Goal: Use online tool/utility

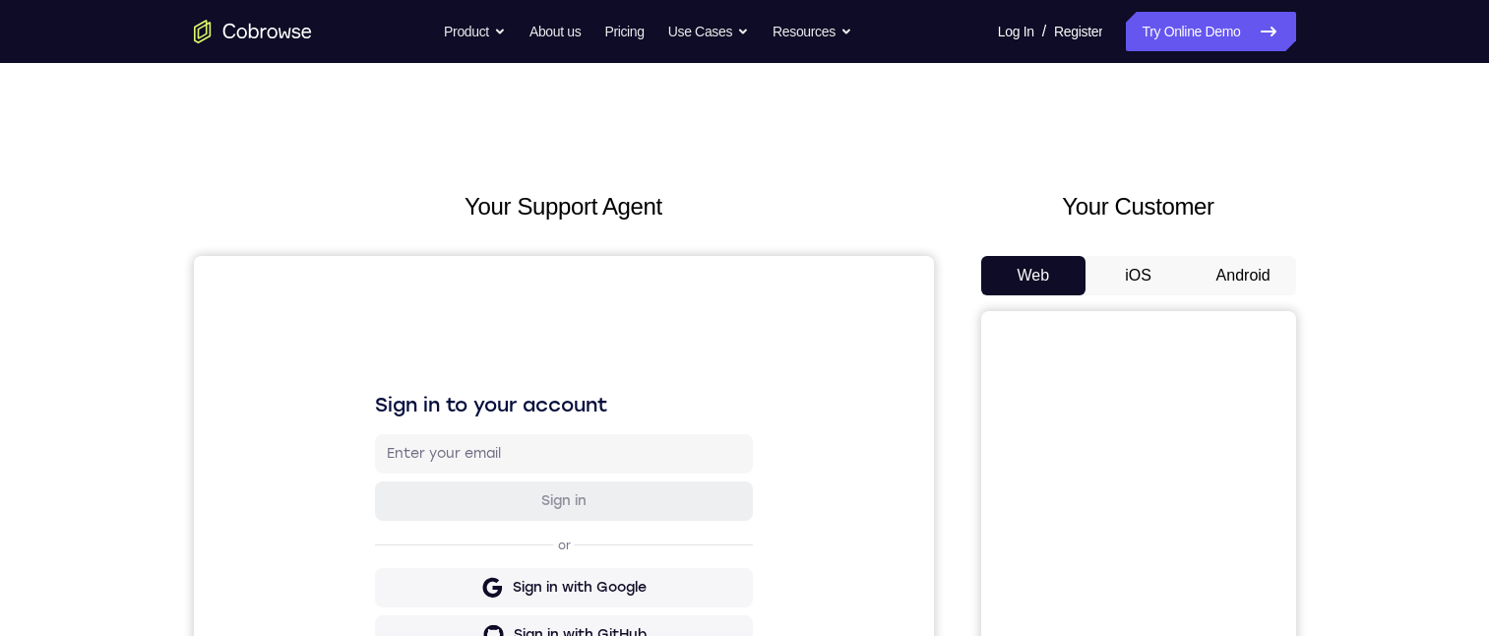
click at [1217, 282] on button "Android" at bounding box center [1242, 275] width 105 height 39
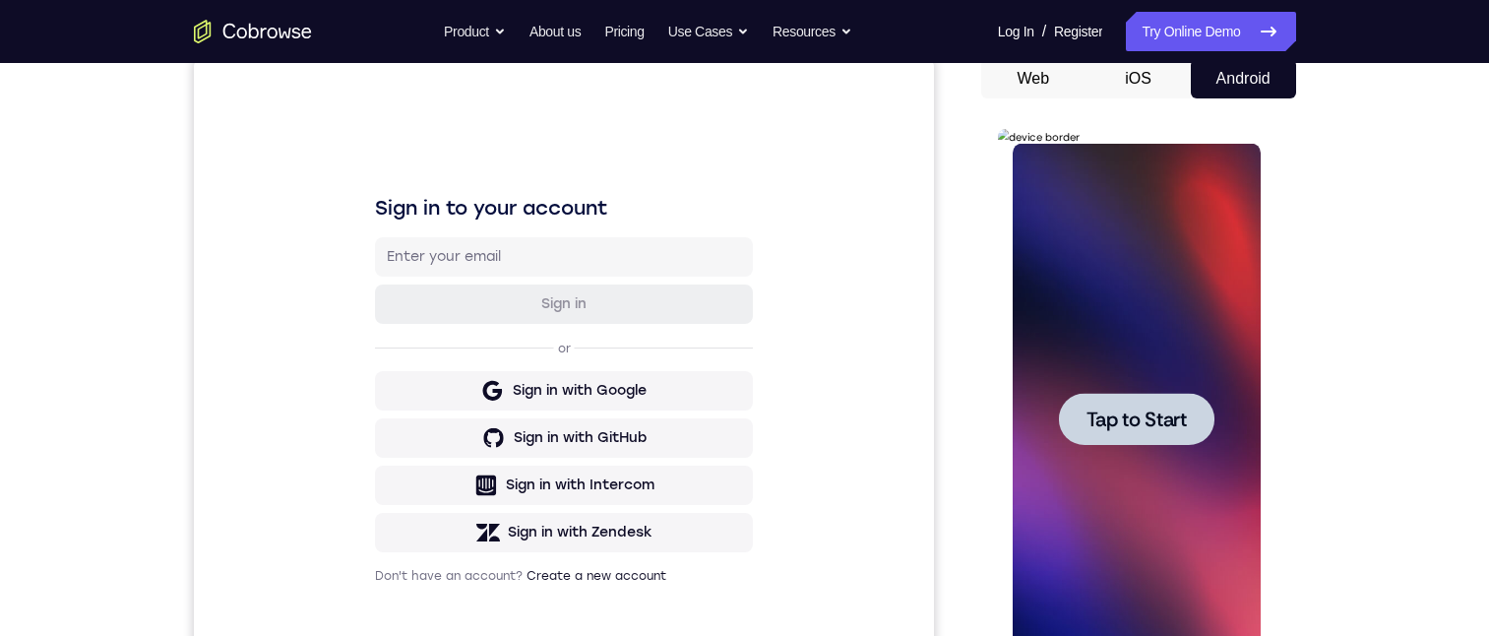
click at [1129, 337] on div at bounding box center [1136, 419] width 248 height 551
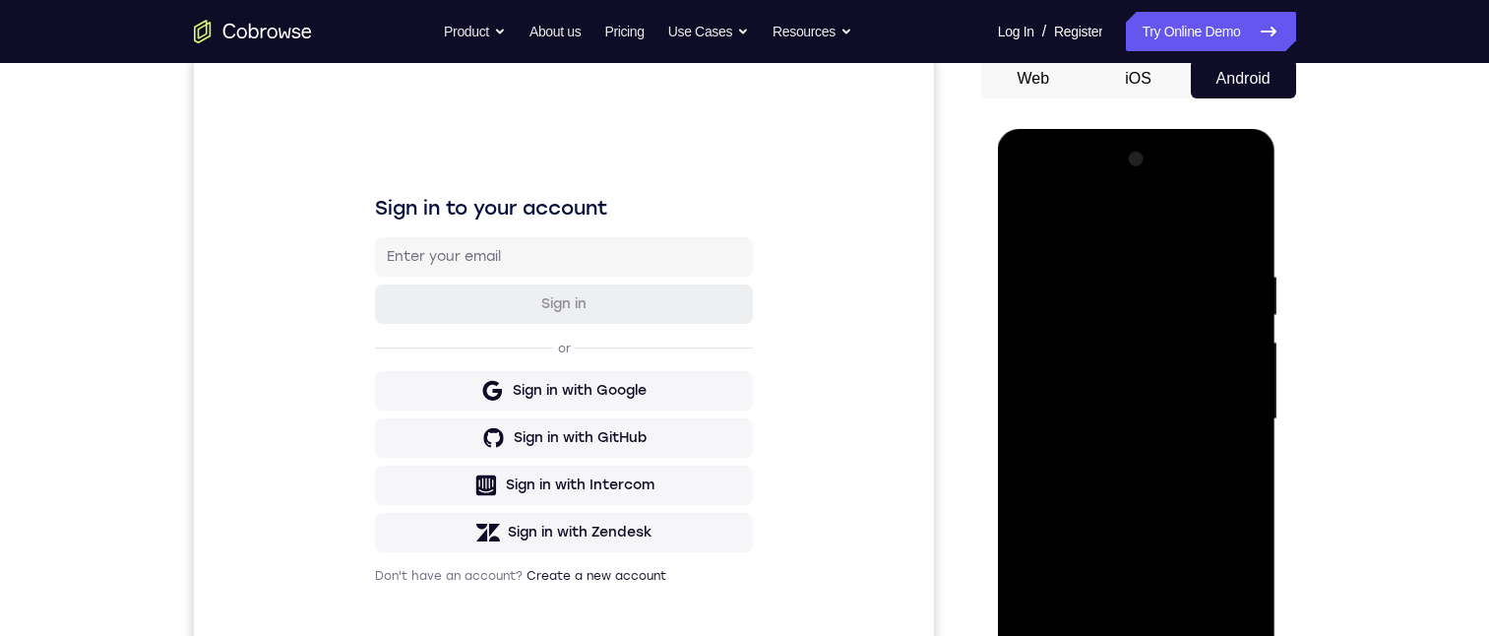
scroll to position [295, 0]
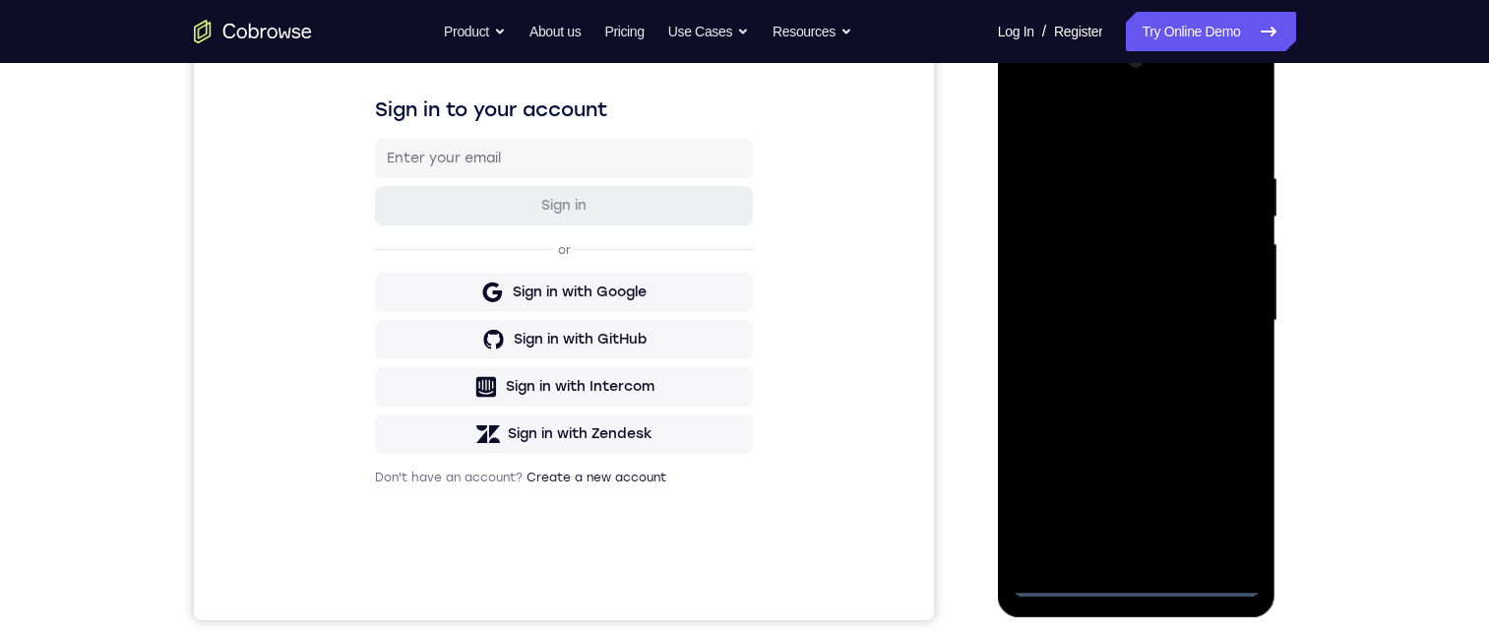
click at [1145, 581] on div at bounding box center [1136, 320] width 248 height 551
click at [1237, 502] on div at bounding box center [1136, 320] width 248 height 551
click at [1104, 125] on div at bounding box center [1136, 320] width 248 height 551
click at [1204, 306] on div at bounding box center [1136, 320] width 248 height 551
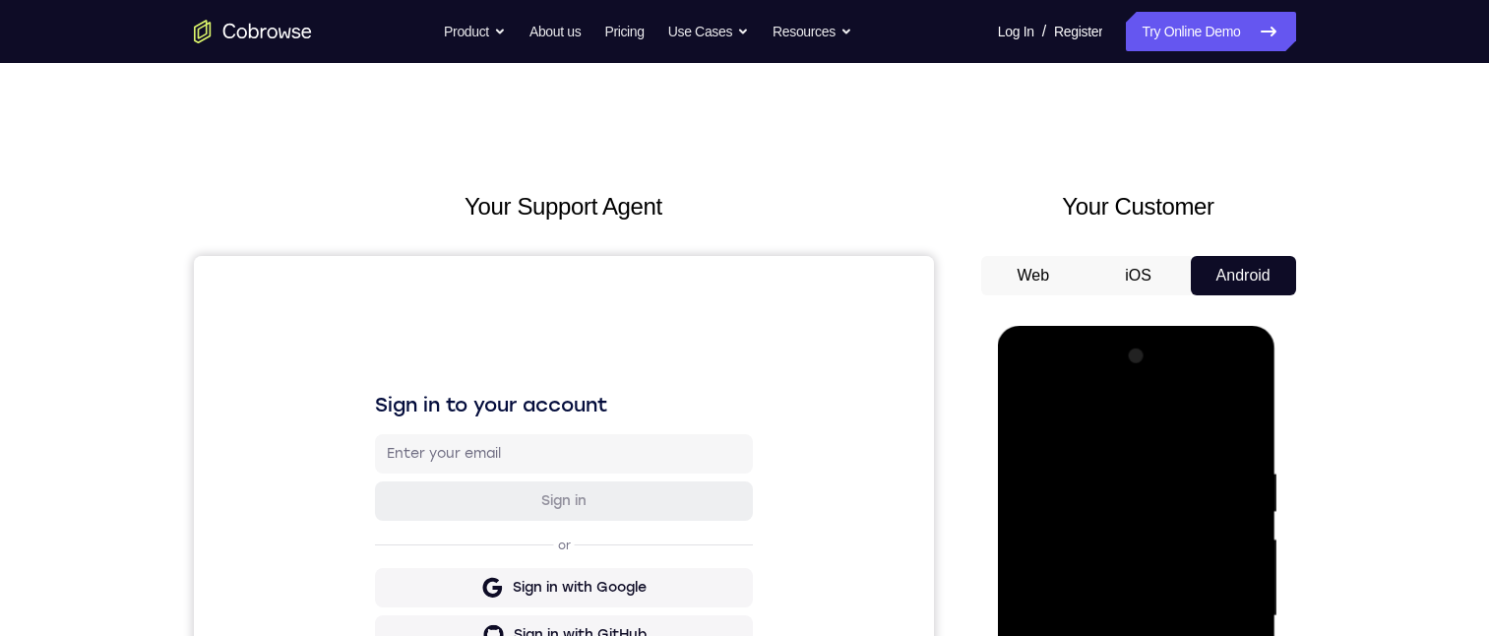
scroll to position [354, 0]
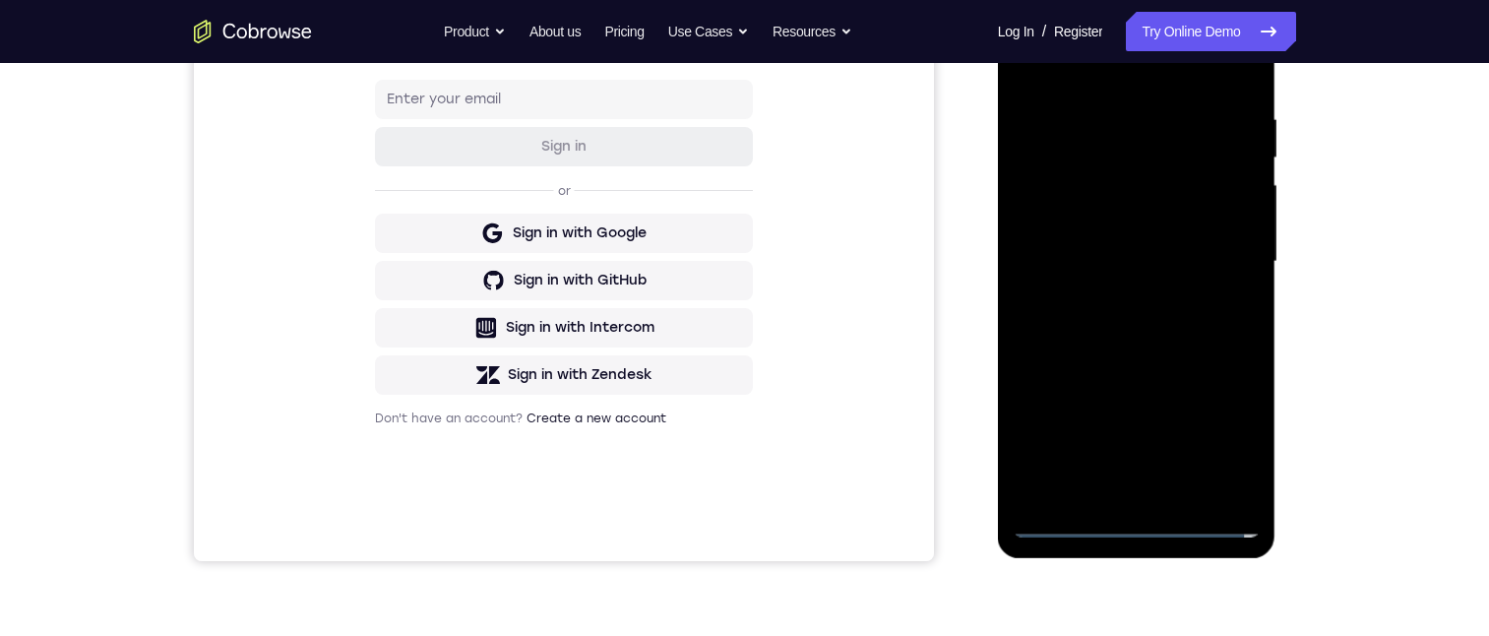
click at [1119, 302] on div at bounding box center [1136, 261] width 248 height 551
click at [1132, 248] on div at bounding box center [1136, 261] width 248 height 551
click at [1099, 200] on div at bounding box center [1136, 261] width 248 height 551
click at [1076, 229] on div at bounding box center [1136, 261] width 248 height 551
click at [1093, 257] on div at bounding box center [1136, 261] width 248 height 551
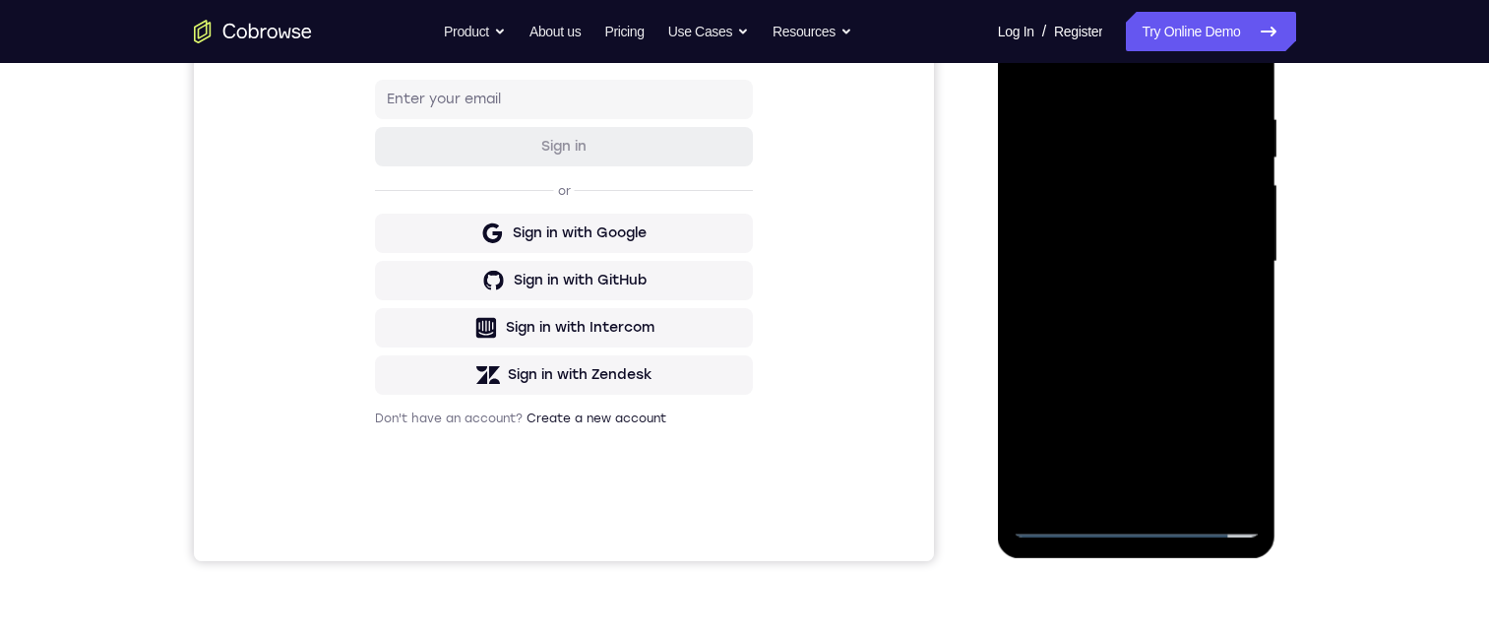
click at [1109, 320] on div at bounding box center [1136, 261] width 248 height 551
click at [1231, 280] on div at bounding box center [1136, 261] width 248 height 551
click at [1065, 221] on div at bounding box center [1136, 261] width 248 height 551
click at [1198, 259] on div at bounding box center [1136, 261] width 248 height 551
click at [1137, 330] on div at bounding box center [1136, 261] width 248 height 551
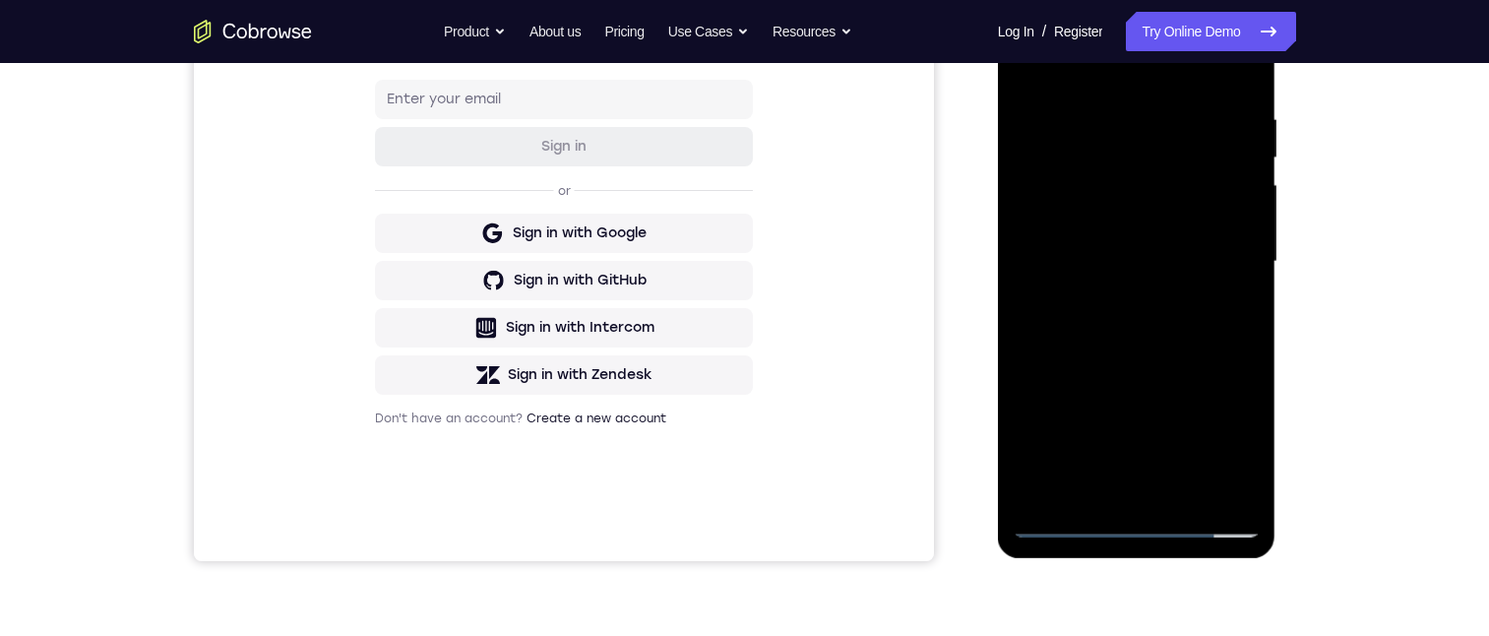
click at [1148, 318] on div at bounding box center [1136, 261] width 248 height 551
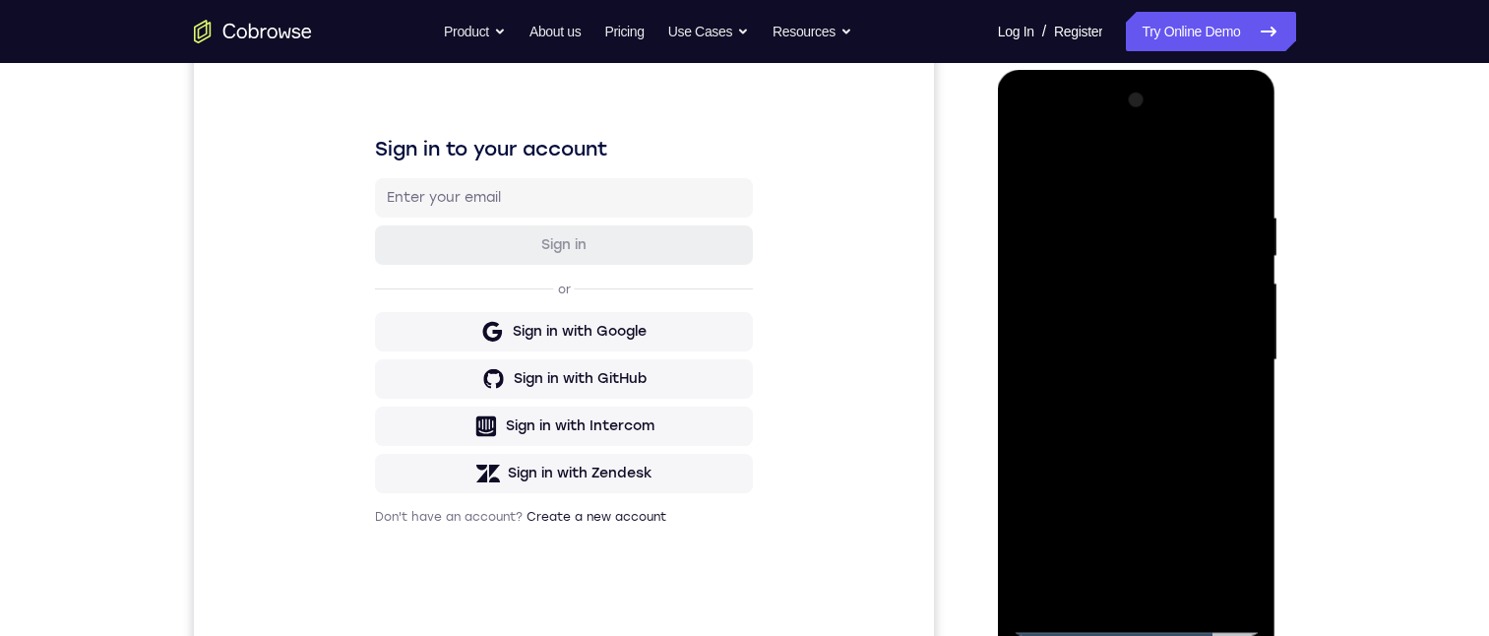
click at [1149, 422] on div at bounding box center [1136, 360] width 248 height 551
click at [1179, 452] on div at bounding box center [1136, 360] width 248 height 551
click at [1253, 566] on div at bounding box center [1136, 360] width 248 height 551
click at [1098, 193] on div at bounding box center [1136, 360] width 248 height 551
click at [1260, 400] on div at bounding box center [1137, 363] width 278 height 586
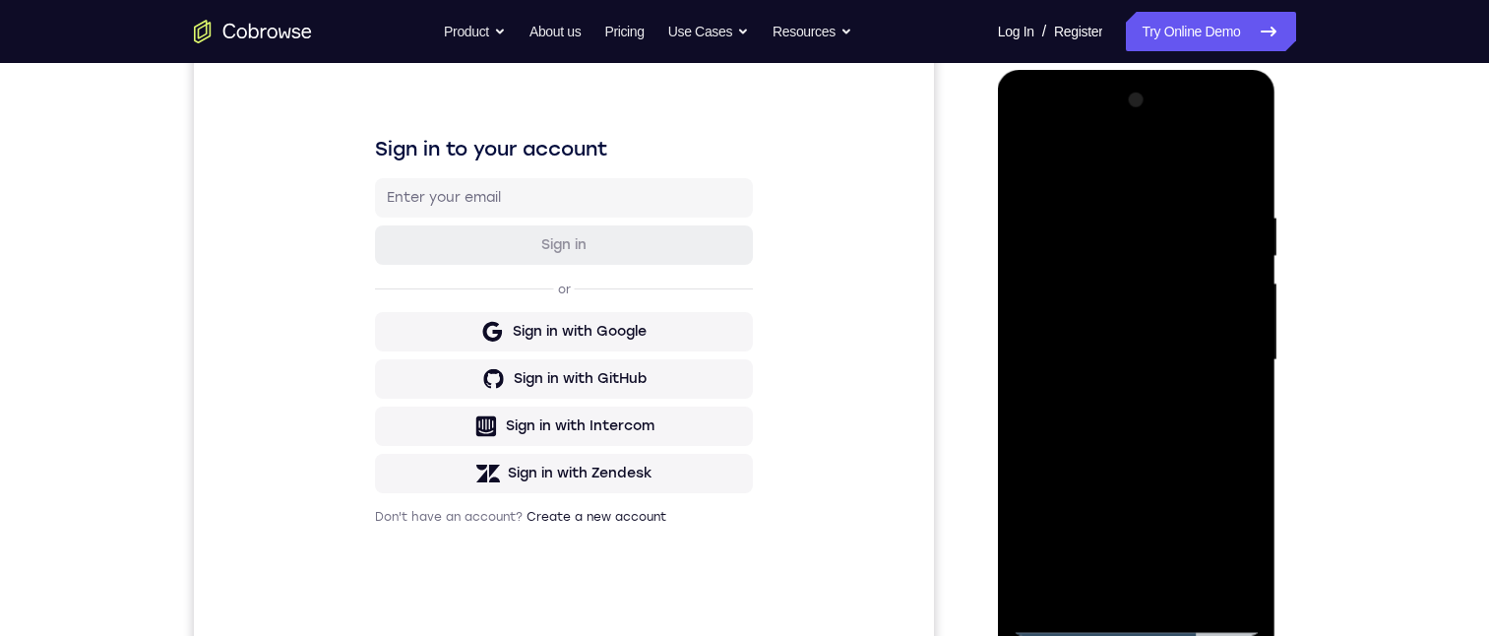
click at [1240, 414] on div at bounding box center [1136, 360] width 248 height 551
click at [1228, 320] on div at bounding box center [1136, 360] width 248 height 551
click at [1240, 172] on div at bounding box center [1136, 360] width 248 height 551
click at [1237, 206] on div at bounding box center [1136, 360] width 248 height 551
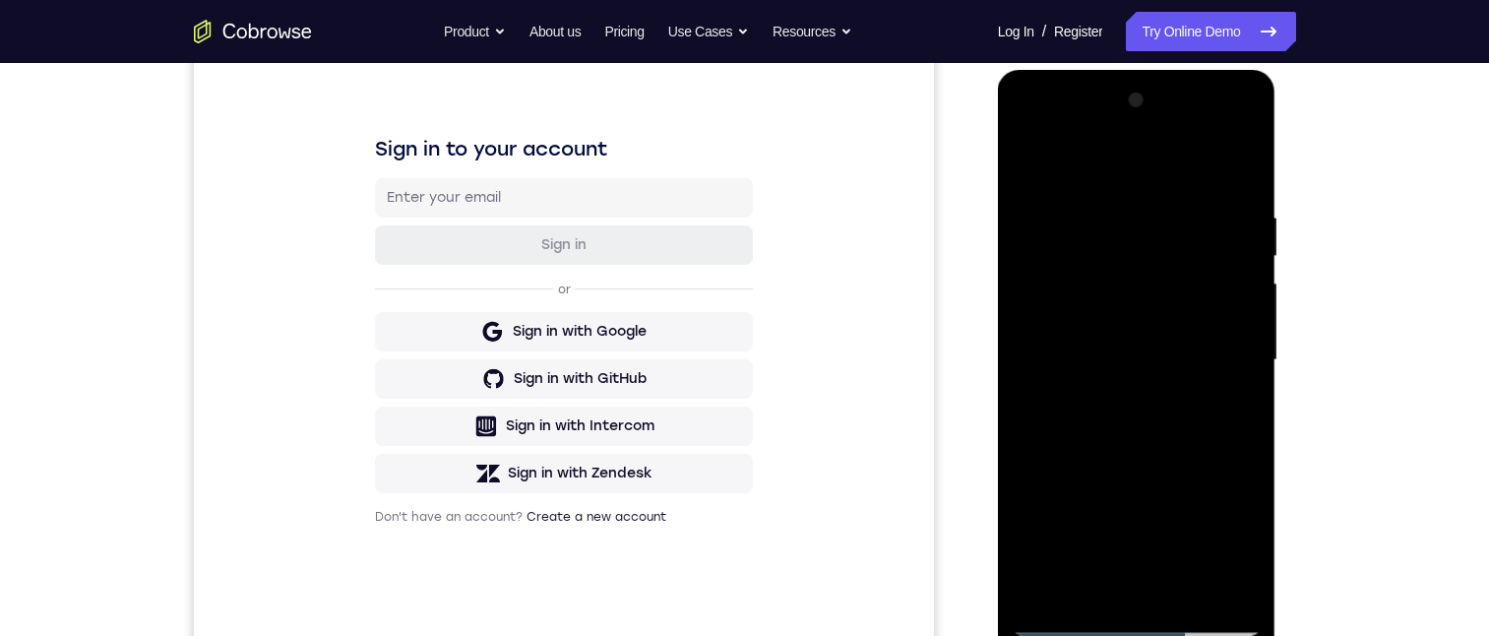
click at [1236, 454] on div at bounding box center [1136, 360] width 248 height 551
click at [1236, 160] on div at bounding box center [1136, 360] width 248 height 551
click at [1184, 589] on div at bounding box center [1136, 360] width 248 height 551
click at [1132, 464] on div at bounding box center [1136, 360] width 248 height 551
drag, startPoint x: 1172, startPoint y: 305, endPoint x: 2216, endPoint y: 342, distance: 1044.5
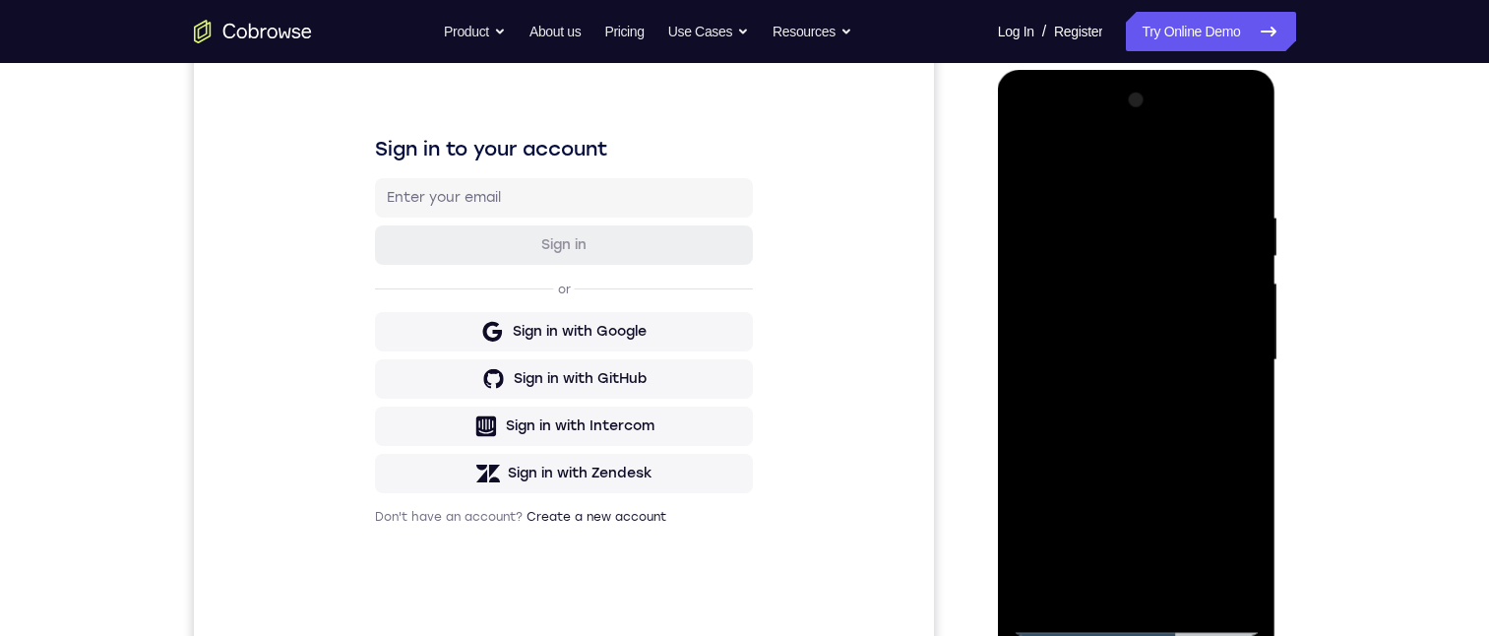
click at [1172, 305] on div at bounding box center [1136, 360] width 248 height 551
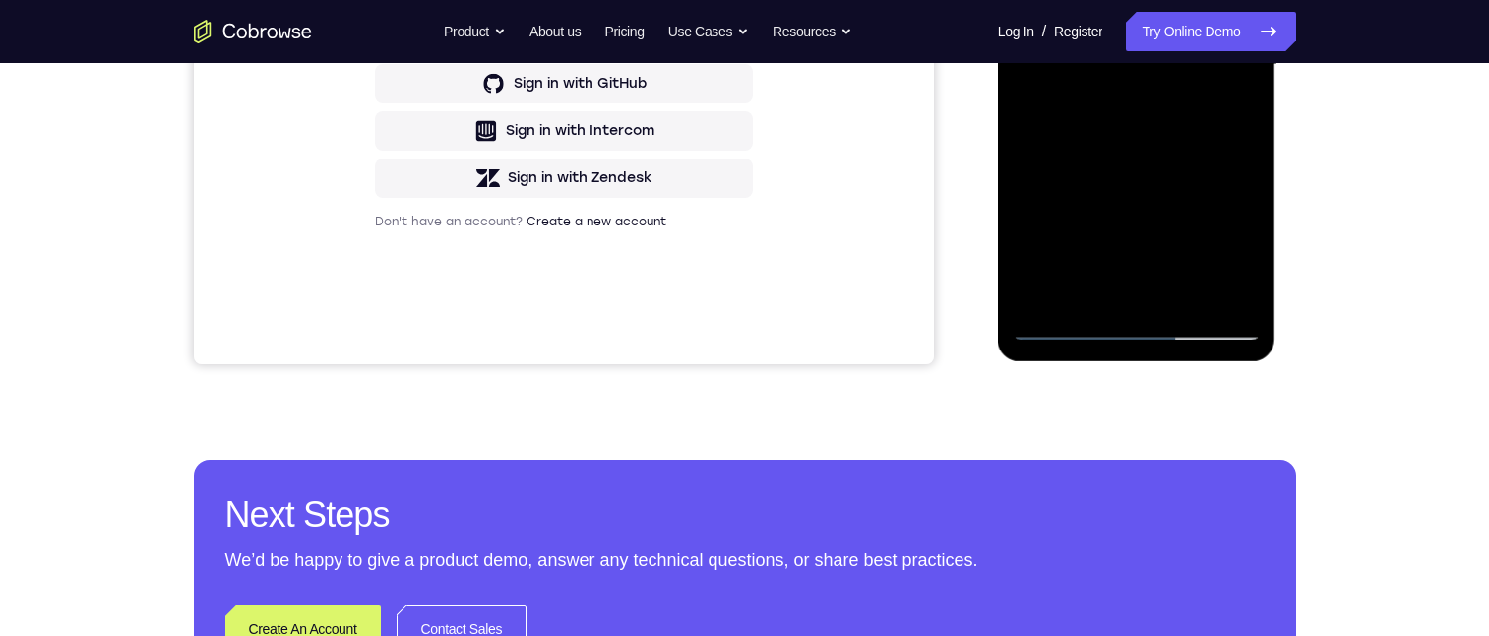
scroll to position [649, 0]
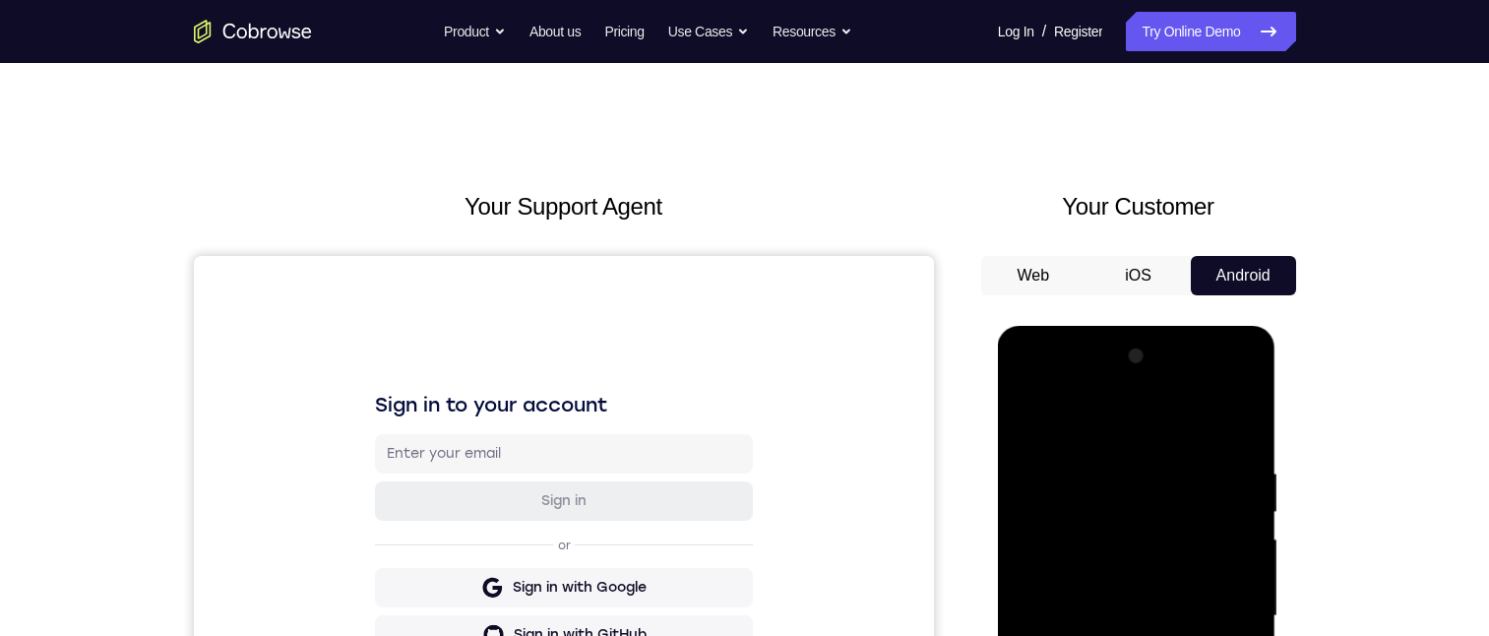
click at [1023, 420] on div at bounding box center [1136, 615] width 248 height 551
click at [1031, 412] on div at bounding box center [1136, 615] width 248 height 551
drag, startPoint x: 1141, startPoint y: 763, endPoint x: 1141, endPoint y: 594, distance: 169.2
click at [1141, 585] on div at bounding box center [1136, 615] width 248 height 551
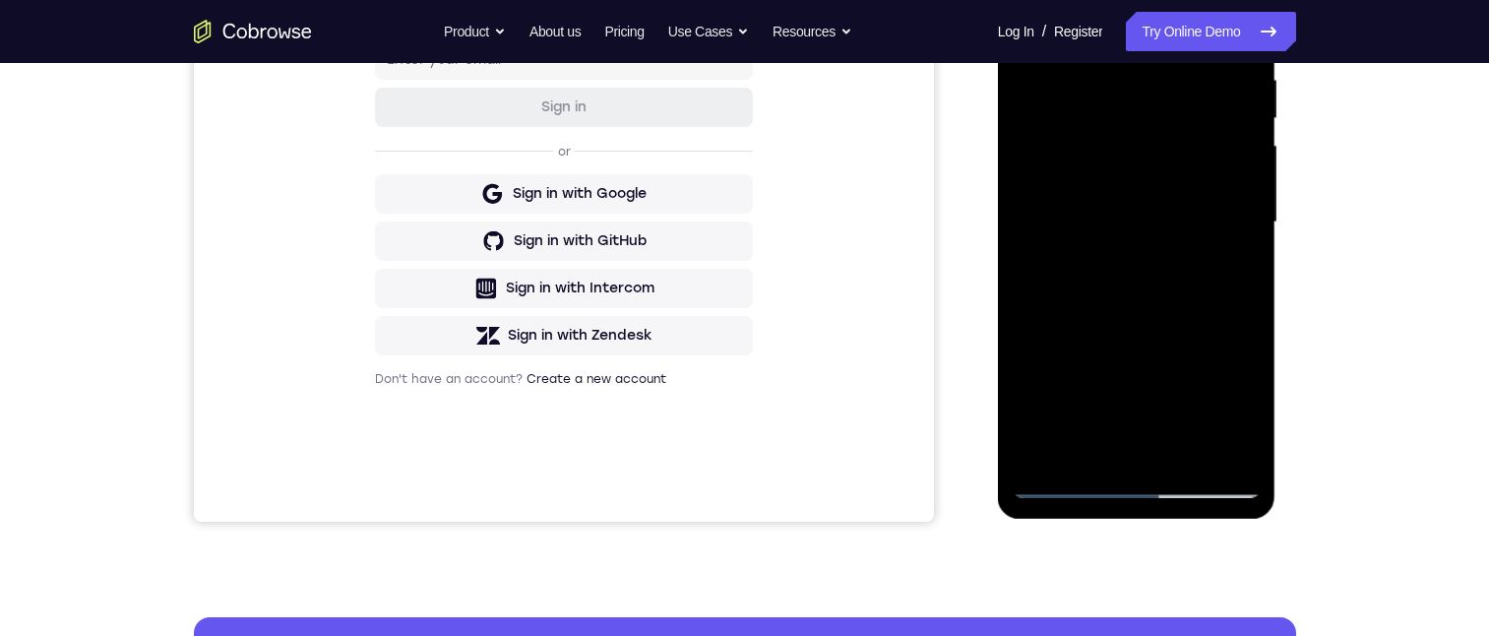
drag, startPoint x: 1124, startPoint y: 385, endPoint x: 1121, endPoint y: 168, distance: 216.5
click at [1121, 168] on div at bounding box center [1136, 222] width 248 height 551
drag, startPoint x: 1111, startPoint y: 318, endPoint x: 1125, endPoint y: 122, distance: 196.3
click at [1125, 122] on div at bounding box center [1136, 222] width 248 height 551
drag, startPoint x: 1110, startPoint y: 381, endPoint x: 1100, endPoint y: 138, distance: 243.2
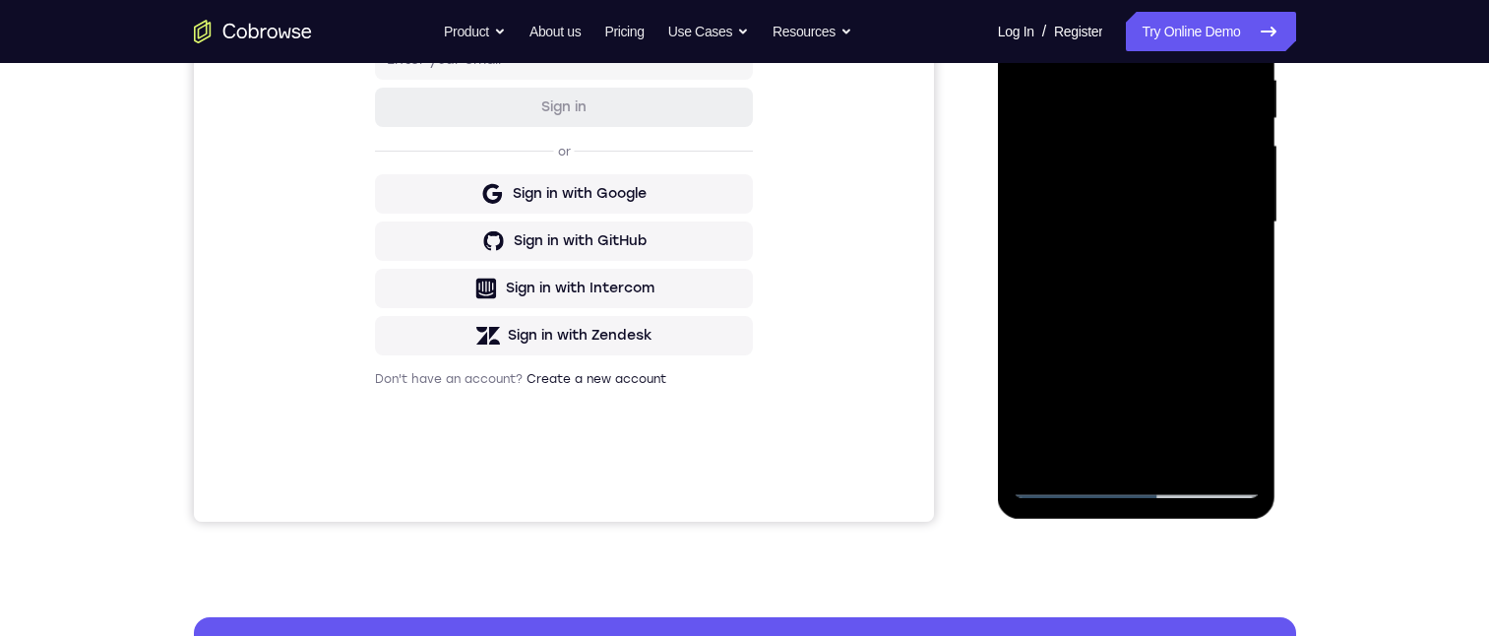
click at [1100, 138] on div at bounding box center [1136, 222] width 248 height 551
drag, startPoint x: 1151, startPoint y: 239, endPoint x: 1137, endPoint y: 286, distance: 49.2
click at [1154, 198] on div at bounding box center [1136, 222] width 248 height 551
click at [1194, 445] on div at bounding box center [1136, 222] width 248 height 551
click at [1092, 164] on div at bounding box center [1136, 222] width 248 height 551
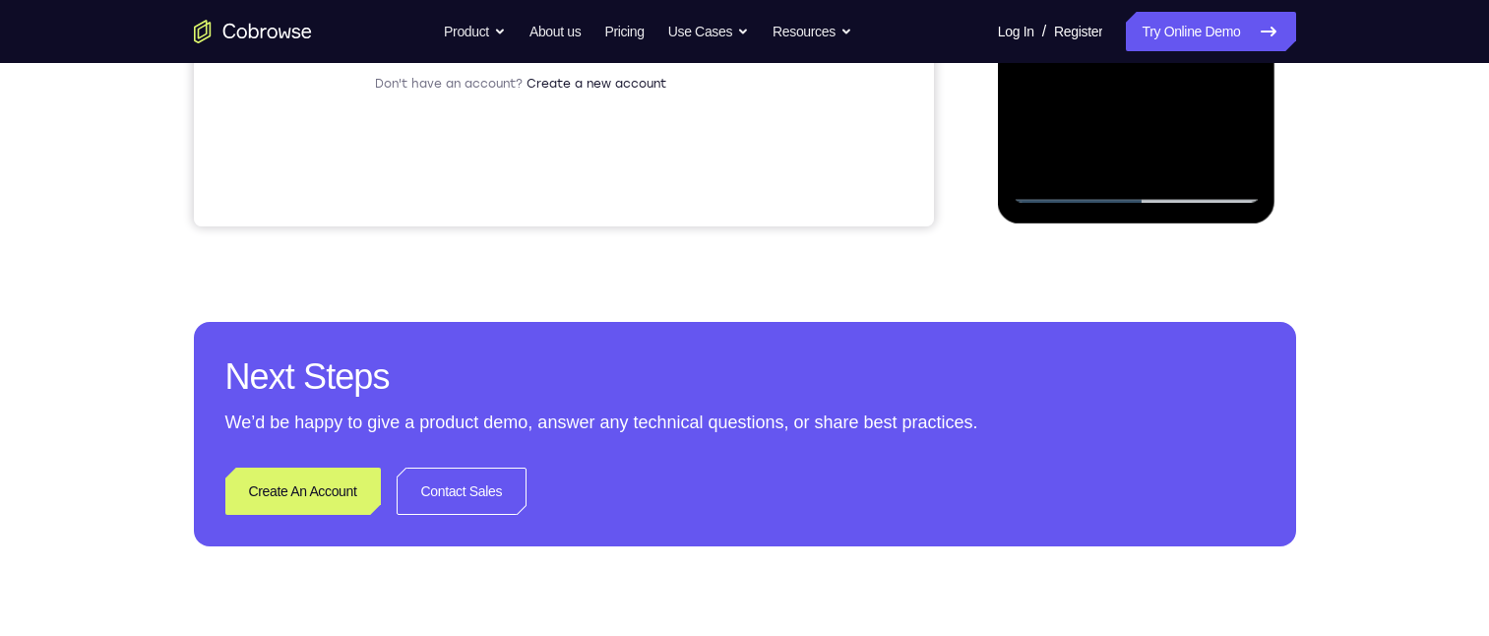
scroll to position [508, 0]
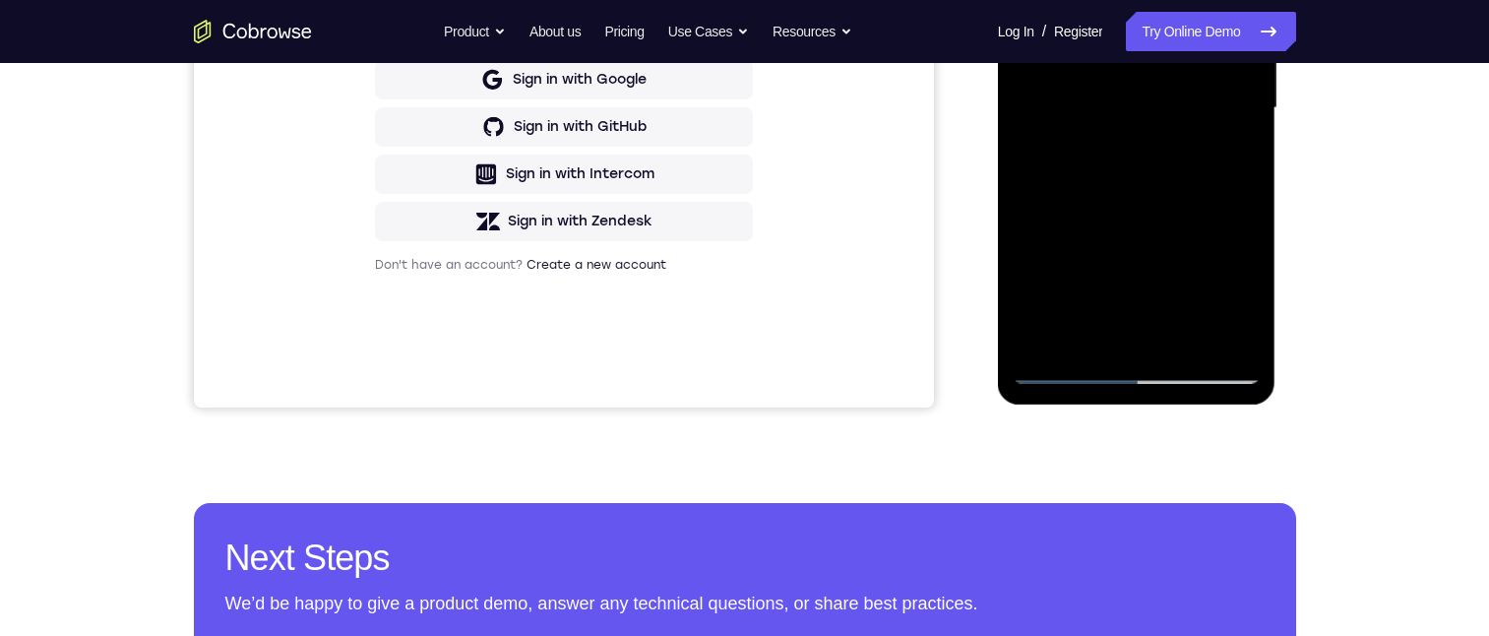
click at [1240, 298] on div at bounding box center [1136, 108] width 248 height 551
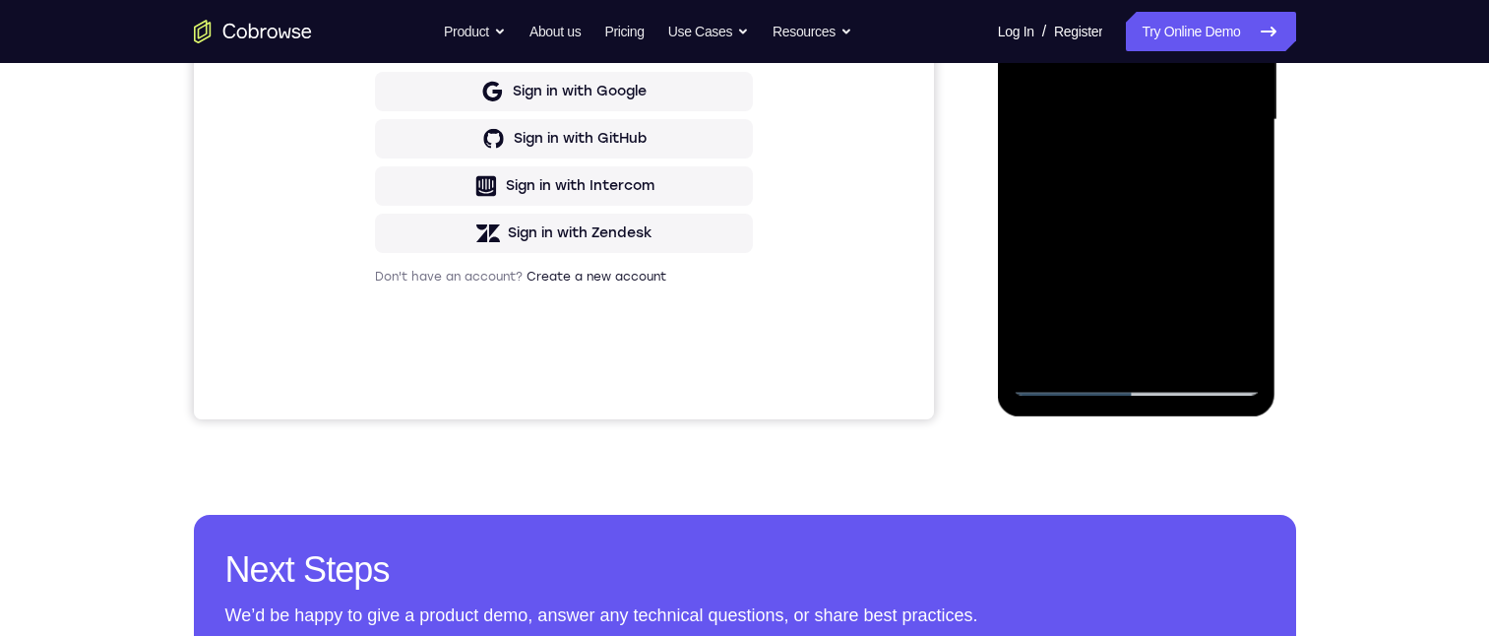
click at [1235, 166] on div at bounding box center [1136, 120] width 248 height 551
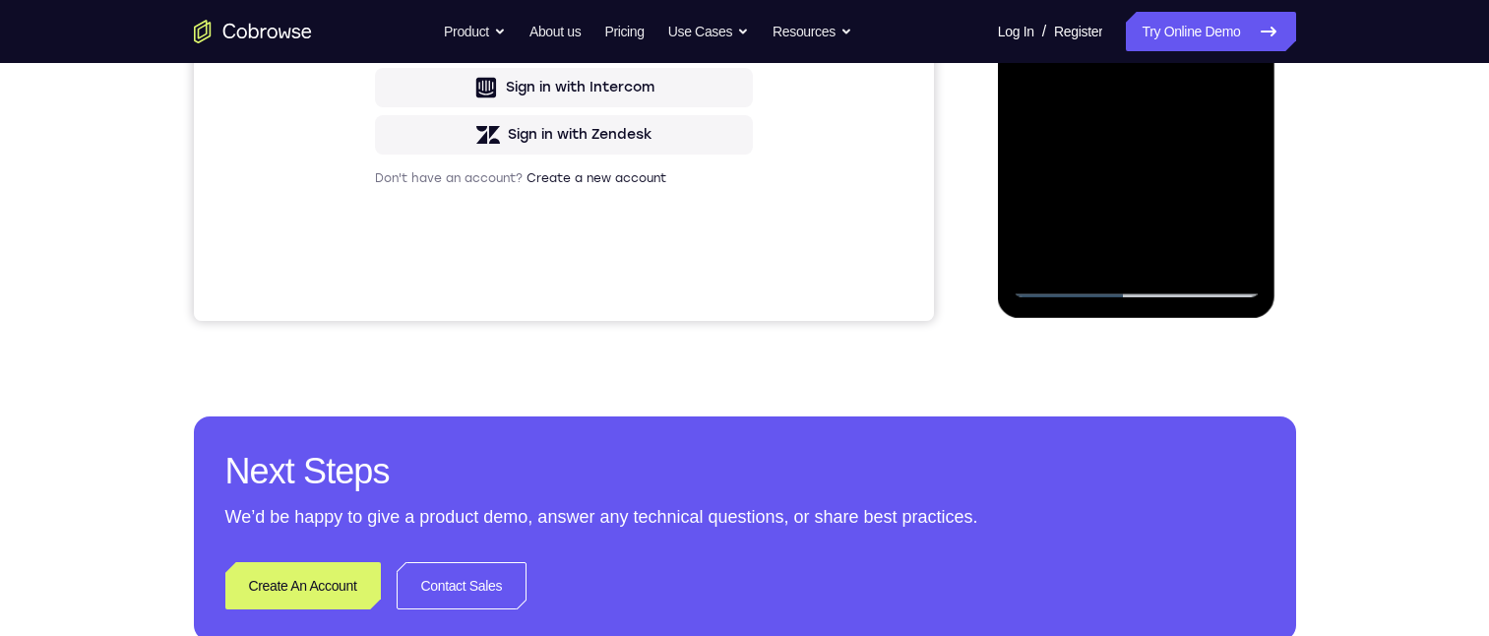
click at [1244, 202] on div at bounding box center [1136, 21] width 248 height 551
click at [1228, 67] on div at bounding box center [1136, 21] width 248 height 551
click at [1023, 0] on div at bounding box center [1136, 21] width 248 height 551
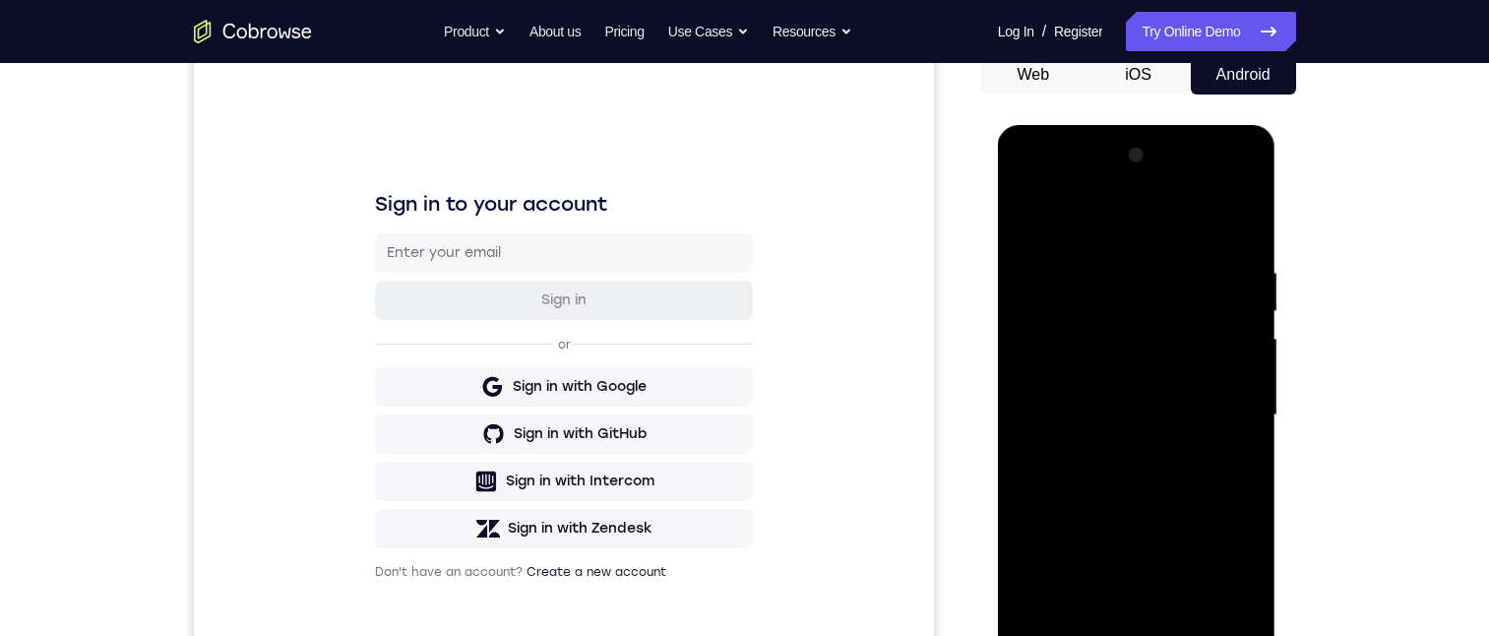
click at [1039, 219] on div at bounding box center [1136, 415] width 248 height 551
drag, startPoint x: 1147, startPoint y: 370, endPoint x: 1151, endPoint y: 676, distance: 306.0
click at [1151, 676] on div at bounding box center [1136, 415] width 248 height 551
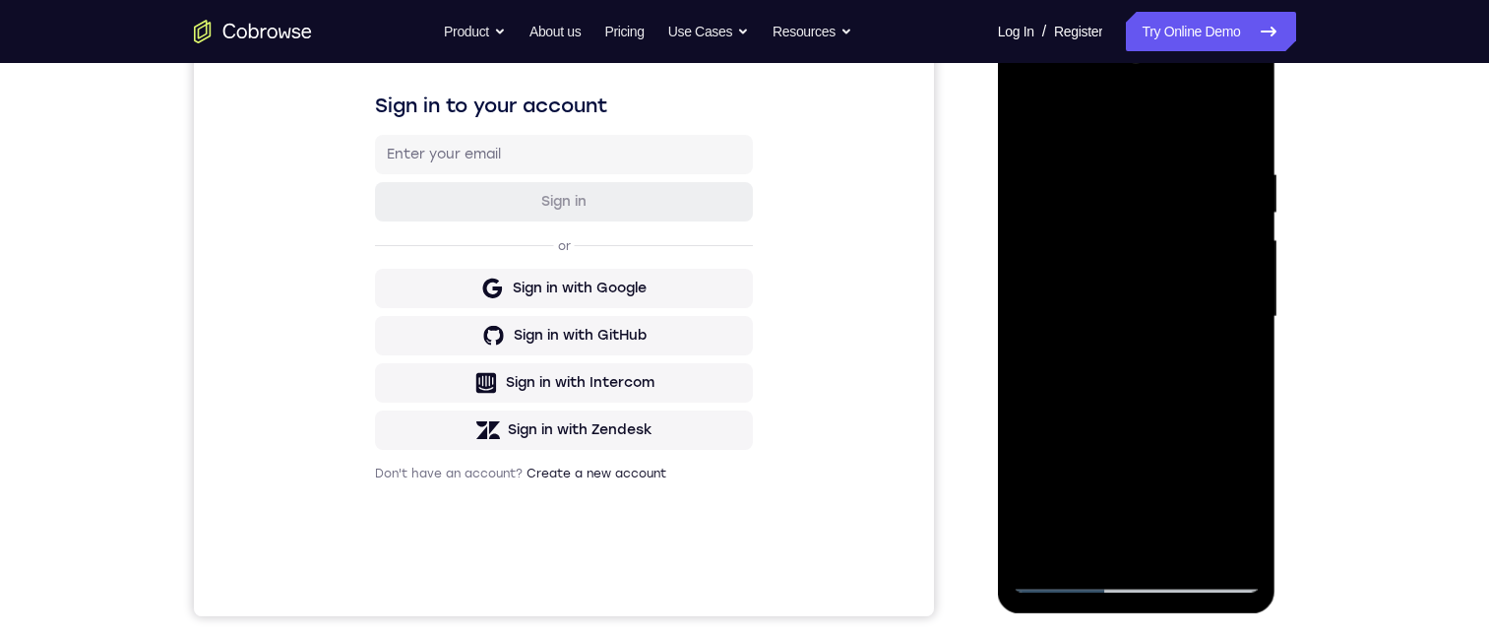
scroll to position [115, 0]
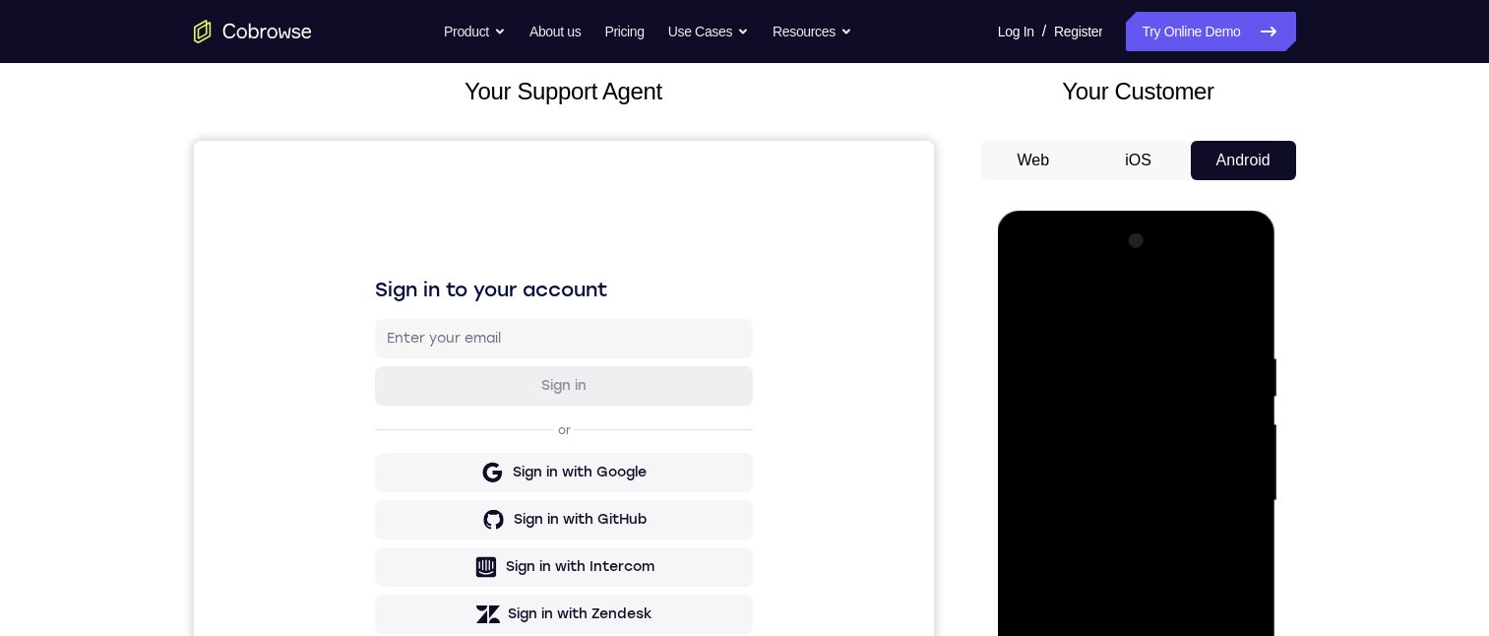
drag, startPoint x: 1203, startPoint y: 350, endPoint x: 1252, endPoint y: 623, distance: 276.9
click at [1249, 631] on div at bounding box center [1136, 500] width 248 height 551
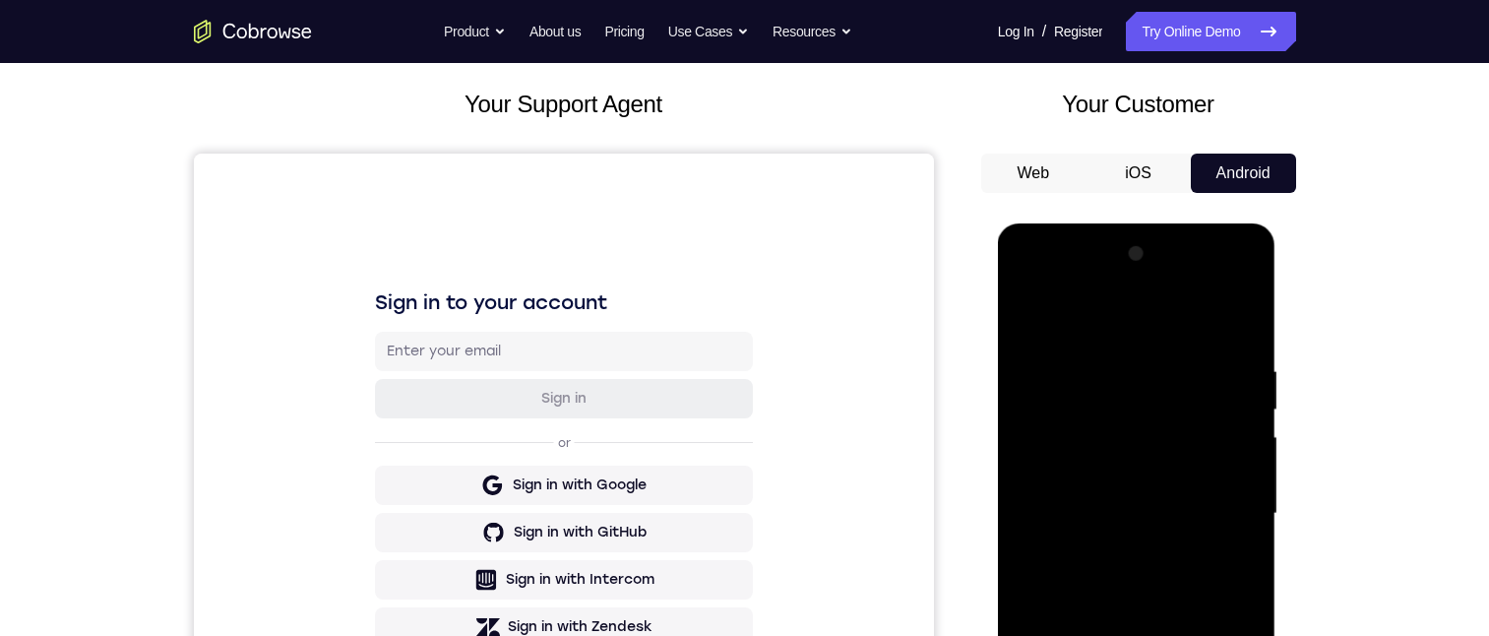
click at [1244, 587] on div at bounding box center [1136, 513] width 248 height 551
click at [1118, 361] on div at bounding box center [1136, 513] width 248 height 551
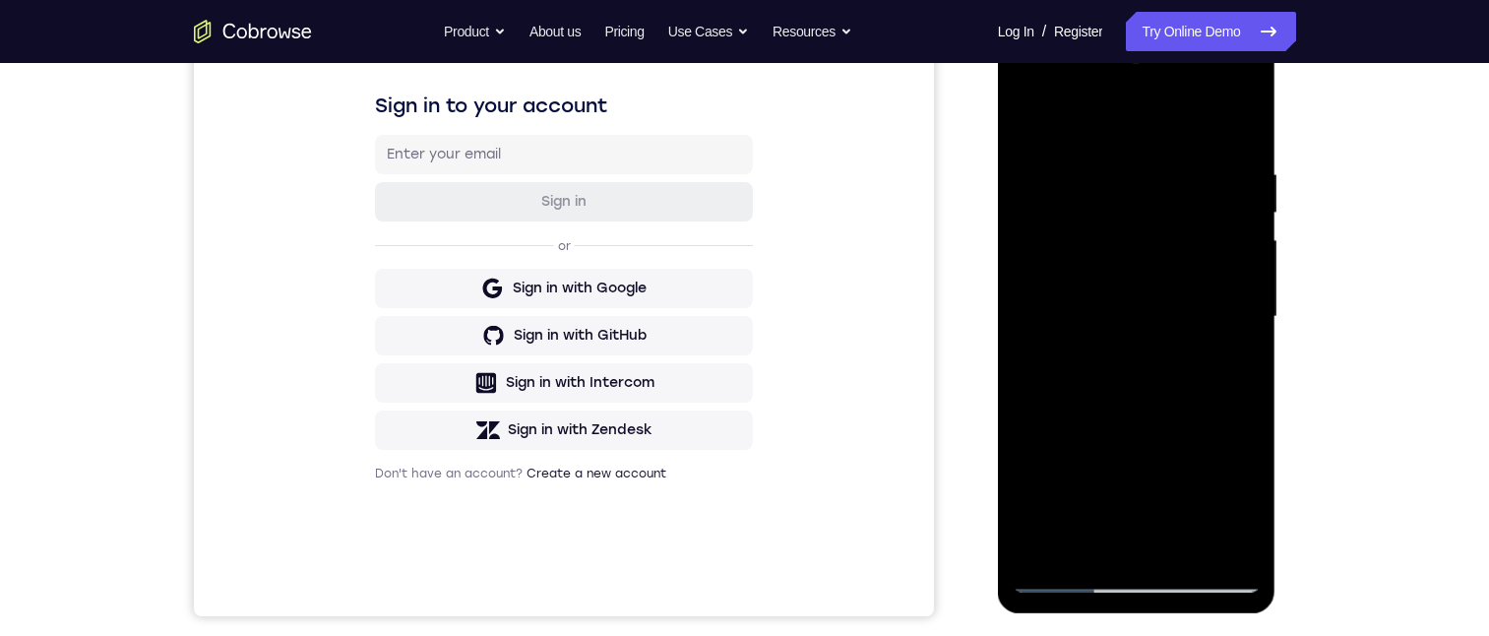
click at [1216, 377] on div at bounding box center [1136, 316] width 248 height 551
click at [1224, 372] on div at bounding box center [1136, 316] width 248 height 551
click at [1234, 280] on div at bounding box center [1136, 316] width 248 height 551
click at [1232, 315] on div at bounding box center [1136, 316] width 248 height 551
click at [1219, 313] on div at bounding box center [1136, 316] width 248 height 551
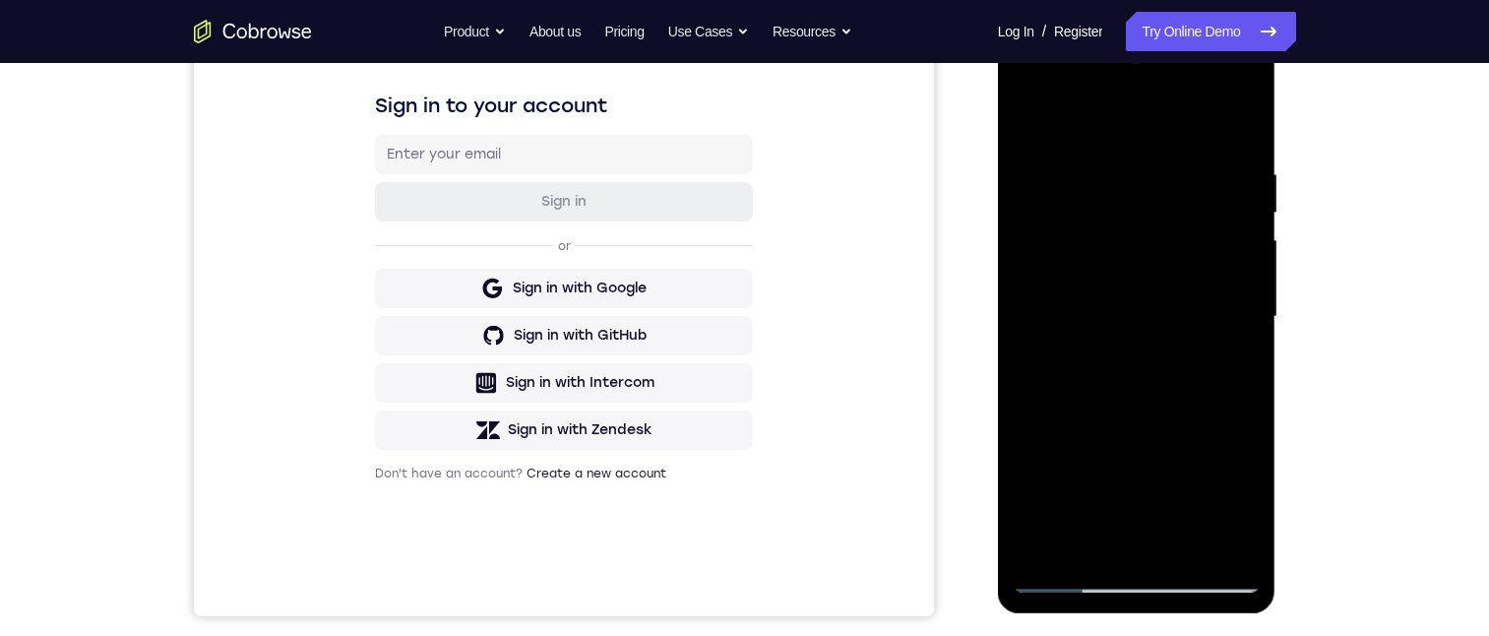
click at [1218, 319] on div at bounding box center [1136, 316] width 248 height 551
drag, startPoint x: 1232, startPoint y: 252, endPoint x: 1117, endPoint y: 208, distance: 123.3
click at [998, 255] on html "Online web based iOS Simulators and Android Emulators. Run iPhone, iPad, Mobile…" at bounding box center [1138, 322] width 280 height 590
click at [1239, 134] on div at bounding box center [1136, 316] width 248 height 551
click at [1090, 556] on div at bounding box center [1136, 316] width 248 height 551
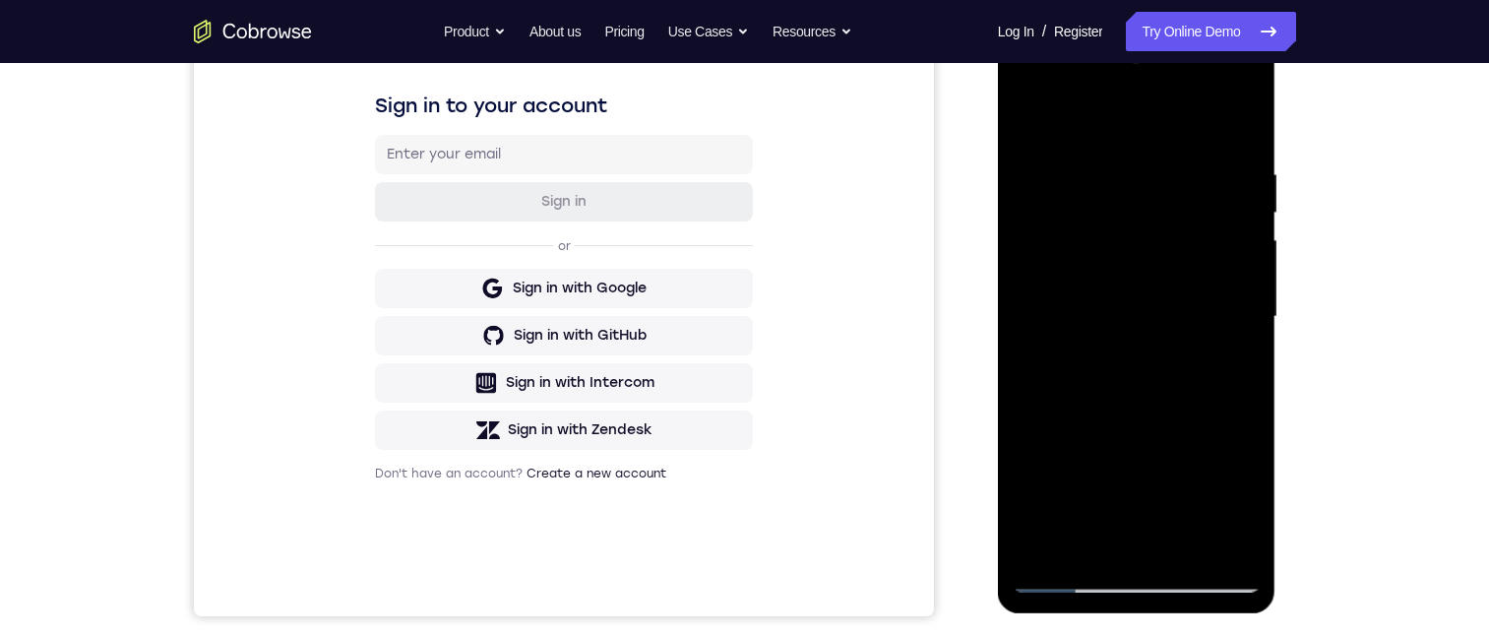
scroll to position [201, 0]
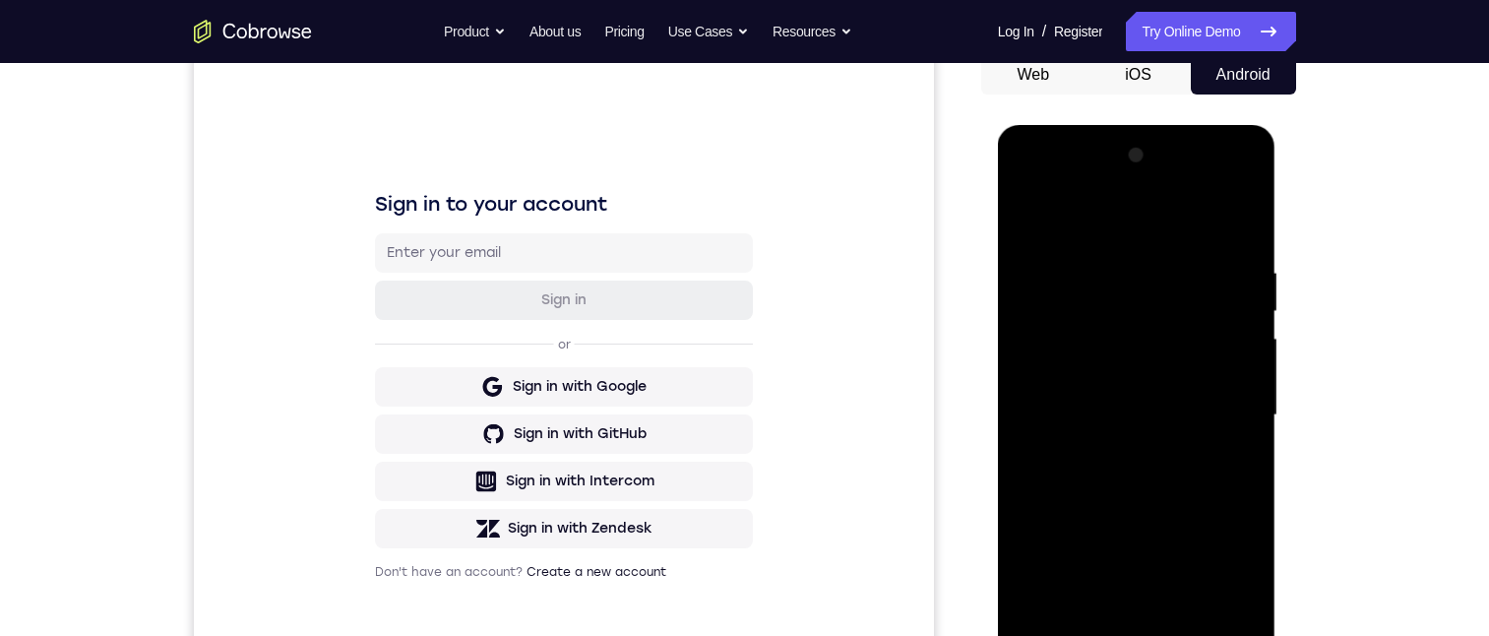
click at [1157, 219] on div at bounding box center [1136, 415] width 248 height 551
click at [1157, 286] on div at bounding box center [1136, 415] width 248 height 551
click at [1027, 212] on div at bounding box center [1136, 415] width 248 height 551
click at [1122, 363] on div at bounding box center [1136, 415] width 248 height 551
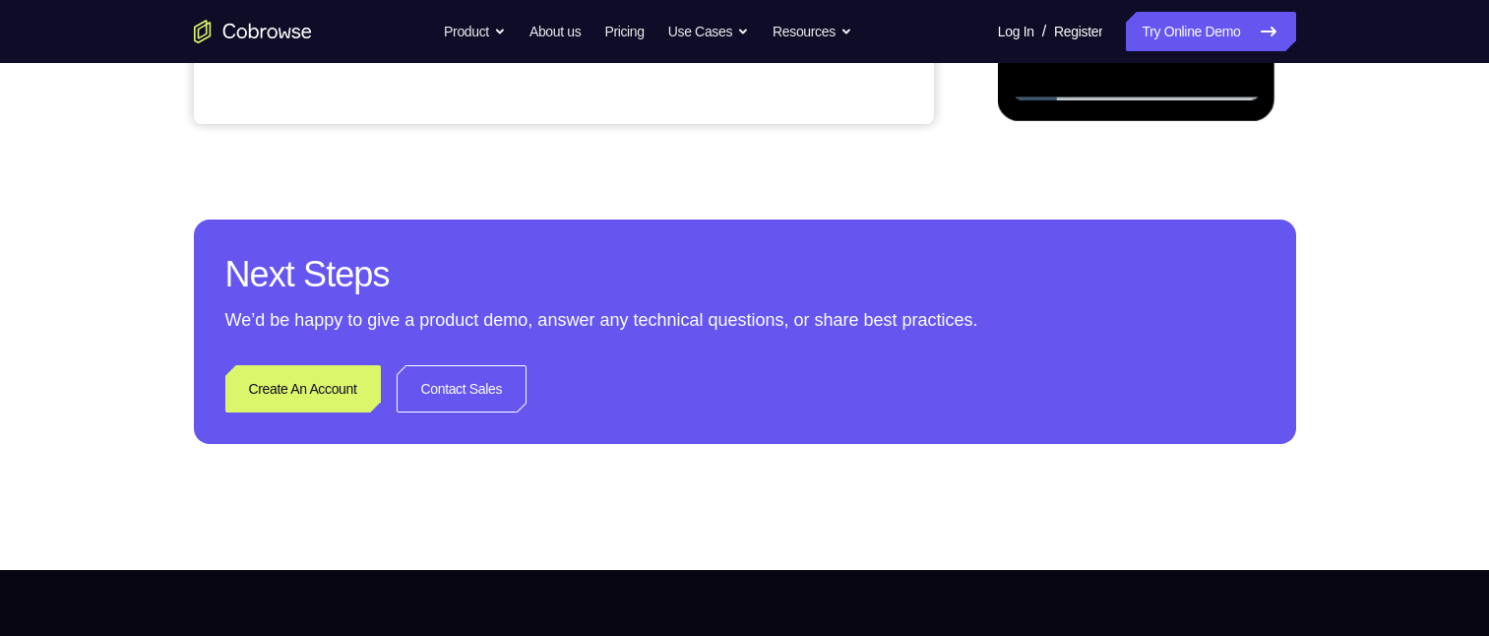
scroll to position [299, 0]
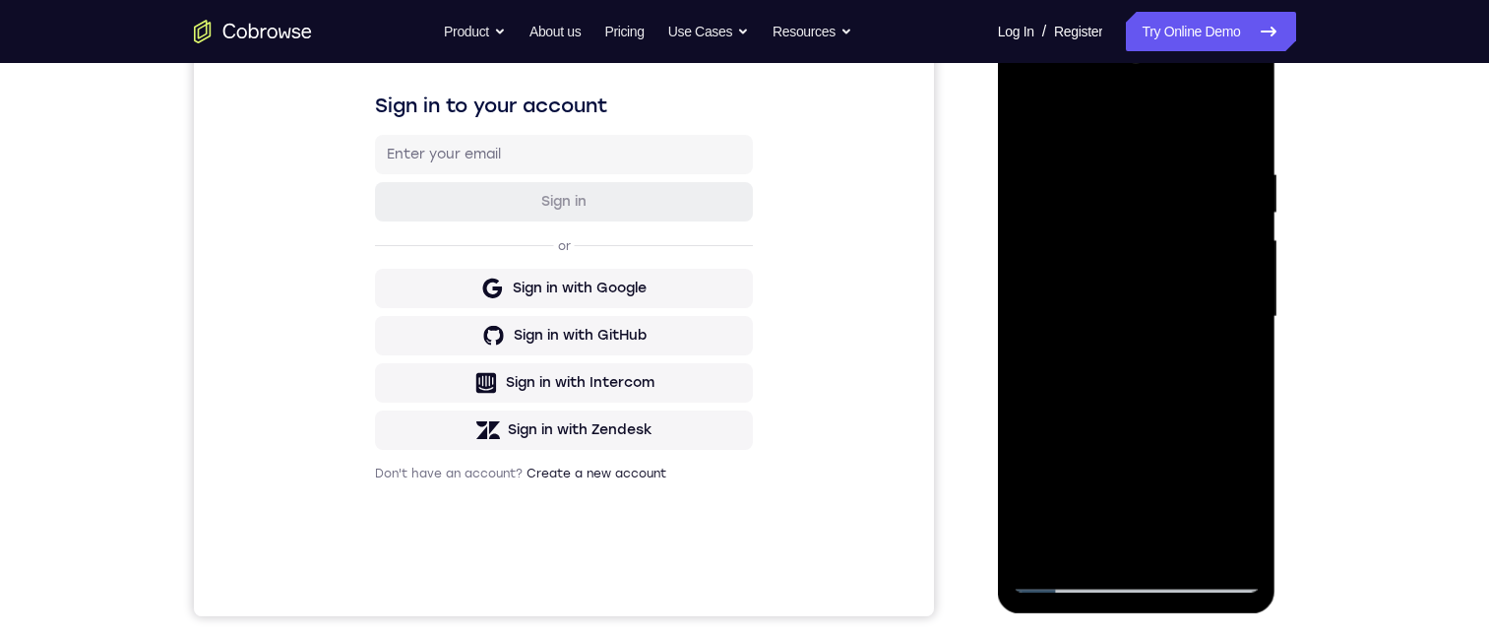
click at [1125, 180] on div at bounding box center [1136, 316] width 248 height 551
click at [1187, 187] on div at bounding box center [1136, 316] width 248 height 551
click at [1028, 118] on div at bounding box center [1136, 316] width 248 height 551
click at [1034, 120] on div at bounding box center [1136, 316] width 248 height 551
click at [1090, 541] on div at bounding box center [1136, 316] width 248 height 551
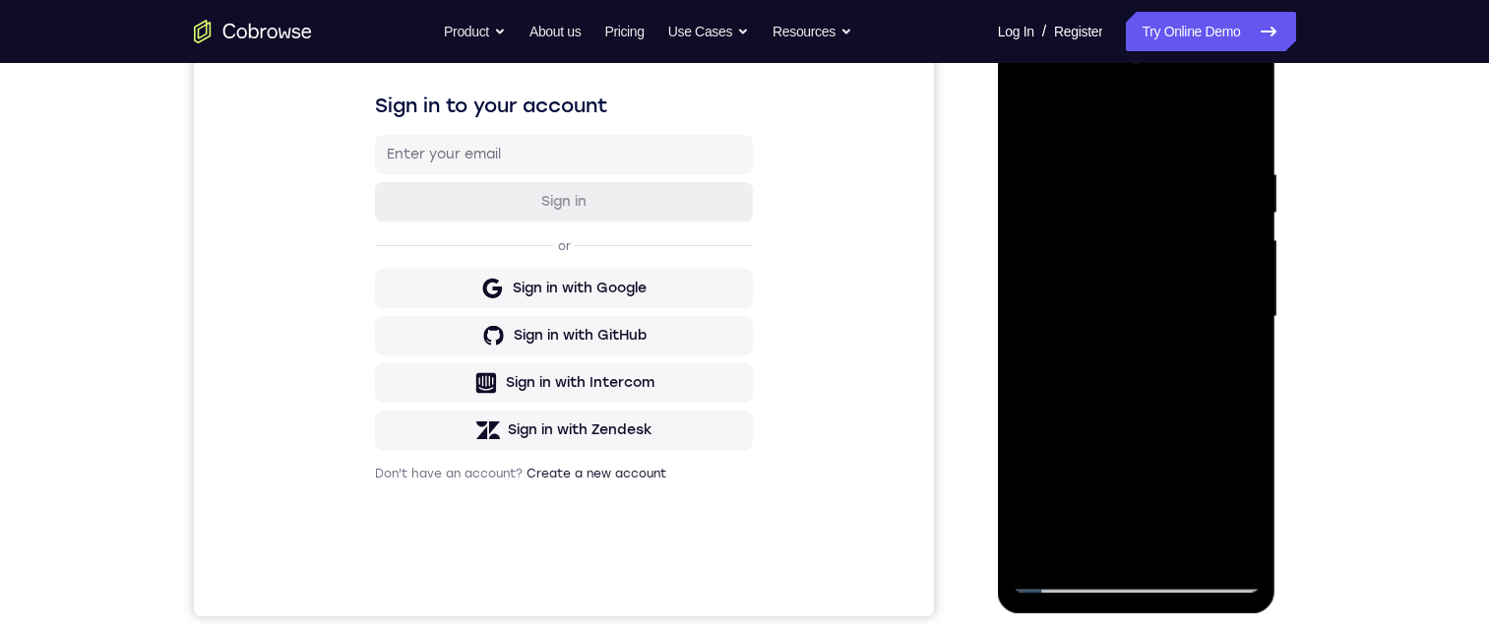
click at [1105, 113] on div at bounding box center [1136, 316] width 248 height 551
click at [1105, 186] on div at bounding box center [1136, 316] width 248 height 551
click at [1124, 182] on div at bounding box center [1136, 316] width 248 height 551
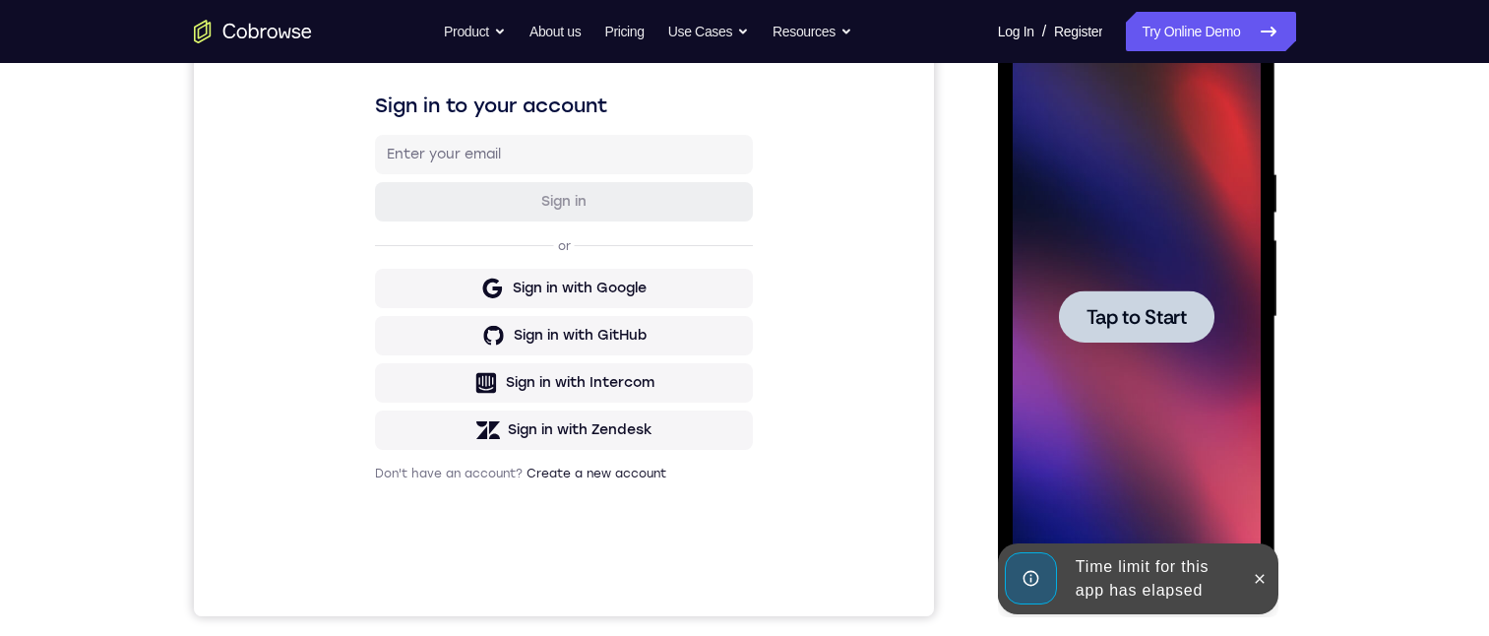
click at [1122, 376] on div at bounding box center [1136, 316] width 248 height 551
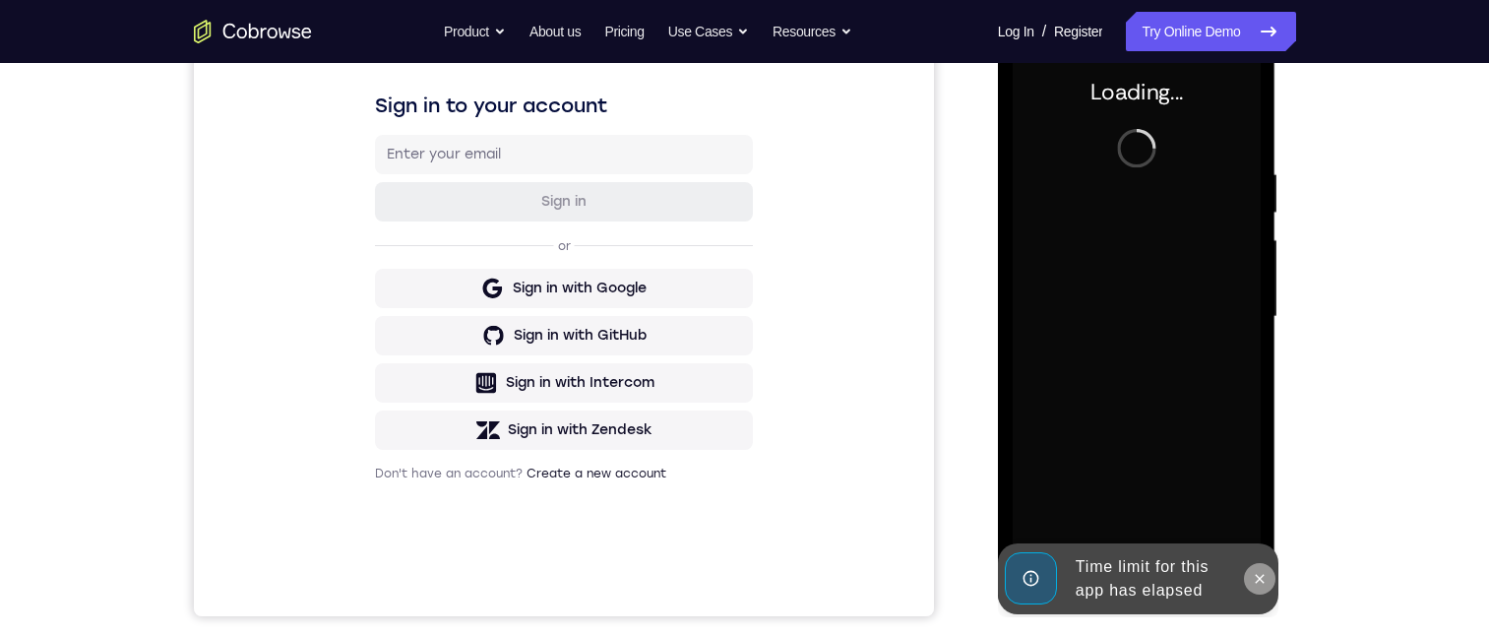
click at [1265, 581] on icon at bounding box center [1259, 579] width 16 height 16
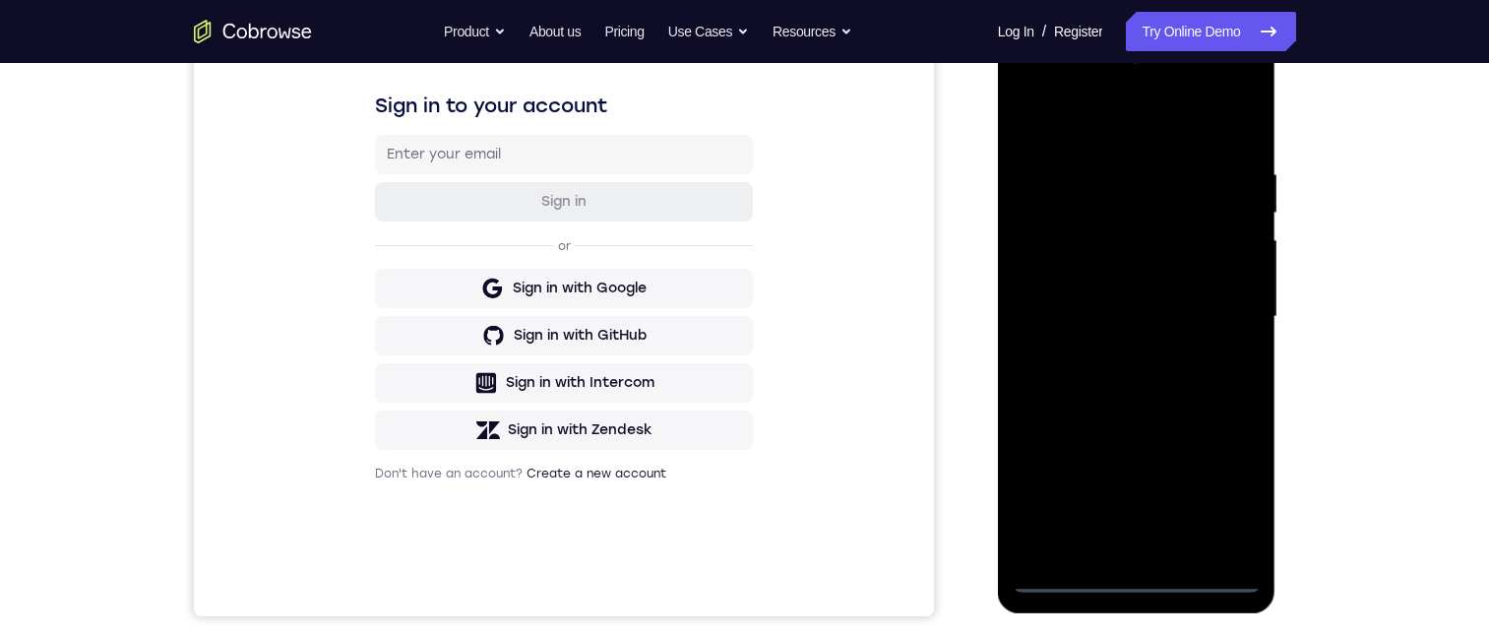
click at [1146, 576] on div at bounding box center [1136, 316] width 248 height 551
click at [1217, 481] on div at bounding box center [1136, 316] width 248 height 551
click at [1144, 123] on div at bounding box center [1136, 316] width 248 height 551
click at [1232, 318] on div at bounding box center [1136, 316] width 248 height 551
click at [1120, 351] on div at bounding box center [1136, 316] width 248 height 551
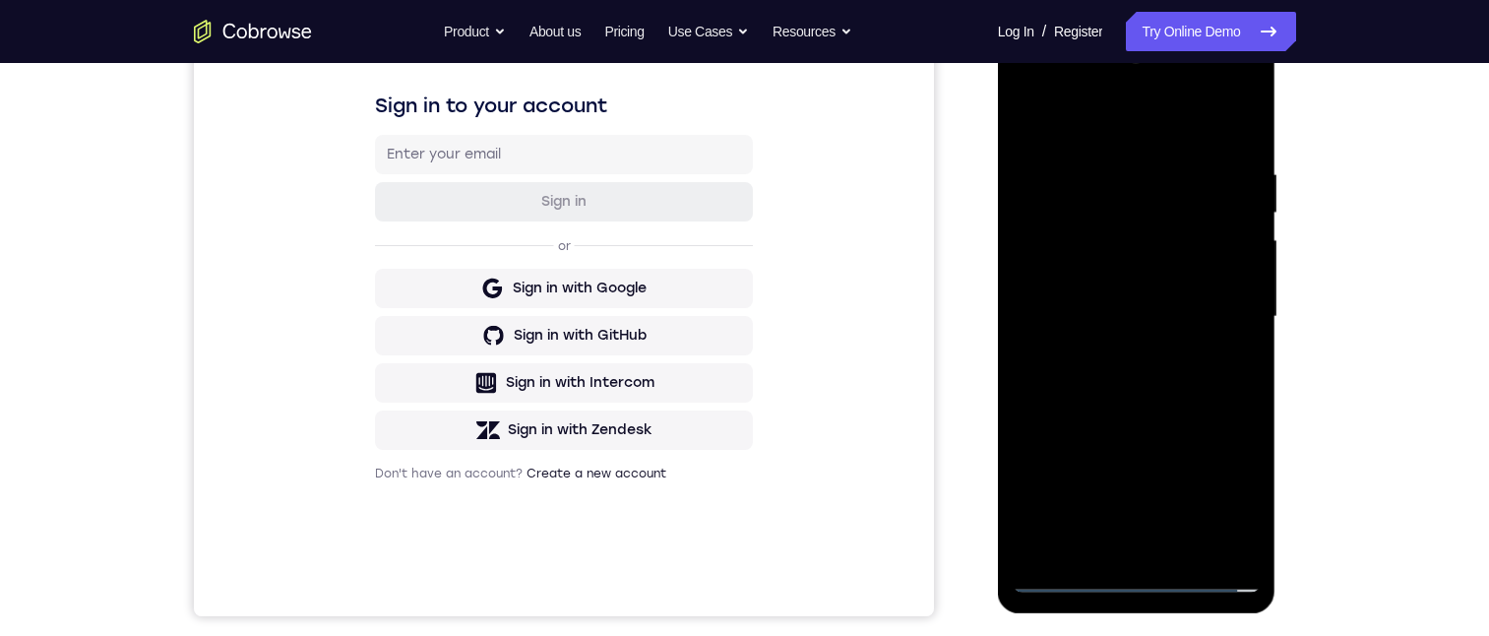
click at [1143, 289] on div at bounding box center [1136, 316] width 248 height 551
click at [1144, 315] on div at bounding box center [1136, 316] width 248 height 551
click at [1145, 377] on div at bounding box center [1136, 316] width 248 height 551
click at [1158, 369] on div at bounding box center [1136, 316] width 248 height 551
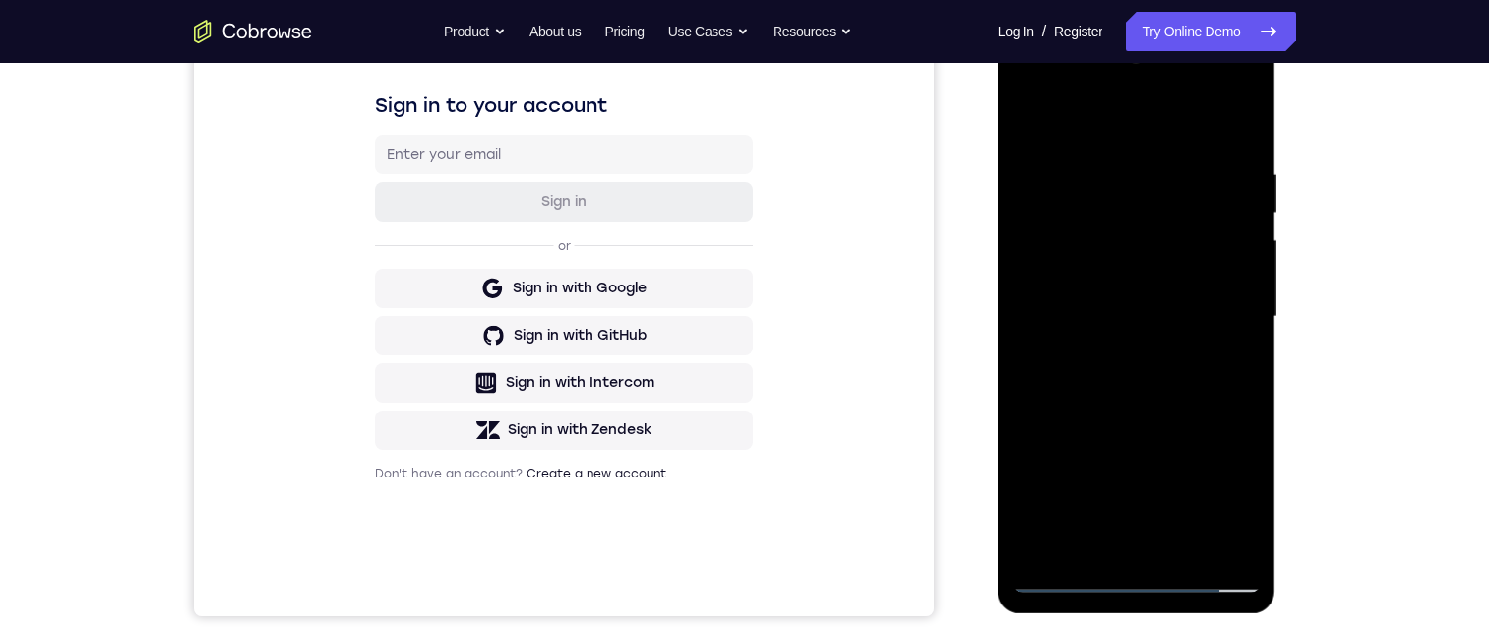
click at [1146, 386] on div at bounding box center [1136, 316] width 248 height 551
drag, startPoint x: 1086, startPoint y: 124, endPoint x: 1264, endPoint y: 160, distance: 181.8
click at [1278, 140] on html "Online web based iOS Simulators and Android Emulators. Run iPhone, iPad, Mobile…" at bounding box center [1138, 322] width 280 height 590
click at [1204, 412] on div at bounding box center [1136, 316] width 248 height 551
click at [1253, 519] on div at bounding box center [1136, 316] width 248 height 551
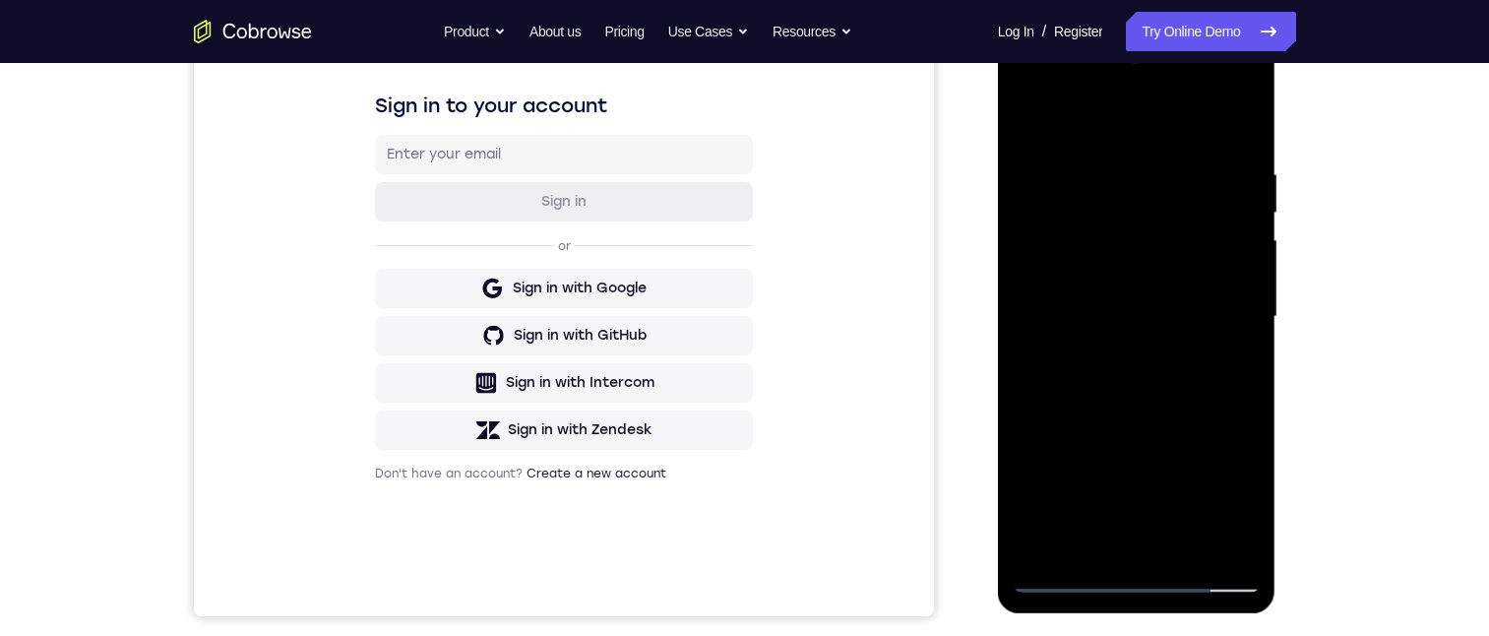
click at [1118, 159] on div at bounding box center [1136, 316] width 248 height 551
click at [1221, 373] on div at bounding box center [1136, 316] width 248 height 551
click at [1224, 369] on div at bounding box center [1136, 316] width 248 height 551
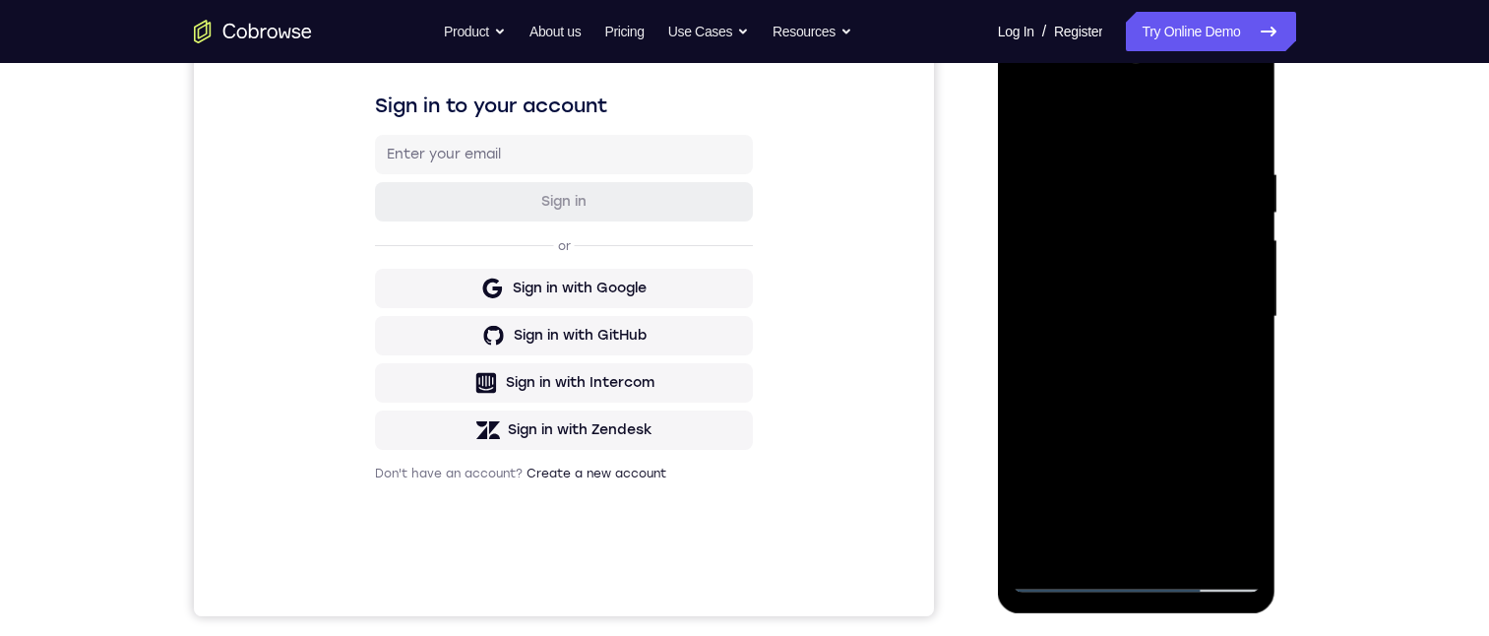
click at [1231, 259] on div at bounding box center [1136, 316] width 248 height 551
click at [1233, 128] on div at bounding box center [1136, 316] width 248 height 551
drag, startPoint x: 1174, startPoint y: 241, endPoint x: 1188, endPoint y: 579, distance: 338.8
click at [1188, 579] on div at bounding box center [1136, 316] width 248 height 551
click at [1246, 400] on div at bounding box center [1136, 316] width 248 height 551
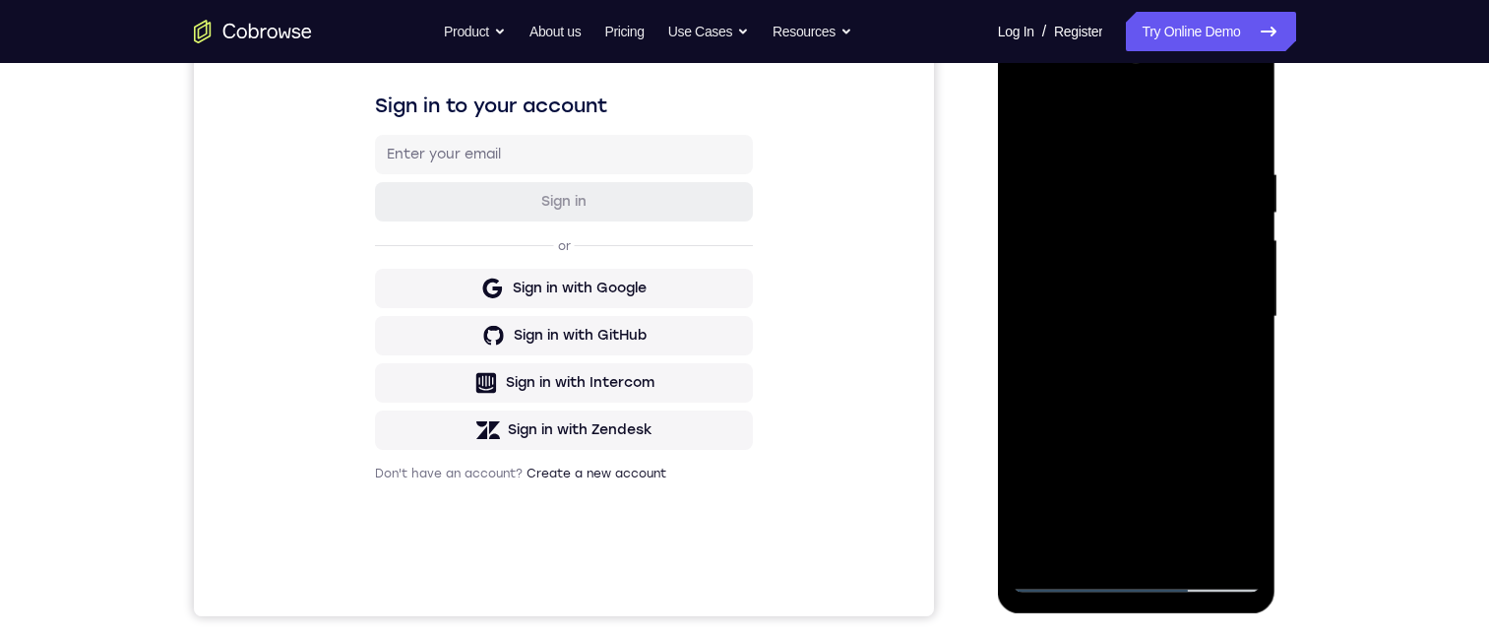
click at [1106, 152] on div at bounding box center [1136, 316] width 248 height 551
click at [1242, 210] on div at bounding box center [1136, 316] width 248 height 551
click at [1228, 126] on div at bounding box center [1136, 316] width 248 height 551
drag, startPoint x: 1175, startPoint y: 425, endPoint x: 1141, endPoint y: 286, distance: 142.7
click at [1165, 78] on div at bounding box center [1136, 316] width 248 height 551
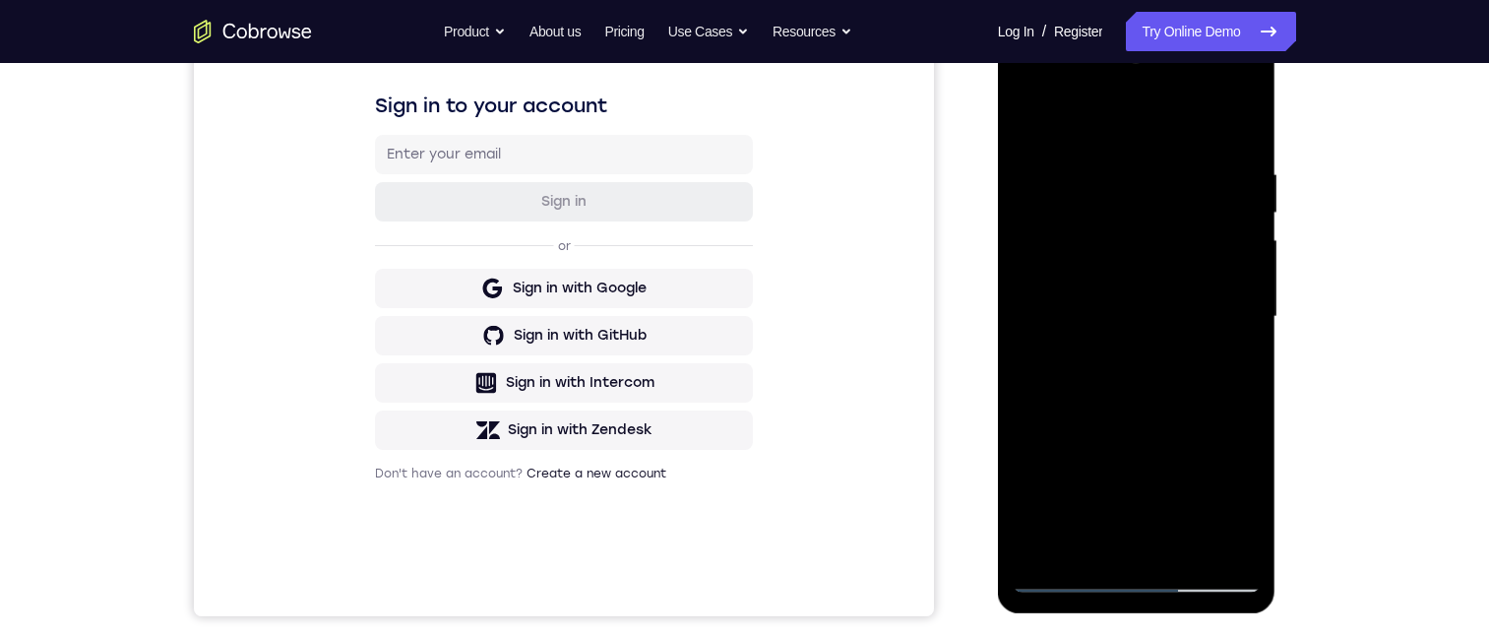
drag, startPoint x: 1149, startPoint y: 407, endPoint x: 1129, endPoint y: 103, distance: 304.6
click at [1129, 101] on div at bounding box center [1136, 316] width 248 height 551
drag, startPoint x: 1154, startPoint y: 396, endPoint x: 1144, endPoint y: 118, distance: 278.6
click at [1155, 113] on div at bounding box center [1136, 316] width 248 height 551
click at [1235, 314] on div at bounding box center [1136, 316] width 248 height 551
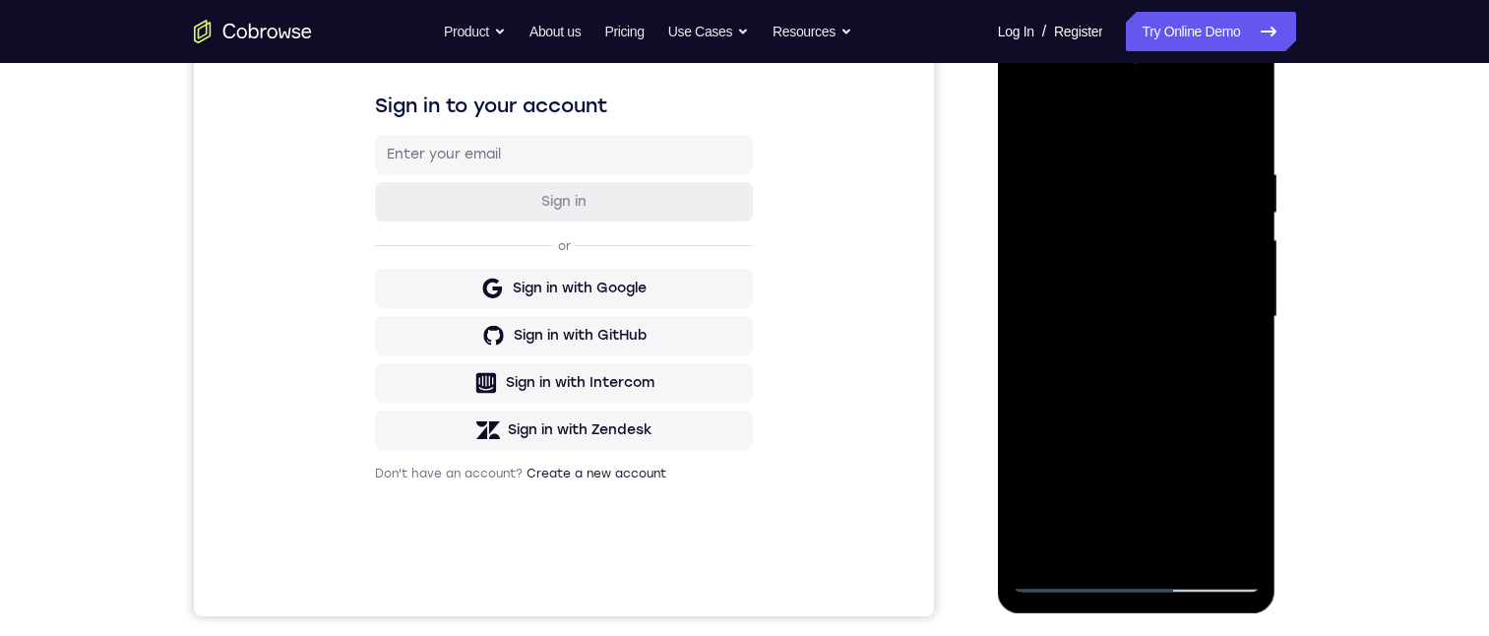
click at [1030, 311] on div at bounding box center [1136, 316] width 248 height 551
click at [1246, 319] on div at bounding box center [1136, 316] width 248 height 551
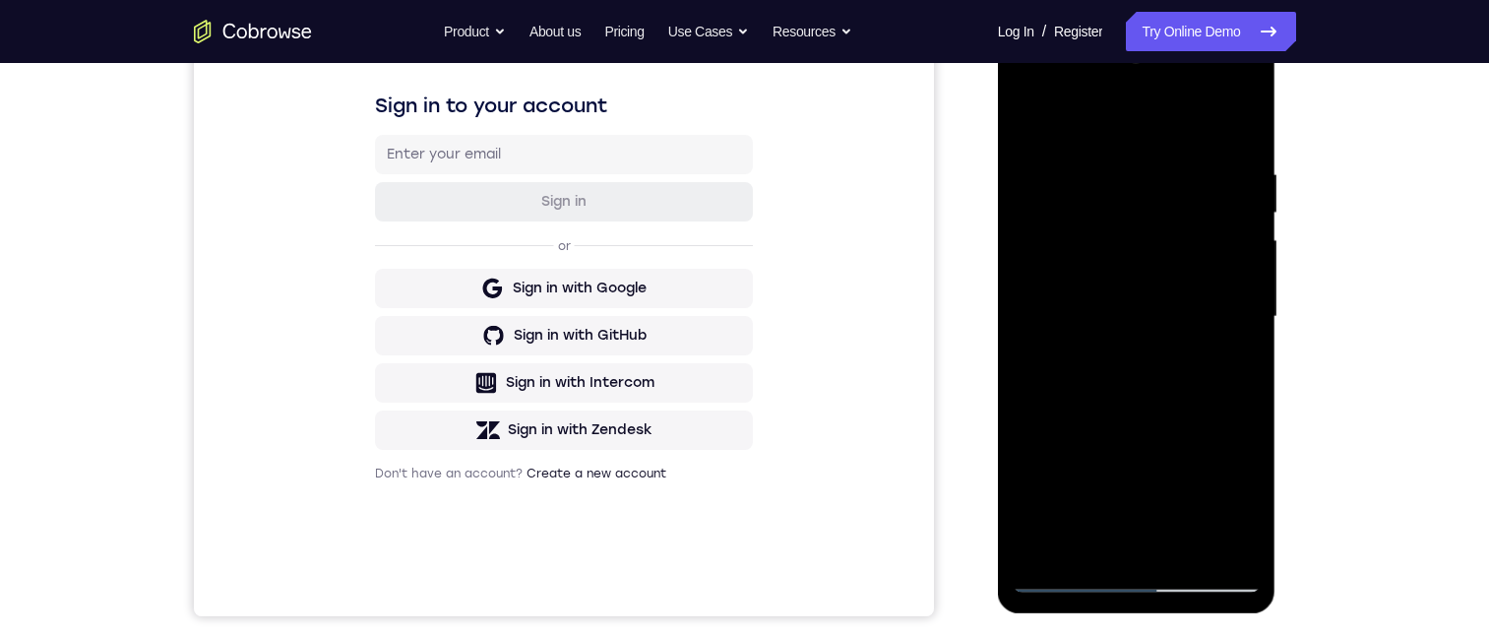
click at [1246, 319] on div at bounding box center [1136, 316] width 248 height 551
drag, startPoint x: 1209, startPoint y: 402, endPoint x: 1173, endPoint y: 155, distance: 249.6
click at [1173, 154] on div at bounding box center [1136, 316] width 248 height 551
drag, startPoint x: 1188, startPoint y: 149, endPoint x: 1205, endPoint y: 50, distance: 99.8
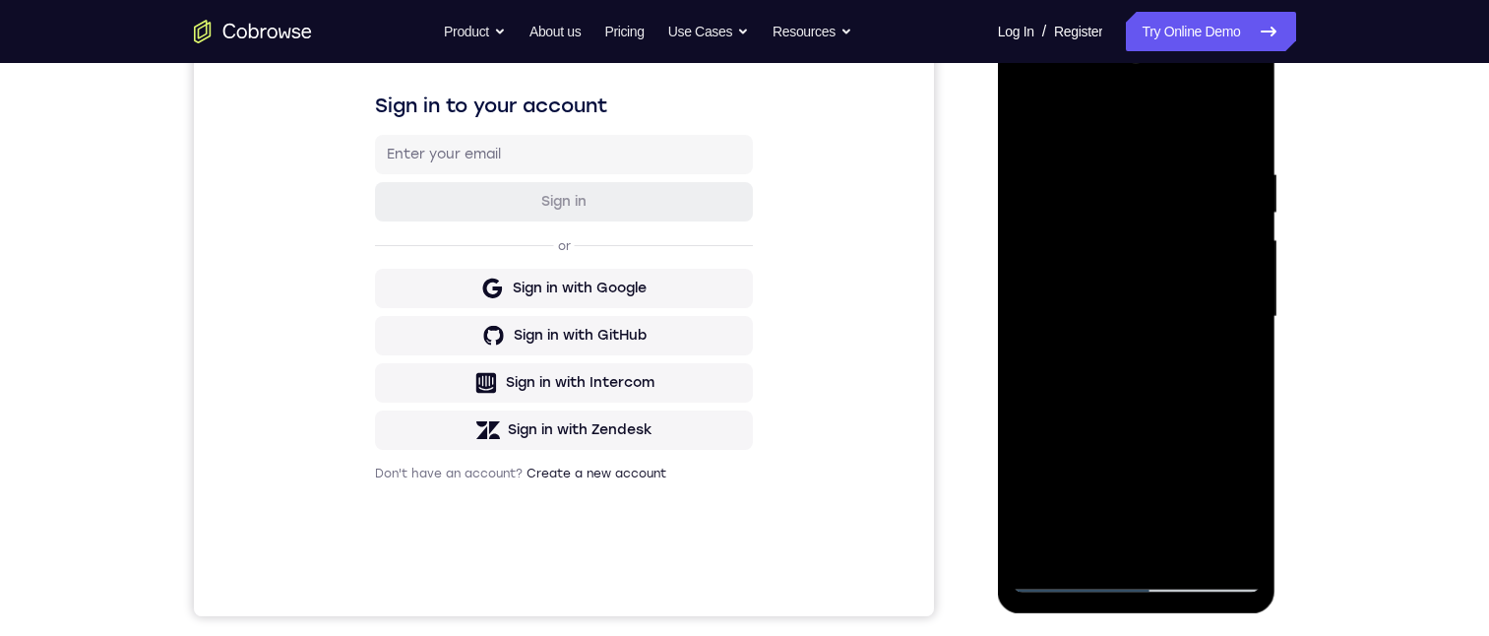
click at [1205, 50] on div at bounding box center [1136, 316] width 248 height 551
drag, startPoint x: 1161, startPoint y: 483, endPoint x: 1125, endPoint y: 324, distance: 163.5
click at [1134, 254] on div at bounding box center [1136, 316] width 248 height 551
drag, startPoint x: 1124, startPoint y: 282, endPoint x: 1113, endPoint y: 235, distance: 48.4
click at [1113, 236] on div at bounding box center [1136, 316] width 248 height 551
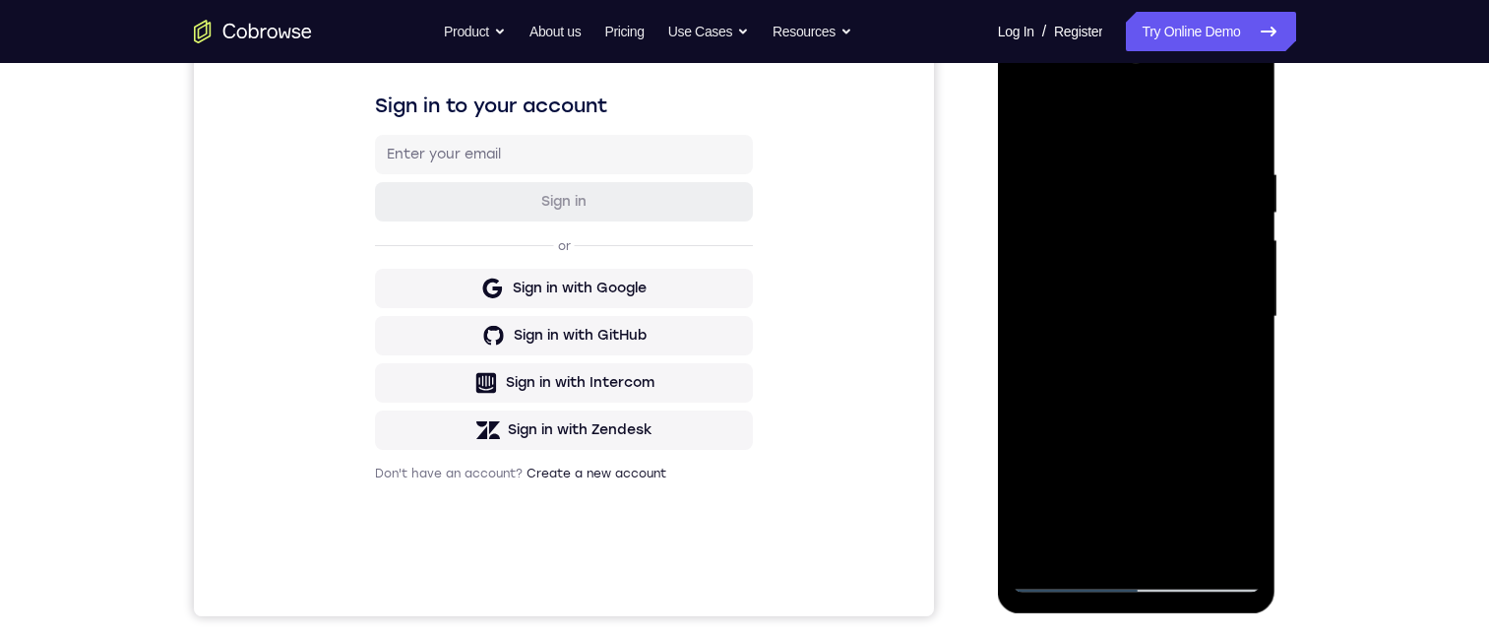
click at [1033, 249] on div at bounding box center [1136, 316] width 248 height 551
click at [1249, 253] on div at bounding box center [1136, 316] width 248 height 551
click at [1246, 254] on div at bounding box center [1136, 316] width 248 height 551
click at [1243, 251] on div at bounding box center [1136, 316] width 248 height 551
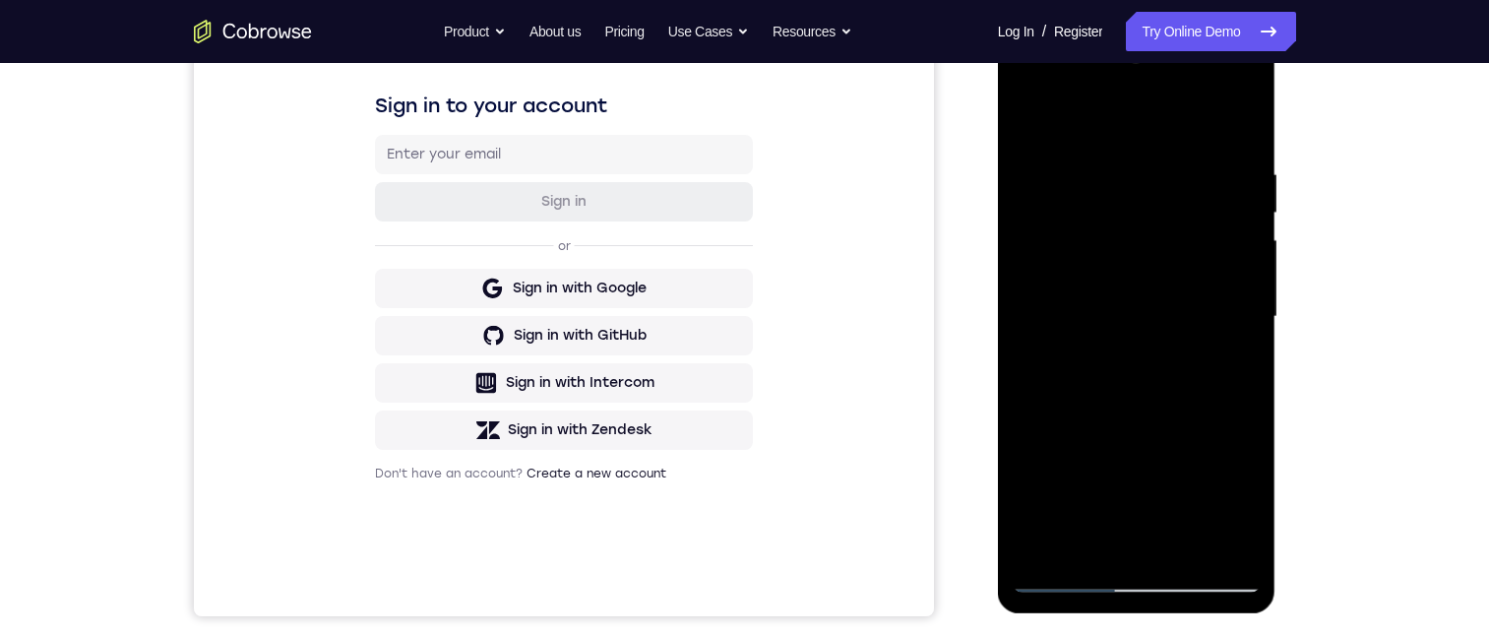
drag, startPoint x: 1129, startPoint y: 394, endPoint x: 1133, endPoint y: 123, distance: 270.6
click at [1132, 126] on div at bounding box center [1136, 316] width 248 height 551
drag, startPoint x: 1160, startPoint y: 430, endPoint x: 1141, endPoint y: 217, distance: 213.3
click at [1141, 217] on div at bounding box center [1136, 316] width 248 height 551
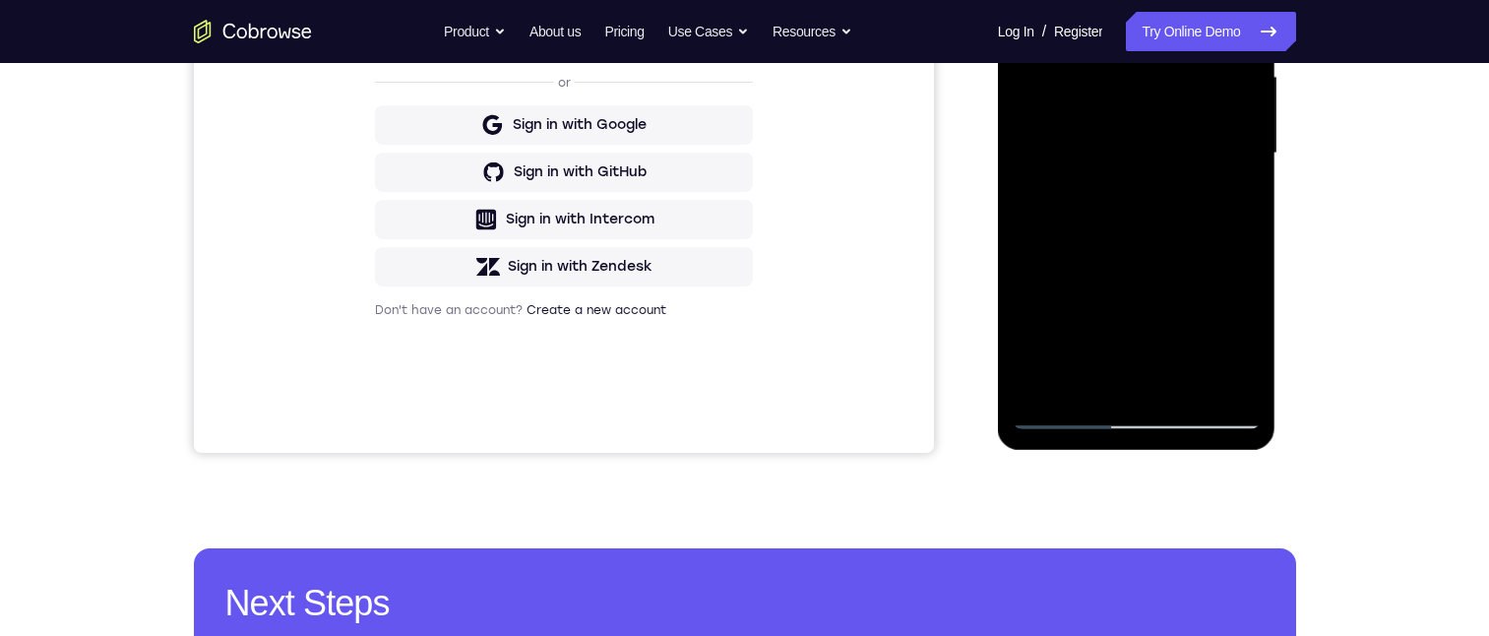
click at [1143, 65] on div at bounding box center [1136, 153] width 248 height 551
drag, startPoint x: 1202, startPoint y: 203, endPoint x: 1202, endPoint y: 184, distance: 18.7
click at [1202, 184] on div at bounding box center [1136, 153] width 248 height 551
drag, startPoint x: 1177, startPoint y: 245, endPoint x: 1200, endPoint y: 192, distance: 58.1
click at [1180, 93] on div at bounding box center [1136, 153] width 248 height 551
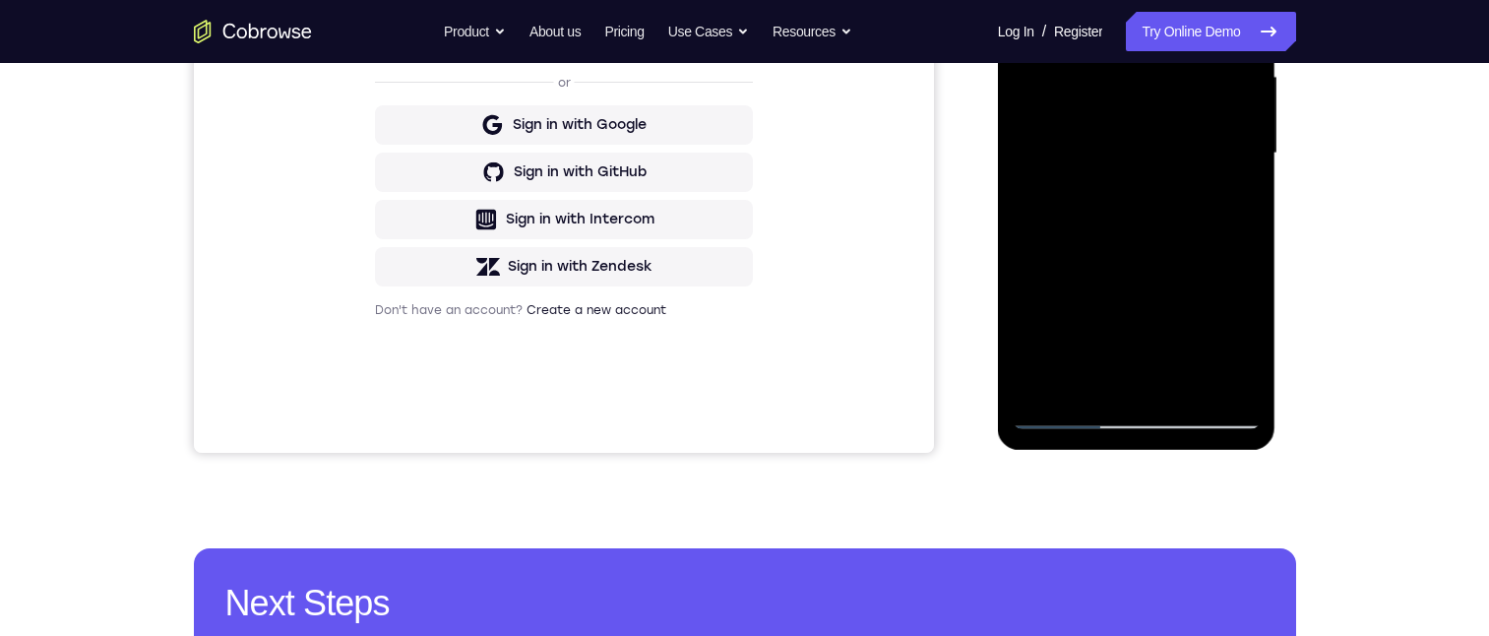
drag, startPoint x: 1196, startPoint y: 314, endPoint x: 1196, endPoint y: 127, distance: 186.9
click at [1197, 126] on div at bounding box center [1136, 153] width 248 height 551
drag, startPoint x: 1164, startPoint y: 246, endPoint x: 1187, endPoint y: 213, distance: 40.9
click at [1164, 165] on div at bounding box center [1136, 153] width 248 height 551
click at [1250, 200] on div at bounding box center [1136, 153] width 248 height 551
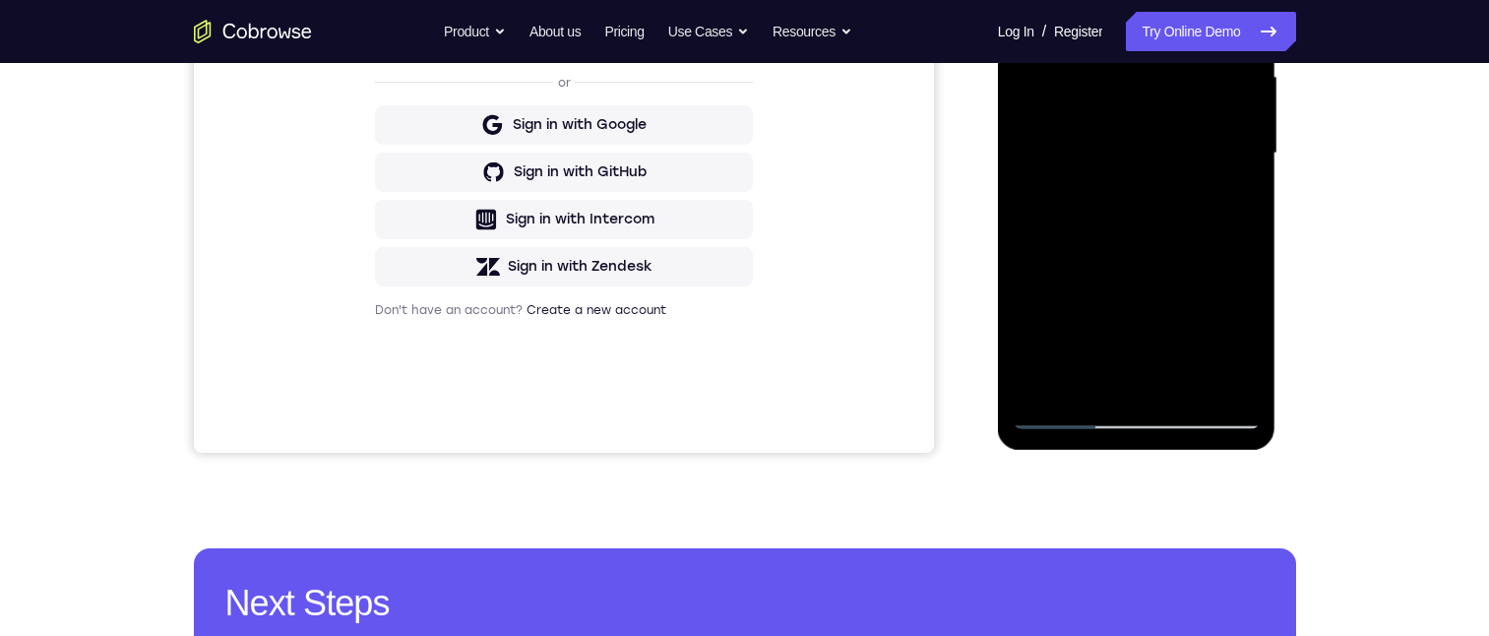
click at [1250, 200] on div at bounding box center [1136, 153] width 248 height 551
drag, startPoint x: 1226, startPoint y: 264, endPoint x: 1227, endPoint y: 123, distance: 140.7
click at [1226, 128] on div at bounding box center [1136, 153] width 248 height 551
drag, startPoint x: 1164, startPoint y: 271, endPoint x: 1166, endPoint y: 132, distance: 138.7
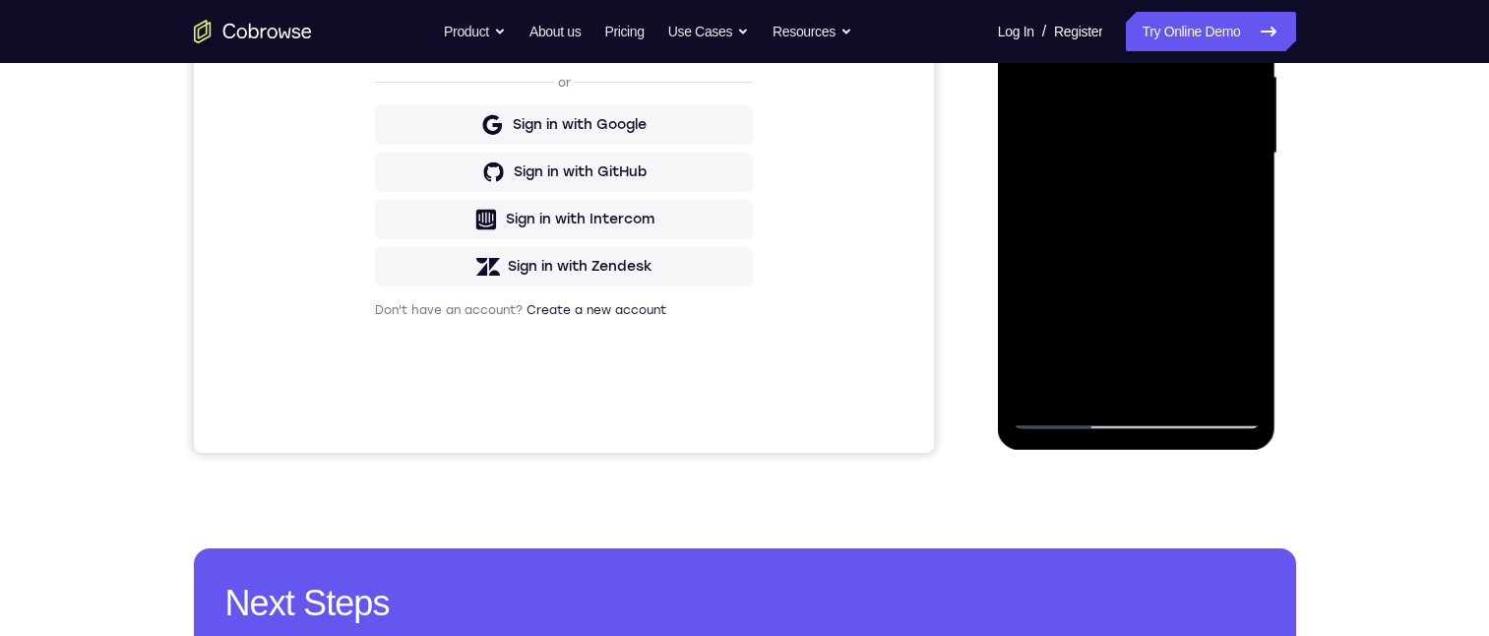
click at [1166, 94] on div at bounding box center [1136, 153] width 248 height 551
drag, startPoint x: 1174, startPoint y: 259, endPoint x: 1156, endPoint y: 100, distance: 159.4
click at [1159, 93] on div at bounding box center [1136, 153] width 248 height 551
drag, startPoint x: 1131, startPoint y: 278, endPoint x: 1111, endPoint y: 93, distance: 186.1
click at [1123, 29] on div at bounding box center [1136, 153] width 248 height 551
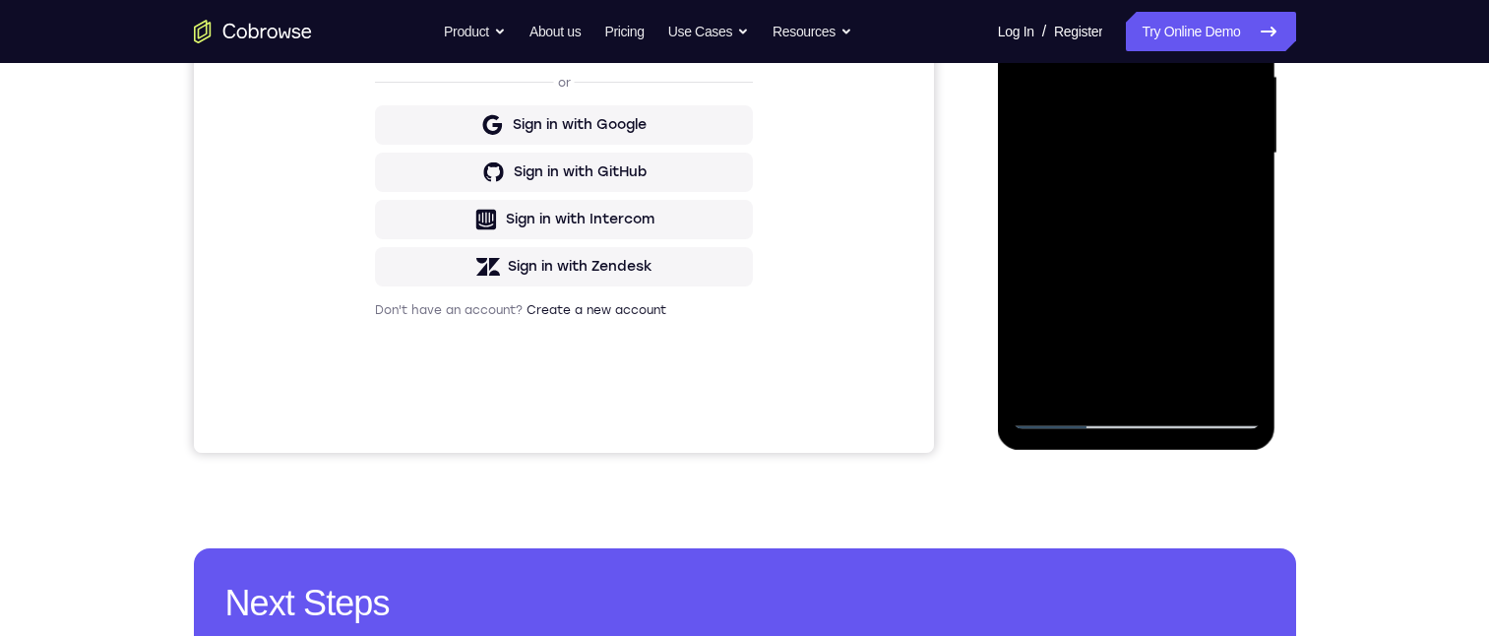
drag, startPoint x: 1125, startPoint y: 270, endPoint x: 1099, endPoint y: 69, distance: 202.4
click at [1111, 29] on div at bounding box center [1136, 153] width 248 height 551
drag, startPoint x: 1119, startPoint y: 170, endPoint x: 1113, endPoint y: 29, distance: 141.8
click at [1113, 29] on div at bounding box center [1136, 153] width 248 height 551
drag, startPoint x: 1203, startPoint y: 216, endPoint x: 1122, endPoint y: 73, distance: 165.2
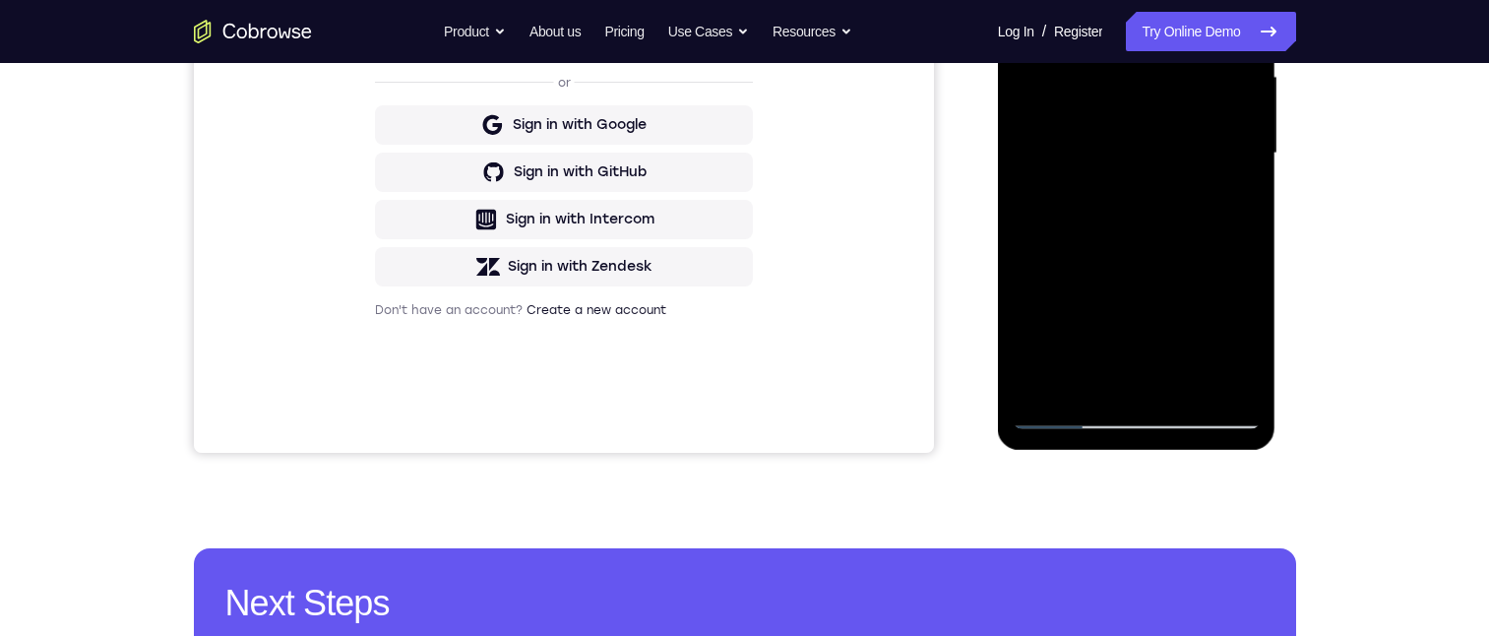
click at [1207, 29] on div at bounding box center [1136, 153] width 248 height 551
drag, startPoint x: 1182, startPoint y: 299, endPoint x: 1190, endPoint y: 112, distance: 187.1
click at [1190, 112] on div at bounding box center [1136, 153] width 248 height 551
drag, startPoint x: 1161, startPoint y: 203, endPoint x: 1143, endPoint y: -1, distance: 204.4
click at [1143, 6] on div at bounding box center [1136, 153] width 248 height 551
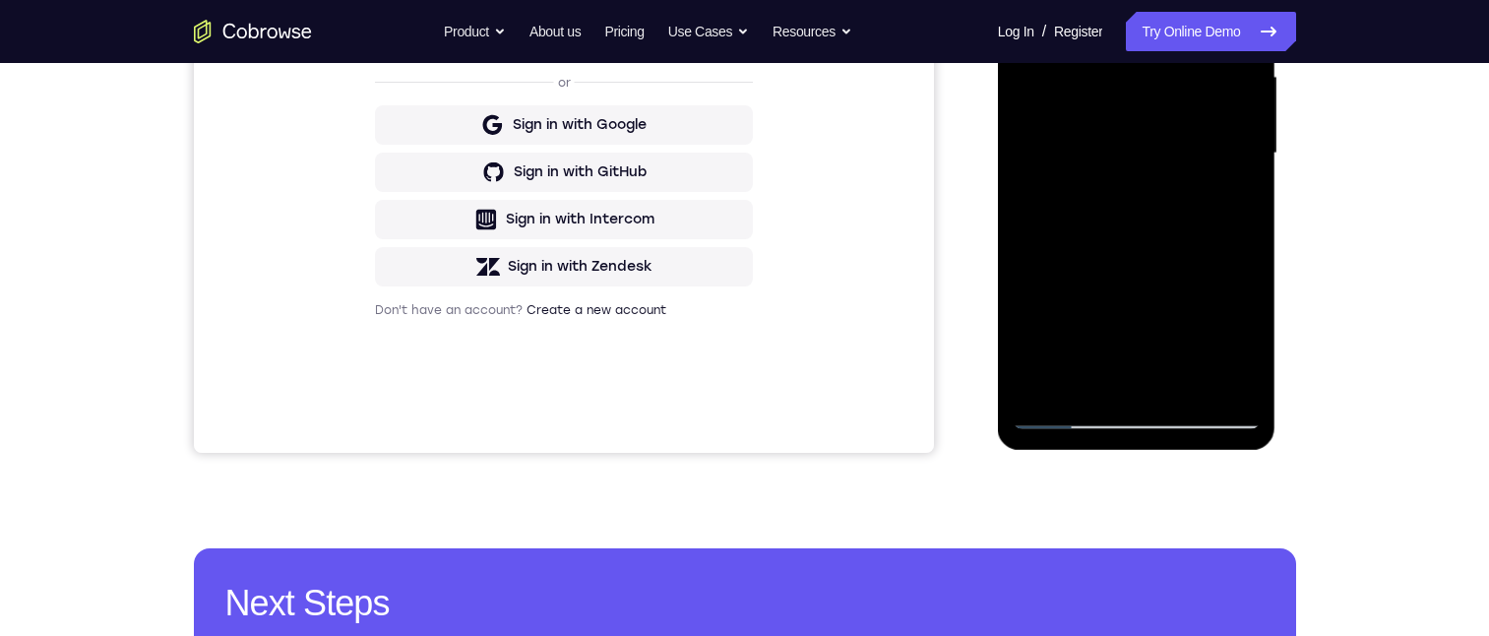
drag, startPoint x: 1122, startPoint y: 29, endPoint x: 1125, endPoint y: -74, distance: 102.4
click at [1125, 0] on div at bounding box center [1136, 153] width 248 height 551
drag, startPoint x: 1092, startPoint y: 303, endPoint x: 1088, endPoint y: 156, distance: 146.6
click at [1088, 156] on div at bounding box center [1136, 153] width 248 height 551
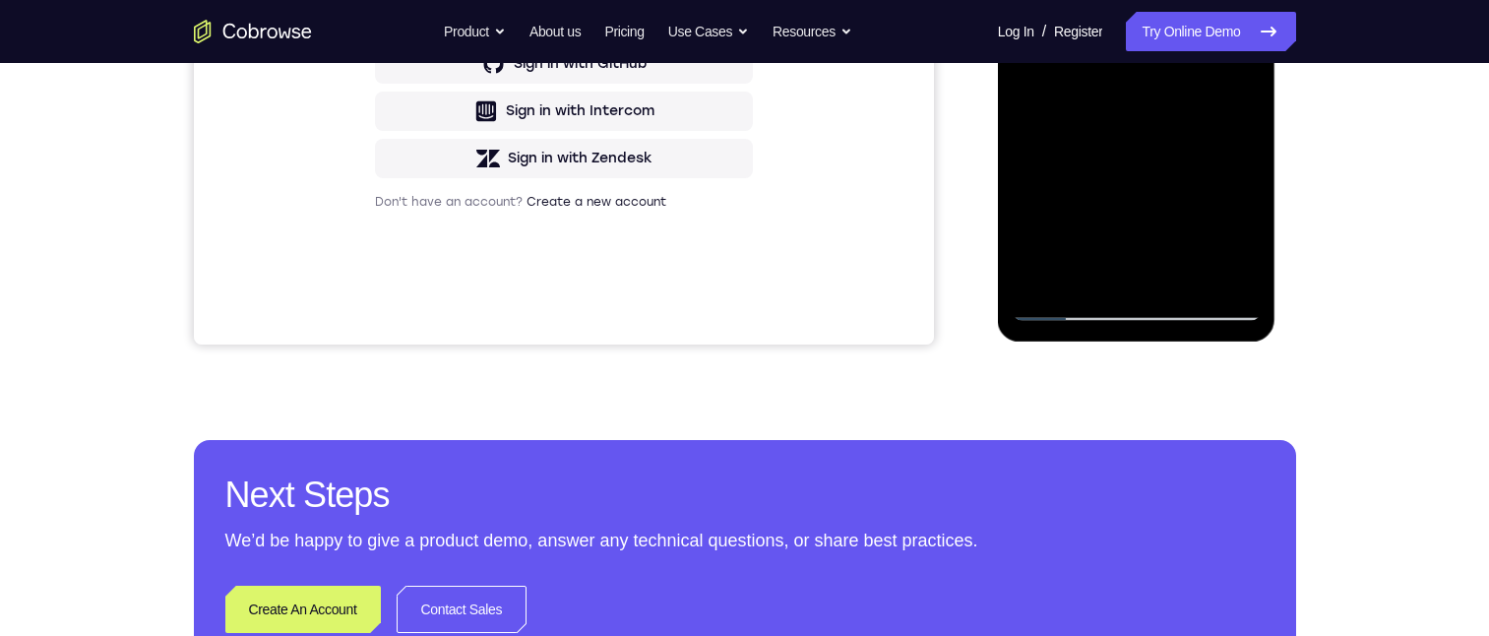
drag, startPoint x: 1079, startPoint y: 150, endPoint x: 1080, endPoint y: 130, distance: 19.7
click at [1077, 129] on div at bounding box center [1136, 45] width 248 height 551
click at [1046, 274] on div at bounding box center [1136, 45] width 248 height 551
click at [1225, 0] on div at bounding box center [1136, 45] width 248 height 551
click at [1230, 0] on div at bounding box center [1136, 45] width 248 height 551
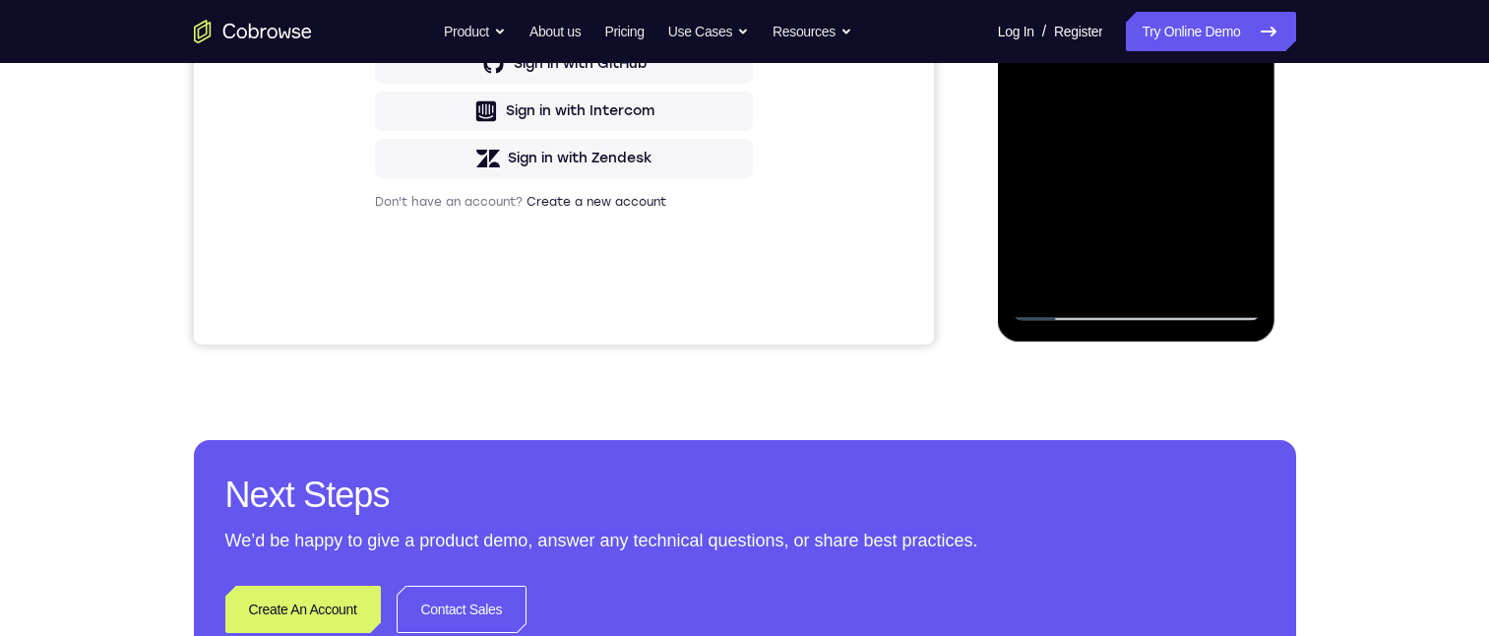
click at [1238, 0] on div at bounding box center [1136, 45] width 248 height 551
drag, startPoint x: 1143, startPoint y: -67, endPoint x: 1162, endPoint y: 113, distance: 181.0
click at [1157, 123] on div at bounding box center [1136, 45] width 248 height 551
click at [1114, 0] on div at bounding box center [1136, 45] width 248 height 551
click at [1221, 122] on div at bounding box center [1136, 45] width 248 height 551
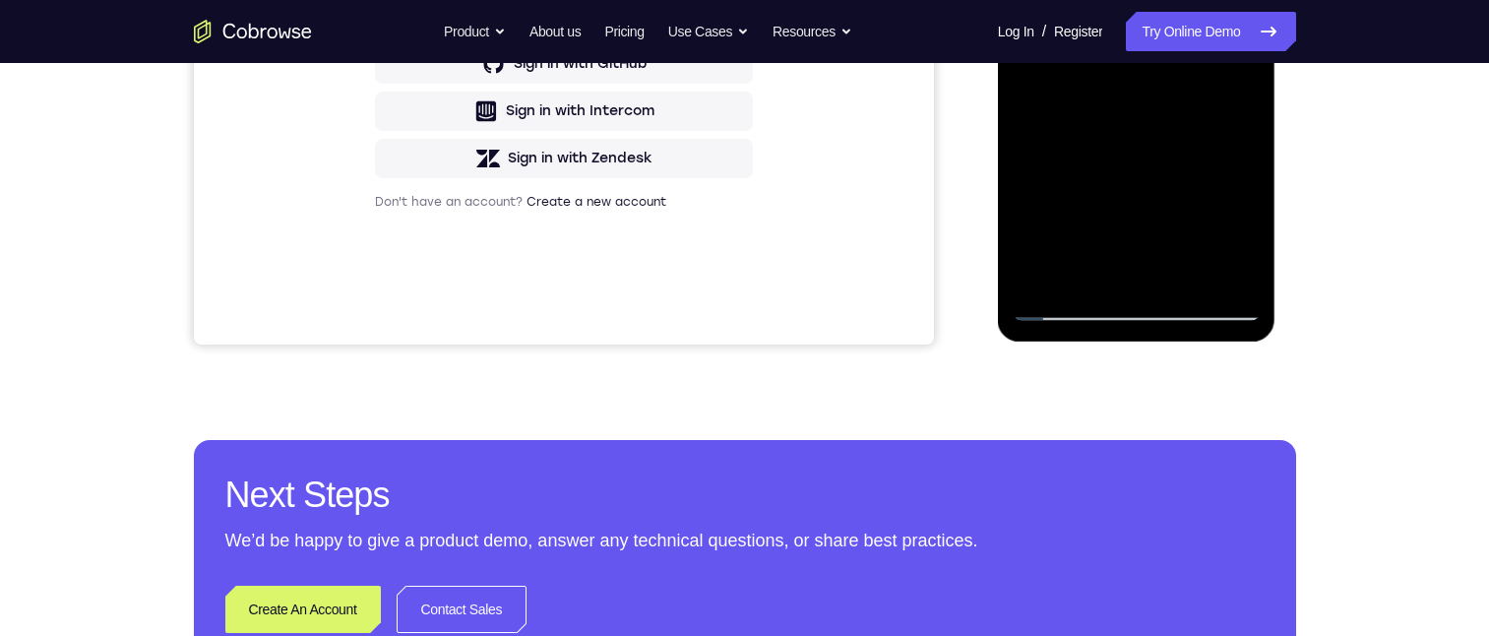
click at [1225, 0] on div at bounding box center [1136, 45] width 248 height 551
click at [1239, 0] on div at bounding box center [1136, 45] width 248 height 551
drag, startPoint x: 1220, startPoint y: 32, endPoint x: 1051, endPoint y: 67, distance: 172.7
click at [1051, 67] on div at bounding box center [1136, 45] width 248 height 551
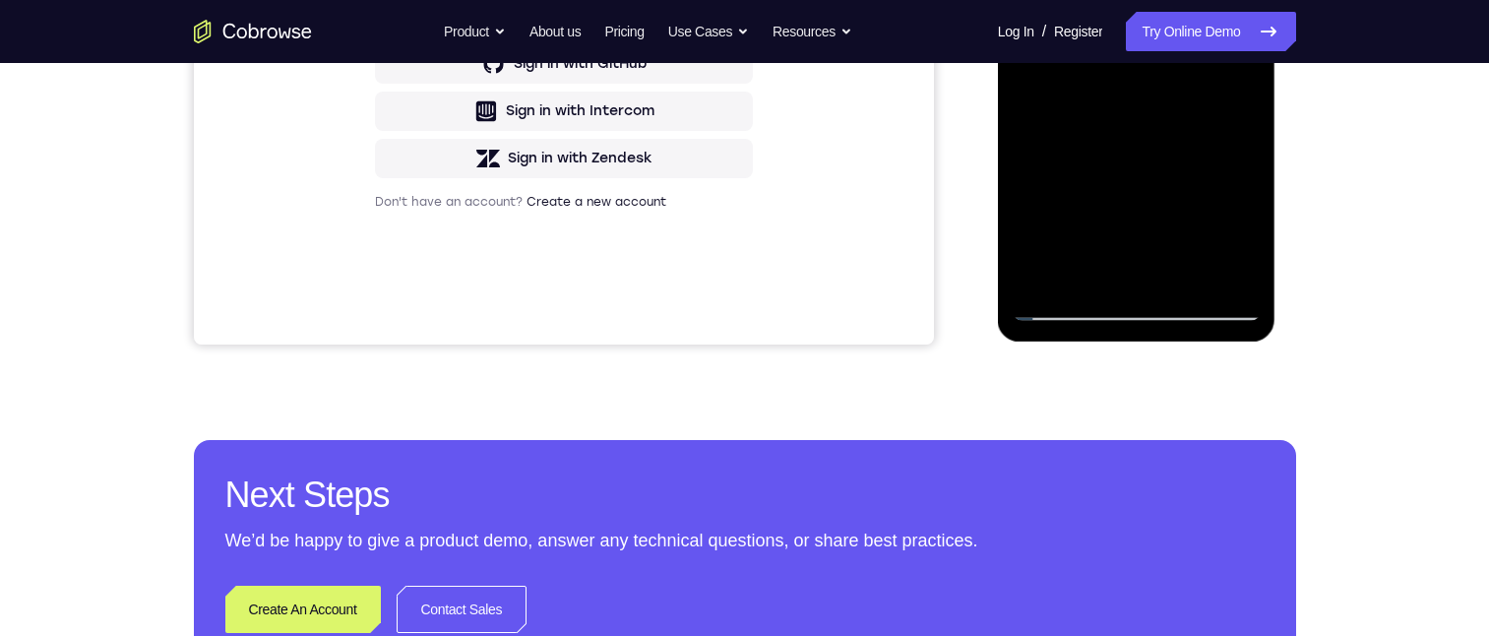
click at [1187, 17] on div at bounding box center [1136, 45] width 248 height 551
drag, startPoint x: 1210, startPoint y: -15, endPoint x: 1033, endPoint y: -14, distance: 177.1
click at [1027, 0] on div at bounding box center [1136, 45] width 248 height 551
drag, startPoint x: 1055, startPoint y: -4, endPoint x: 1272, endPoint y: 22, distance: 218.9
click at [1265, 21] on div at bounding box center [1137, 48] width 278 height 586
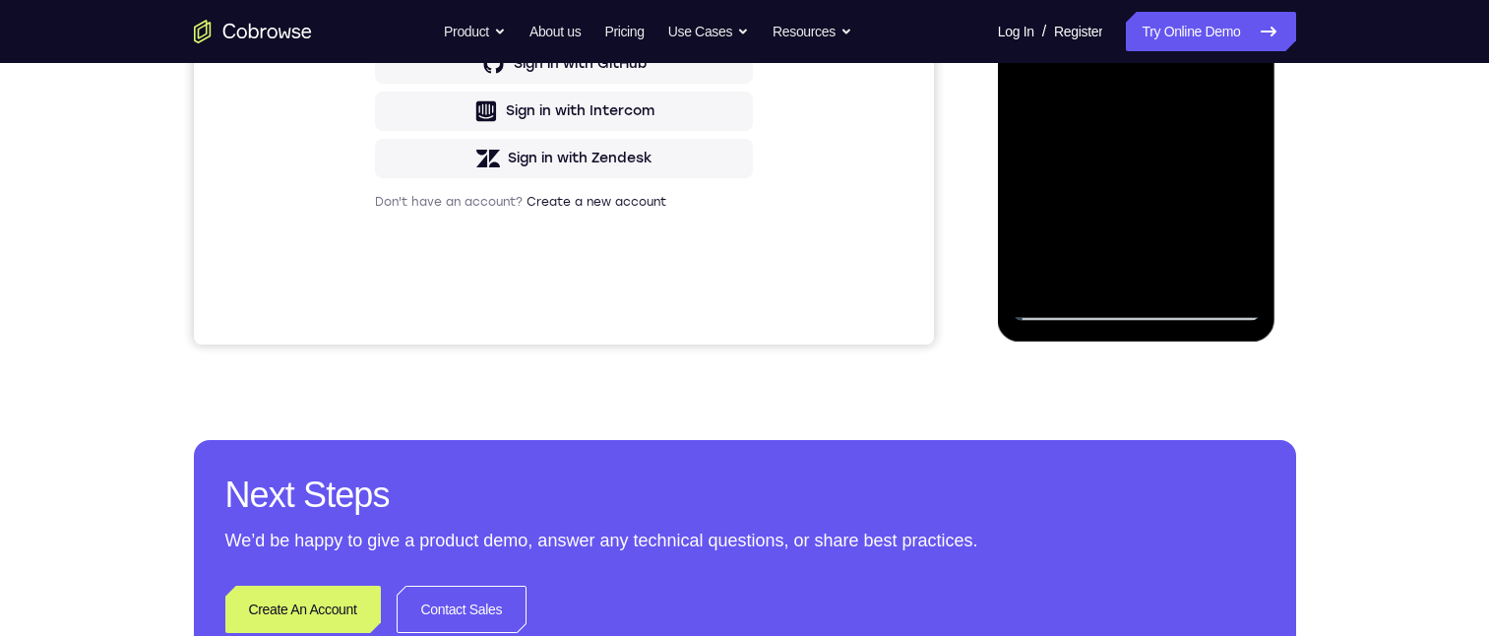
click at [1234, 0] on div at bounding box center [1136, 45] width 248 height 551
drag, startPoint x: 1197, startPoint y: 227, endPoint x: 1214, endPoint y: 256, distance: 33.1
click at [1200, 334] on div at bounding box center [1137, 48] width 278 height 586
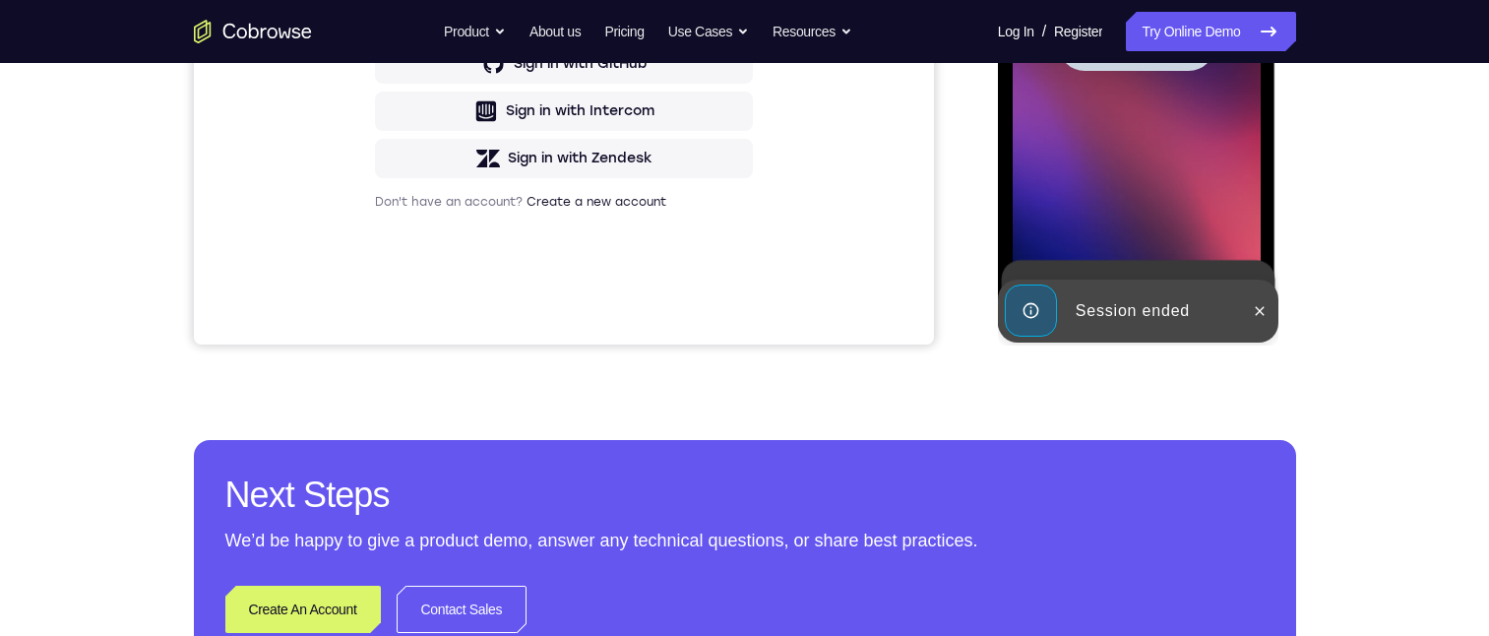
click at [1122, 0] on div at bounding box center [1136, 45] width 248 height 551
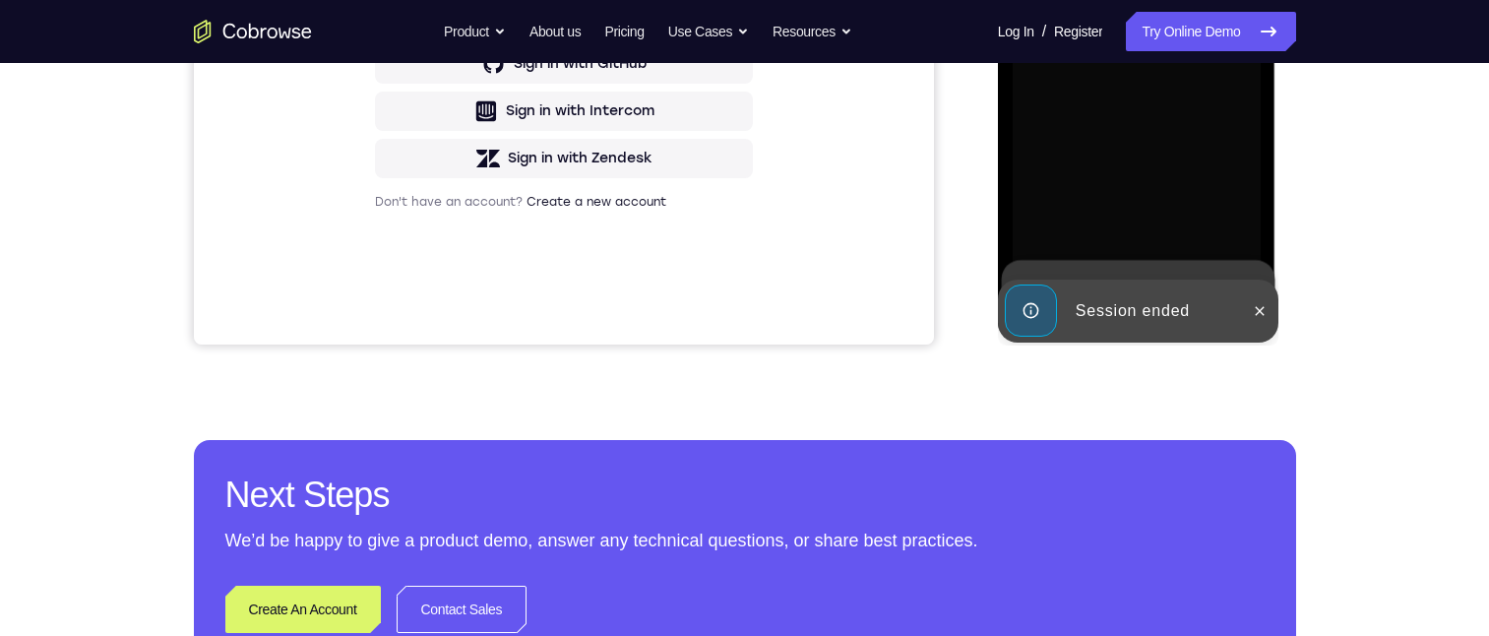
scroll to position [299, 0]
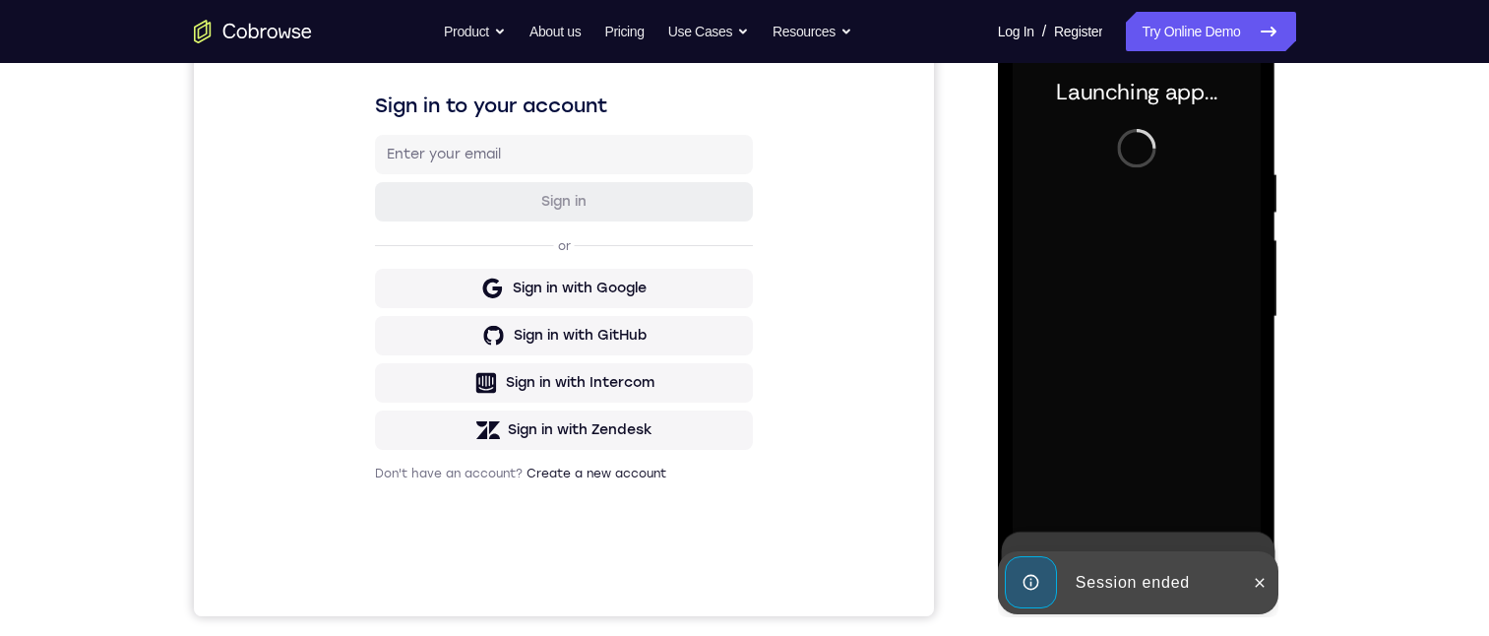
click at [1344, 303] on div "Your Support Agent Your Customer Web iOS Android Next Steps We’d be happy to gi…" at bounding box center [744, 413] width 1259 height 1298
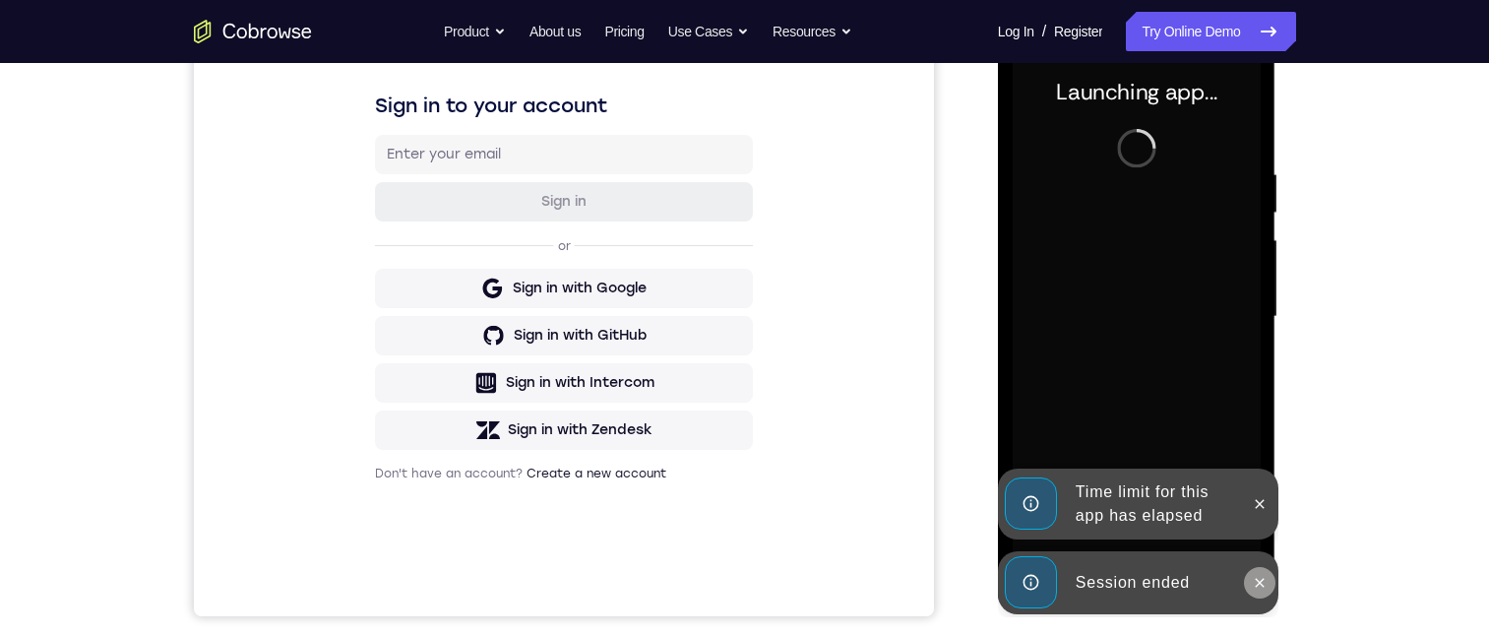
click at [1263, 589] on button at bounding box center [1259, 582] width 31 height 31
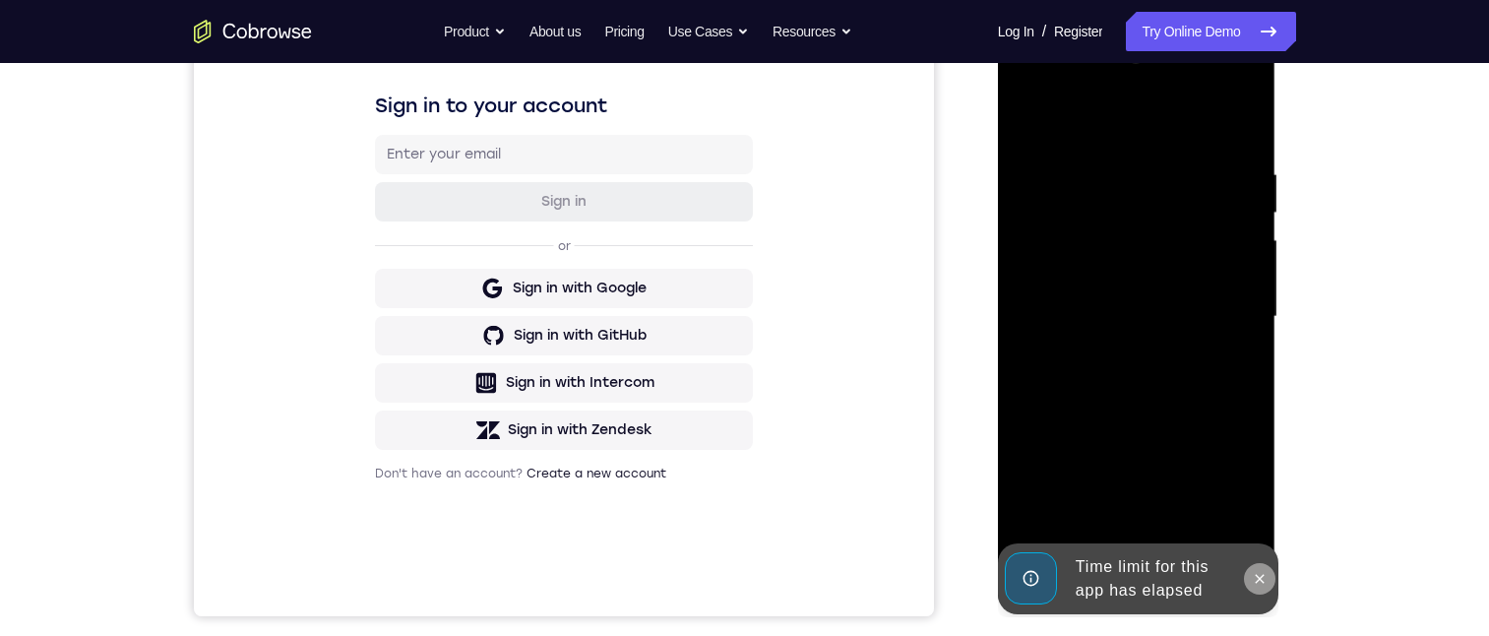
click at [1251, 578] on icon at bounding box center [1259, 579] width 16 height 16
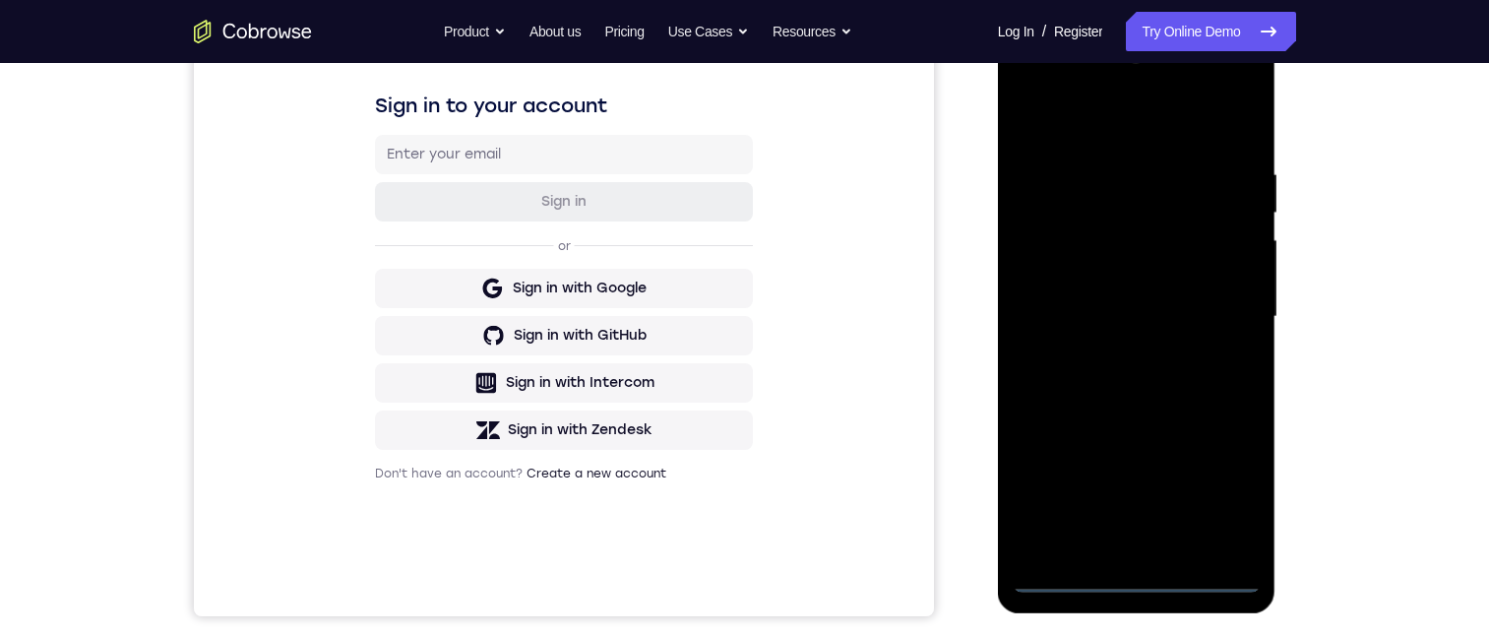
click at [1138, 578] on div at bounding box center [1136, 316] width 248 height 551
click at [1223, 484] on div at bounding box center [1136, 316] width 248 height 551
click at [1066, 129] on div at bounding box center [1136, 316] width 248 height 551
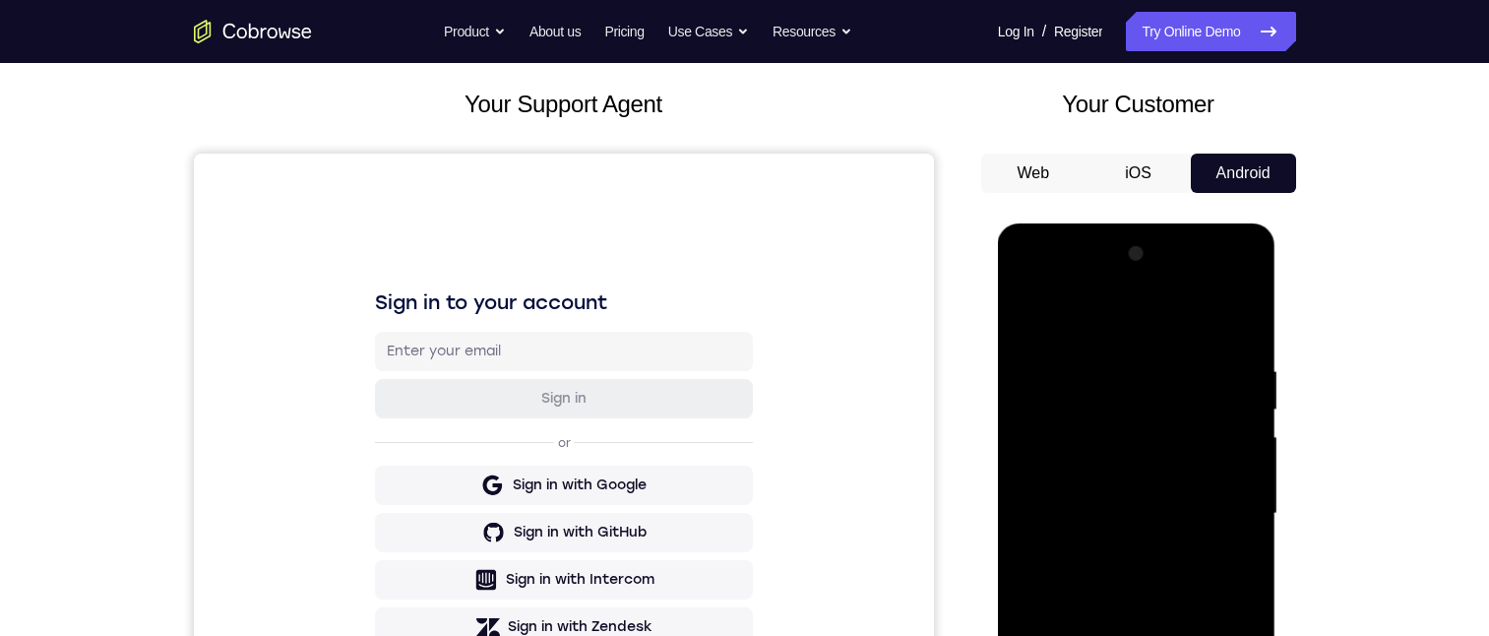
click at [1230, 517] on div at bounding box center [1136, 513] width 248 height 551
click at [1107, 547] on div at bounding box center [1136, 513] width 248 height 551
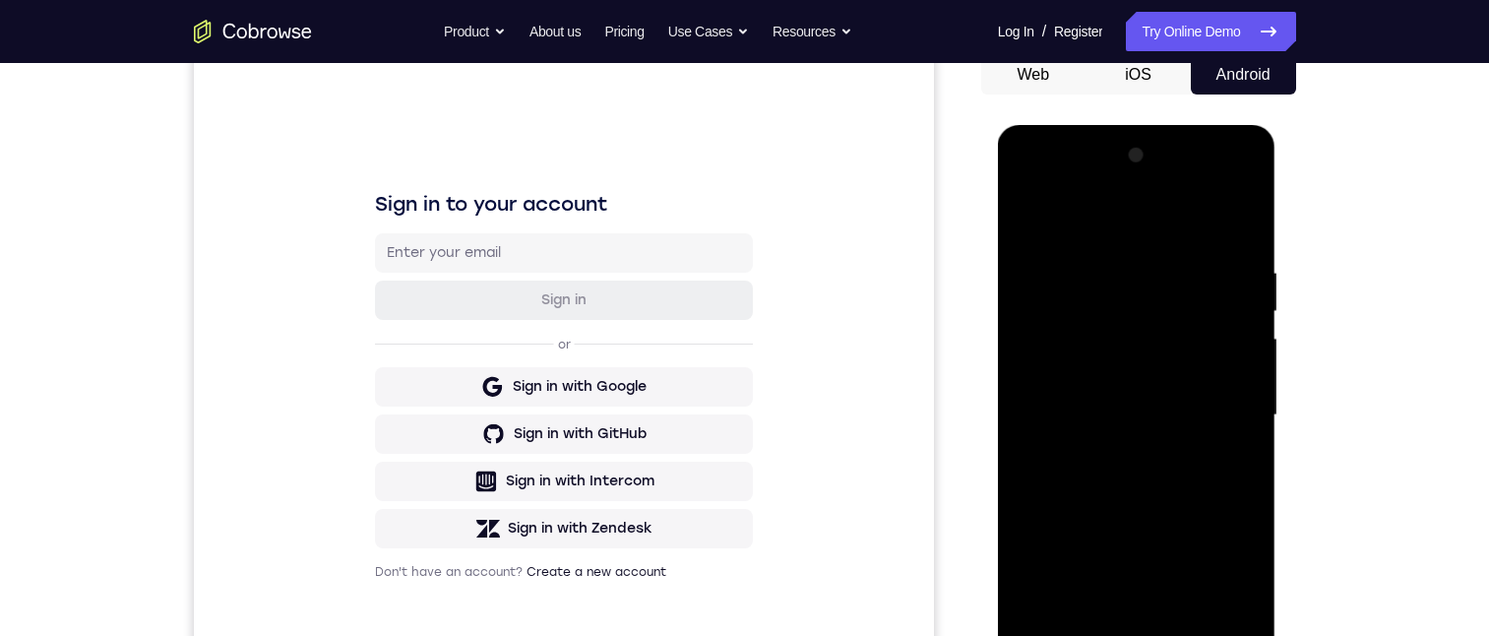
click at [1122, 382] on div at bounding box center [1136, 415] width 248 height 551
click at [1141, 370] on div at bounding box center [1136, 415] width 248 height 551
click at [1148, 412] on div at bounding box center [1136, 415] width 248 height 551
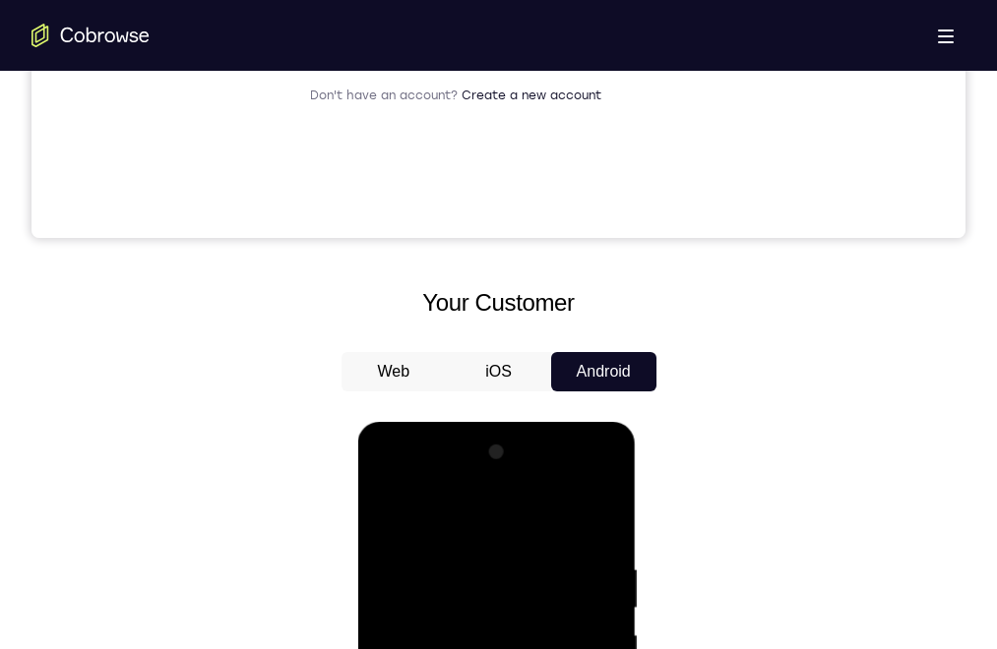
scroll to position [599, 0]
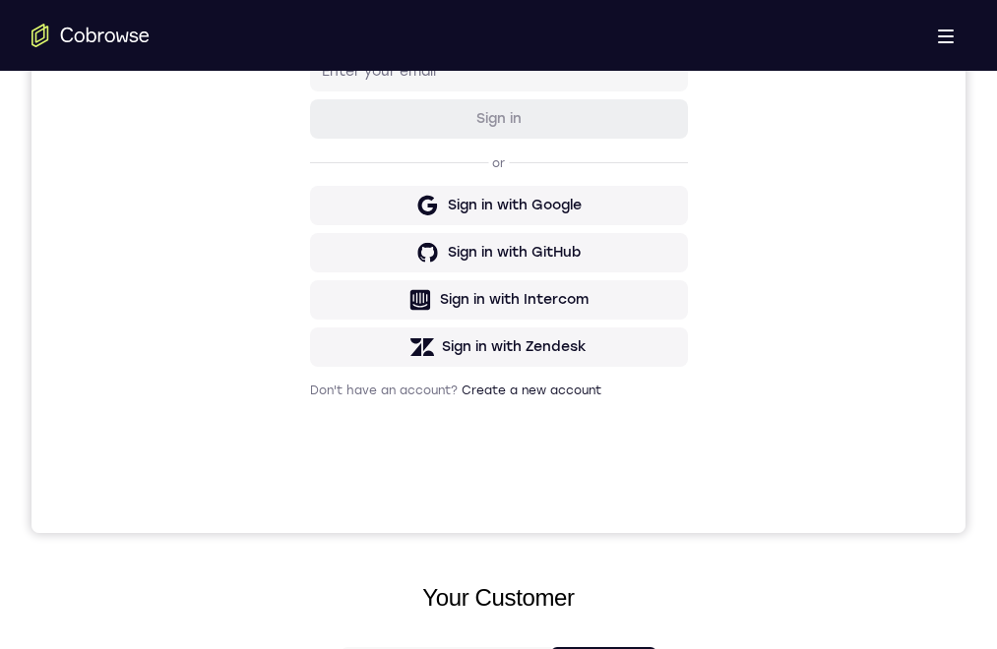
drag, startPoint x: 485, startPoint y: 795, endPoint x: 617, endPoint y: 1125, distance: 355.0
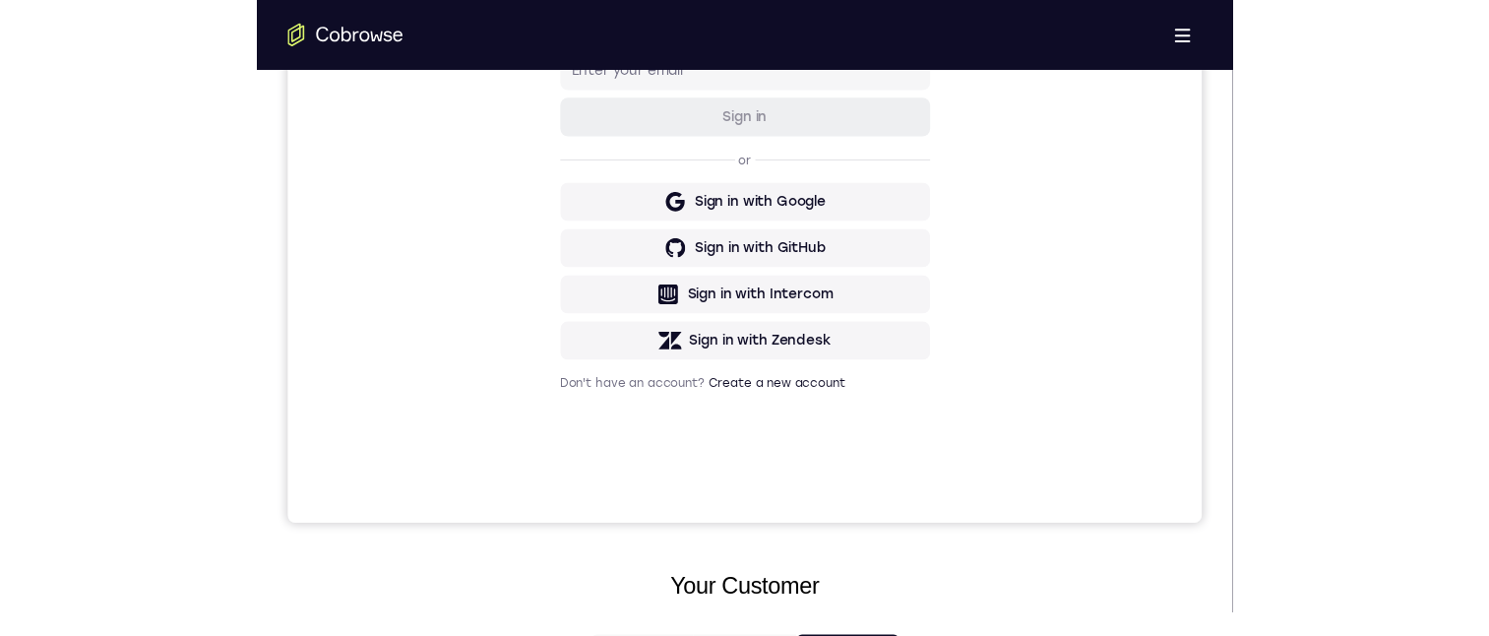
scroll to position [299, 0]
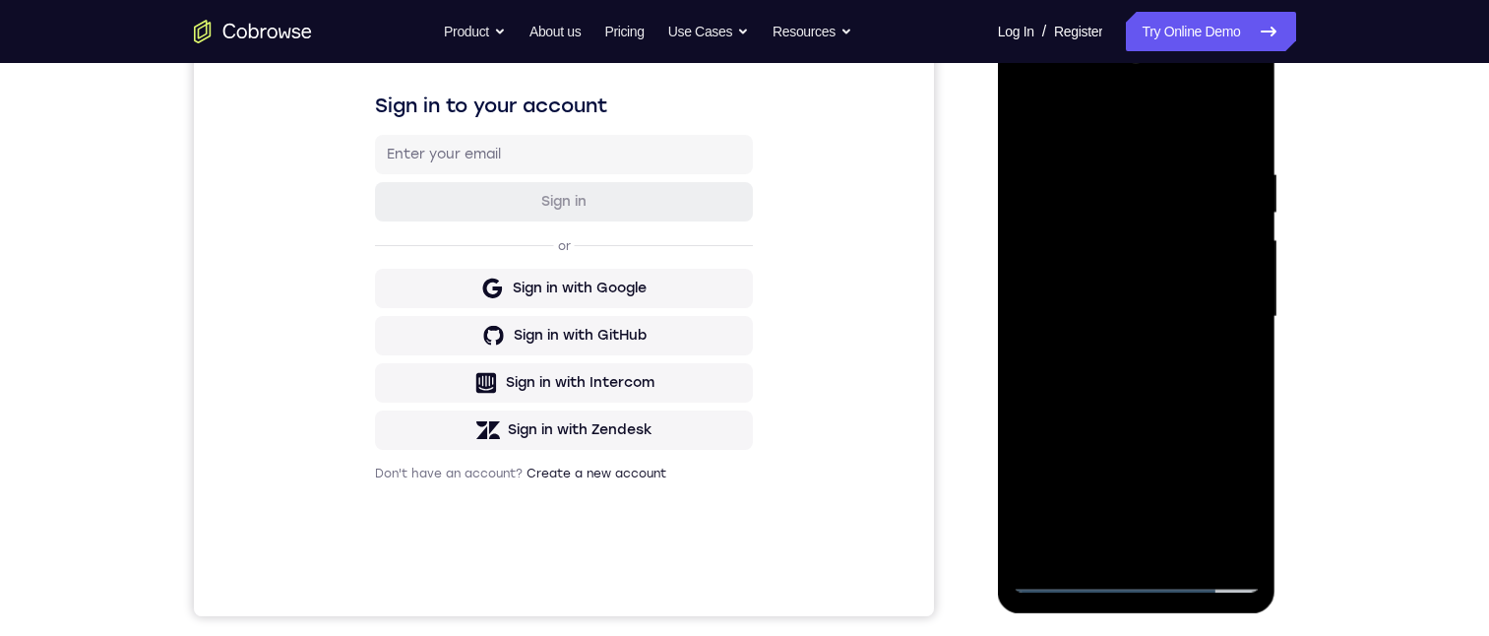
click at [1251, 372] on div at bounding box center [1136, 316] width 248 height 551
drag, startPoint x: 1248, startPoint y: 372, endPoint x: 2280, endPoint y: 394, distance: 1031.3
click at [1248, 372] on div at bounding box center [1136, 316] width 248 height 551
click at [1107, 165] on div at bounding box center [1136, 316] width 248 height 551
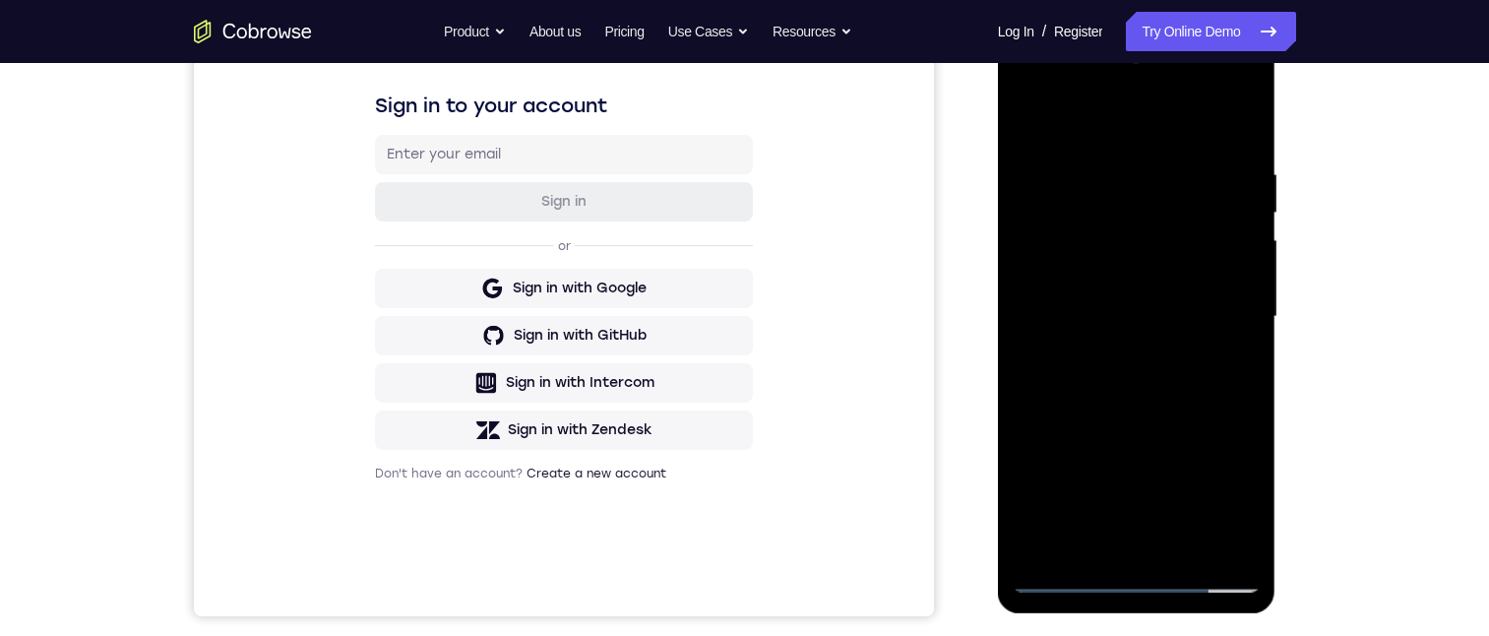
click at [1233, 341] on div at bounding box center [1136, 316] width 248 height 551
drag, startPoint x: 1239, startPoint y: 330, endPoint x: 1421, endPoint y: 49, distance: 334.3
click at [1239, 330] on div at bounding box center [1136, 316] width 248 height 551
click at [1148, 337] on div at bounding box center [1136, 316] width 248 height 551
click at [1207, 361] on div at bounding box center [1136, 316] width 248 height 551
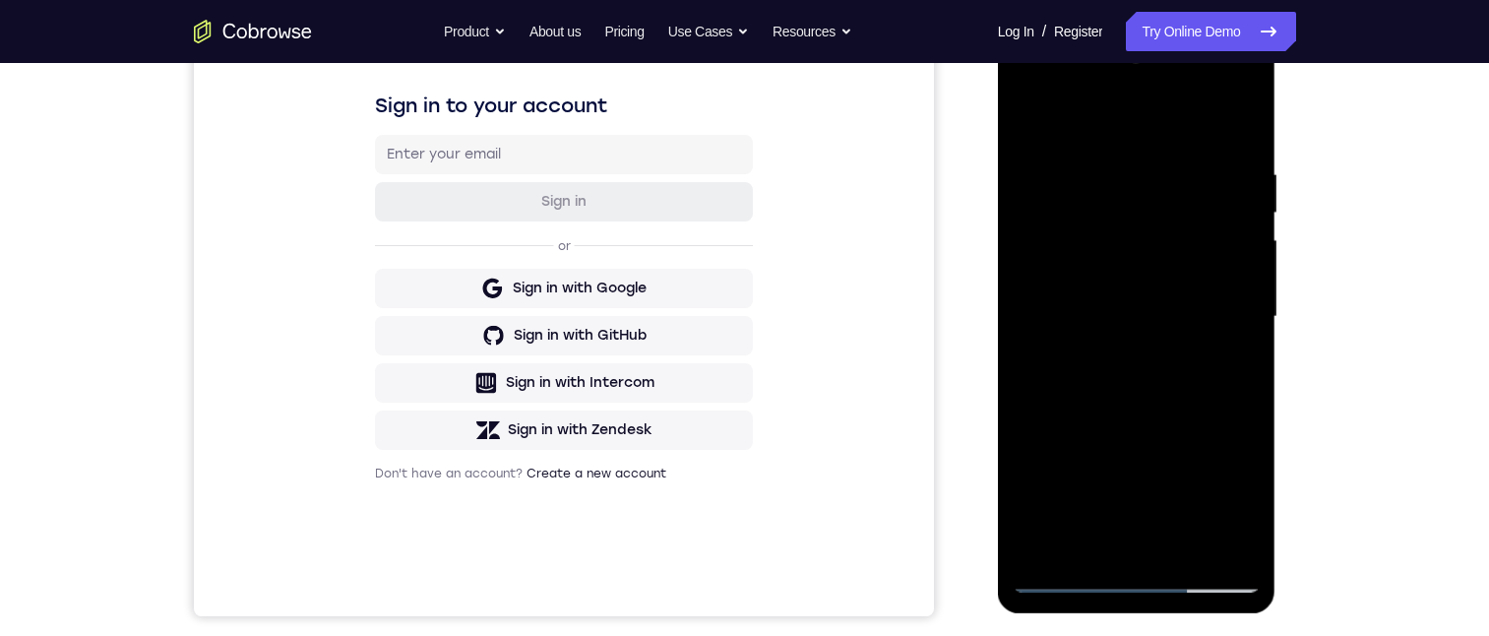
click at [1221, 343] on div at bounding box center [1136, 316] width 248 height 551
drag, startPoint x: 1064, startPoint y: 362, endPoint x: 1003, endPoint y: 365, distance: 60.1
click at [998, 394] on html "Online web based iOS Simulators and Android Emulators. Run iPhone, iPad, Mobile…" at bounding box center [1138, 322] width 280 height 590
drag, startPoint x: 1204, startPoint y: 299, endPoint x: 1009, endPoint y: 509, distance: 286.1
click at [998, 369] on html "Online web based iOS Simulators and Android Emulators. Run iPhone, iPad, Mobile…" at bounding box center [1138, 322] width 280 height 590
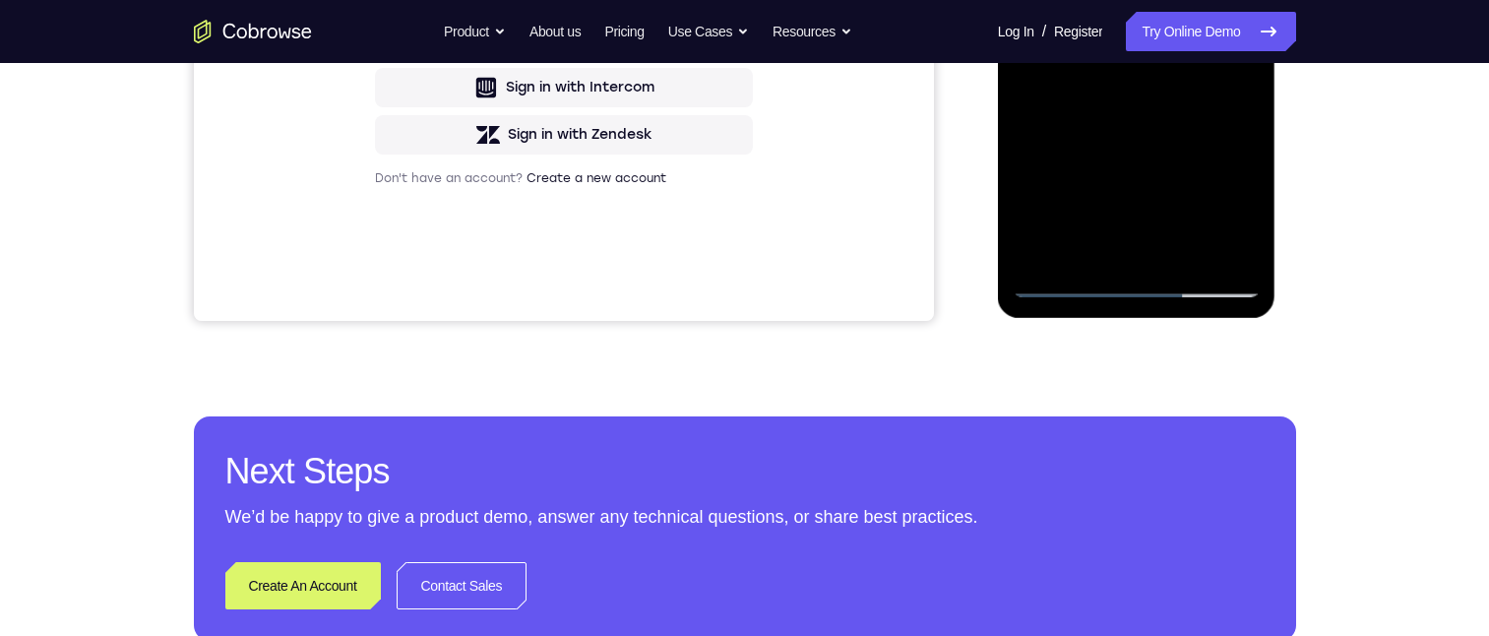
scroll to position [397, 0]
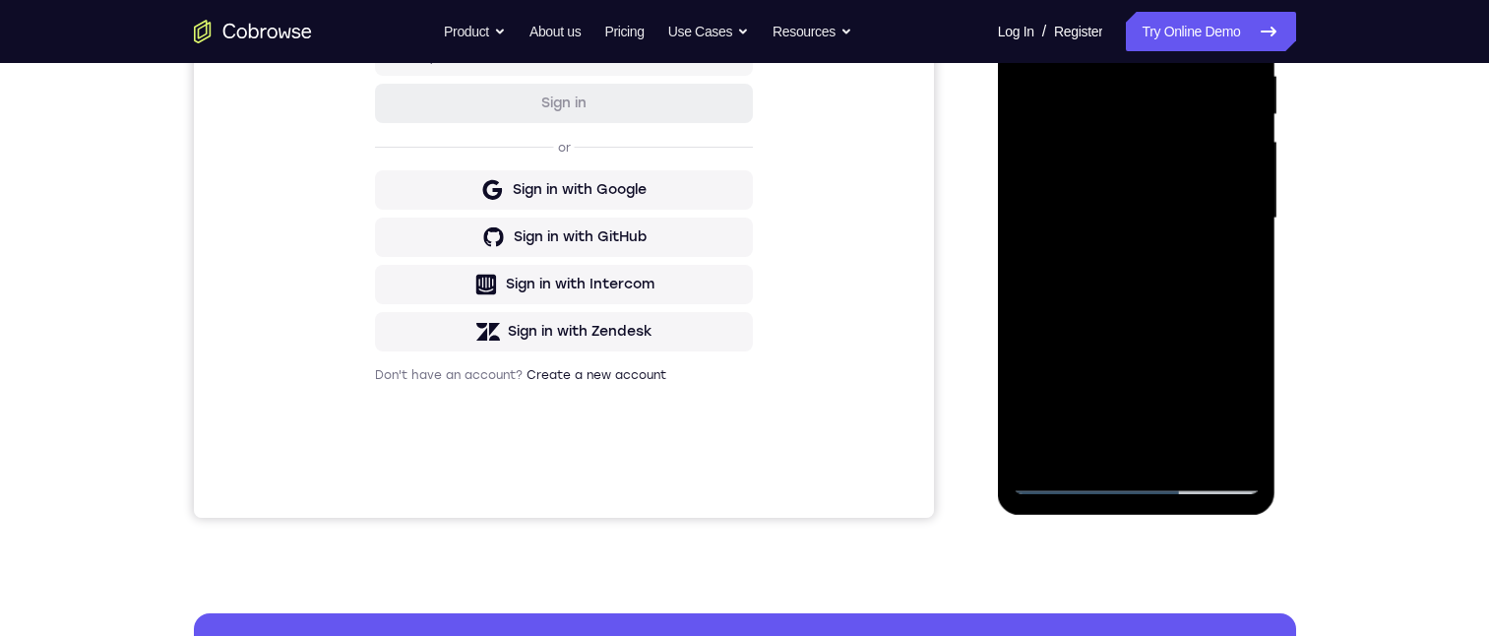
click at [1223, 105] on div at bounding box center [1136, 218] width 248 height 551
click at [1231, 150] on div at bounding box center [1136, 218] width 248 height 551
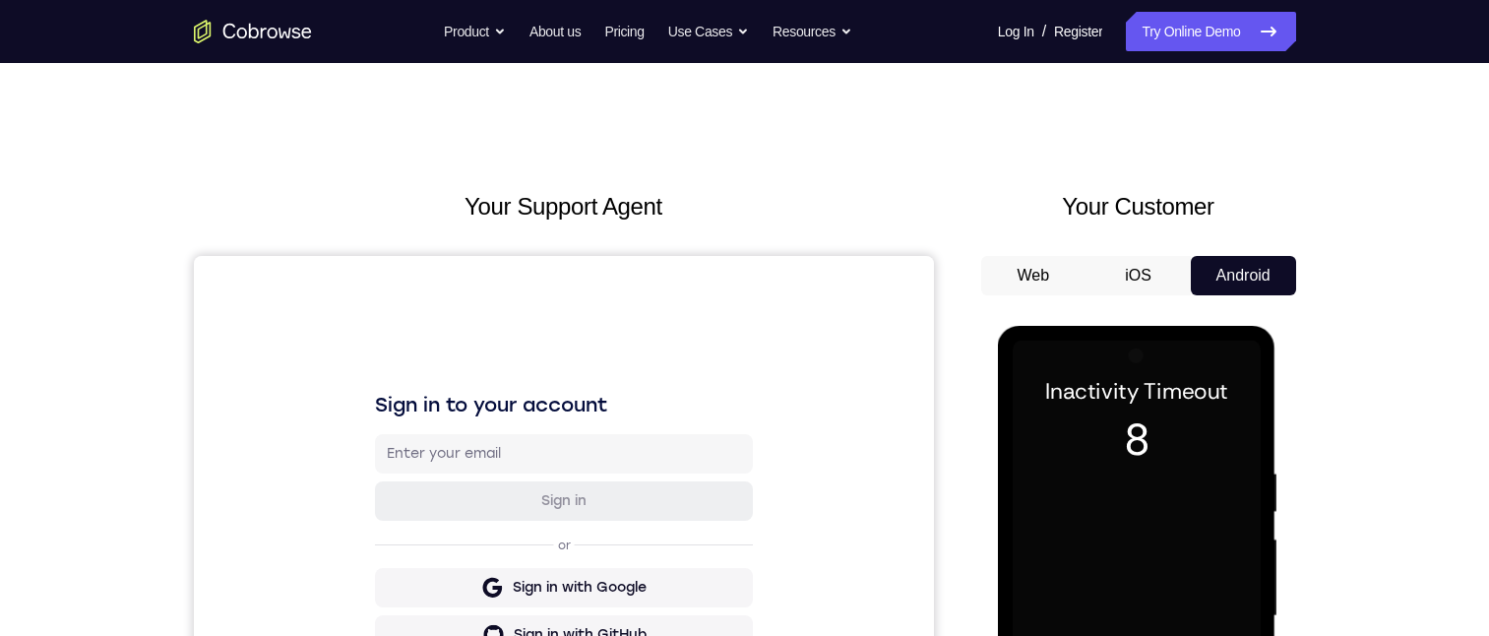
scroll to position [197, 0]
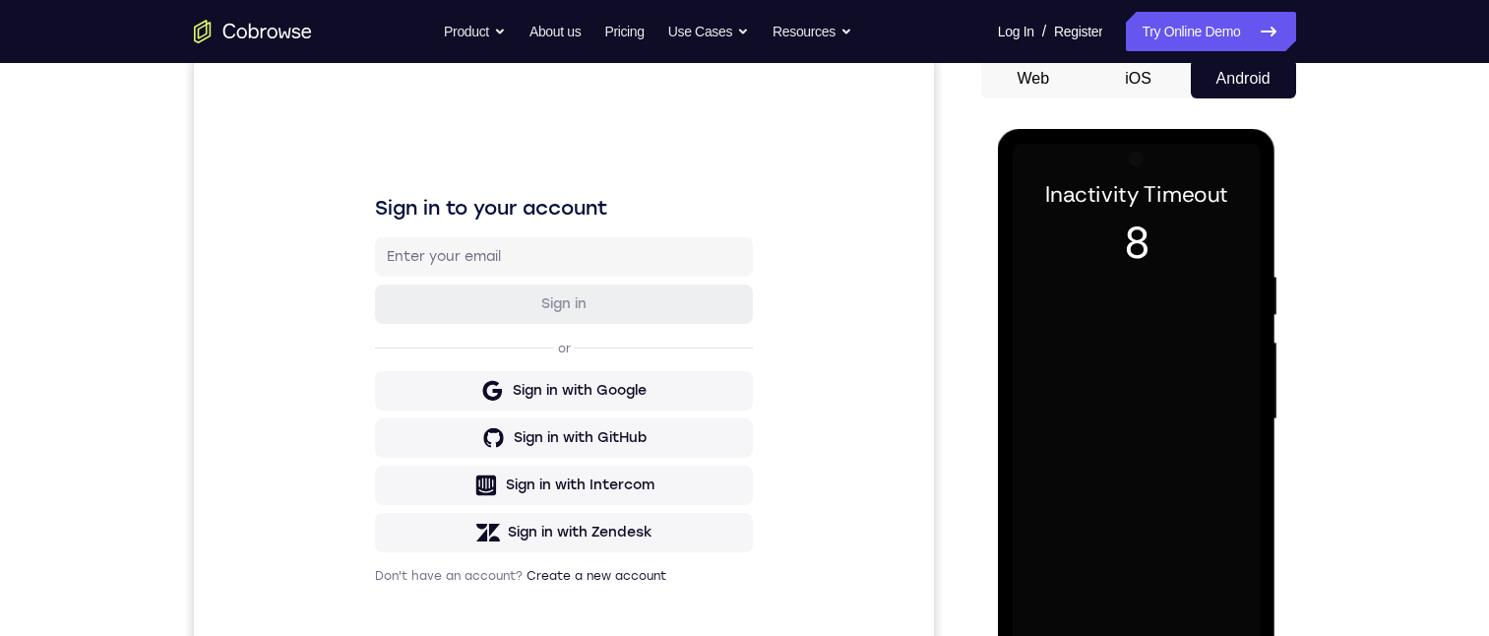
click at [1193, 323] on div at bounding box center [1136, 419] width 248 height 551
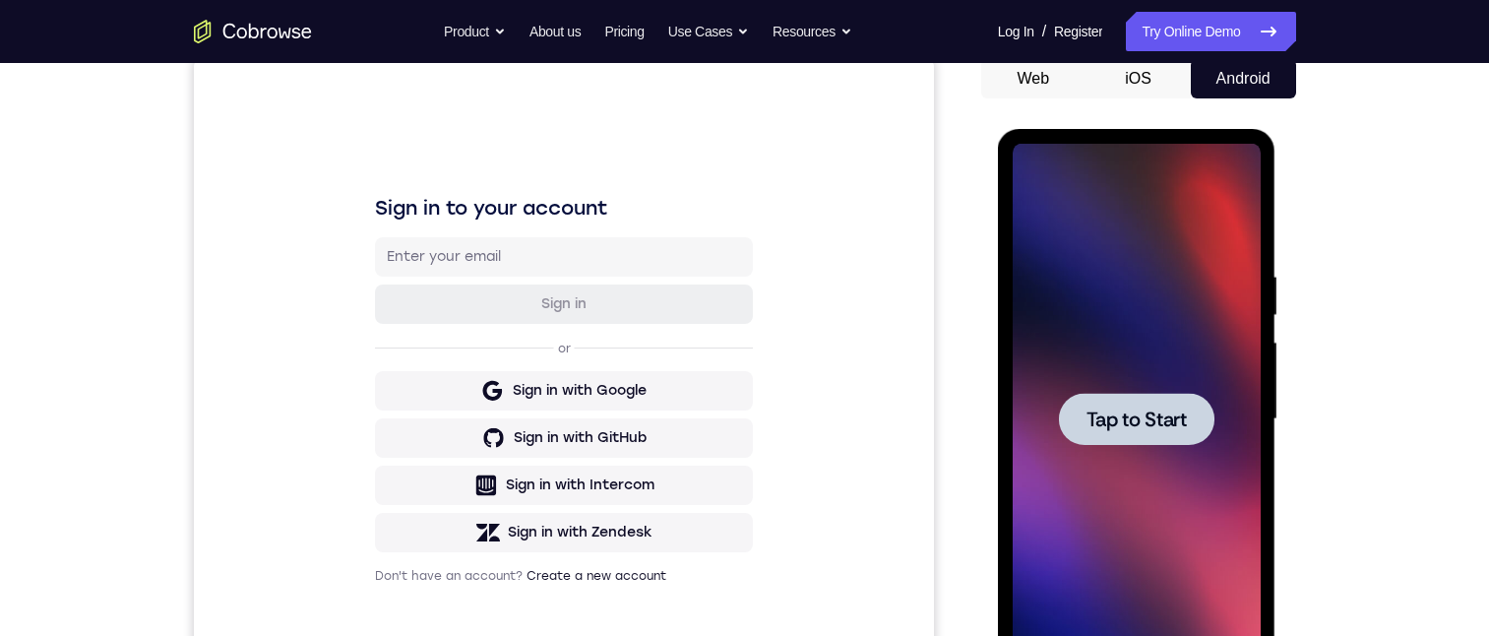
click at [1193, 402] on div at bounding box center [1136, 419] width 155 height 52
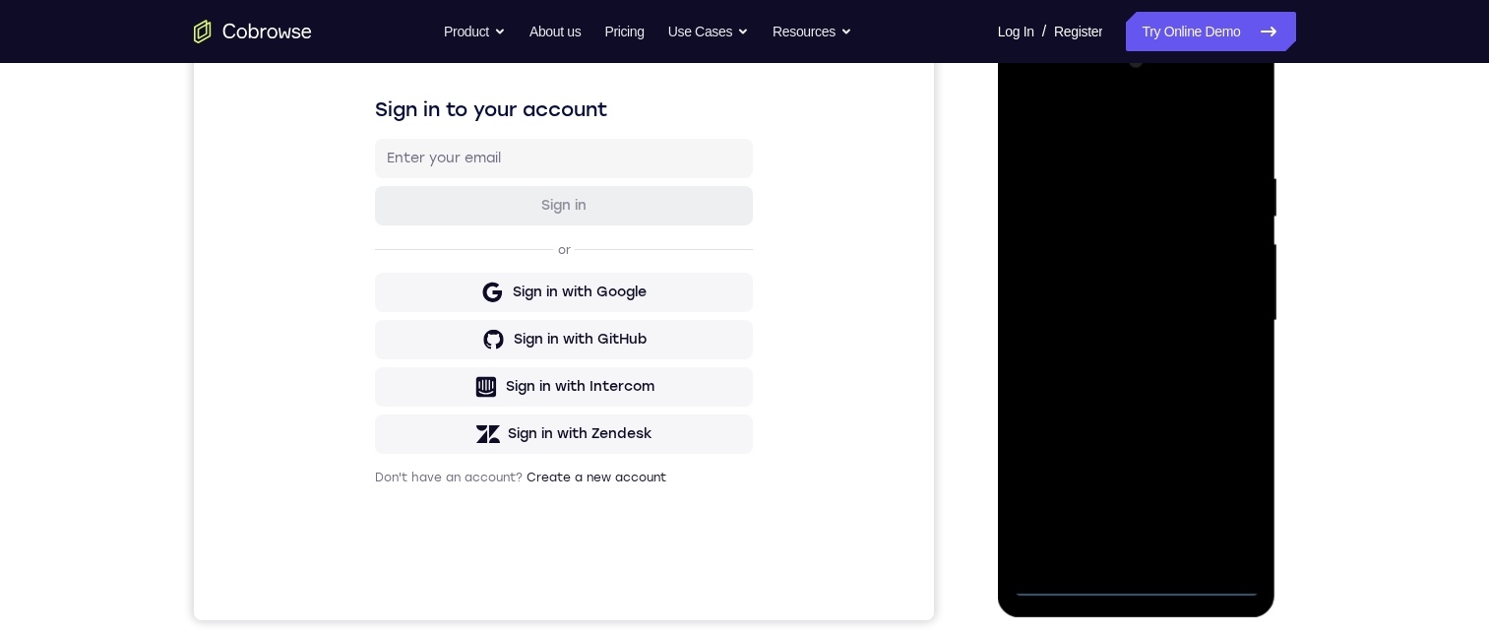
scroll to position [492, 0]
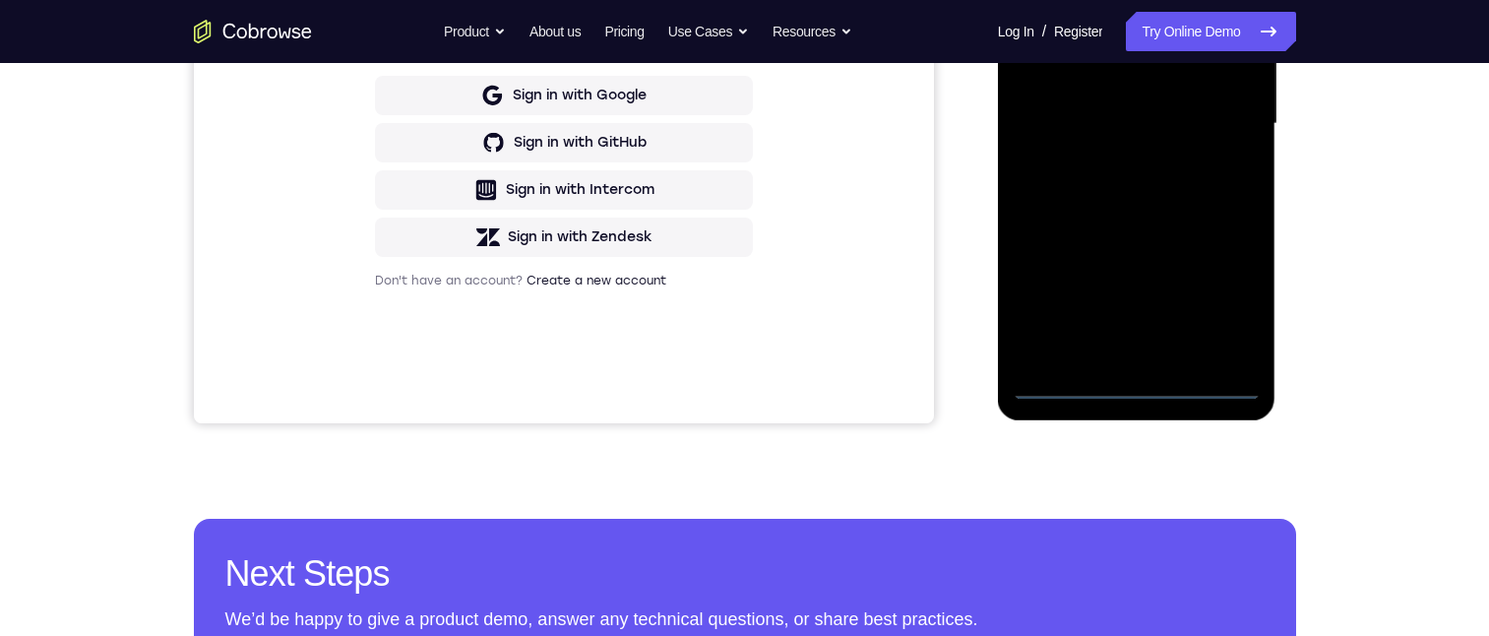
click at [1137, 380] on div at bounding box center [1136, 123] width 248 height 551
click at [1216, 310] on div at bounding box center [1136, 123] width 248 height 551
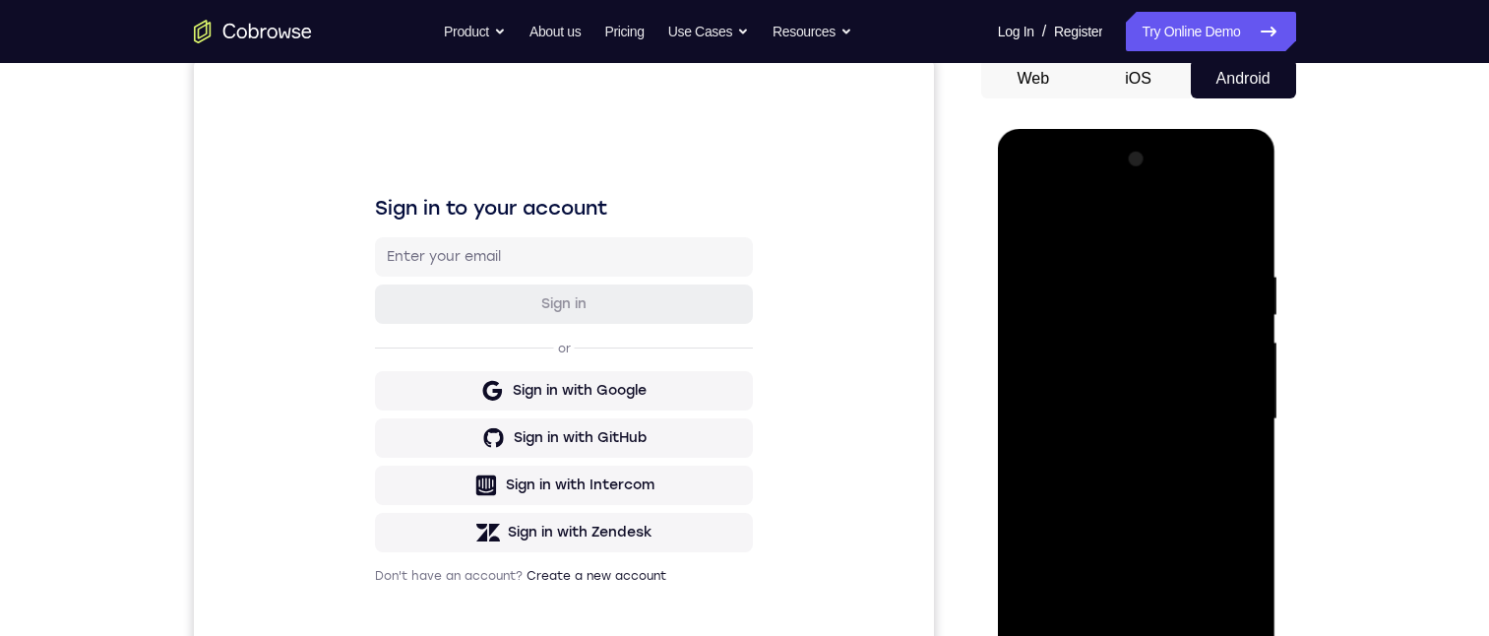
click at [1123, 225] on div at bounding box center [1136, 419] width 248 height 551
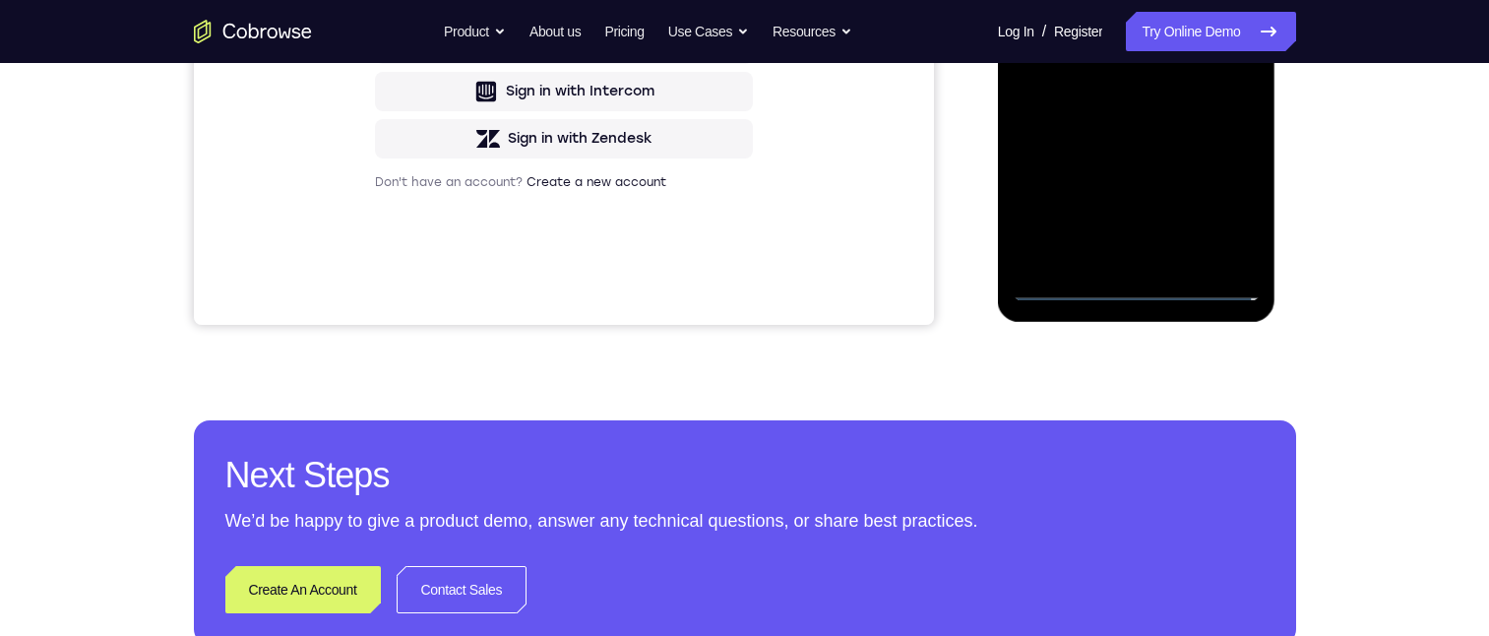
click at [1084, 0] on div at bounding box center [1136, 25] width 248 height 551
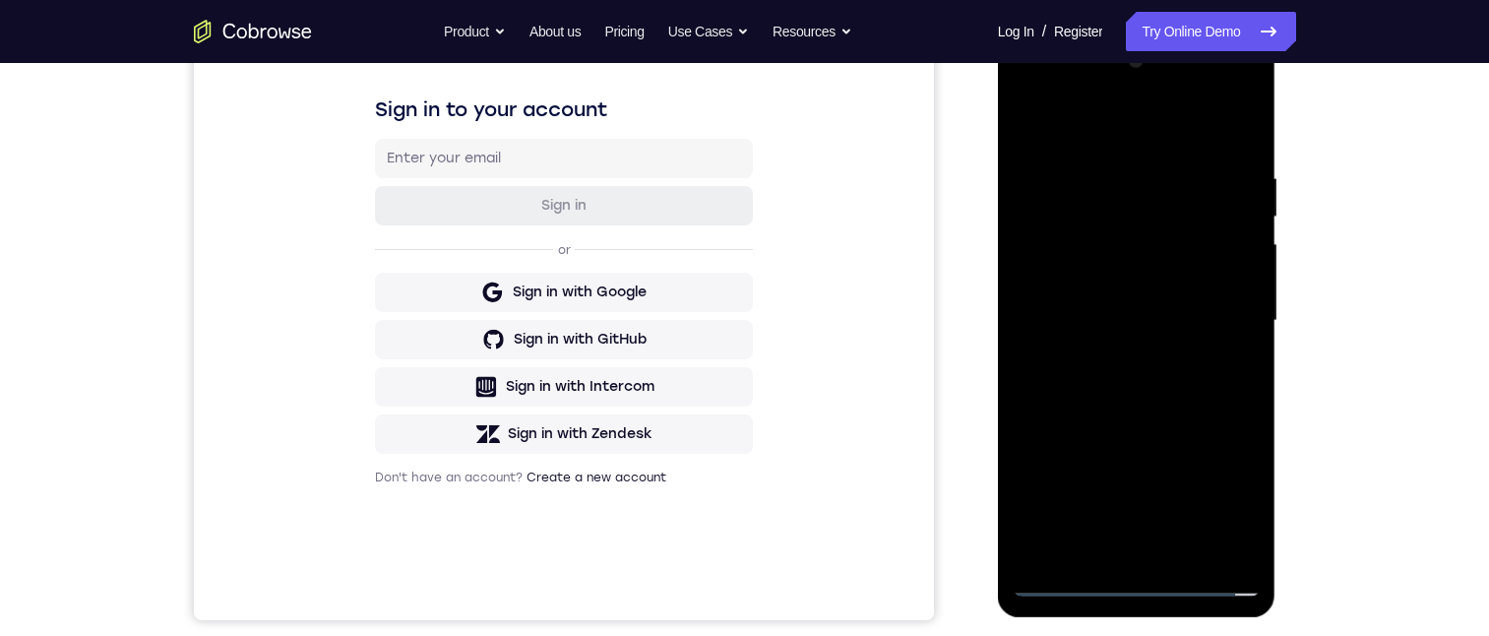
scroll to position [0, 0]
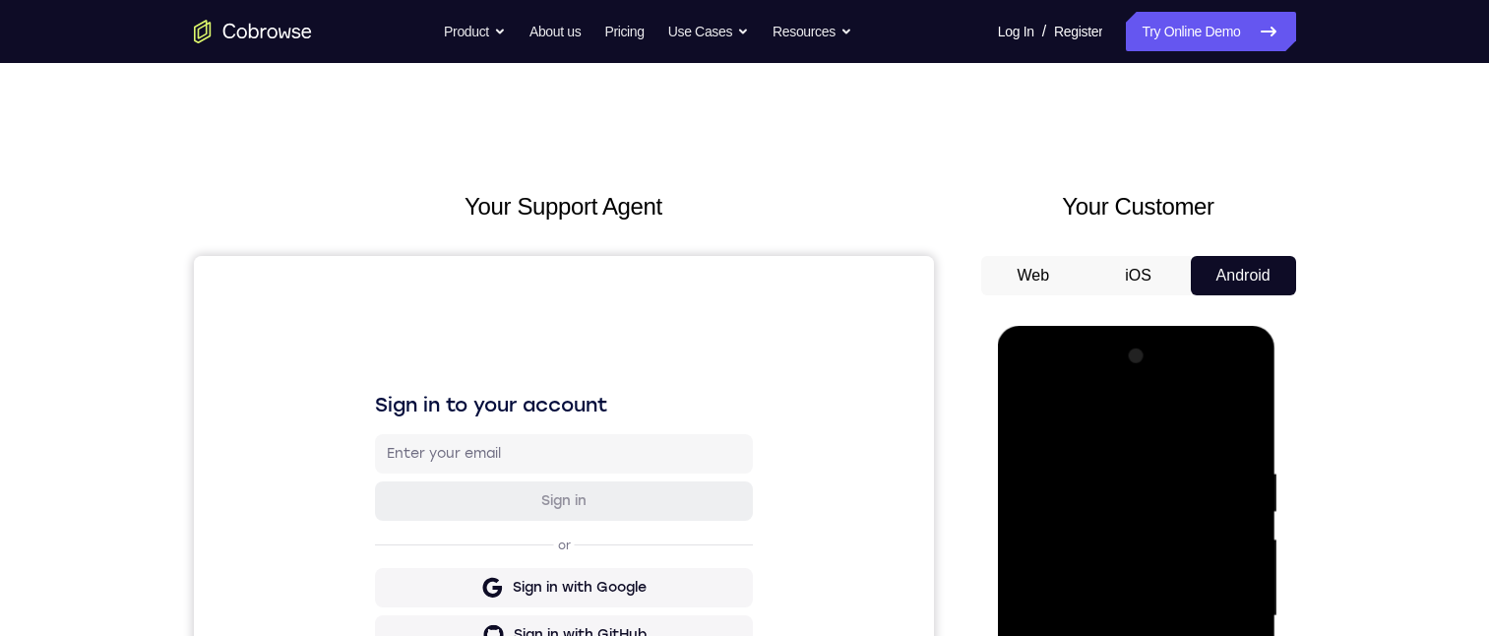
click at [1121, 580] on div at bounding box center [1136, 615] width 248 height 551
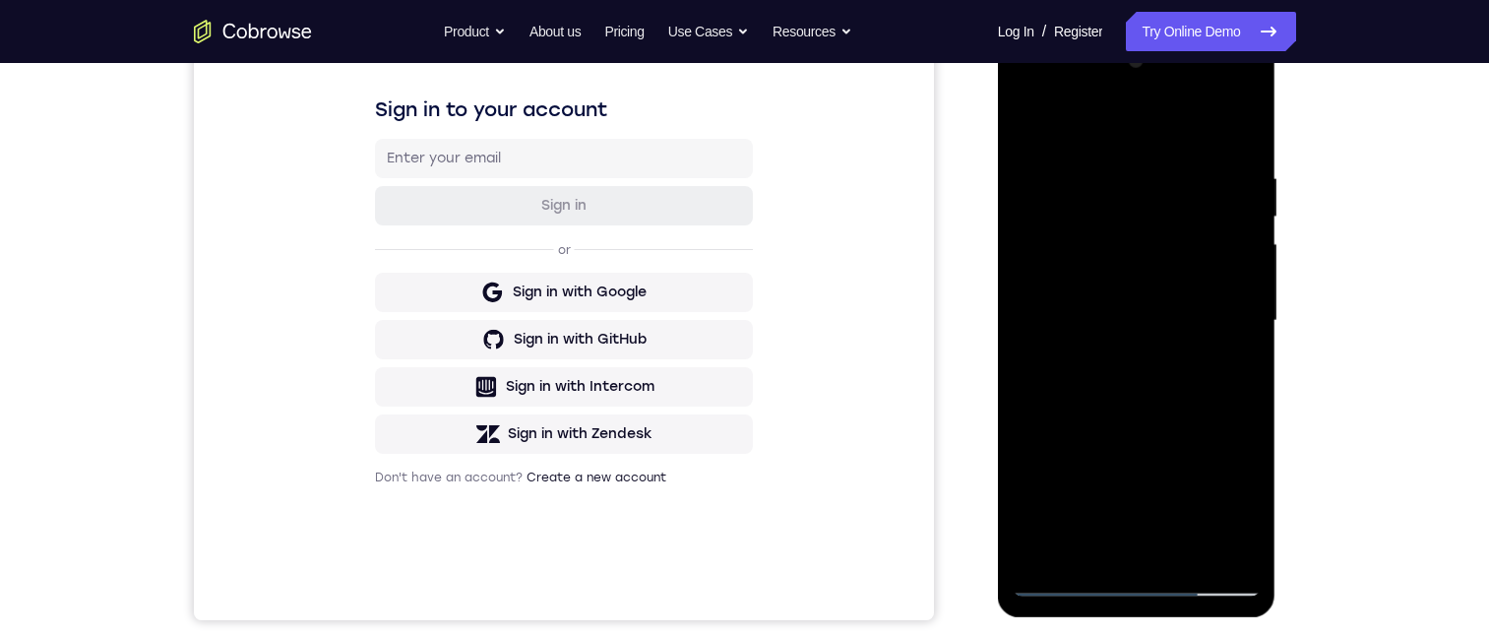
click at [1060, 542] on div at bounding box center [1136, 320] width 248 height 551
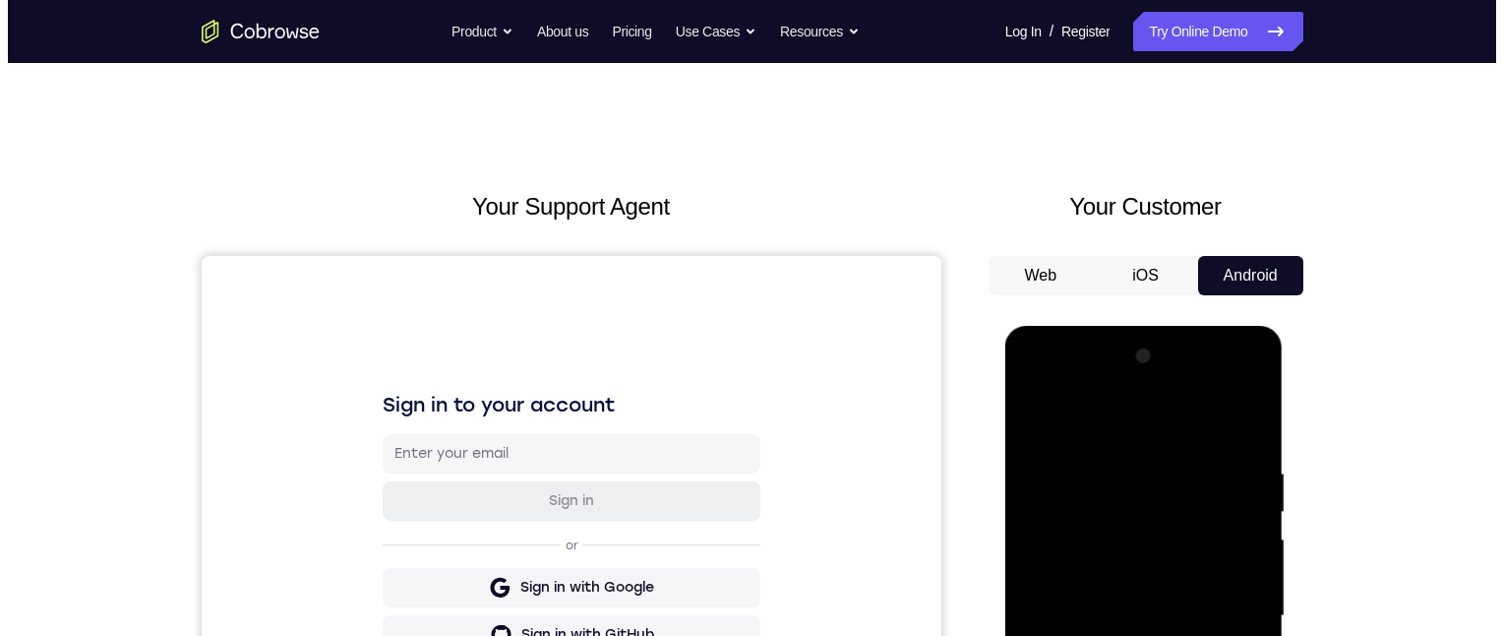
click at [1118, 580] on div at bounding box center [1143, 615] width 248 height 551
click at [1144, 587] on div at bounding box center [1143, 615] width 248 height 551
click at [1033, 467] on div at bounding box center [1143, 615] width 248 height 551
click at [1133, 562] on div at bounding box center [1143, 615] width 248 height 551
drag, startPoint x: 1124, startPoint y: 754, endPoint x: 1122, endPoint y: 596, distance: 157.4
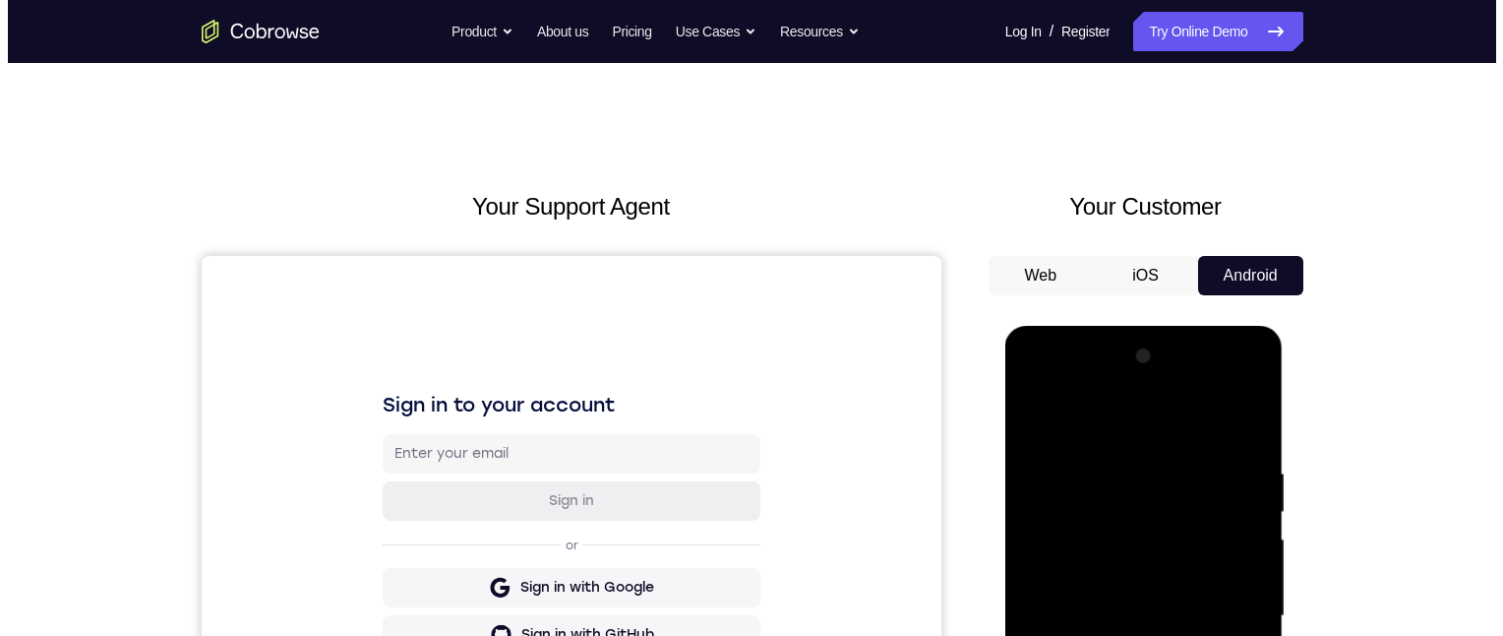
click at [1122, 596] on div at bounding box center [1143, 615] width 248 height 551
drag, startPoint x: 1130, startPoint y: 640, endPoint x: 1005, endPoint y: 435, distance: 240.6
click at [1094, 547] on div at bounding box center [1143, 615] width 248 height 551
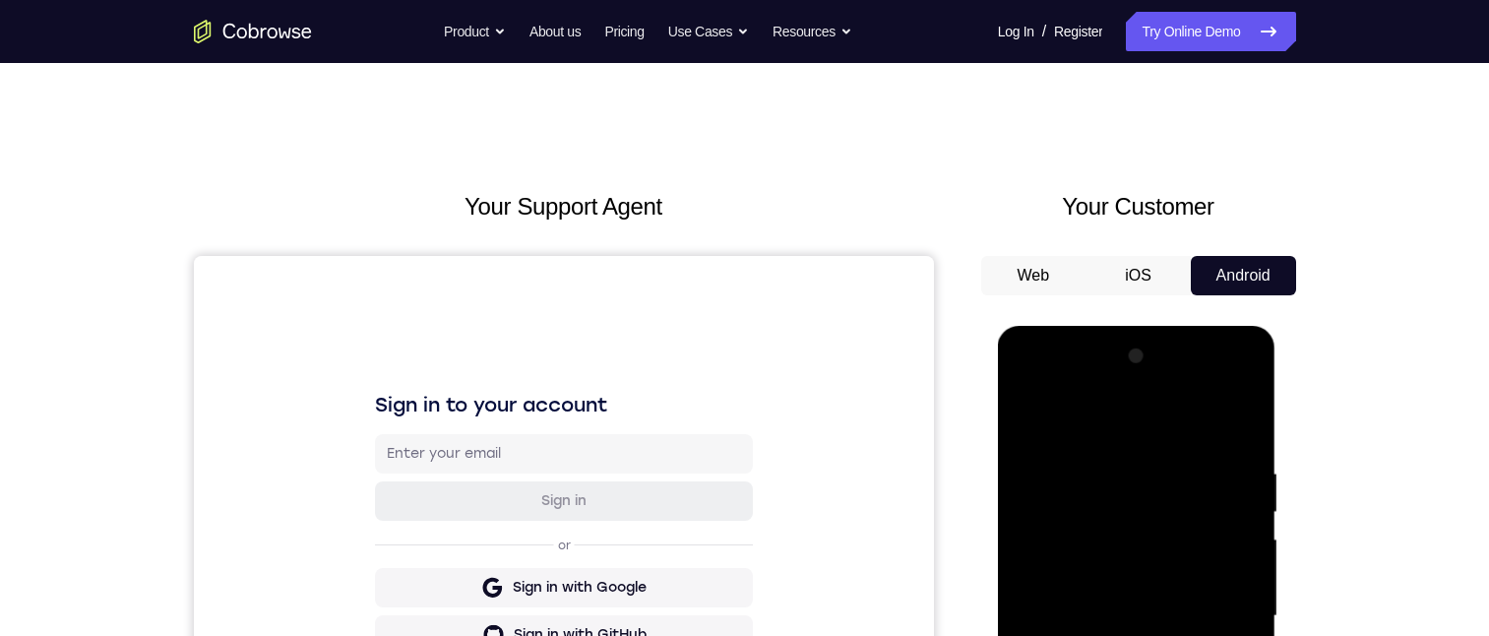
scroll to position [98, 0]
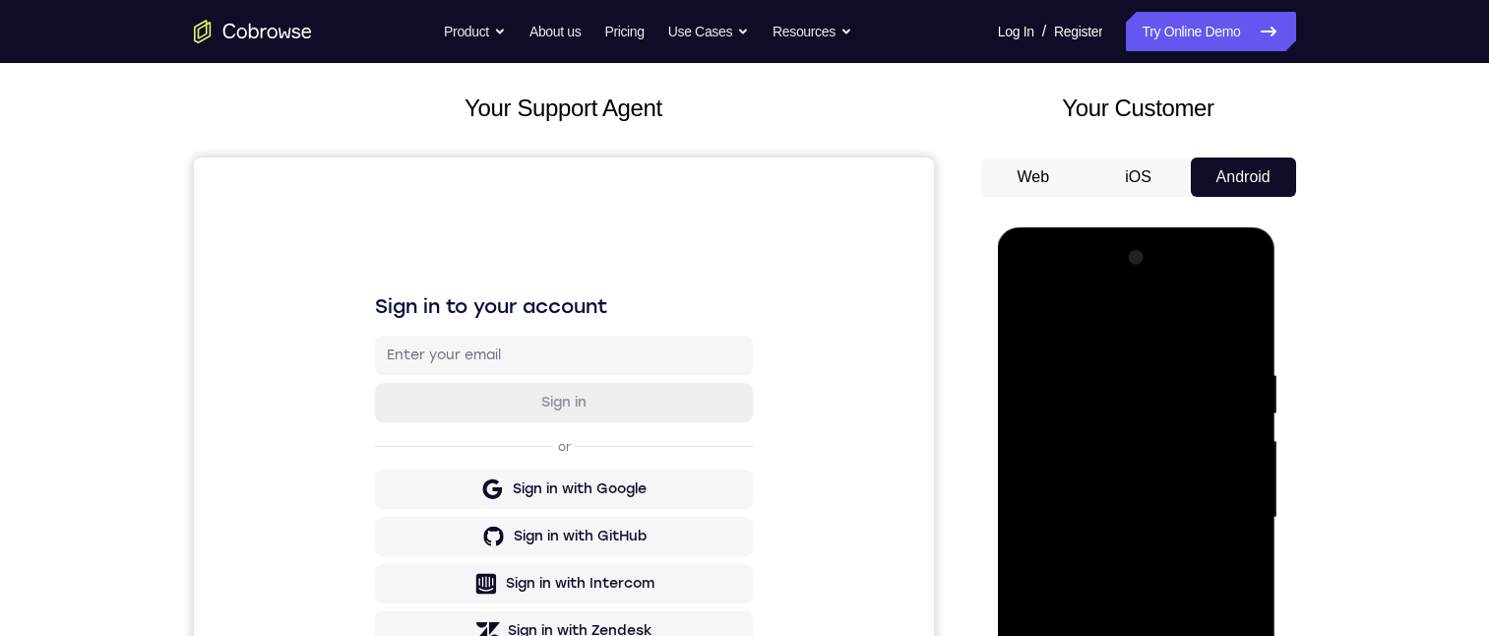
drag, startPoint x: 1172, startPoint y: 515, endPoint x: 1208, endPoint y: 686, distance: 175.0
click at [1208, 686] on div at bounding box center [1136, 517] width 248 height 551
click at [1228, 292] on div at bounding box center [1136, 517] width 248 height 551
click at [1045, 281] on div at bounding box center [1136, 517] width 248 height 551
click at [1110, 412] on div at bounding box center [1136, 517] width 248 height 551
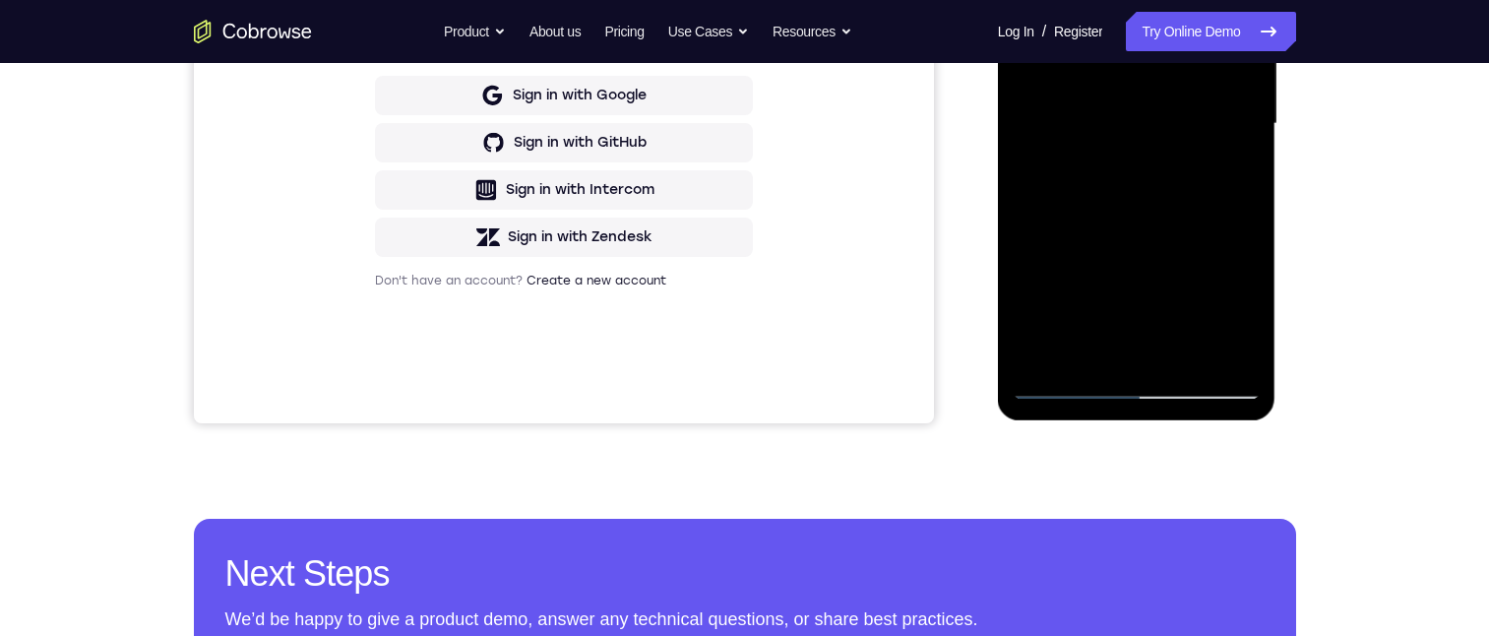
scroll to position [0, 0]
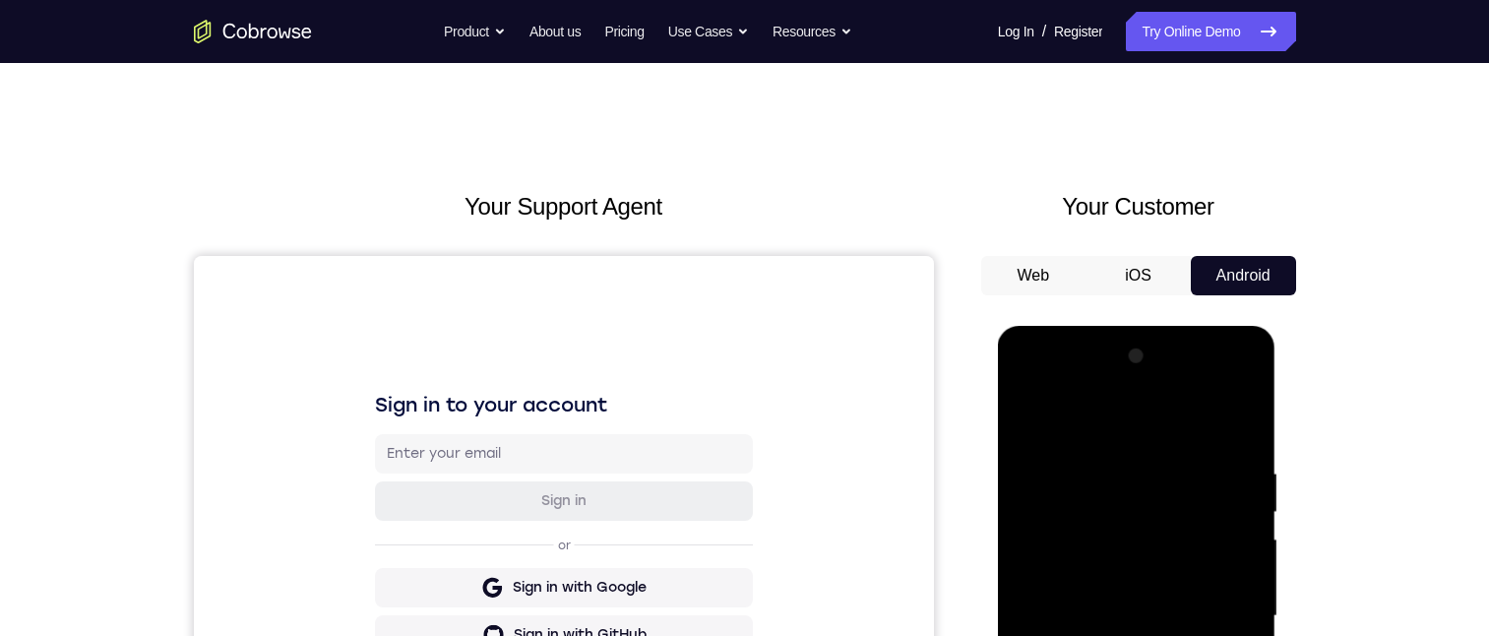
click at [1112, 379] on div at bounding box center [1136, 615] width 248 height 551
click at [1129, 603] on div at bounding box center [1136, 615] width 248 height 551
click at [1157, 543] on div at bounding box center [1136, 615] width 248 height 551
click at [1142, 817] on div at bounding box center [1136, 615] width 248 height 551
drag, startPoint x: 1155, startPoint y: 820, endPoint x: 1153, endPoint y: 569, distance: 250.9
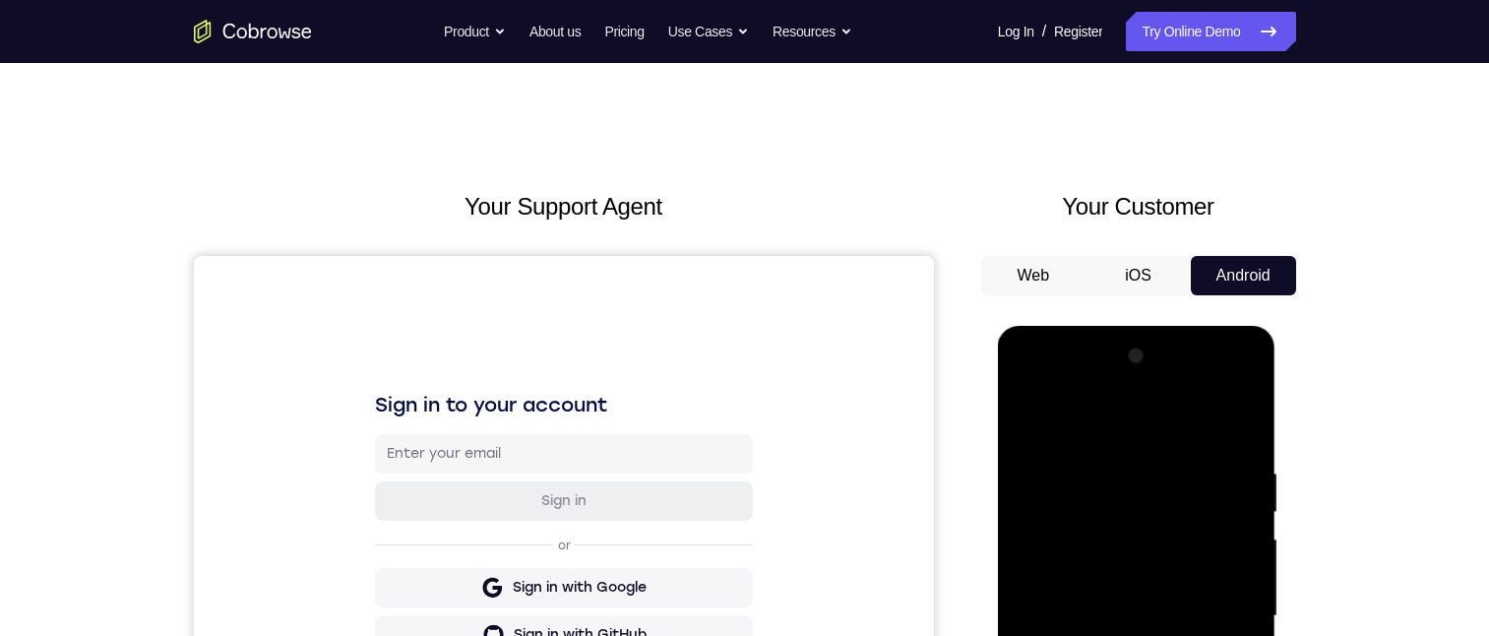
click at [1153, 566] on div at bounding box center [1136, 615] width 248 height 551
drag, startPoint x: 1125, startPoint y: 578, endPoint x: 1125, endPoint y: 500, distance: 77.7
click at [1125, 500] on div at bounding box center [1136, 615] width 248 height 551
drag, startPoint x: 1140, startPoint y: 752, endPoint x: 1133, endPoint y: 580, distance: 171.3
click at [1133, 577] on div at bounding box center [1136, 615] width 248 height 551
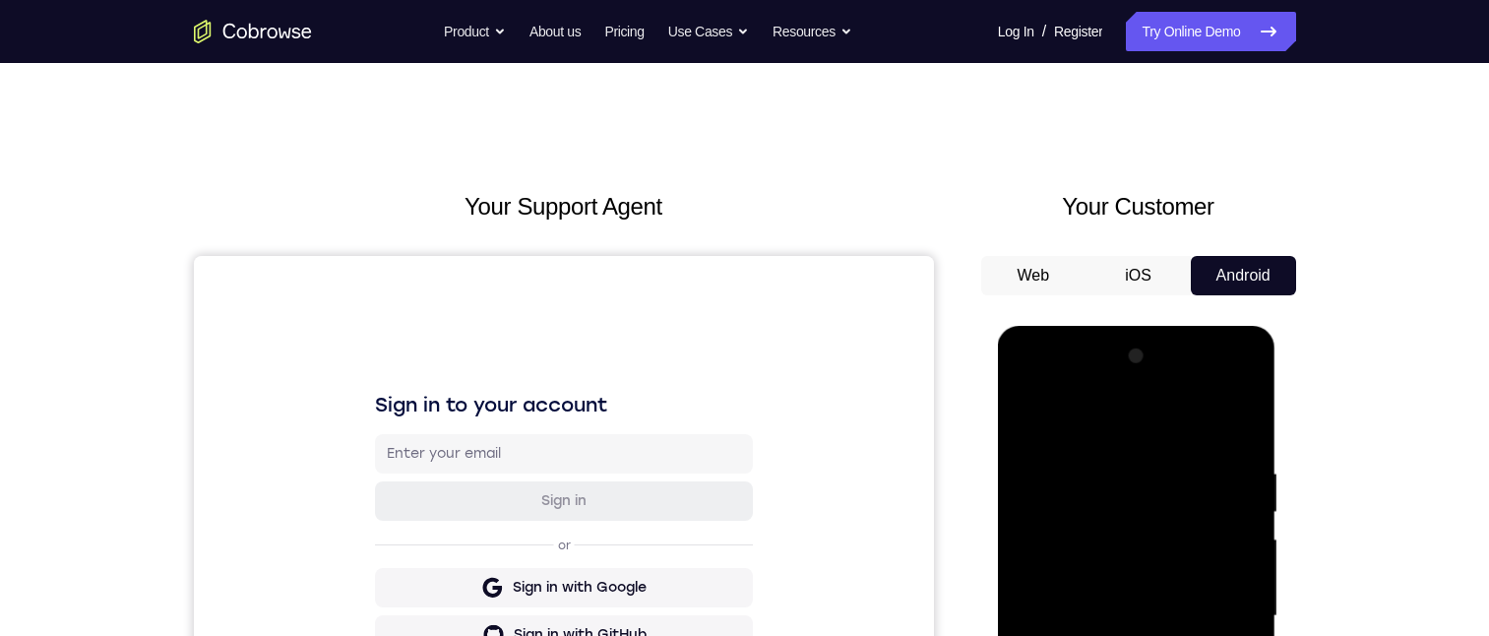
click at [1185, 681] on div at bounding box center [1136, 615] width 248 height 551
click at [1047, 754] on div at bounding box center [1136, 615] width 248 height 551
drag, startPoint x: 1061, startPoint y: 765, endPoint x: 1057, endPoint y: 511, distance: 254.8
click at [1066, 478] on div at bounding box center [1136, 615] width 248 height 551
drag, startPoint x: 1198, startPoint y: 566, endPoint x: 1192, endPoint y: 629, distance: 63.2
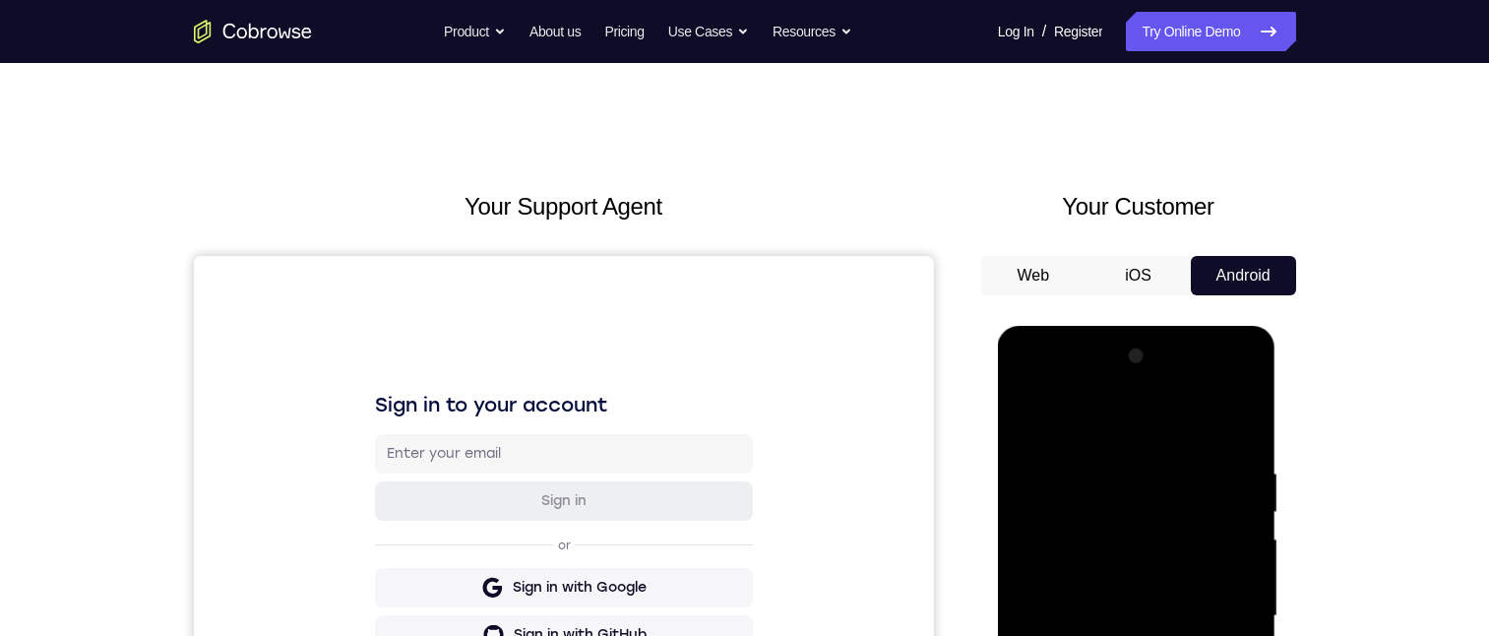
click at [1192, 629] on div at bounding box center [1136, 615] width 248 height 551
click at [1217, 539] on div at bounding box center [1136, 615] width 248 height 551
drag, startPoint x: 1208, startPoint y: 600, endPoint x: 1209, endPoint y: 370, distance: 230.2
click at [1204, 436] on div at bounding box center [1136, 615] width 248 height 551
click at [1210, 377] on div at bounding box center [1136, 615] width 248 height 551
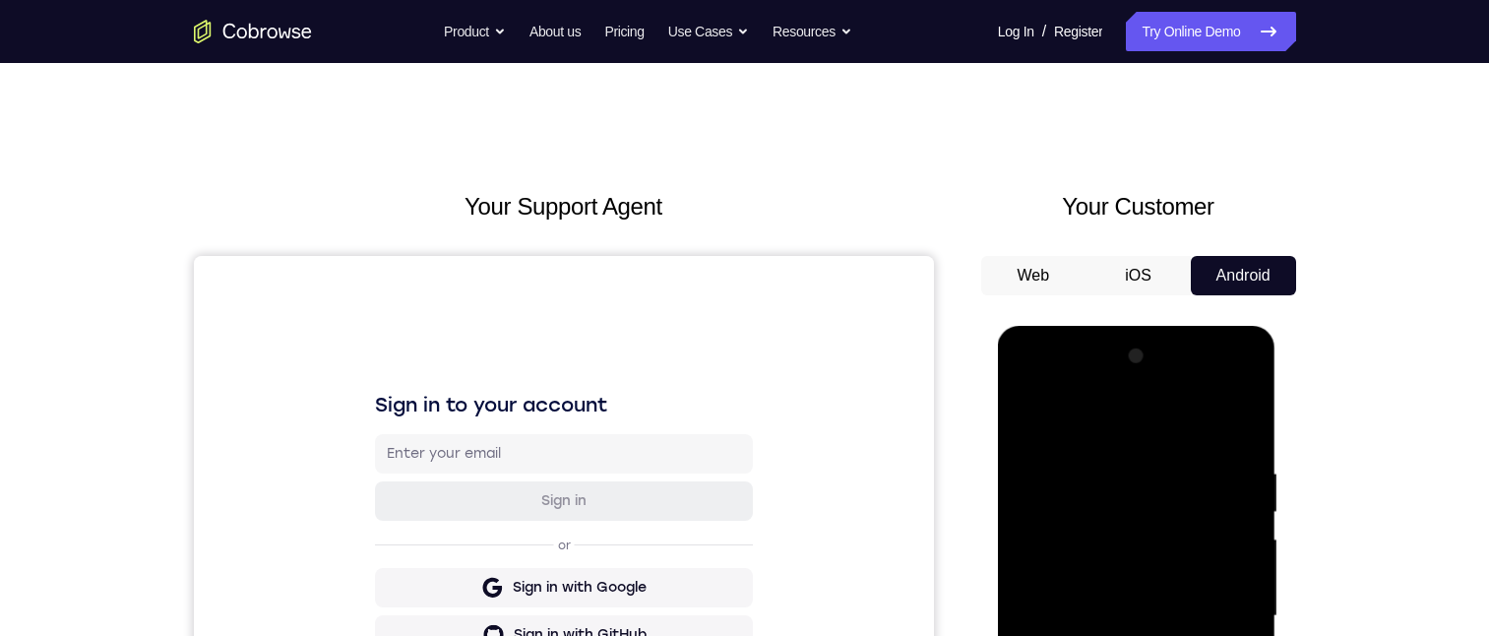
click at [1072, 412] on div at bounding box center [1136, 615] width 248 height 551
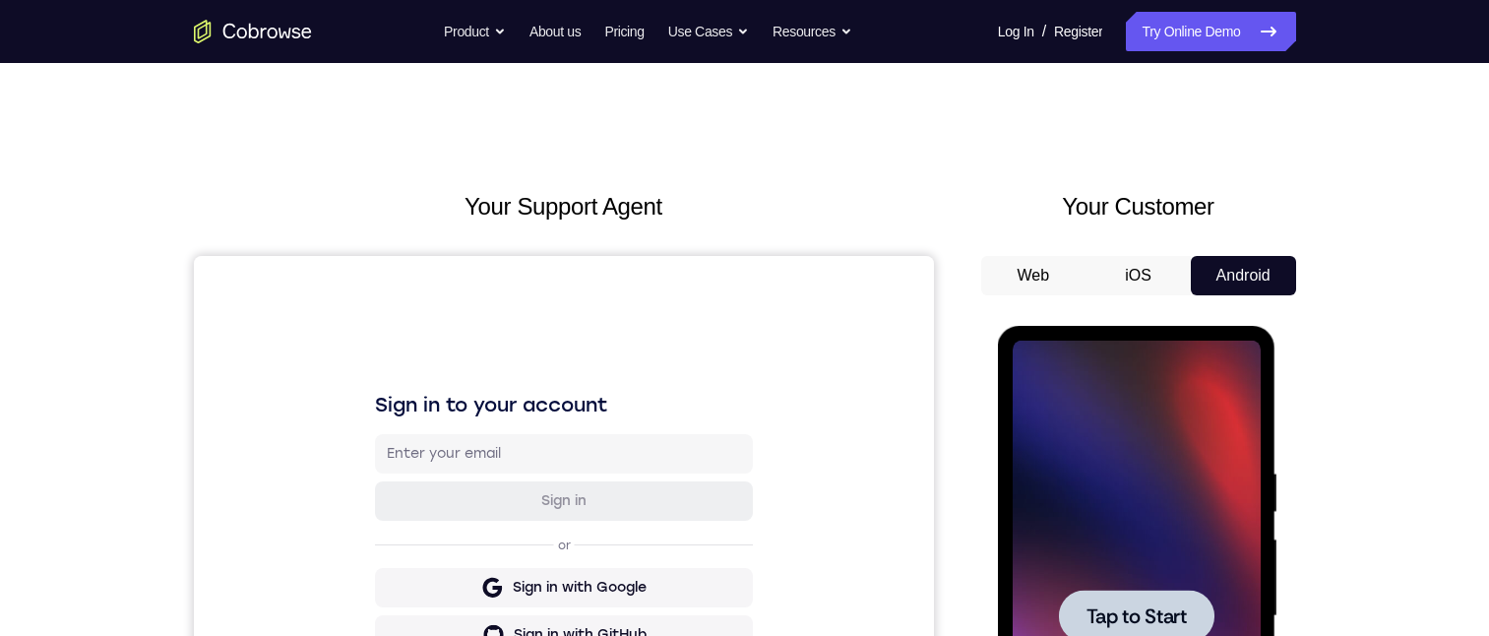
scroll to position [394, 0]
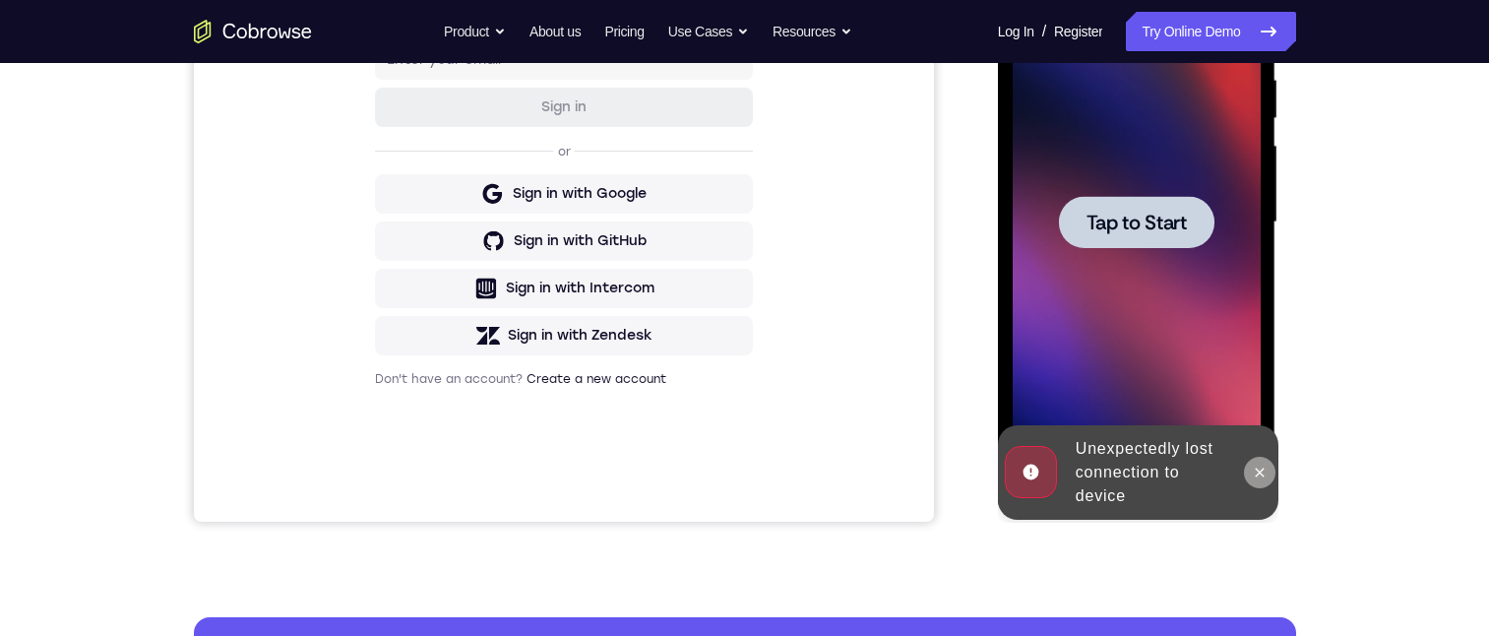
click at [1267, 476] on button at bounding box center [1259, 471] width 31 height 31
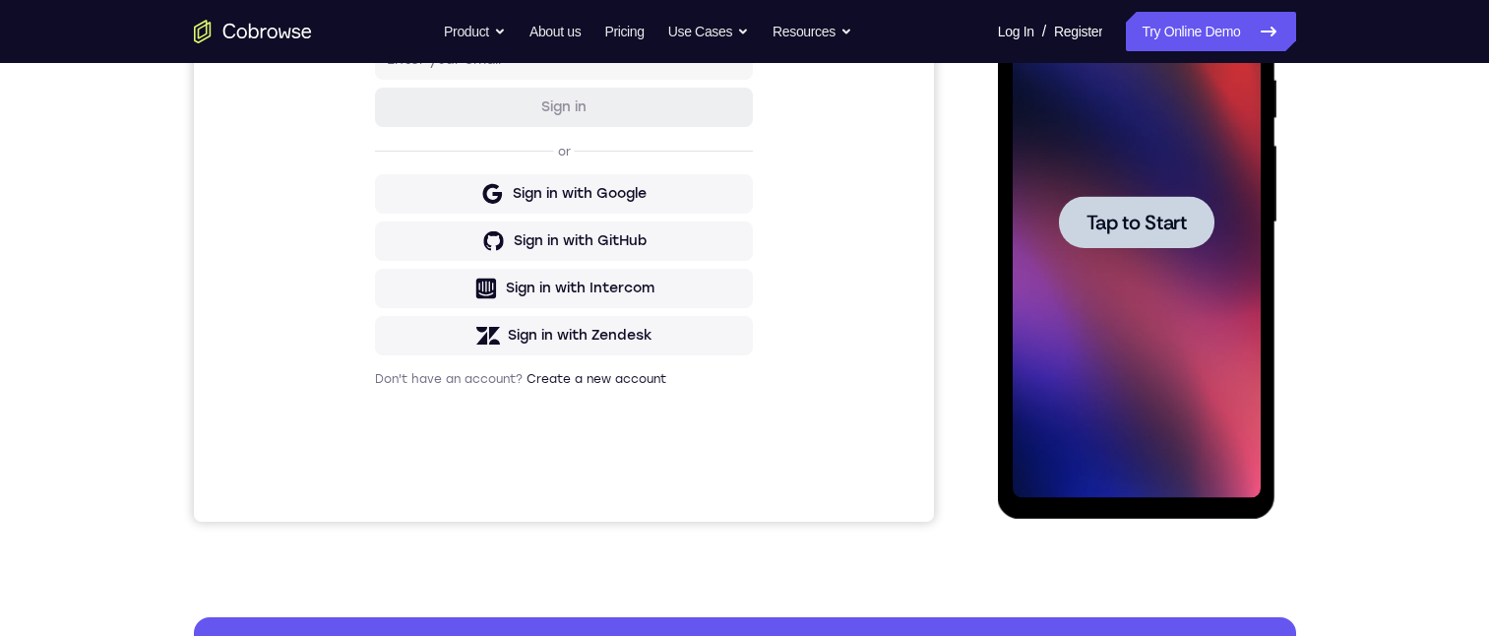
drag, startPoint x: 1175, startPoint y: 350, endPoint x: 1164, endPoint y: 334, distance: 19.1
click at [1164, 334] on div at bounding box center [1136, 222] width 248 height 551
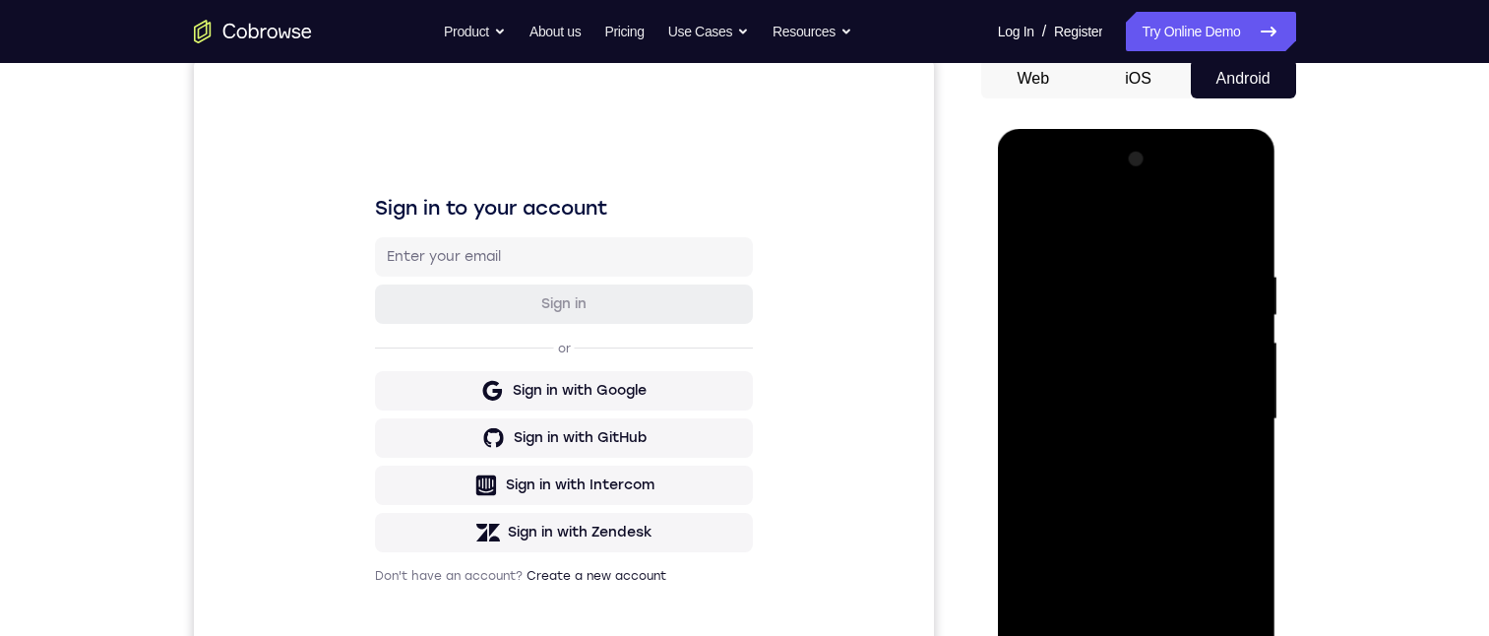
scroll to position [487, 0]
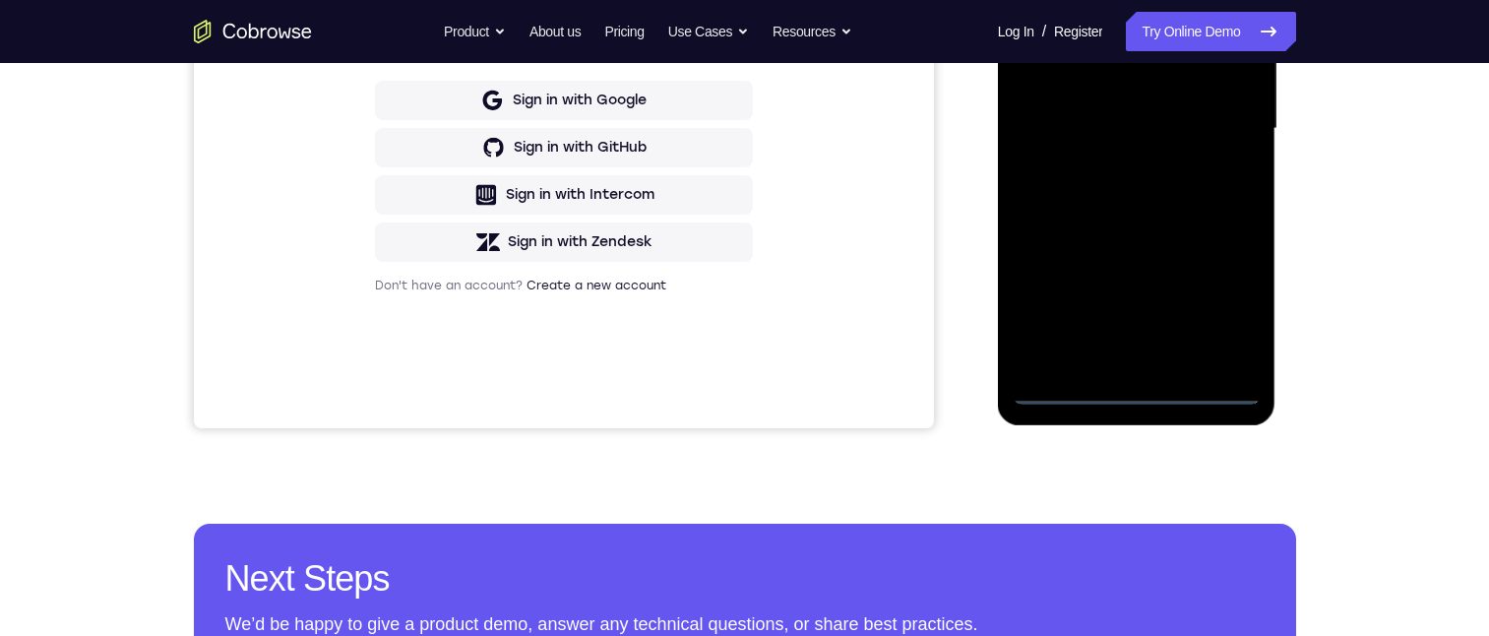
click at [1133, 390] on div at bounding box center [1136, 128] width 248 height 551
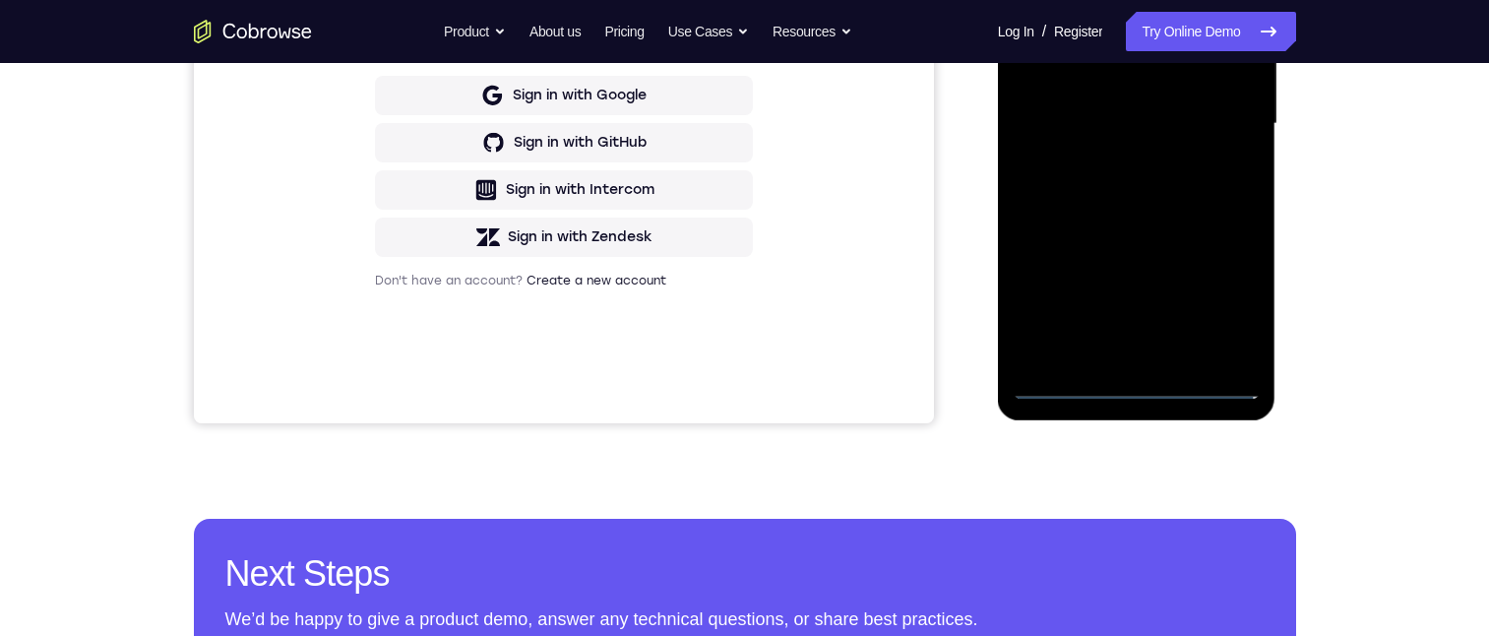
click at [1143, 383] on div at bounding box center [1136, 123] width 248 height 551
click at [1126, 381] on div at bounding box center [1136, 123] width 248 height 551
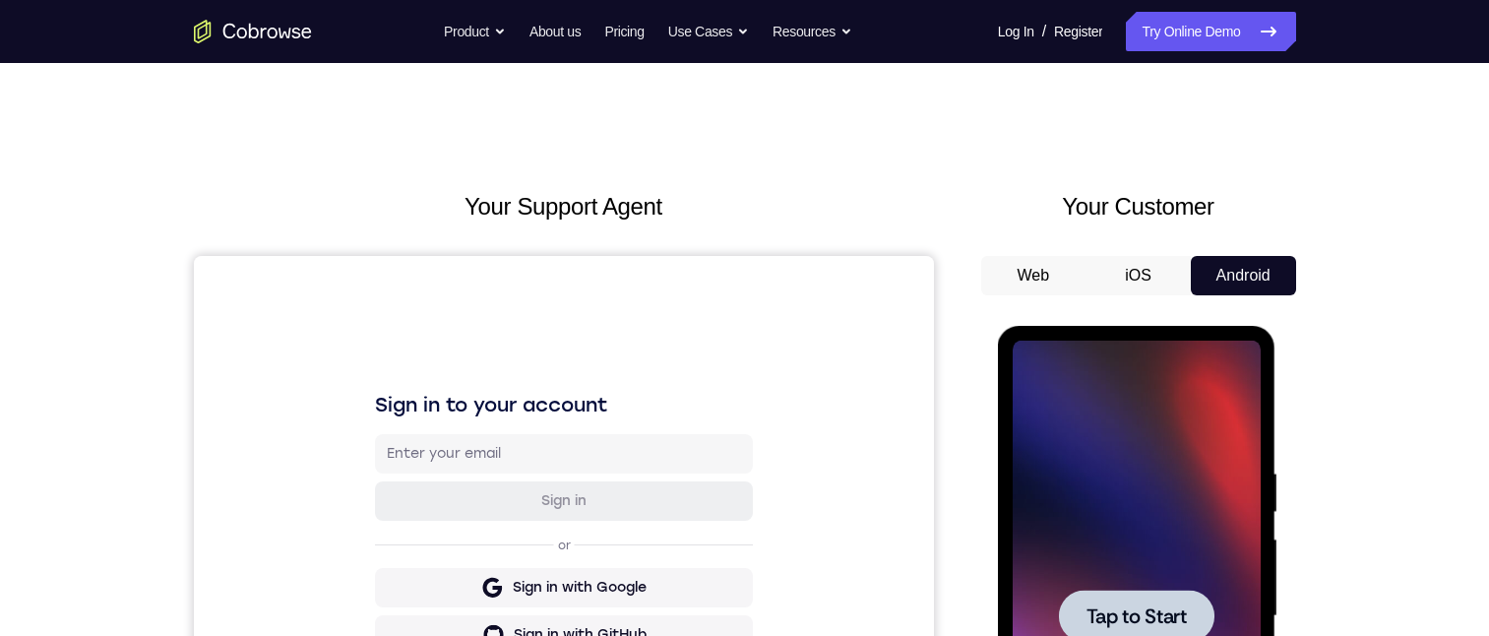
scroll to position [197, 0]
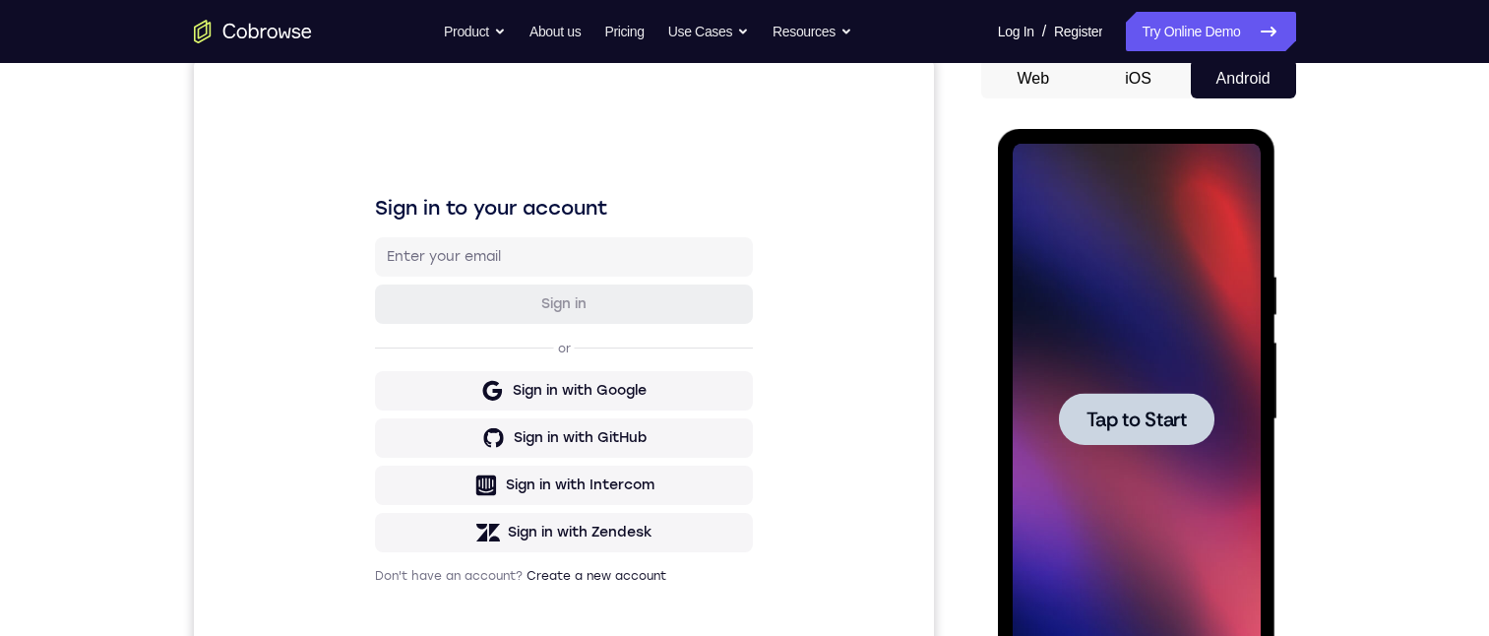
click at [1108, 381] on div at bounding box center [1136, 419] width 248 height 551
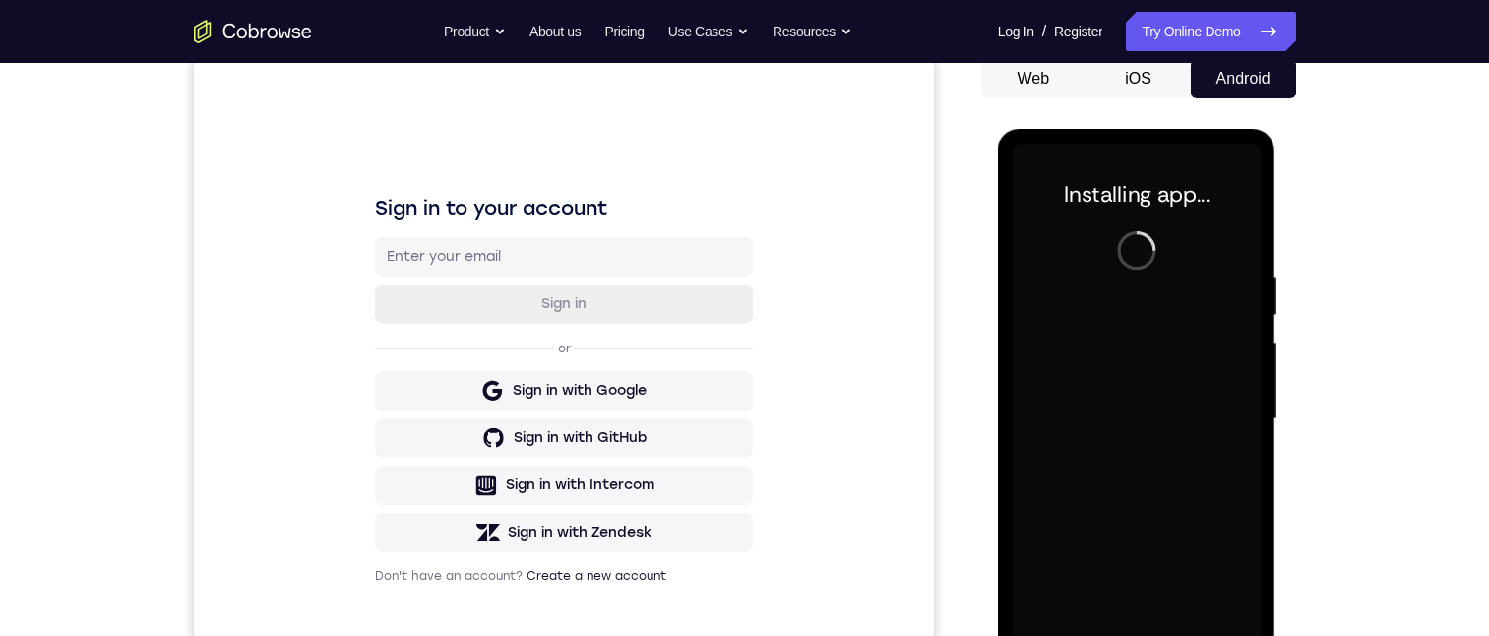
scroll to position [295, 0]
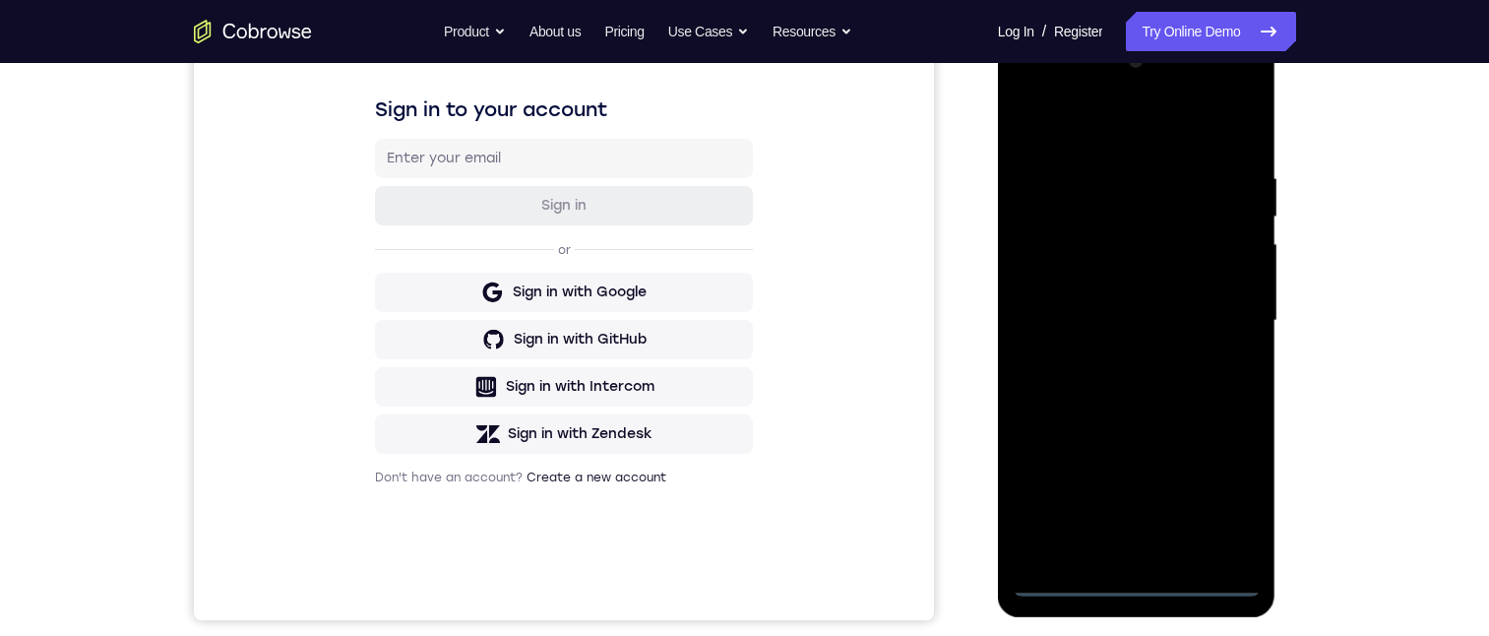
click at [1146, 584] on div at bounding box center [1136, 320] width 248 height 551
click at [1238, 496] on div at bounding box center [1136, 320] width 248 height 551
click at [1125, 121] on div at bounding box center [1136, 320] width 248 height 551
click at [1226, 301] on div at bounding box center [1136, 320] width 248 height 551
click at [1111, 347] on div at bounding box center [1136, 320] width 248 height 551
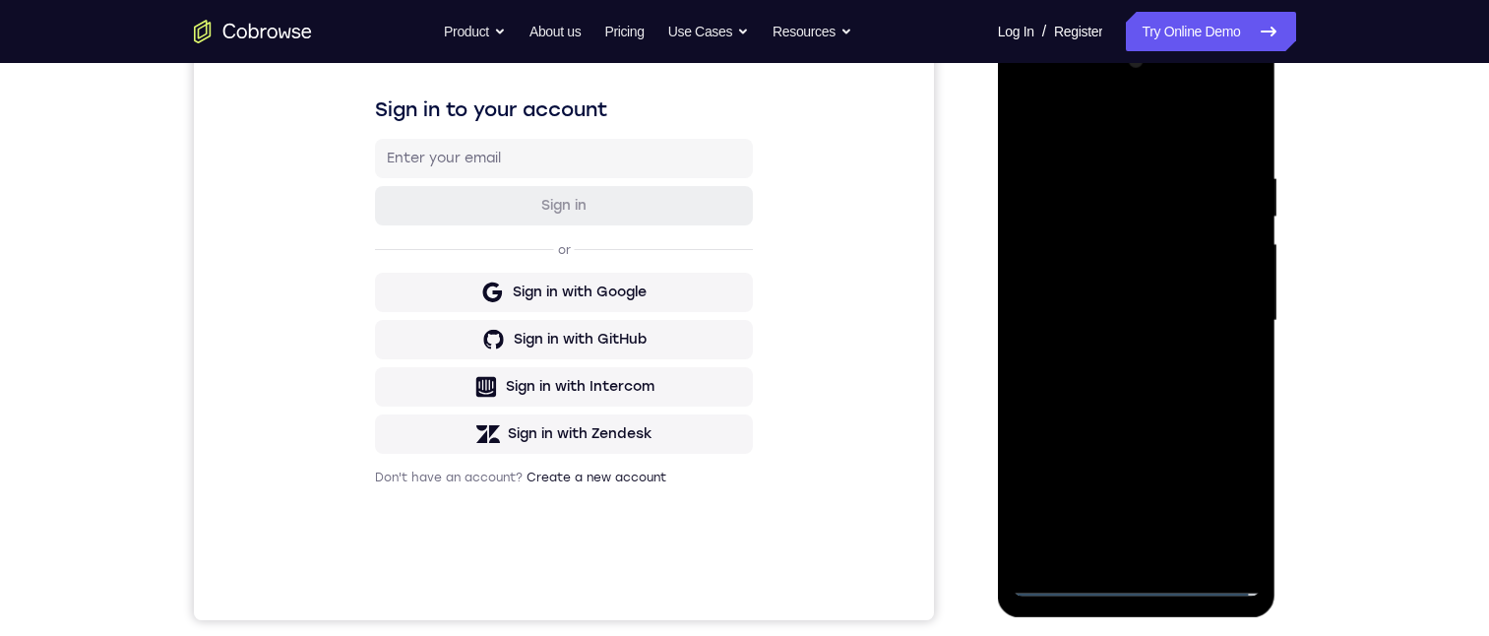
click at [1155, 298] on div at bounding box center [1136, 320] width 248 height 551
click at [1166, 284] on div at bounding box center [1136, 320] width 248 height 551
click at [1164, 314] on div at bounding box center [1136, 320] width 248 height 551
click at [1168, 381] on div at bounding box center [1136, 320] width 248 height 551
drag, startPoint x: 1113, startPoint y: 106, endPoint x: 1275, endPoint y: 210, distance: 192.4
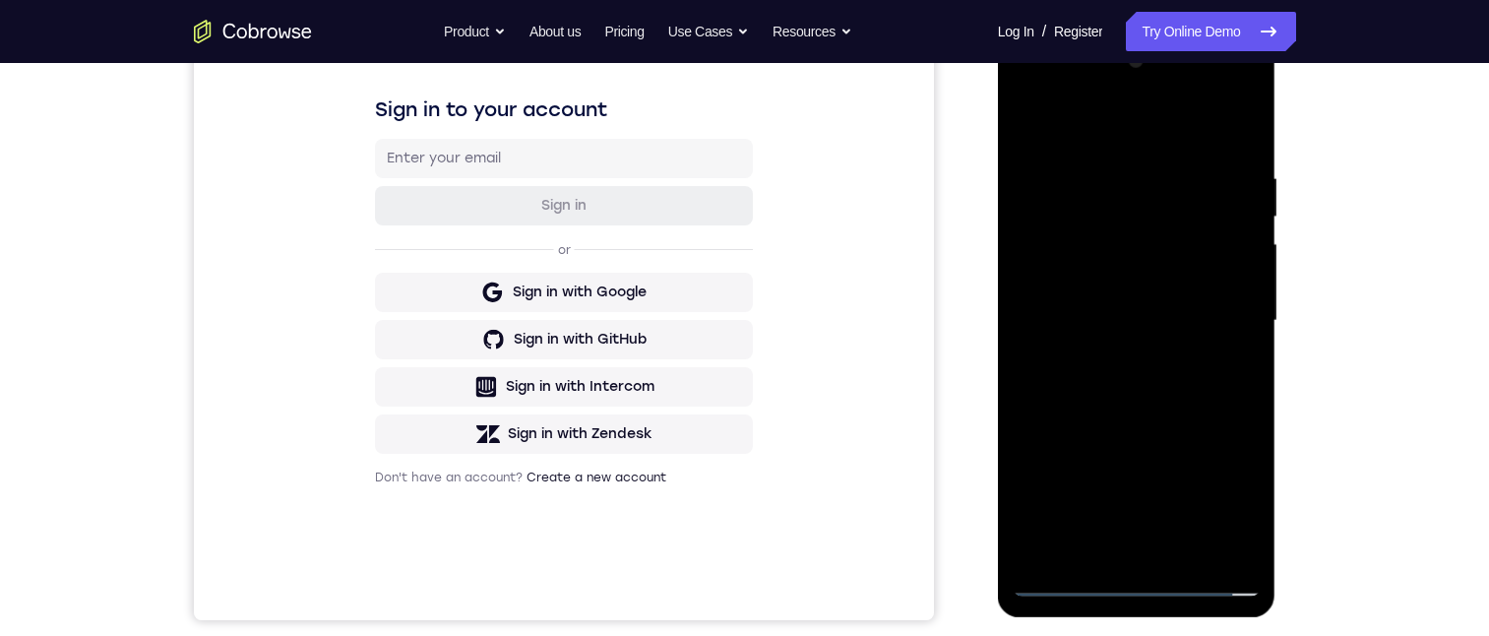
click at [1278, 161] on html "Online web based iOS Simulators and Android Emulators. Run iPhone, iPad, Mobile…" at bounding box center [1138, 325] width 280 height 590
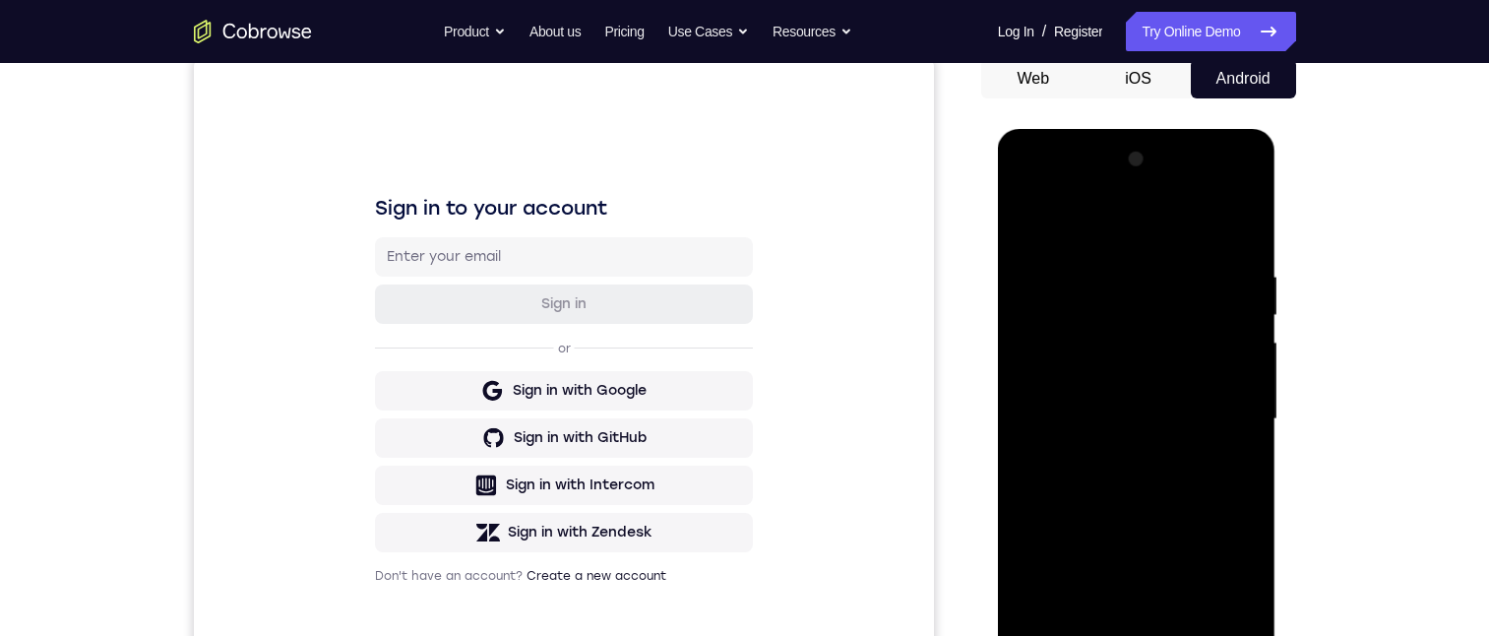
click at [1188, 510] on div at bounding box center [1136, 419] width 248 height 551
click at [1253, 628] on div at bounding box center [1136, 419] width 248 height 551
click at [1105, 267] on div at bounding box center [1136, 419] width 248 height 551
click at [1229, 224] on div at bounding box center [1136, 419] width 248 height 551
click at [1182, 641] on div at bounding box center [1136, 419] width 248 height 551
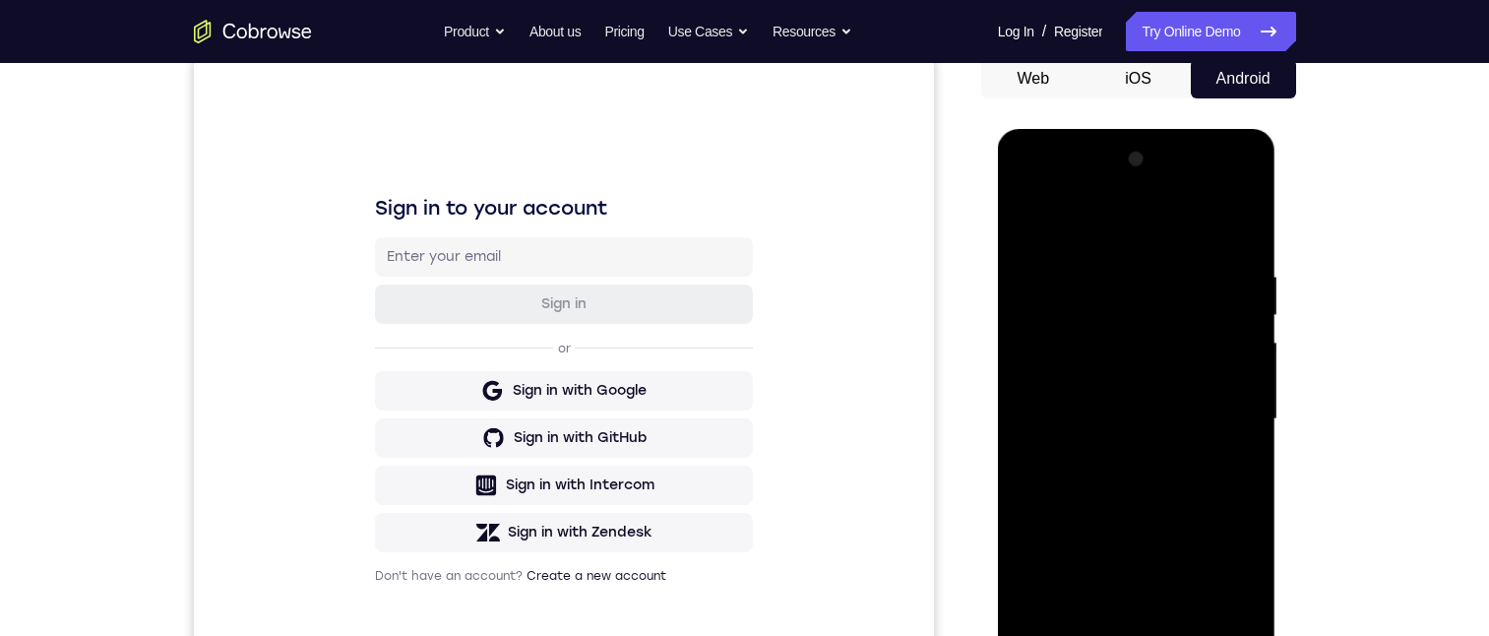
click at [1169, 522] on div at bounding box center [1136, 419] width 248 height 551
click at [1196, 364] on div at bounding box center [1136, 419] width 248 height 551
click at [1091, 601] on div at bounding box center [1136, 419] width 248 height 551
click at [1144, 608] on div at bounding box center [1136, 419] width 248 height 551
click at [1240, 469] on div at bounding box center [1136, 419] width 248 height 551
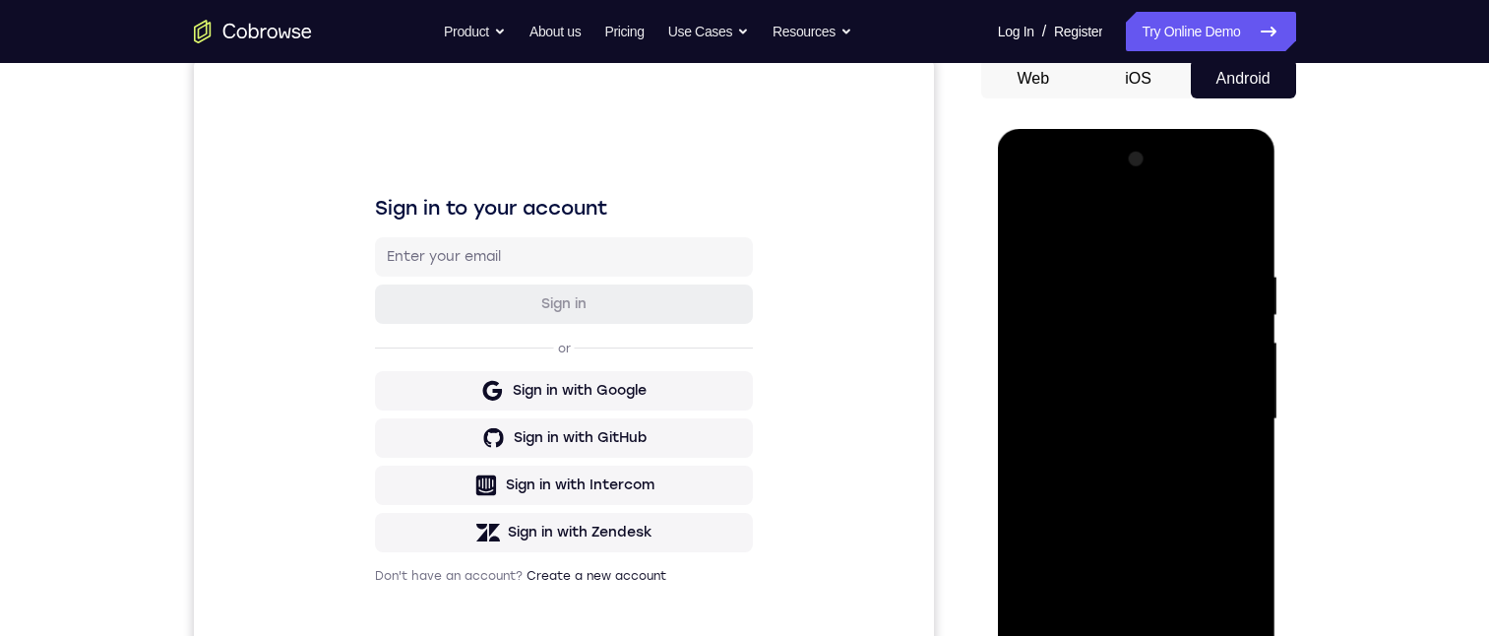
click at [1072, 286] on div at bounding box center [1136, 419] width 248 height 551
click at [1100, 466] on div at bounding box center [1136, 419] width 248 height 551
drag, startPoint x: 1246, startPoint y: 600, endPoint x: 1244, endPoint y: 564, distance: 36.5
click at [1245, 601] on div at bounding box center [1136, 419] width 248 height 551
click at [1129, 467] on div at bounding box center [1136, 419] width 248 height 551
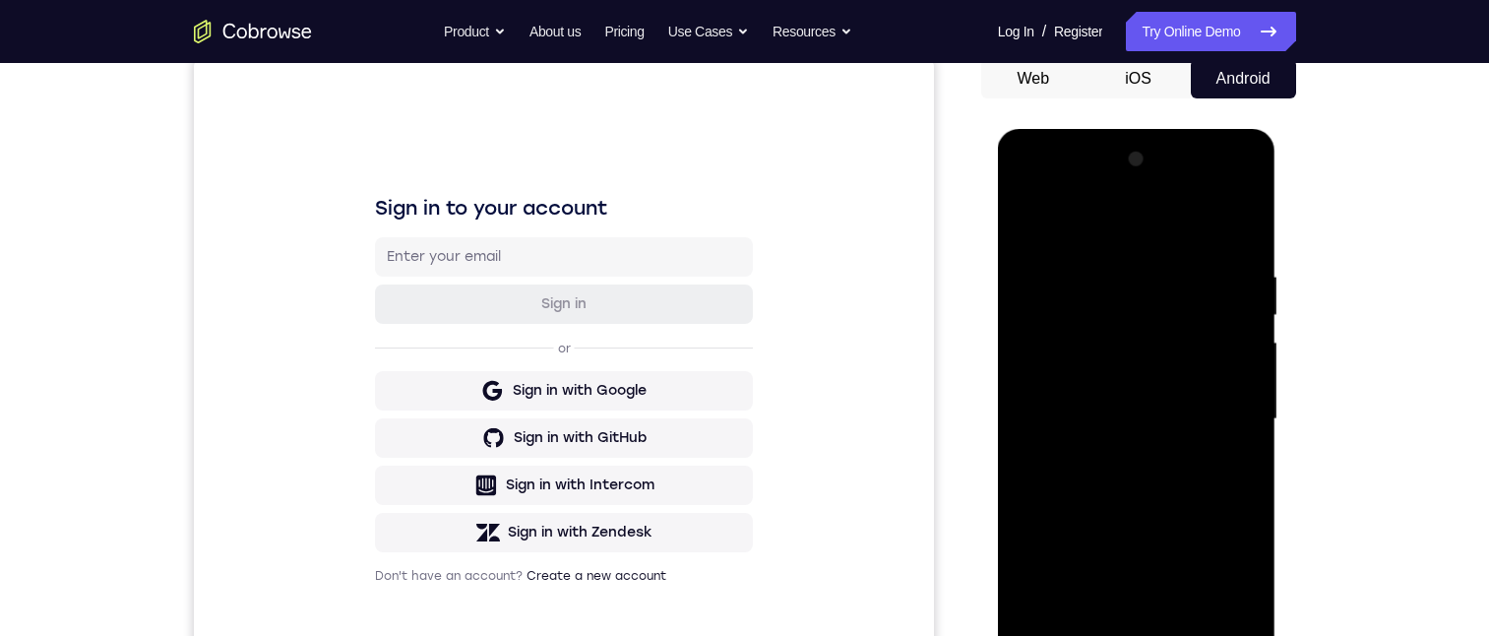
click at [1244, 605] on div at bounding box center [1136, 419] width 248 height 551
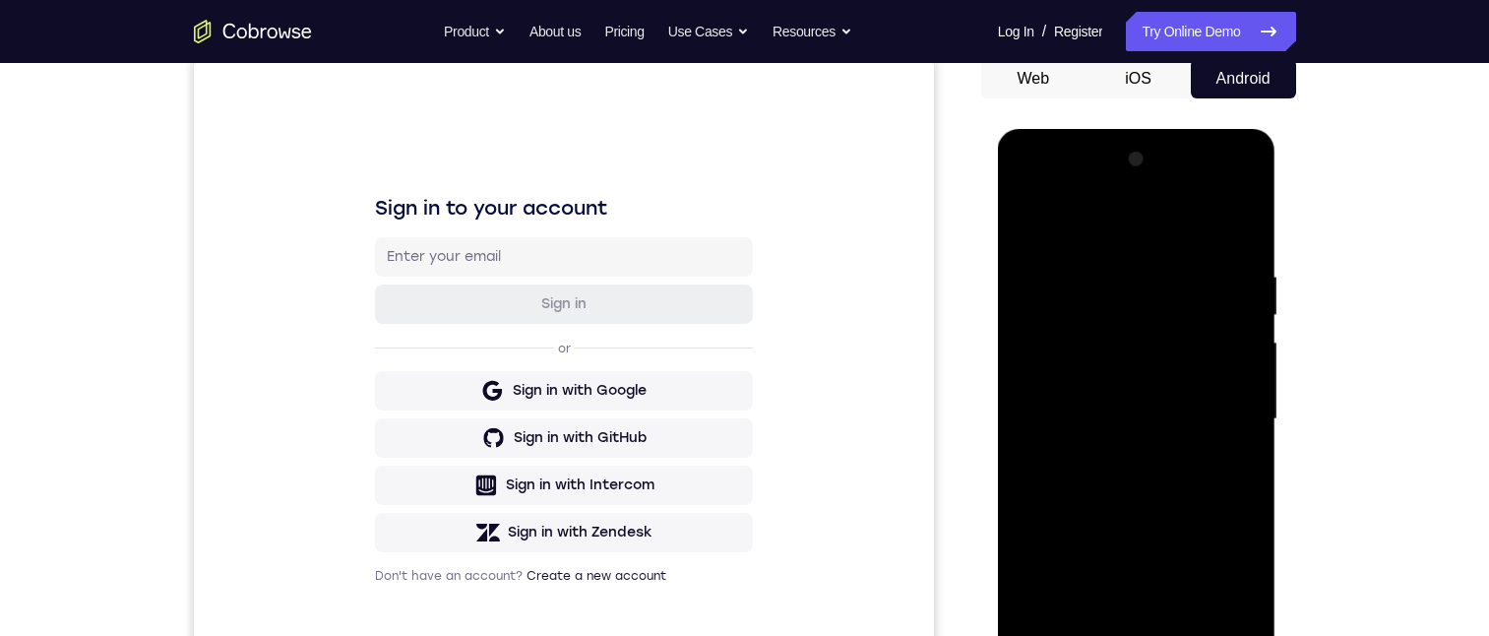
click at [1227, 463] on div at bounding box center [1136, 419] width 248 height 551
click at [1034, 221] on div at bounding box center [1136, 419] width 248 height 551
click at [1035, 223] on div at bounding box center [1136, 419] width 248 height 551
drag, startPoint x: 1188, startPoint y: 380, endPoint x: 2225, endPoint y: 758, distance: 1103.6
click at [1207, 719] on html "Online web based iOS Simulators and Android Emulators. Run iPhone, iPad, Mobile…" at bounding box center [1138, 424] width 280 height 590
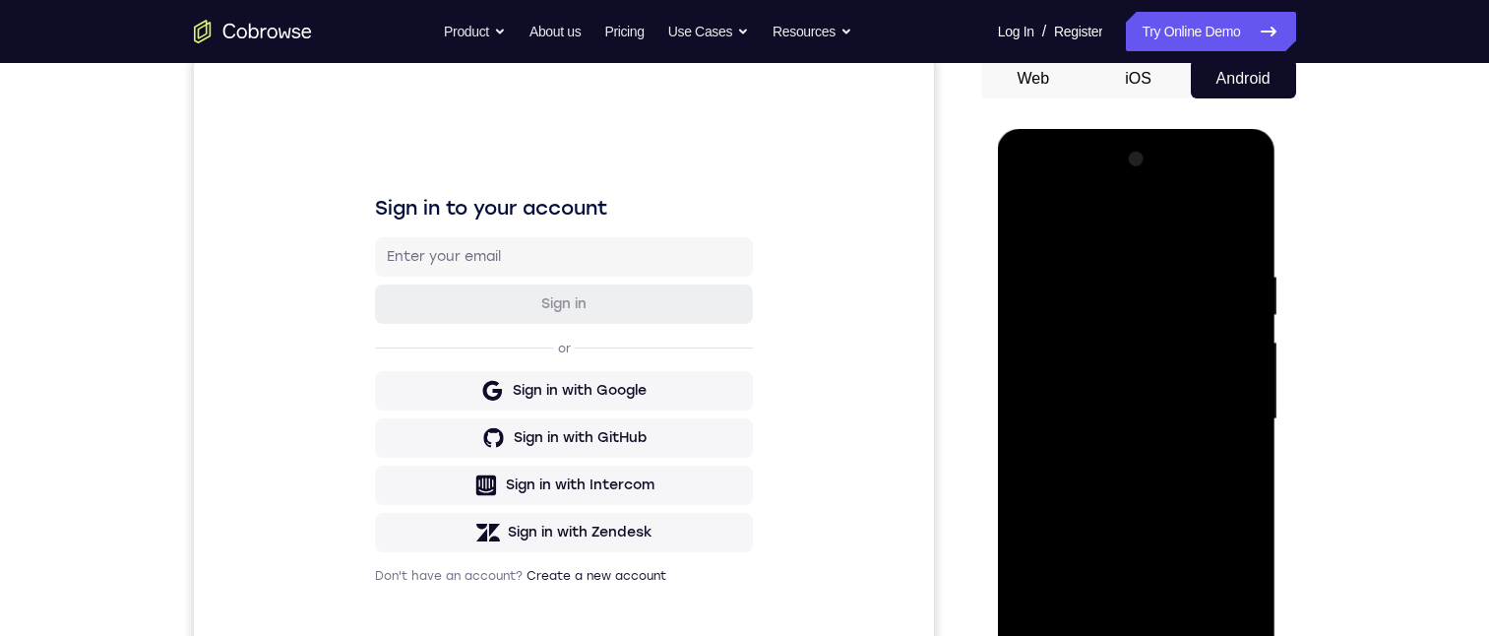
scroll to position [295, 0]
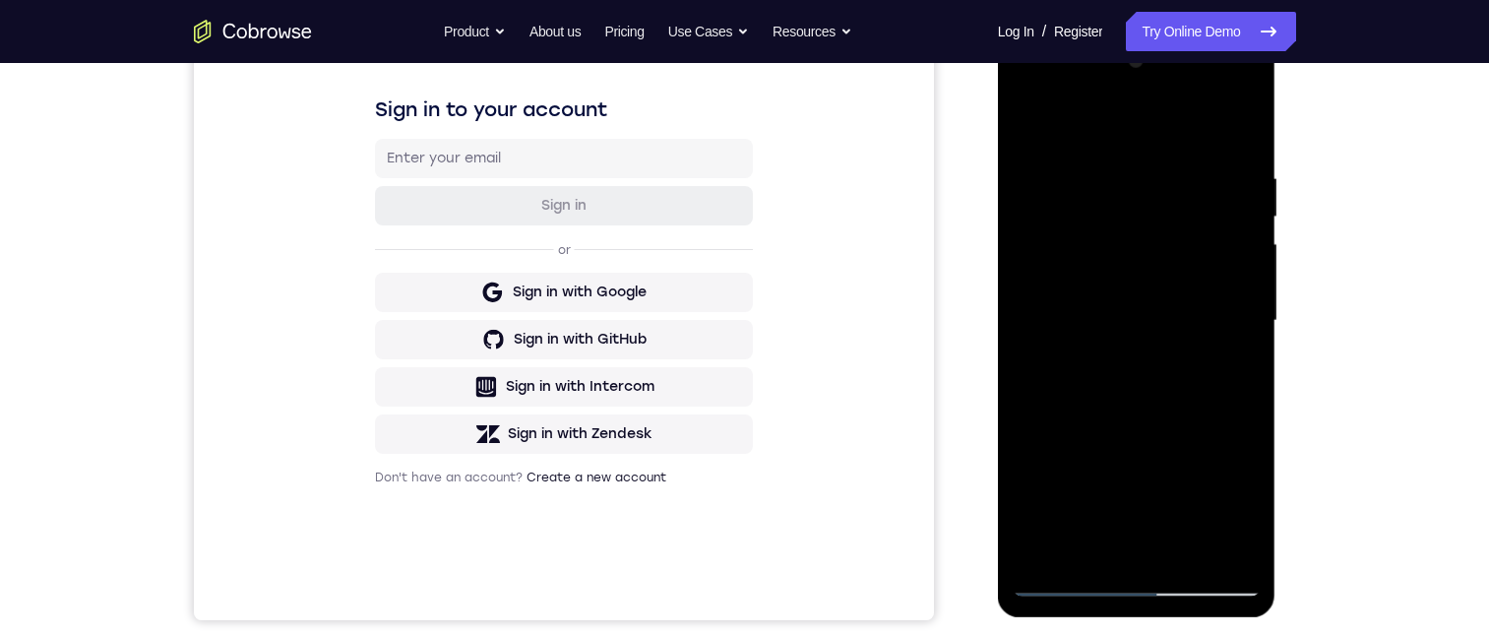
click at [1231, 176] on div at bounding box center [1136, 320] width 248 height 551
click at [1224, 396] on div at bounding box center [1136, 320] width 248 height 551
drag, startPoint x: 1160, startPoint y: 423, endPoint x: 1020, endPoint y: 449, distance: 142.0
click at [1019, 451] on div at bounding box center [1136, 320] width 248 height 551
drag, startPoint x: 1129, startPoint y: 337, endPoint x: 1152, endPoint y: 298, distance: 45.4
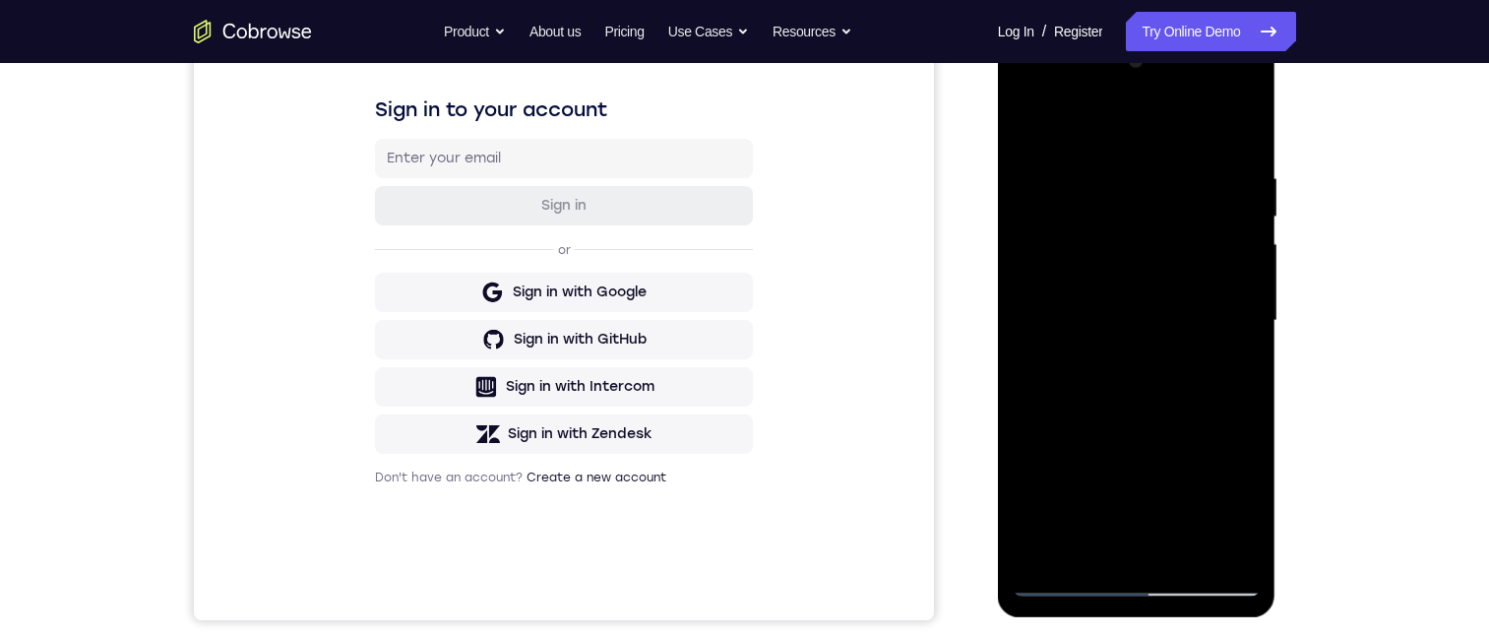
click at [998, 345] on html "Online web based iOS Simulators and Android Emulators. Run iPhone, iPad, Mobile…" at bounding box center [1138, 325] width 280 height 590
drag, startPoint x: 1208, startPoint y: 333, endPoint x: 1014, endPoint y: 396, distance: 204.1
click at [1013, 396] on div at bounding box center [1136, 320] width 248 height 551
drag, startPoint x: 1228, startPoint y: 334, endPoint x: 998, endPoint y: 361, distance: 231.9
click at [998, 362] on html "Online web based iOS Simulators and Android Emulators. Run iPhone, iPad, Mobile…" at bounding box center [1138, 325] width 280 height 590
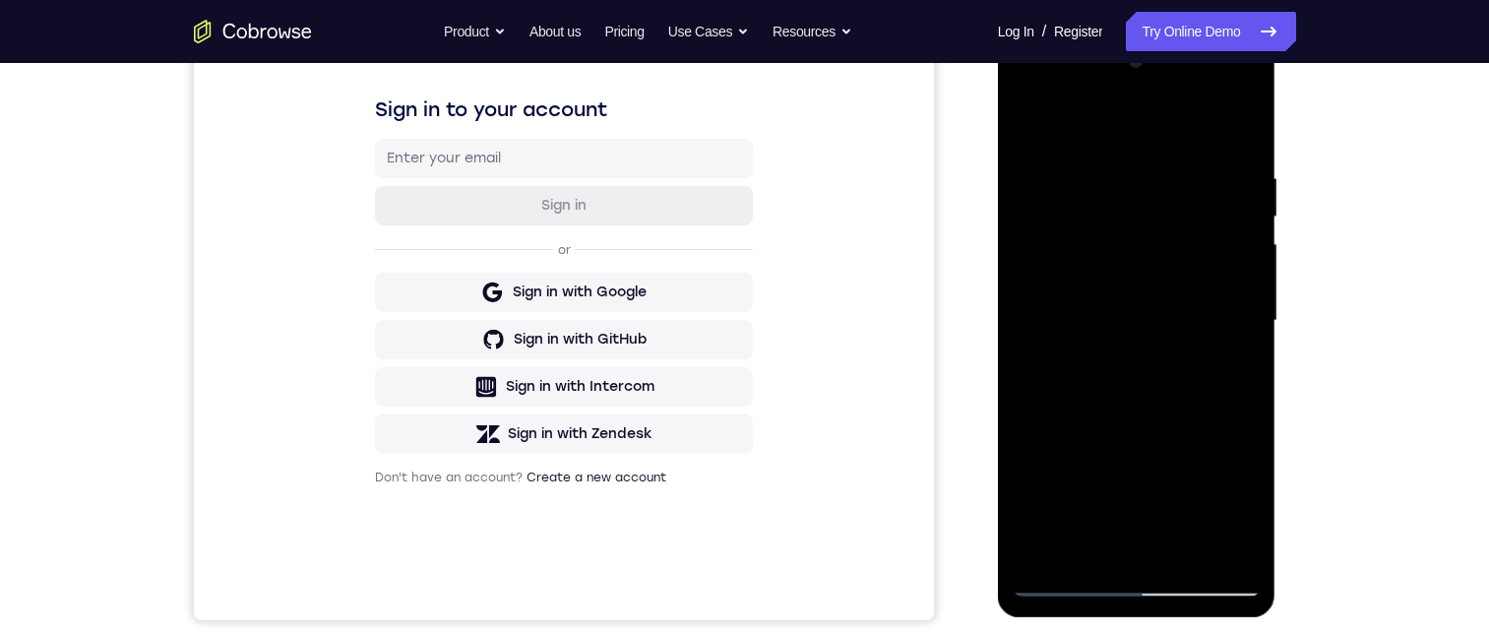
drag, startPoint x: 1248, startPoint y: 238, endPoint x: 1125, endPoint y: 273, distance: 128.7
click at [1011, 316] on div at bounding box center [1137, 323] width 278 height 586
click at [1246, 362] on div at bounding box center [1136, 320] width 248 height 551
click at [1229, 121] on div at bounding box center [1136, 320] width 248 height 551
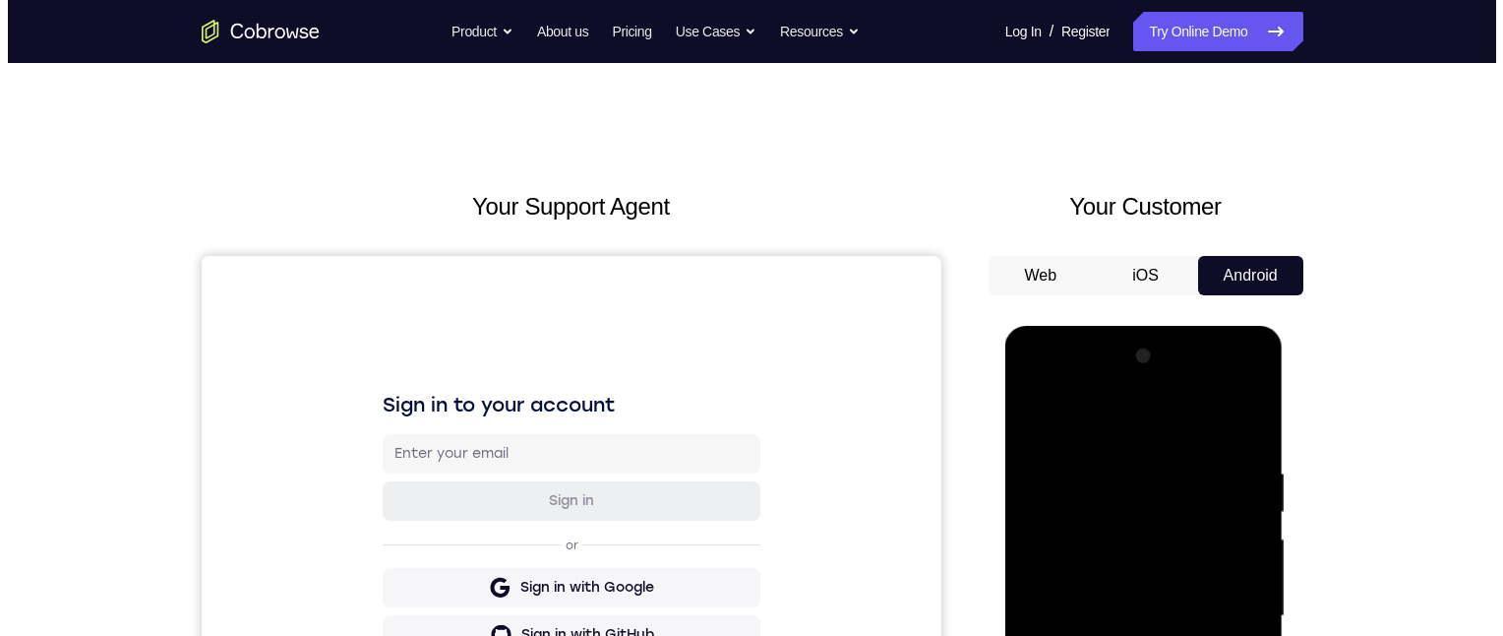
drag, startPoint x: 1173, startPoint y: 778, endPoint x: 1156, endPoint y: 688, distance: 92.0
click at [1160, 471] on div at bounding box center [1143, 615] width 248 height 551
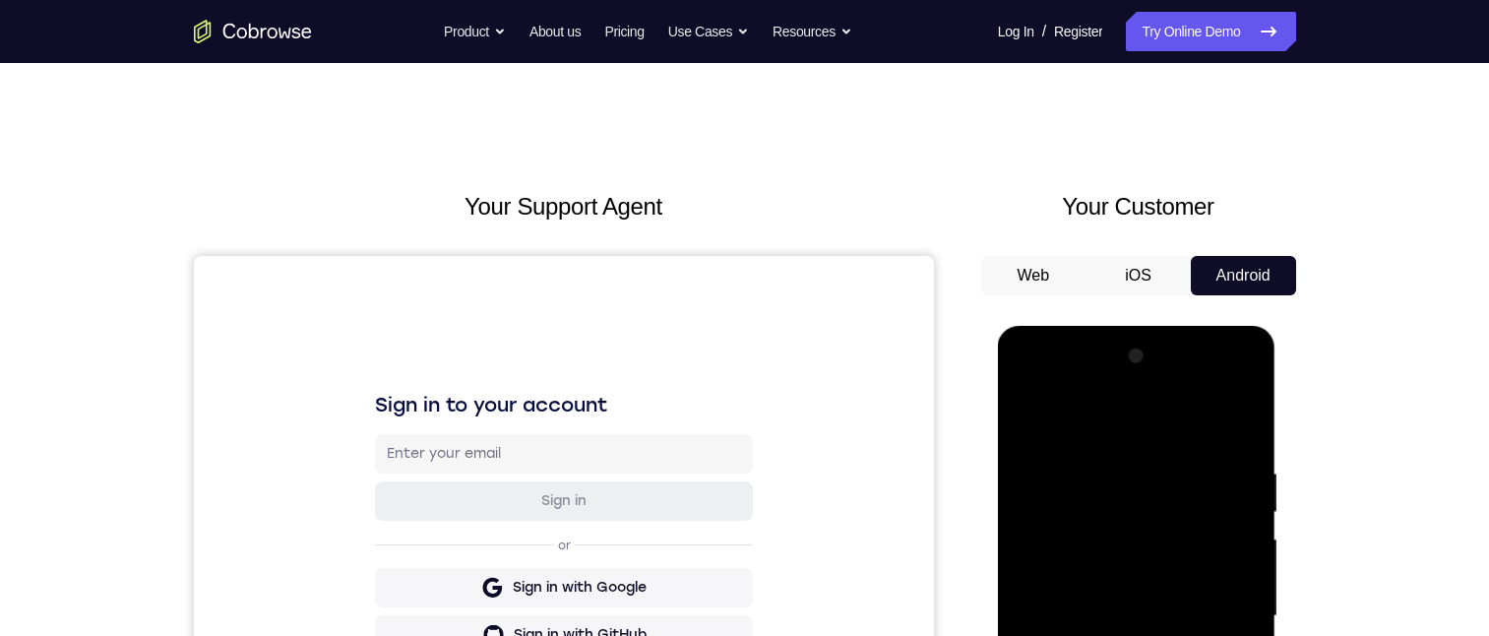
drag, startPoint x: 1164, startPoint y: 762, endPoint x: 2144, endPoint y: 356, distance: 1060.8
click at [1156, 361] on div at bounding box center [1136, 615] width 248 height 551
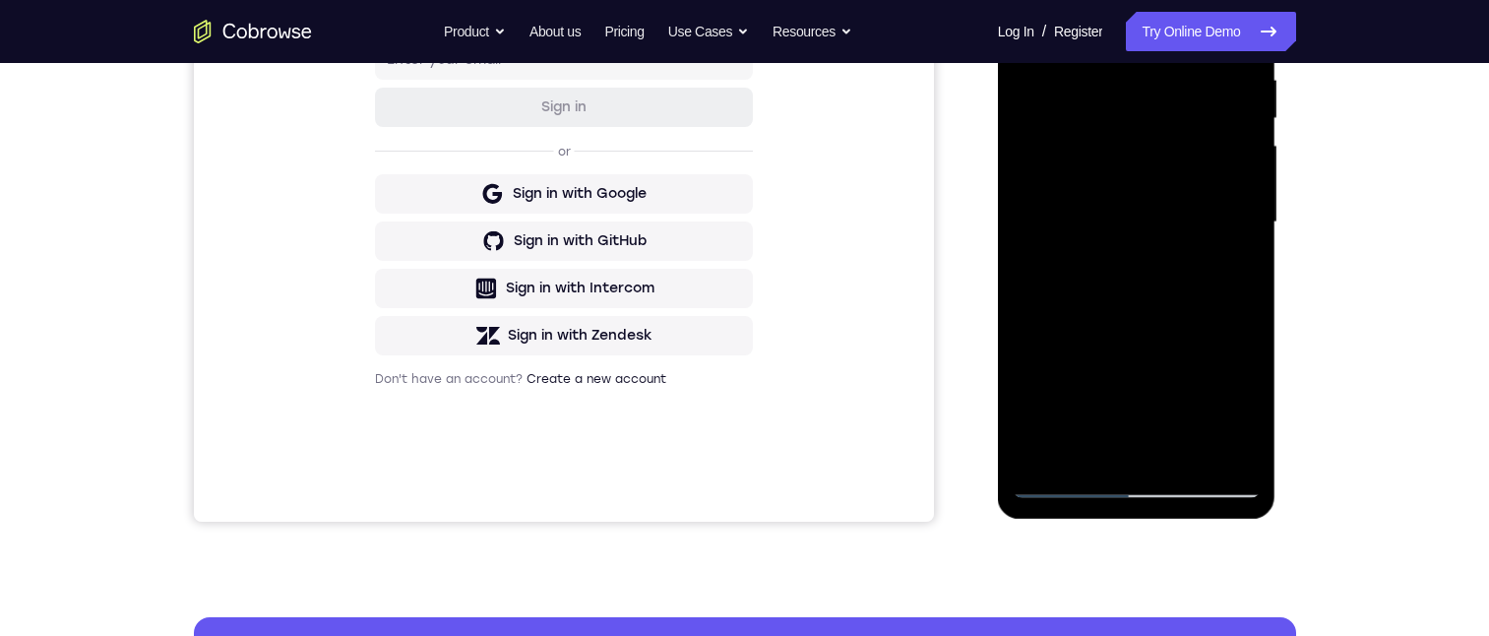
drag, startPoint x: 1153, startPoint y: 355, endPoint x: 1145, endPoint y: 95, distance: 259.8
click at [1145, 95] on div at bounding box center [1136, 222] width 248 height 551
drag, startPoint x: 1162, startPoint y: 370, endPoint x: 1138, endPoint y: 134, distance: 237.3
click at [1138, 134] on div at bounding box center [1136, 222] width 248 height 551
drag, startPoint x: 1174, startPoint y: 361, endPoint x: 1154, endPoint y: 208, distance: 154.7
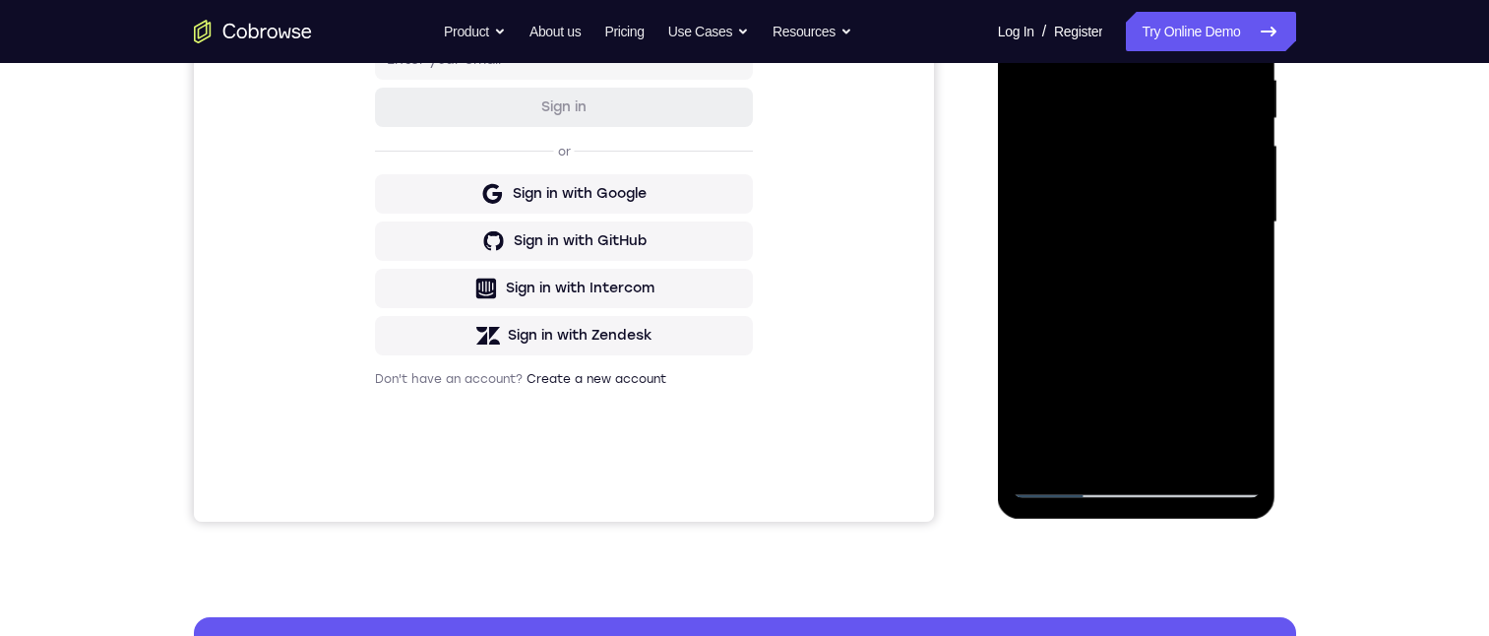
click at [1140, 164] on div at bounding box center [1136, 222] width 248 height 551
drag, startPoint x: 1157, startPoint y: 288, endPoint x: 1173, endPoint y: 173, distance: 116.2
click at [1173, 173] on div at bounding box center [1136, 222] width 248 height 551
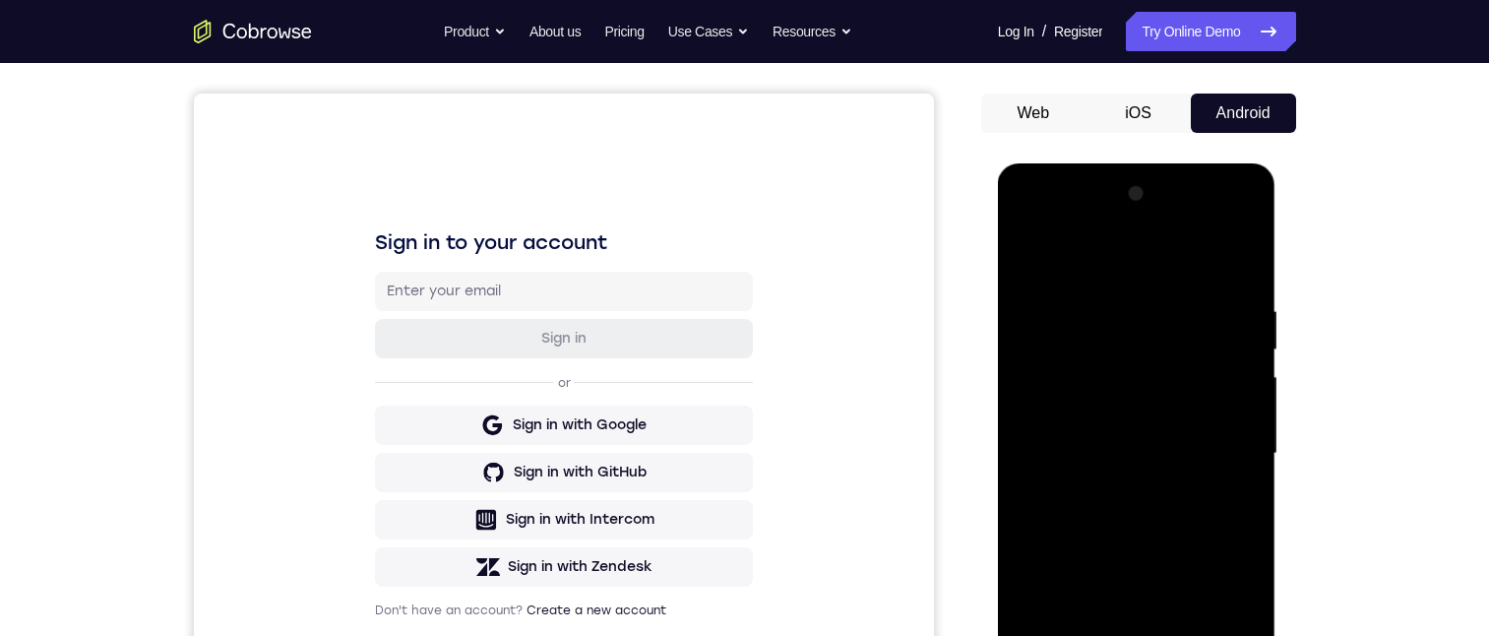
scroll to position [295, 0]
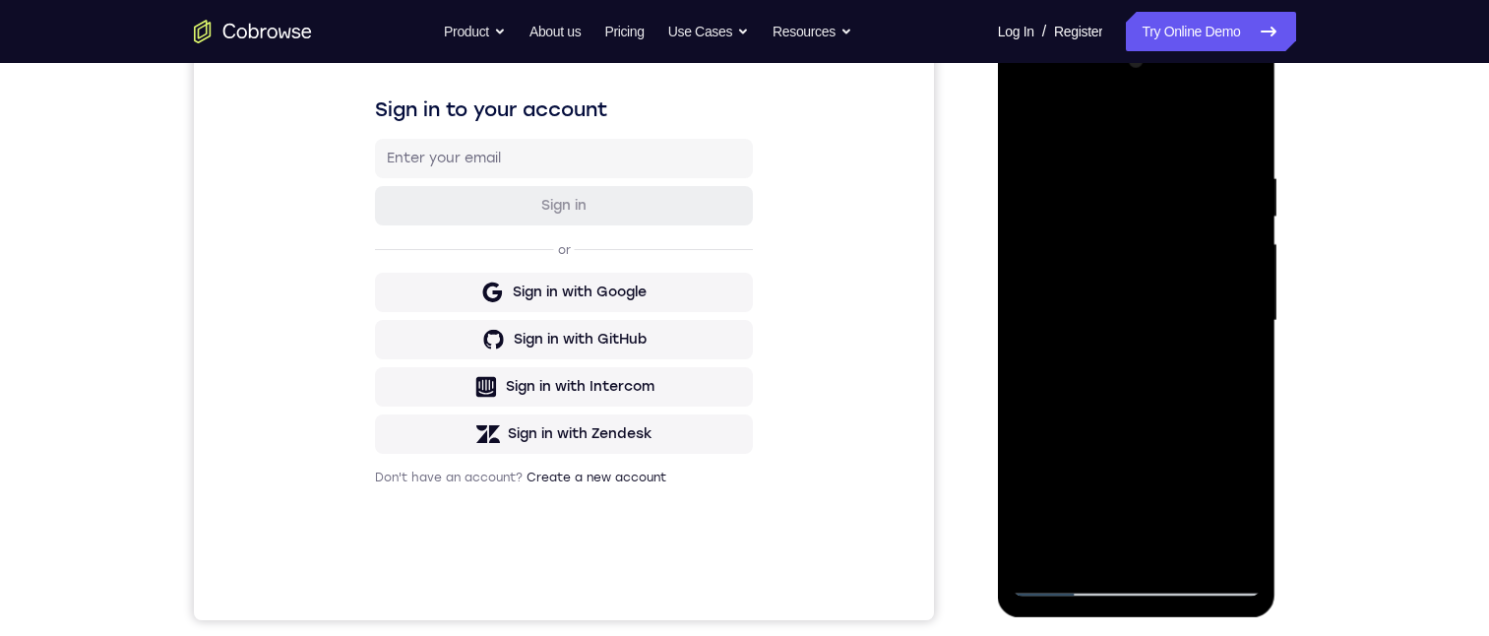
click at [1247, 173] on div at bounding box center [1136, 320] width 248 height 551
drag, startPoint x: 1180, startPoint y: 322, endPoint x: 1182, endPoint y: 427, distance: 105.3
click at [1182, 427] on div at bounding box center [1136, 320] width 248 height 551
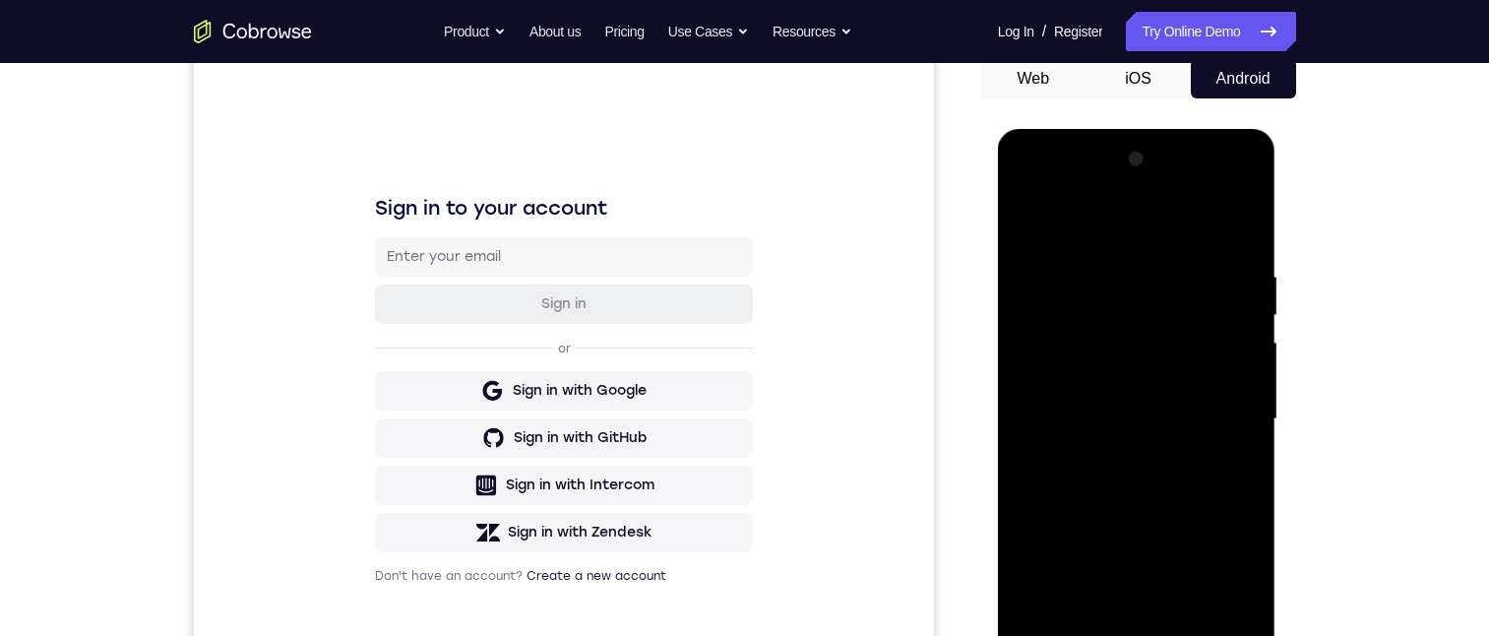
click at [1030, 369] on div at bounding box center [1136, 419] width 248 height 551
click at [1030, 368] on div at bounding box center [1136, 419] width 248 height 551
click at [1243, 373] on div at bounding box center [1136, 419] width 248 height 551
drag, startPoint x: 1166, startPoint y: 547, endPoint x: 1165, endPoint y: 423, distance: 124.0
click at [1165, 423] on div at bounding box center [1136, 419] width 248 height 551
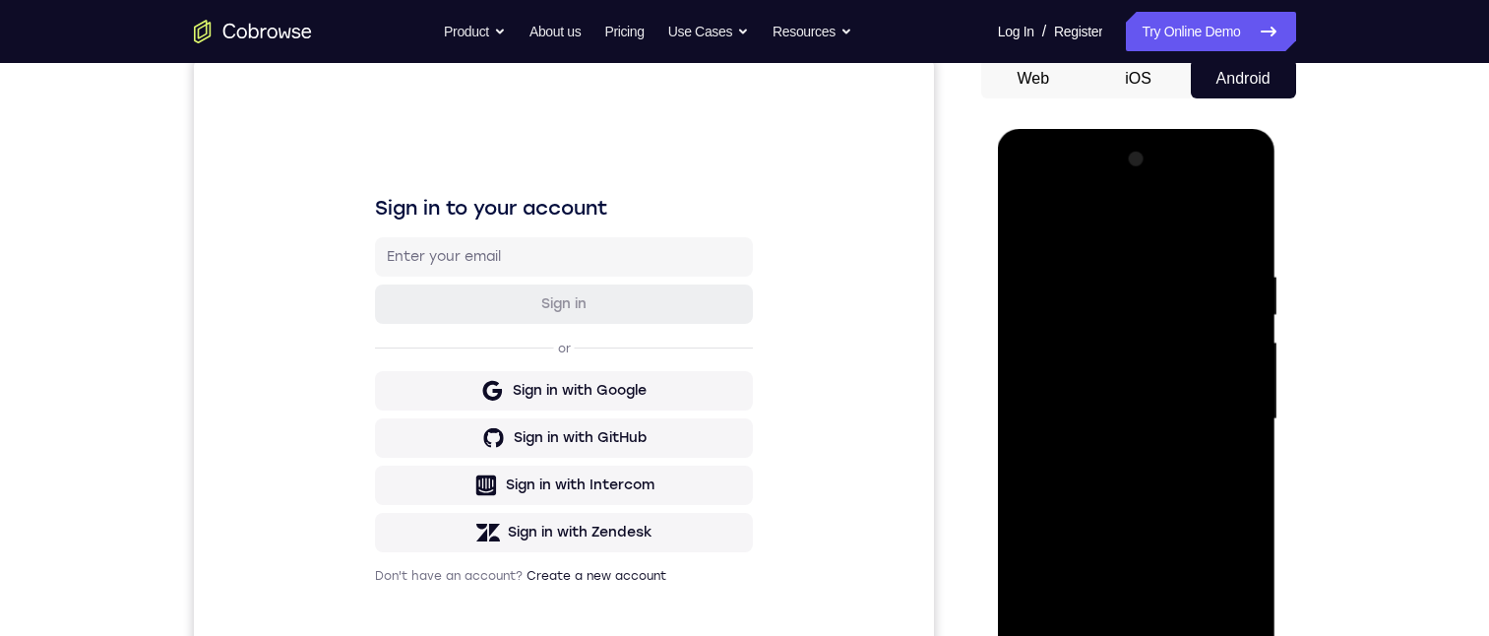
click at [1111, 442] on div at bounding box center [1136, 419] width 248 height 551
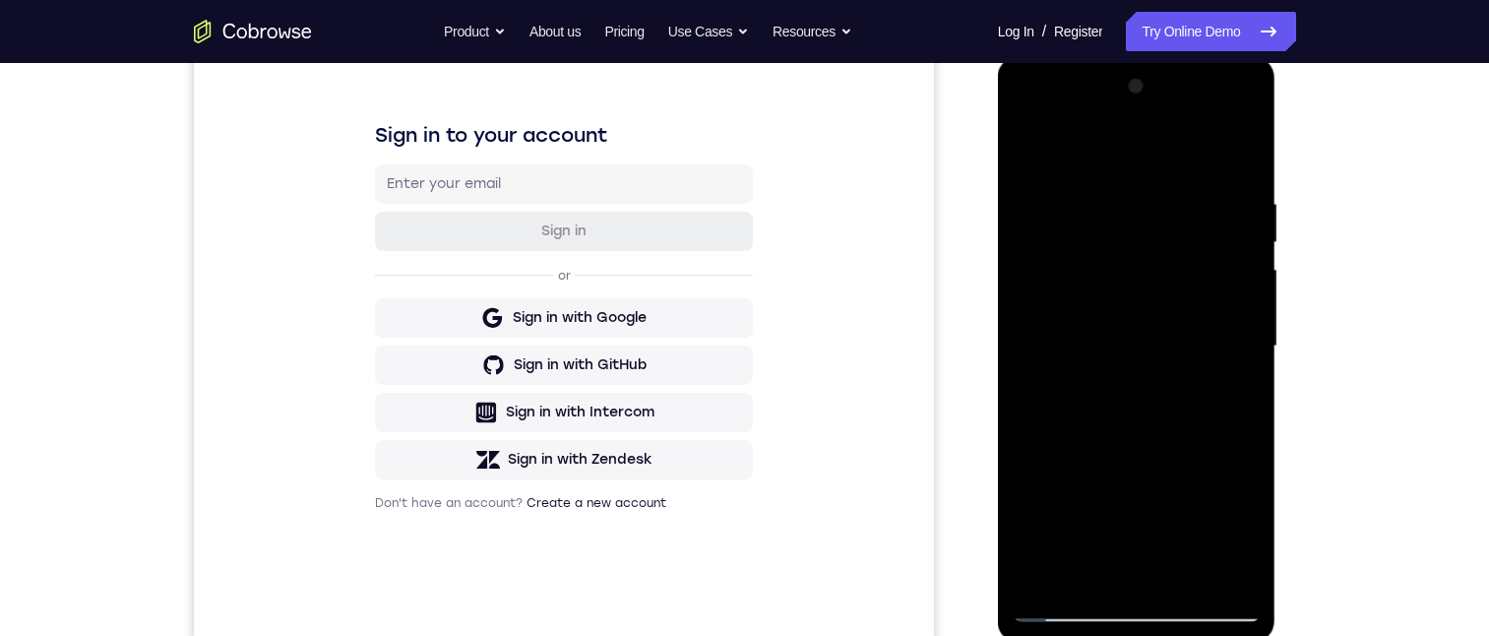
drag, startPoint x: 1114, startPoint y: 435, endPoint x: 1126, endPoint y: 96, distance: 338.7
click at [1113, 56] on html "Online web based iOS Simulators and Android Emulators. Run iPhone, iPad, Mobile…" at bounding box center [1138, 351] width 280 height 590
click at [1246, 339] on div at bounding box center [1136, 346] width 248 height 551
drag, startPoint x: 1145, startPoint y: 317, endPoint x: 1140, endPoint y: 269, distance: 48.5
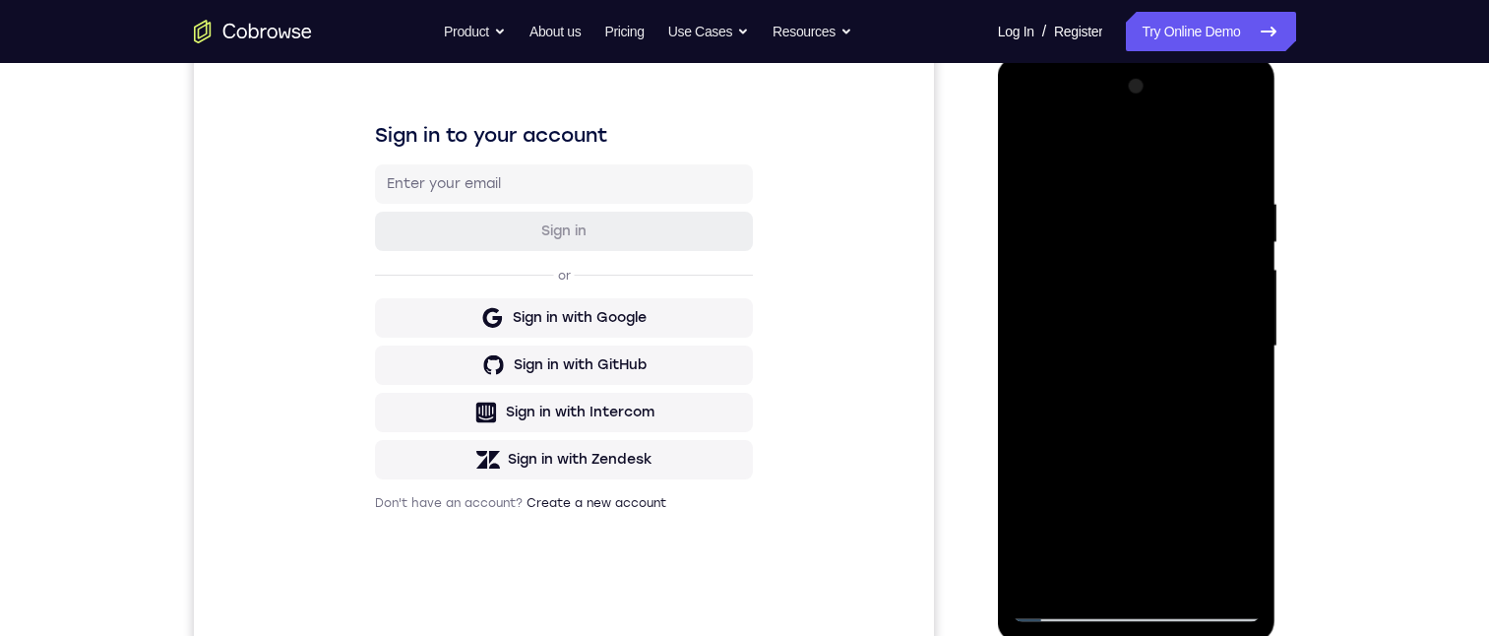
click at [1145, 260] on div at bounding box center [1136, 346] width 248 height 551
drag, startPoint x: 1135, startPoint y: 395, endPoint x: 1131, endPoint y: 258, distance: 136.8
click at [1132, 257] on div at bounding box center [1136, 346] width 248 height 551
drag, startPoint x: 1129, startPoint y: 425, endPoint x: 1117, endPoint y: 317, distance: 109.0
click at [1117, 317] on div at bounding box center [1136, 346] width 248 height 551
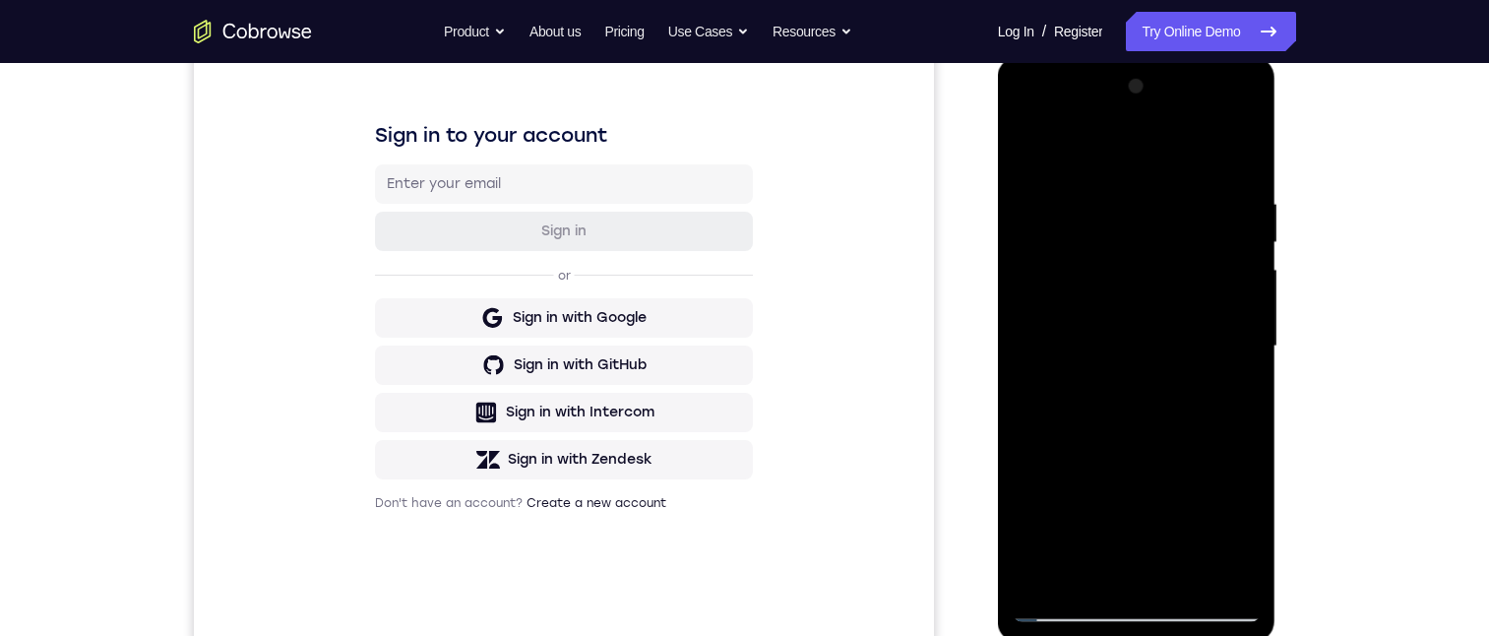
drag, startPoint x: 1132, startPoint y: 382, endPoint x: 1134, endPoint y: 423, distance: 41.4
click at [1134, 423] on div at bounding box center [1136, 346] width 248 height 551
drag, startPoint x: 1135, startPoint y: 437, endPoint x: 1134, endPoint y: 293, distance: 143.6
click at [1134, 293] on div at bounding box center [1136, 346] width 248 height 551
drag, startPoint x: 1145, startPoint y: 402, endPoint x: 1148, endPoint y: 507, distance: 104.3
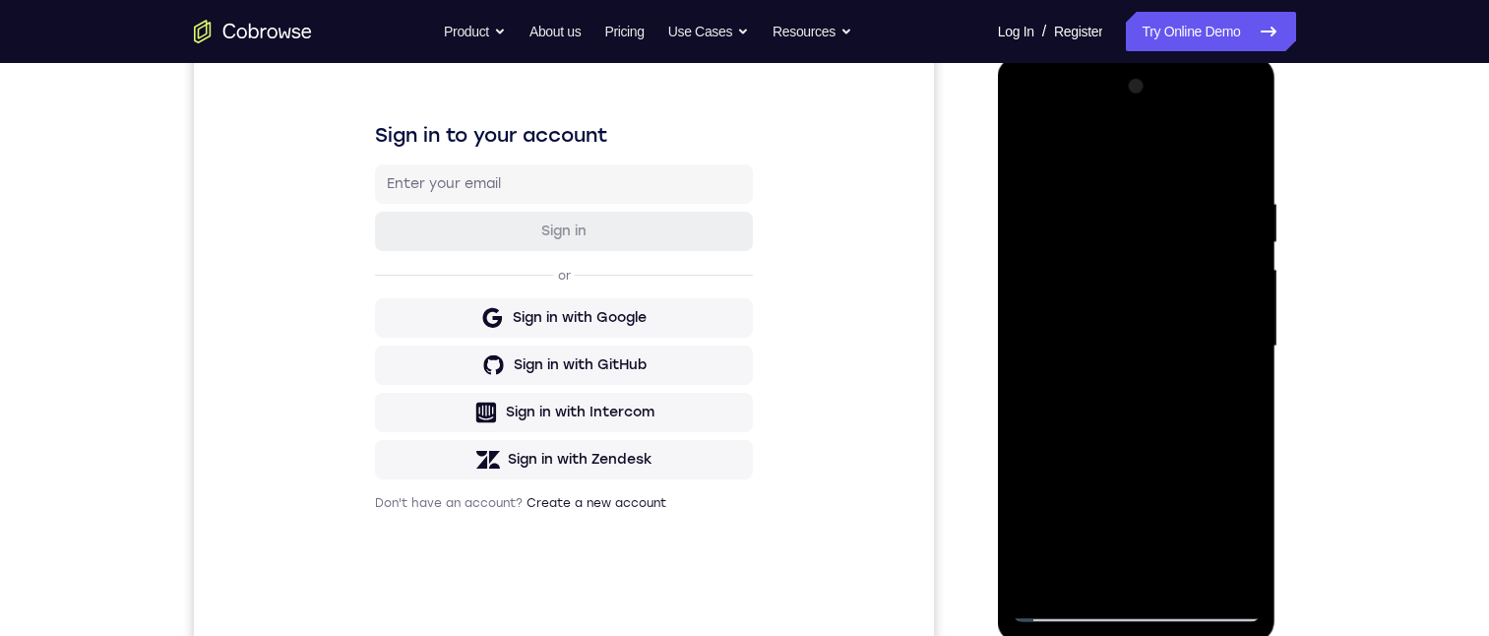
click at [1145, 508] on div at bounding box center [1136, 346] width 248 height 551
drag, startPoint x: 1160, startPoint y: 284, endPoint x: 1190, endPoint y: 386, distance: 105.8
click at [1177, 393] on div at bounding box center [1136, 346] width 248 height 551
drag, startPoint x: 1175, startPoint y: 370, endPoint x: 1185, endPoint y: 406, distance: 37.7
click at [1177, 409] on div at bounding box center [1136, 346] width 248 height 551
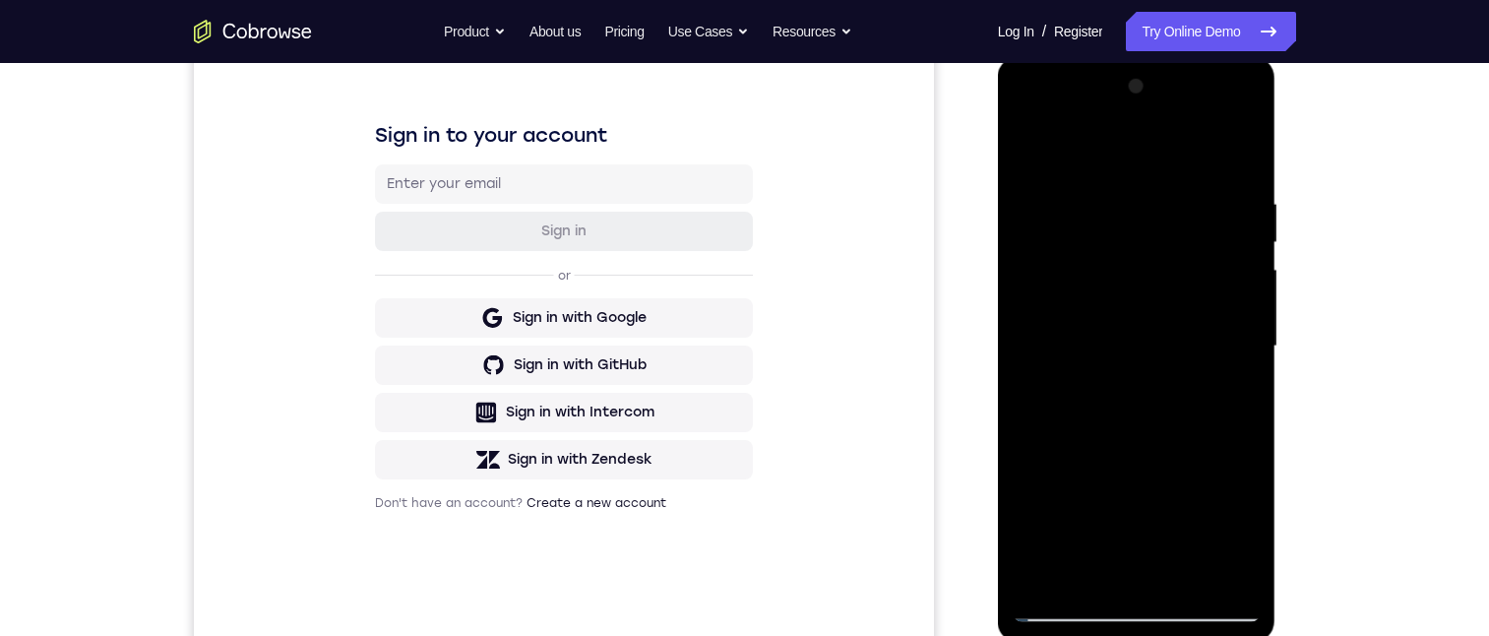
click at [1188, 465] on div at bounding box center [1136, 346] width 248 height 551
drag, startPoint x: 1124, startPoint y: 335, endPoint x: 1115, endPoint y: 319, distance: 18.9
click at [1115, 319] on div at bounding box center [1136, 346] width 248 height 551
drag, startPoint x: 1116, startPoint y: 377, endPoint x: 1110, endPoint y: 336, distance: 40.8
click at [1115, 360] on div at bounding box center [1136, 346] width 248 height 551
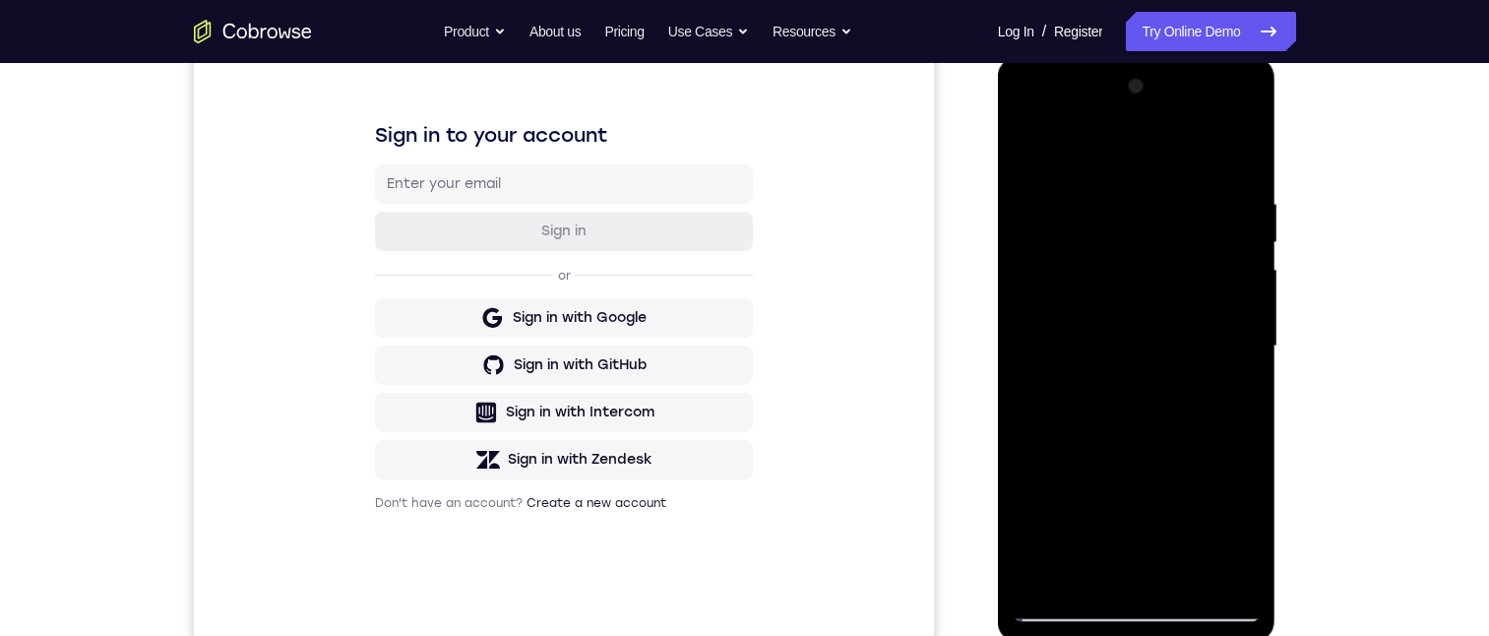
drag, startPoint x: 1121, startPoint y: 497, endPoint x: 1060, endPoint y: 310, distance: 196.6
click at [1060, 310] on div at bounding box center [1136, 346] width 248 height 551
click at [1077, 309] on div at bounding box center [1136, 346] width 248 height 551
drag, startPoint x: 1084, startPoint y: 440, endPoint x: 1064, endPoint y: 307, distance: 134.3
click at [1064, 307] on div at bounding box center [1136, 346] width 248 height 551
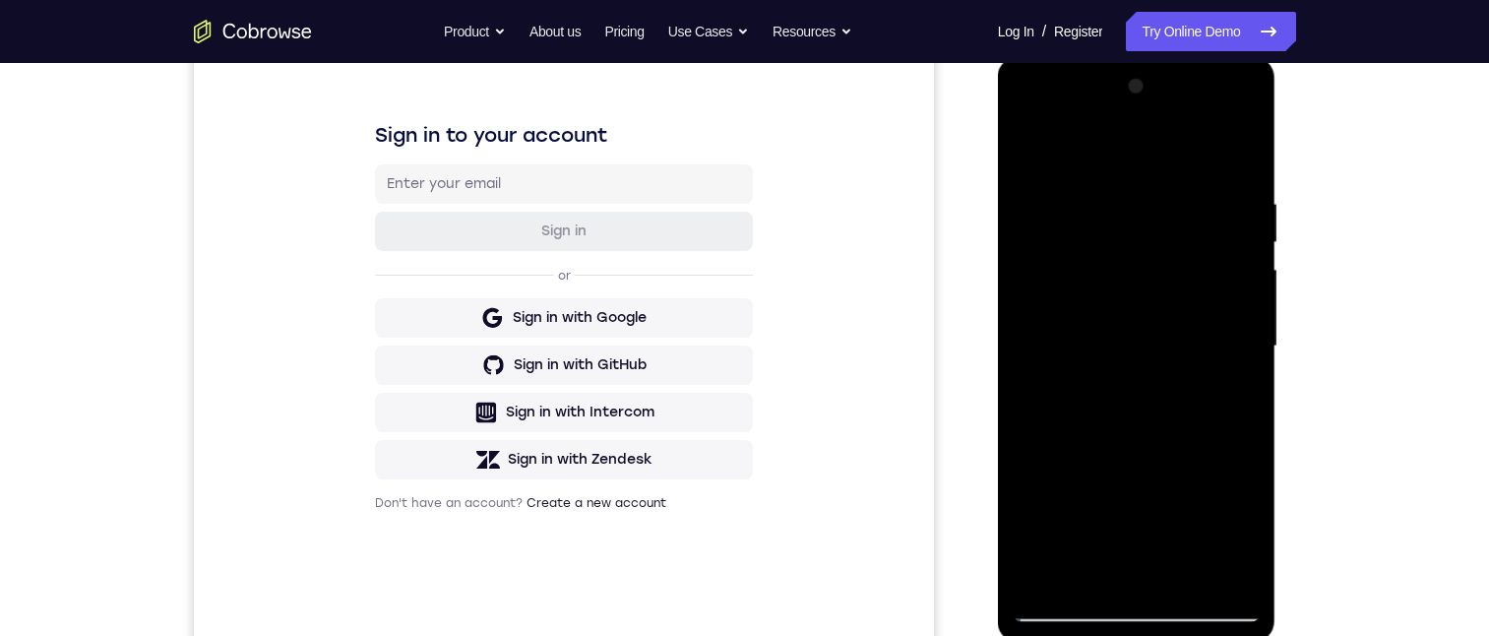
drag, startPoint x: 1101, startPoint y: 445, endPoint x: 1090, endPoint y: 321, distance: 124.4
click at [1090, 329] on div at bounding box center [1136, 346] width 248 height 551
drag, startPoint x: 1111, startPoint y: 486, endPoint x: 1109, endPoint y: 360, distance: 125.9
click at [1109, 360] on div at bounding box center [1136, 346] width 248 height 551
click at [1247, 425] on div at bounding box center [1136, 346] width 248 height 551
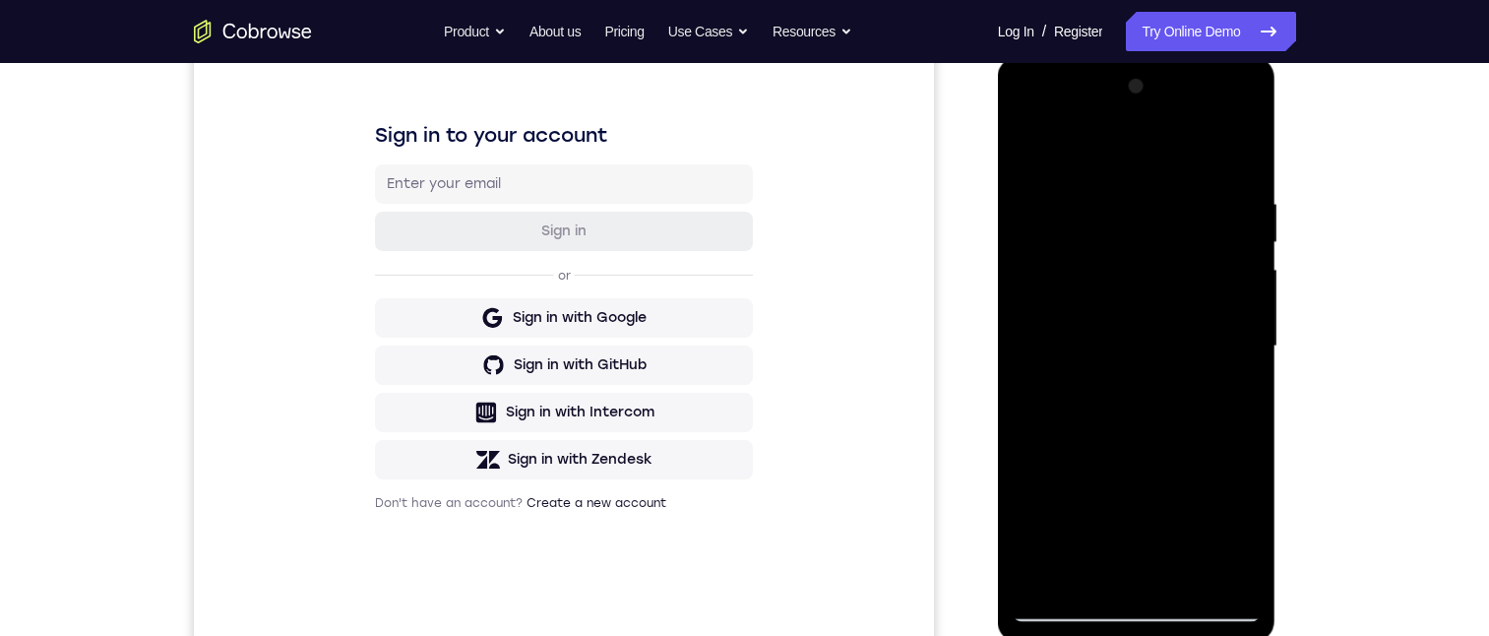
click at [1247, 425] on div at bounding box center [1136, 346] width 248 height 551
drag, startPoint x: 1125, startPoint y: 422, endPoint x: 1109, endPoint y: 349, distance: 74.5
click at [1109, 350] on div at bounding box center [1136, 346] width 248 height 551
drag, startPoint x: 1103, startPoint y: 344, endPoint x: 1085, endPoint y: 286, distance: 60.7
click at [1087, 281] on div at bounding box center [1136, 346] width 248 height 551
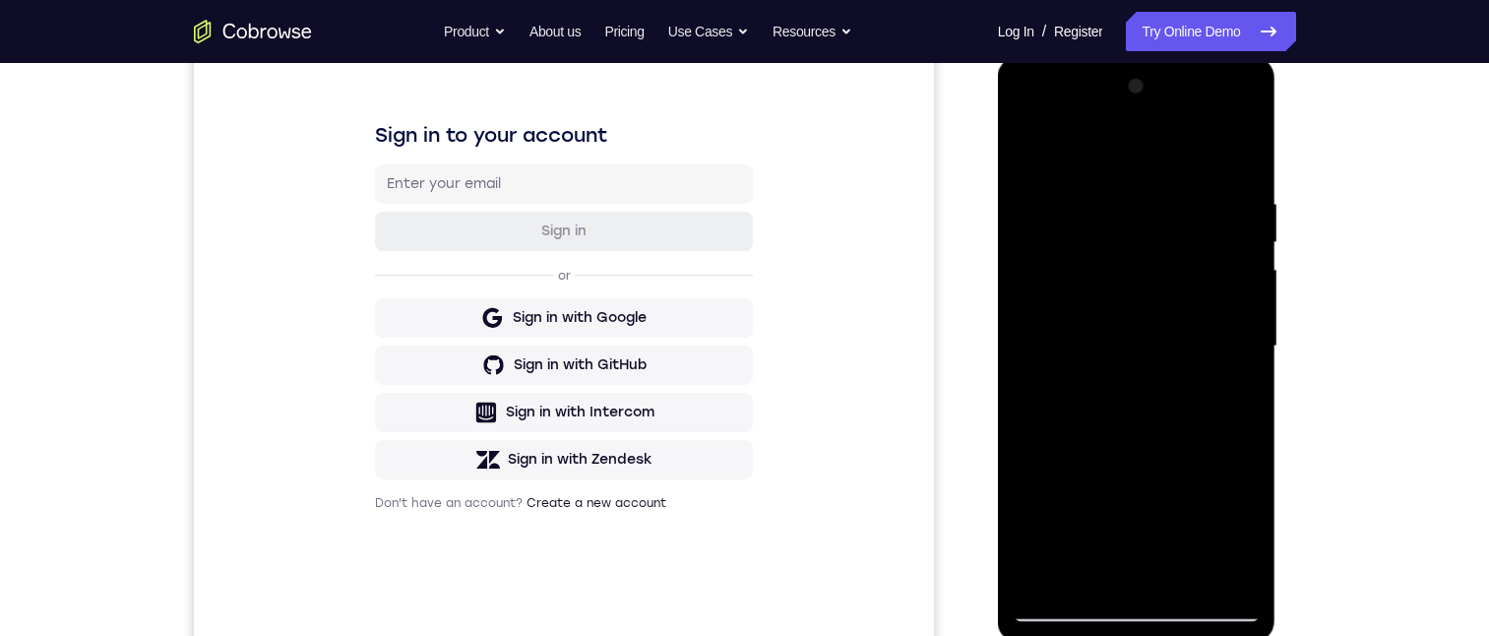
scroll to position [488, 0]
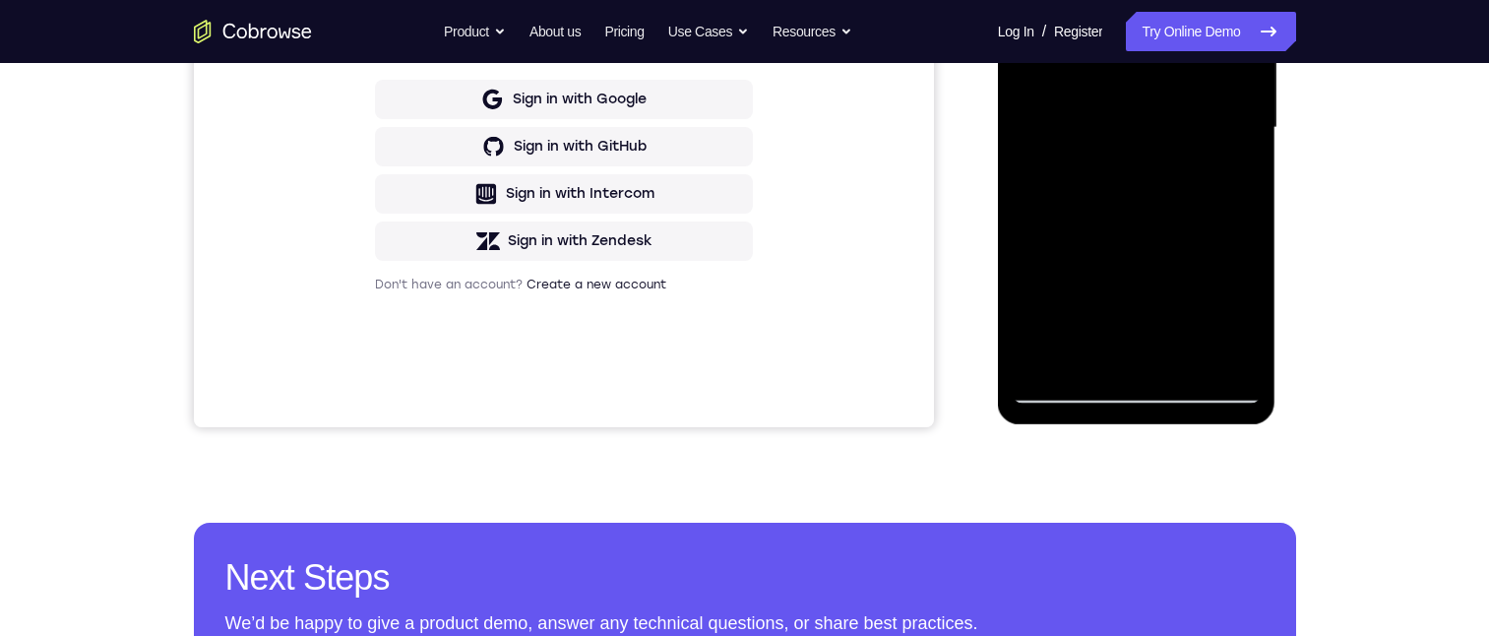
drag, startPoint x: 1100, startPoint y: 172, endPoint x: 1063, endPoint y: 74, distance: 105.2
click at [1056, 27] on div at bounding box center [1136, 127] width 248 height 551
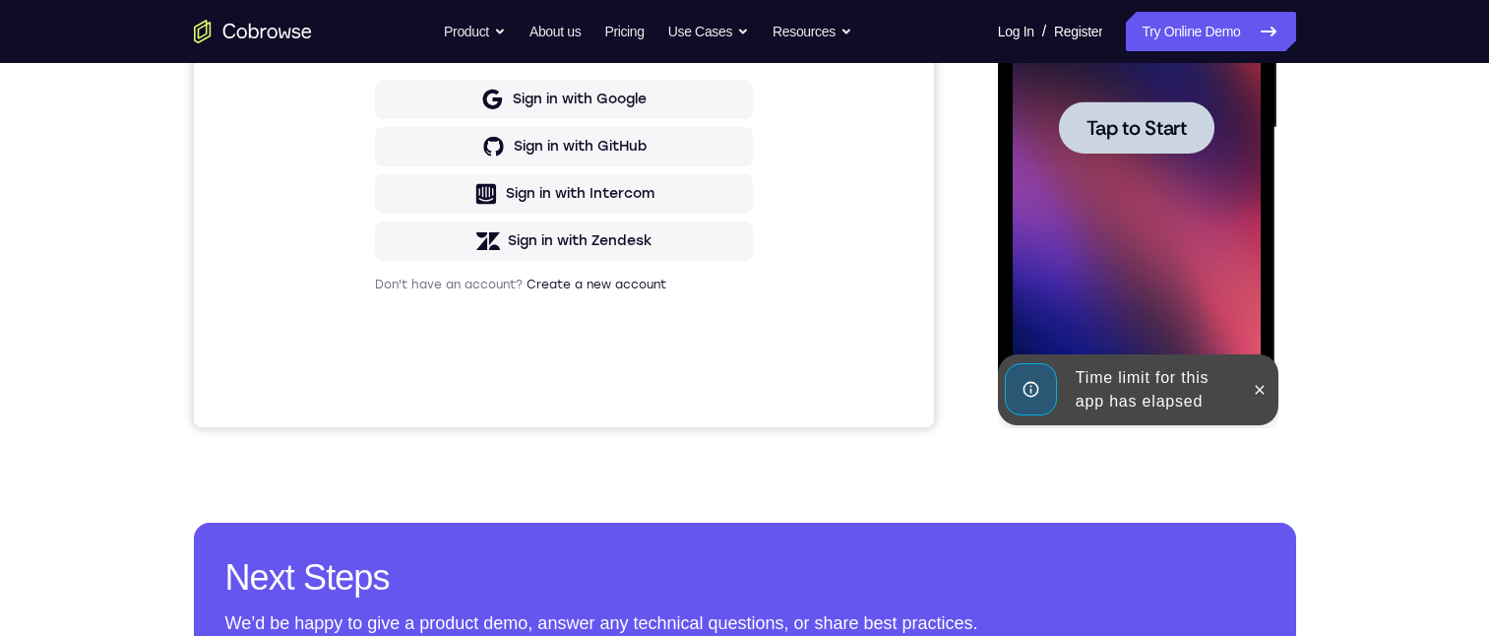
click at [1151, 138] on span "Tap to Start" at bounding box center [1136, 128] width 100 height 20
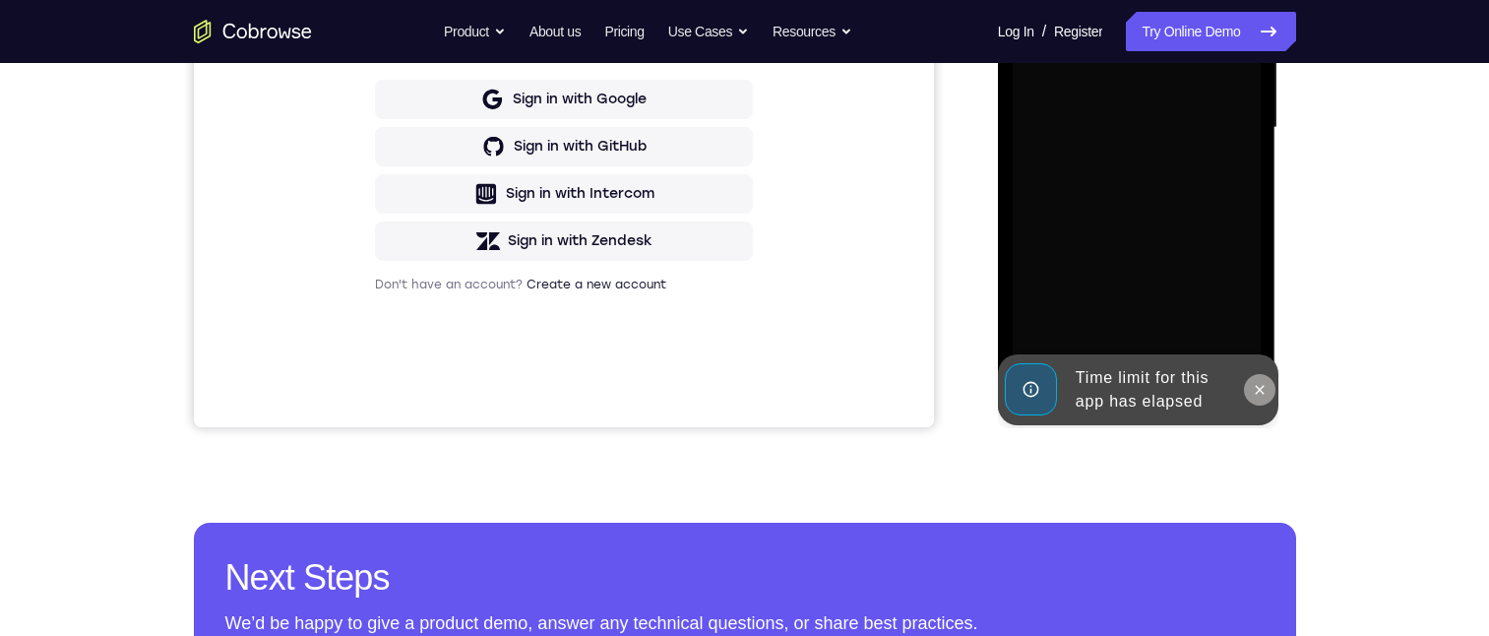
click at [1263, 394] on icon at bounding box center [1259, 390] width 16 height 16
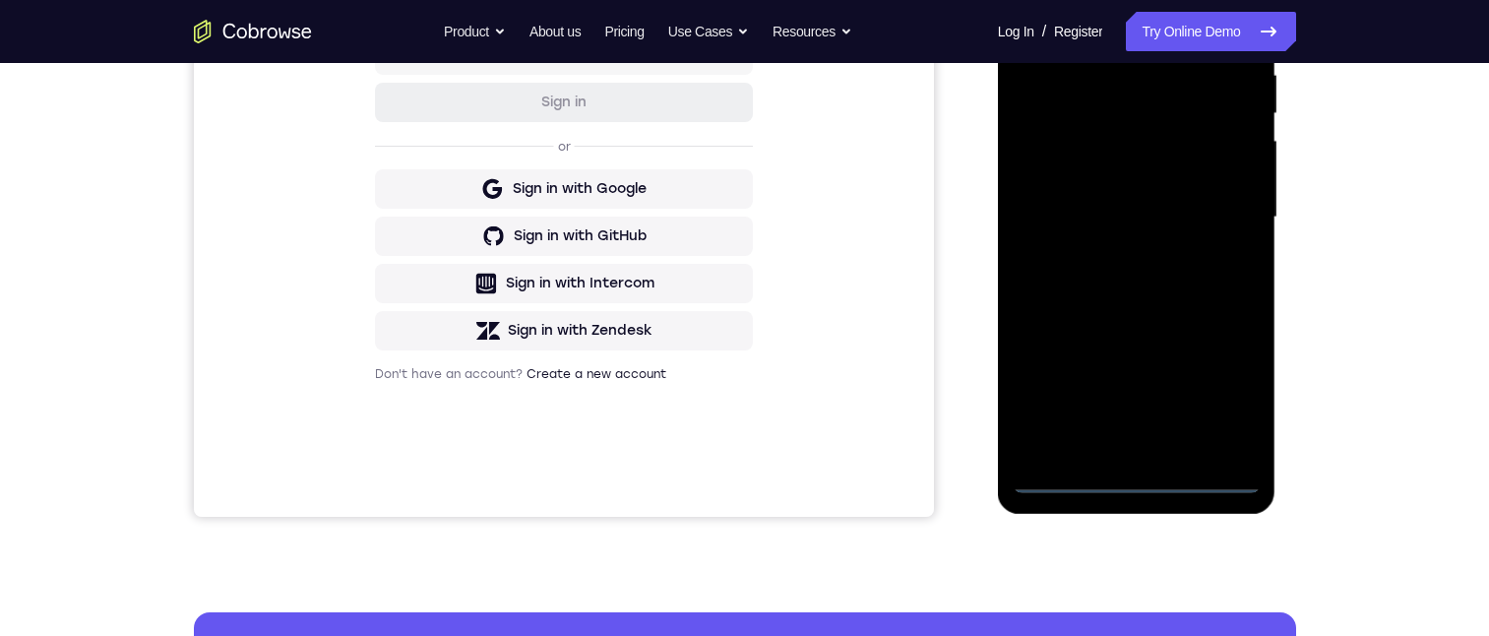
scroll to position [526, 0]
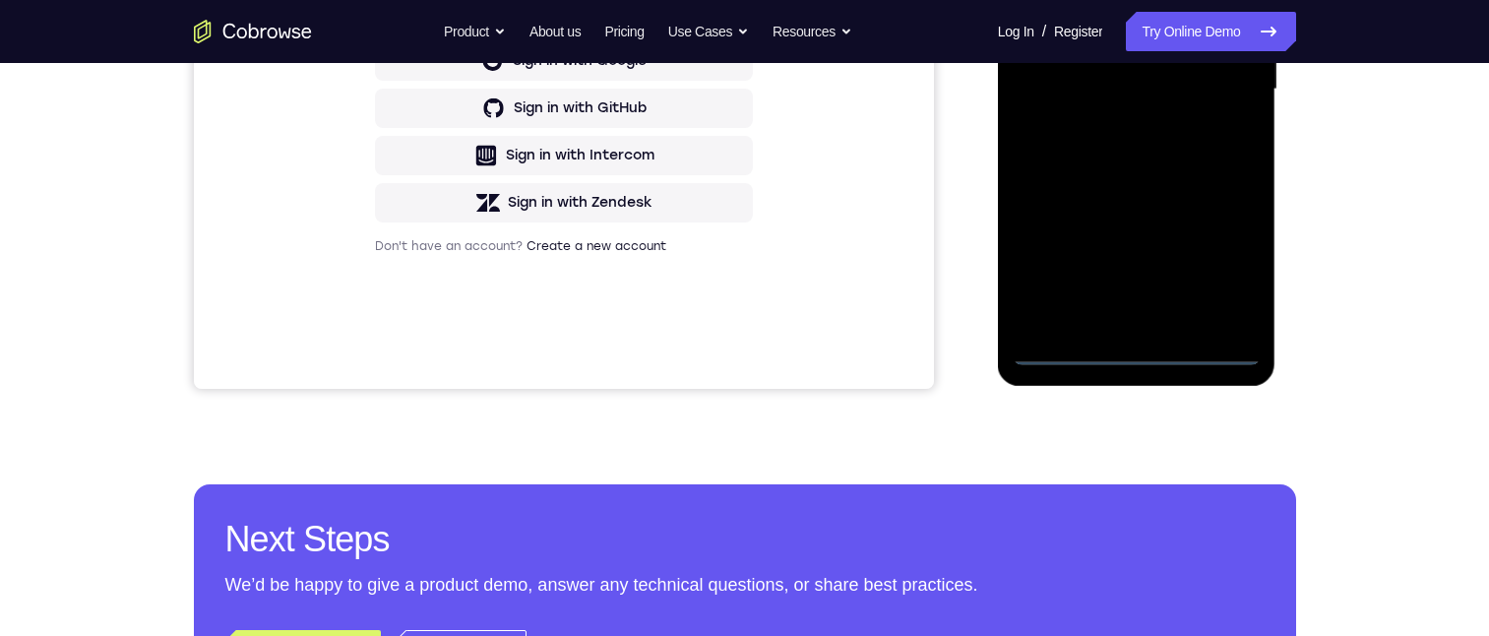
click at [1139, 345] on div at bounding box center [1136, 89] width 248 height 551
click at [1228, 273] on div at bounding box center [1136, 89] width 248 height 551
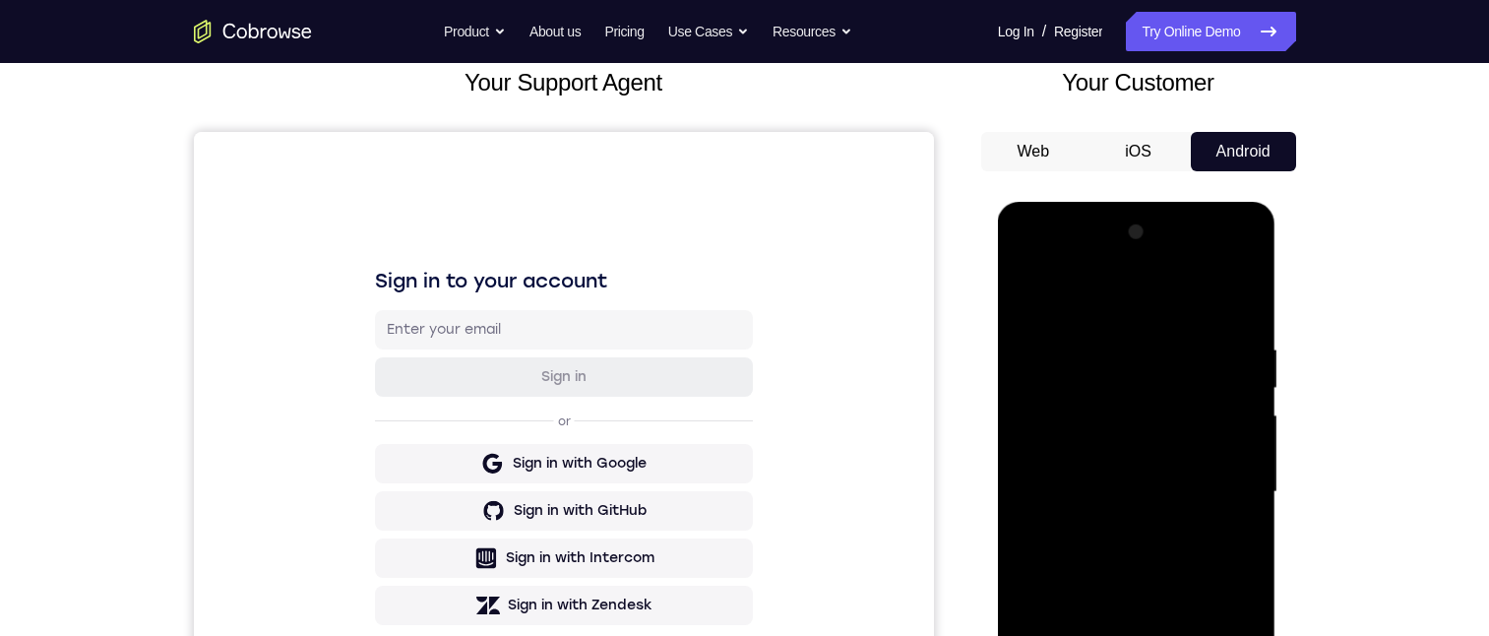
click at [1090, 299] on div at bounding box center [1136, 491] width 248 height 551
drag, startPoint x: 1217, startPoint y: 482, endPoint x: 1221, endPoint y: 469, distance: 13.4
click at [1218, 480] on div at bounding box center [1136, 491] width 248 height 551
click at [1116, 718] on div at bounding box center [1136, 491] width 248 height 551
click at [1132, 470] on div at bounding box center [1136, 491] width 248 height 551
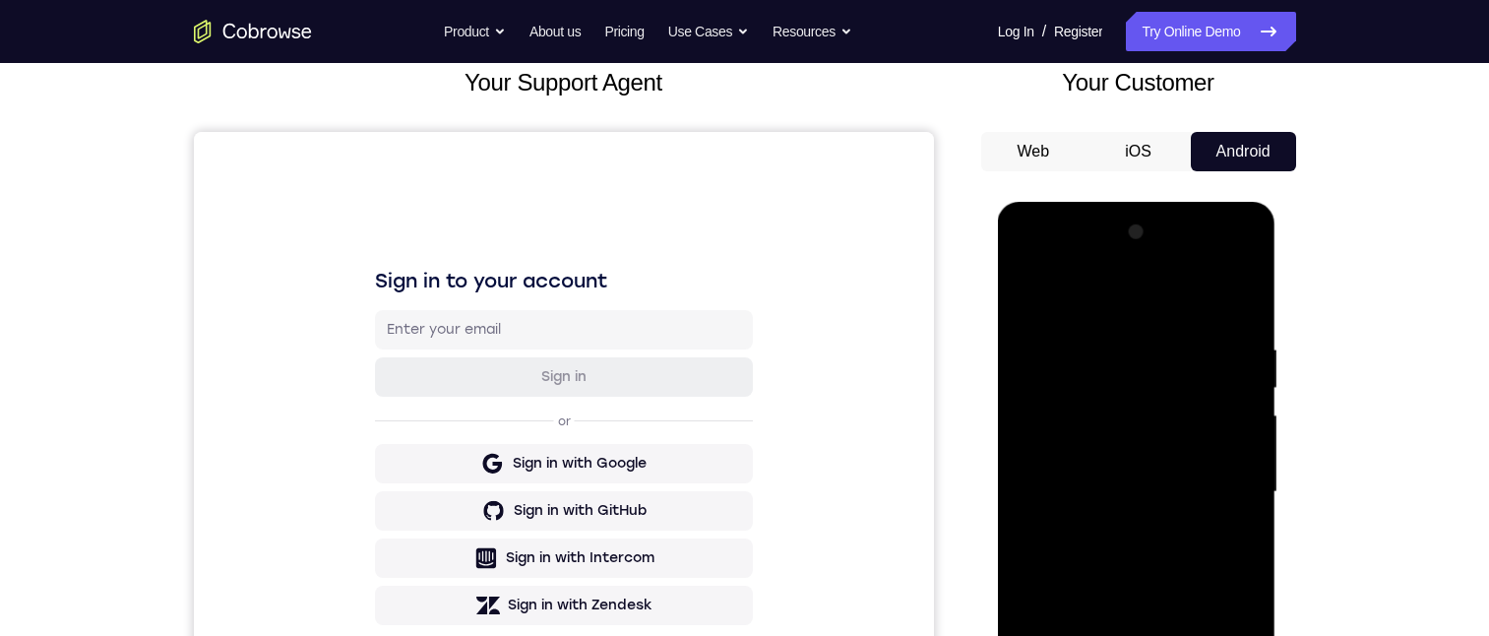
click at [1134, 450] on div at bounding box center [1136, 491] width 248 height 551
click at [1136, 503] on div at bounding box center [1136, 491] width 248 height 551
click at [1129, 548] on div at bounding box center [1136, 491] width 248 height 551
click at [1138, 547] on div at bounding box center [1136, 491] width 248 height 551
click at [1138, 551] on div at bounding box center [1136, 491] width 248 height 551
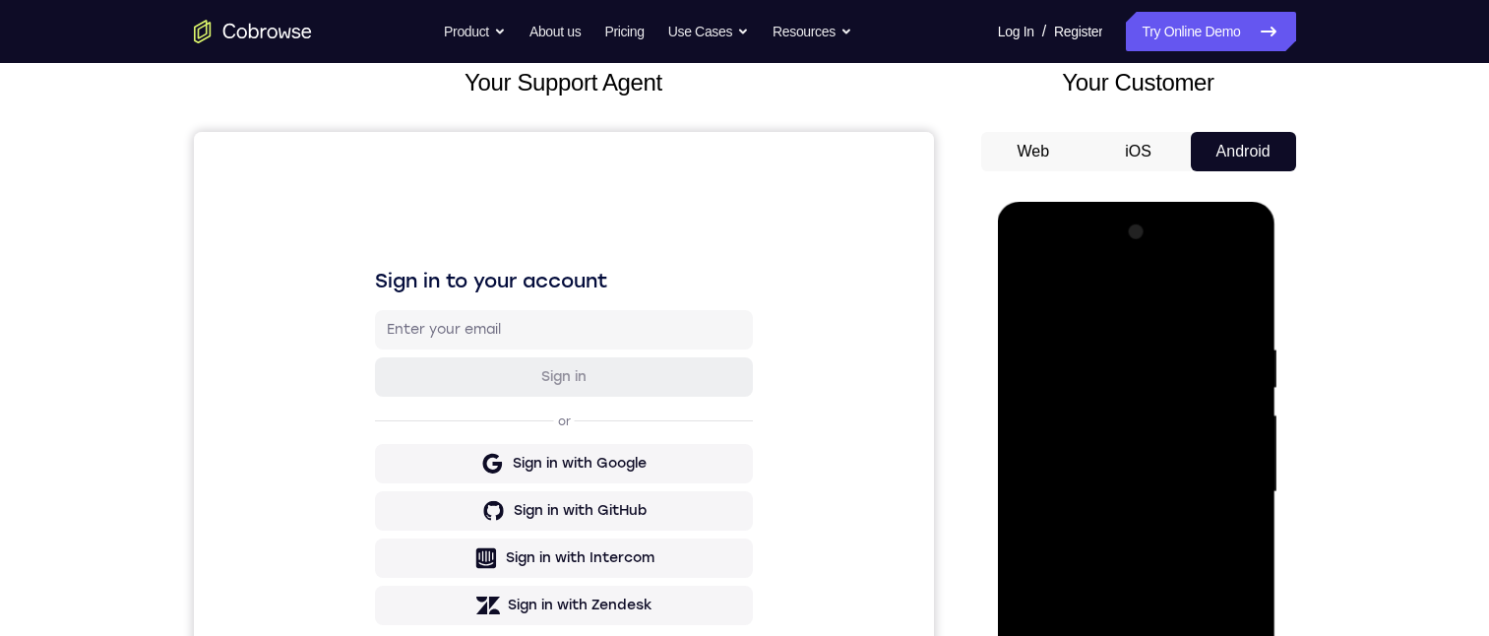
click at [1157, 560] on div at bounding box center [1136, 491] width 248 height 551
click at [1138, 592] on div at bounding box center [1136, 491] width 248 height 551
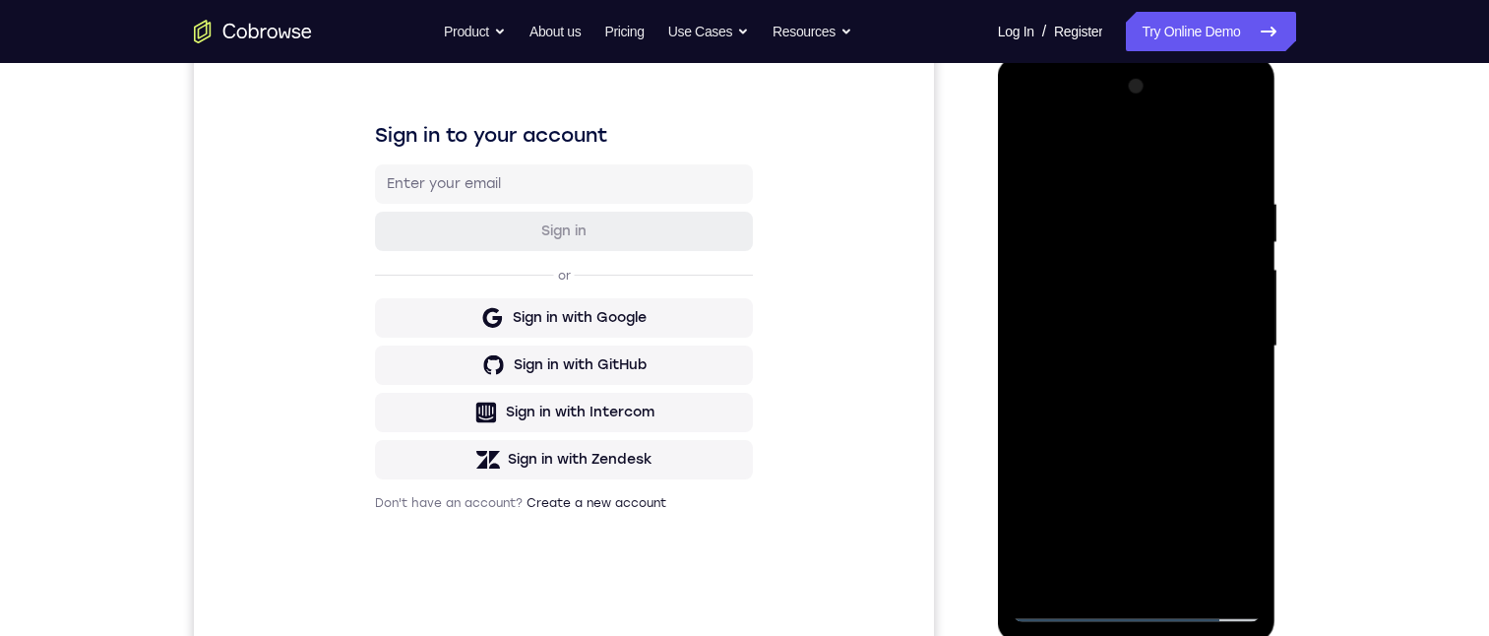
click at [1248, 553] on div at bounding box center [1136, 346] width 248 height 551
click at [1115, 194] on div at bounding box center [1136, 346] width 248 height 551
click at [1228, 327] on div at bounding box center [1136, 346] width 248 height 551
click at [1228, 331] on div at bounding box center [1136, 346] width 248 height 551
click at [1218, 305] on div at bounding box center [1136, 346] width 248 height 551
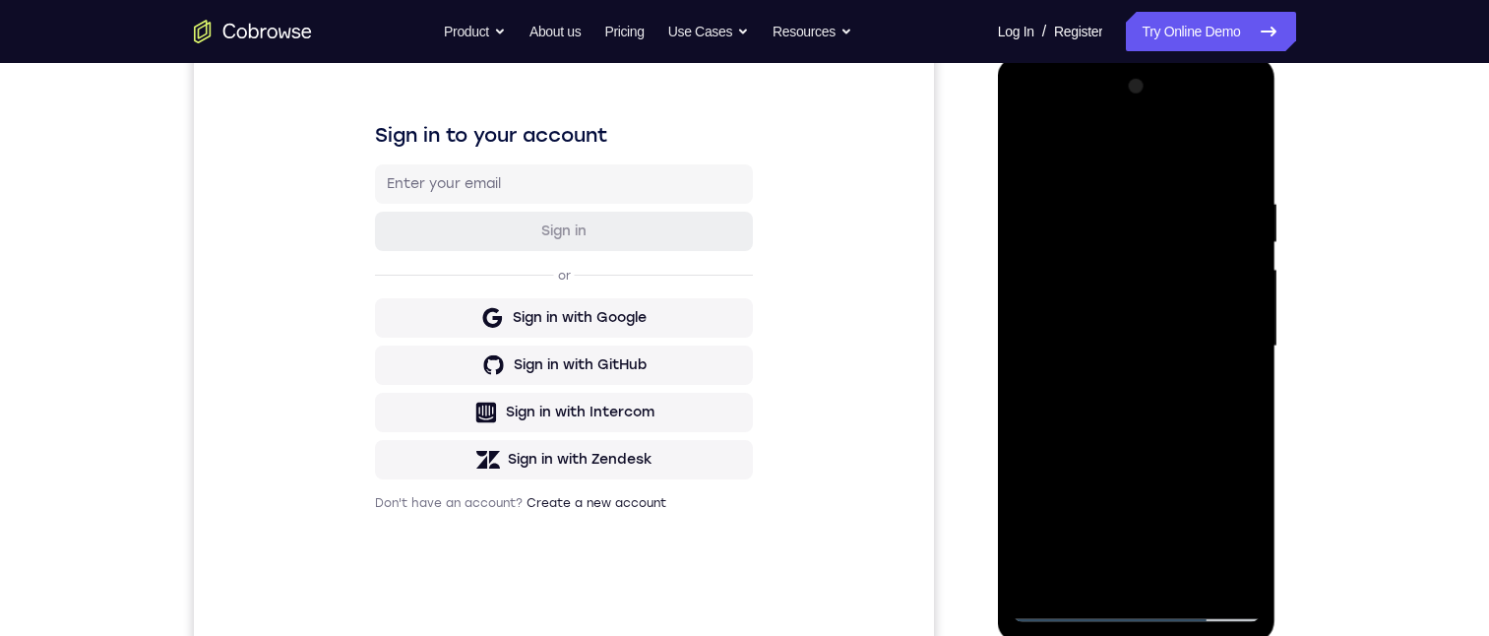
click at [1238, 156] on div at bounding box center [1136, 346] width 248 height 551
